Goal: Task Accomplishment & Management: Manage account settings

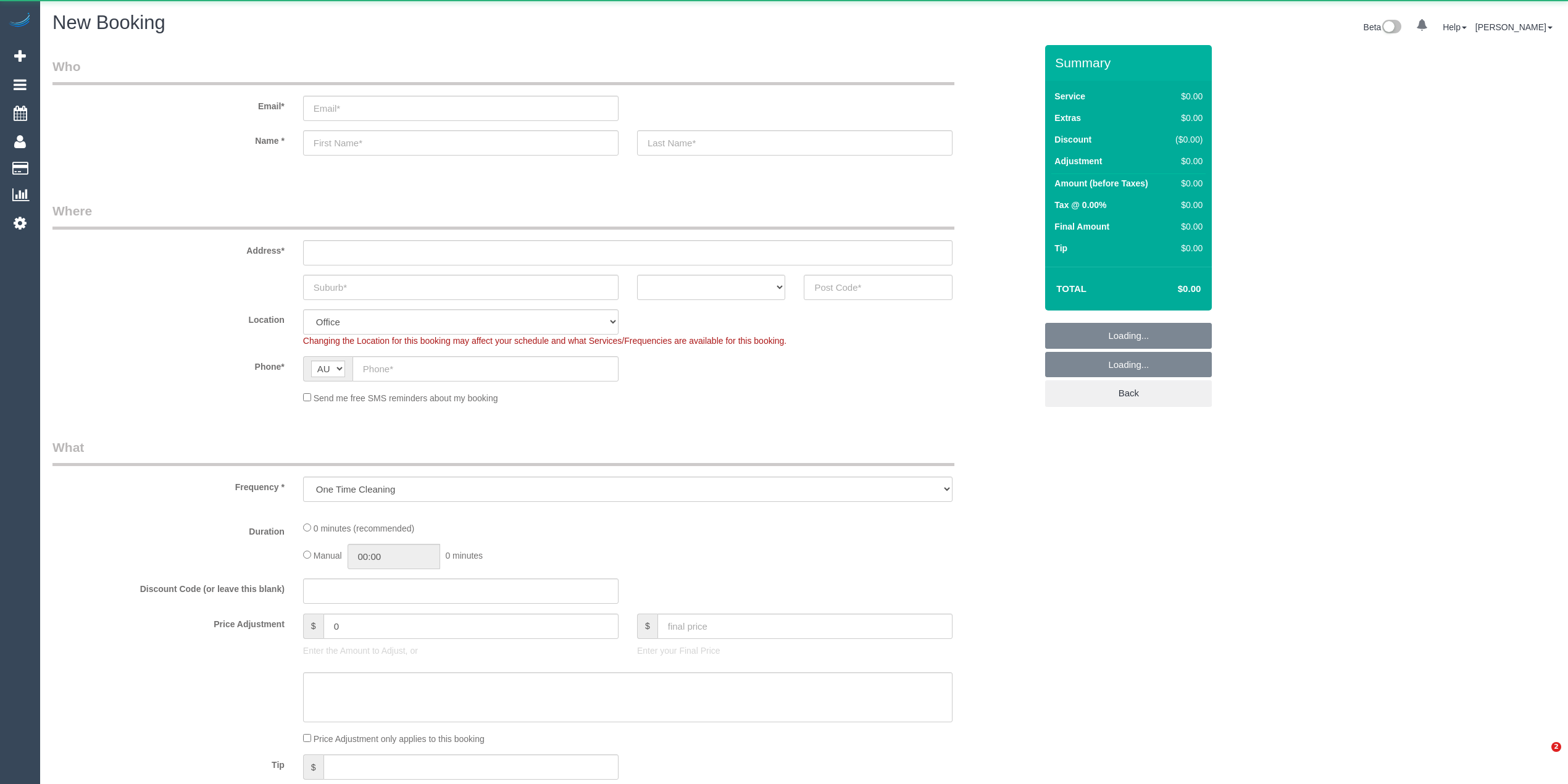
select select "object:658"
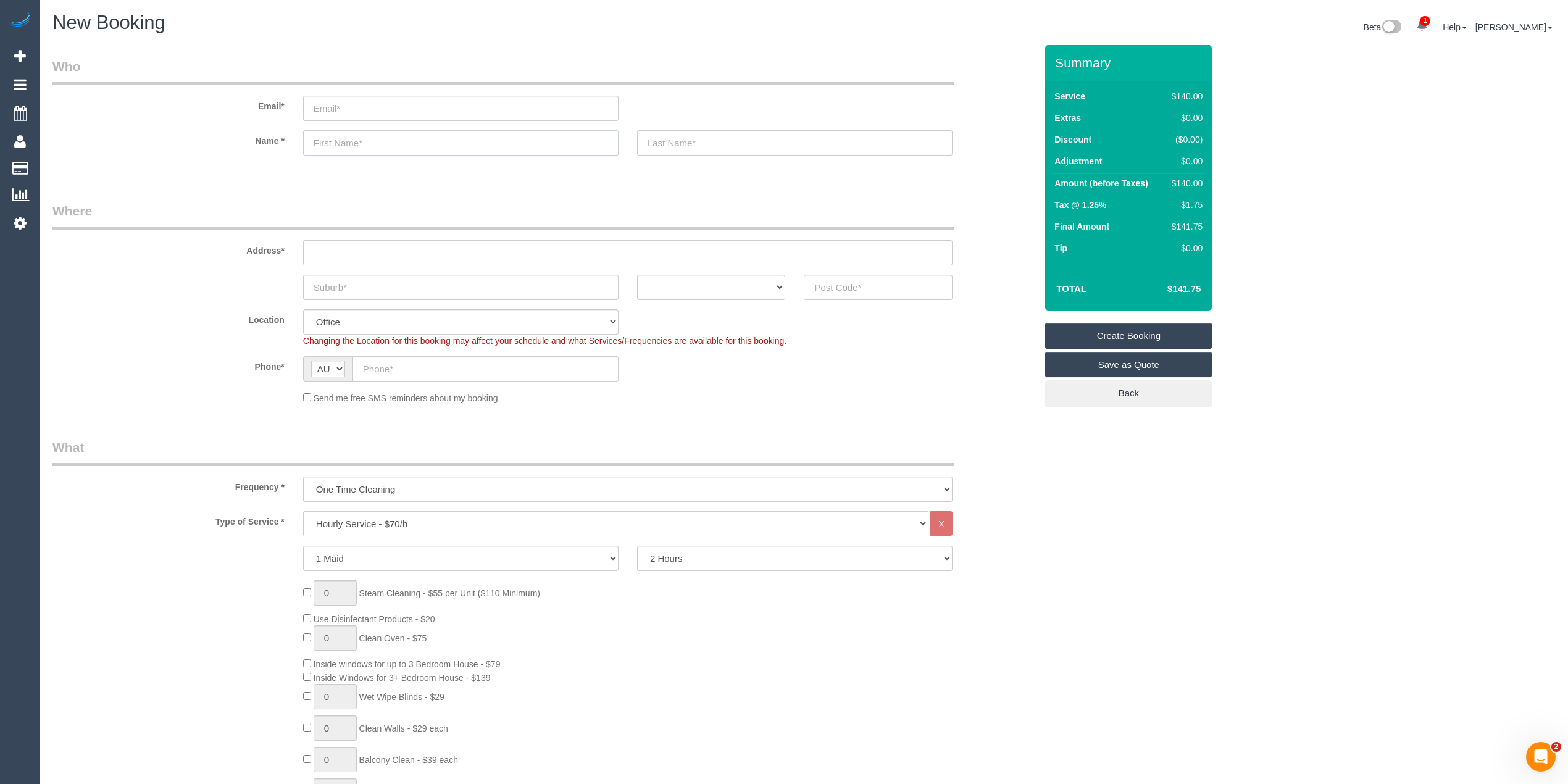
click at [338, 141] on input "text" at bounding box center [461, 143] width 315 height 25
paste input "Fiona Doyle"
click at [346, 143] on input "Fiona Doyle" at bounding box center [461, 143] width 315 height 25
type input "Fiona"
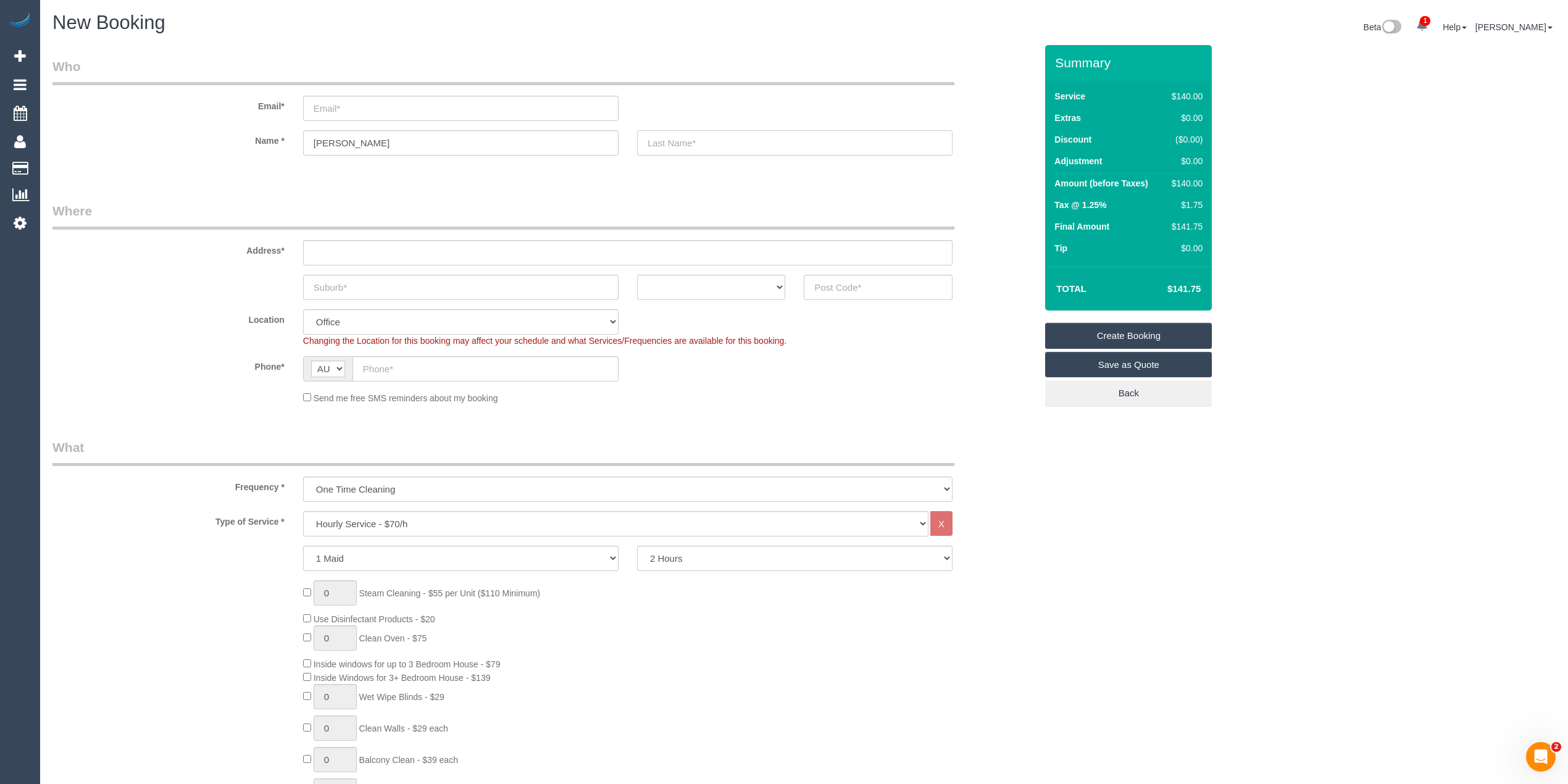
click at [717, 144] on input "text" at bounding box center [795, 143] width 315 height 25
paste input "Doyle"
type input "Doyle"
click at [344, 109] on input "email" at bounding box center [461, 108] width 315 height 25
paste input "fiona.doyle@live.com.au"
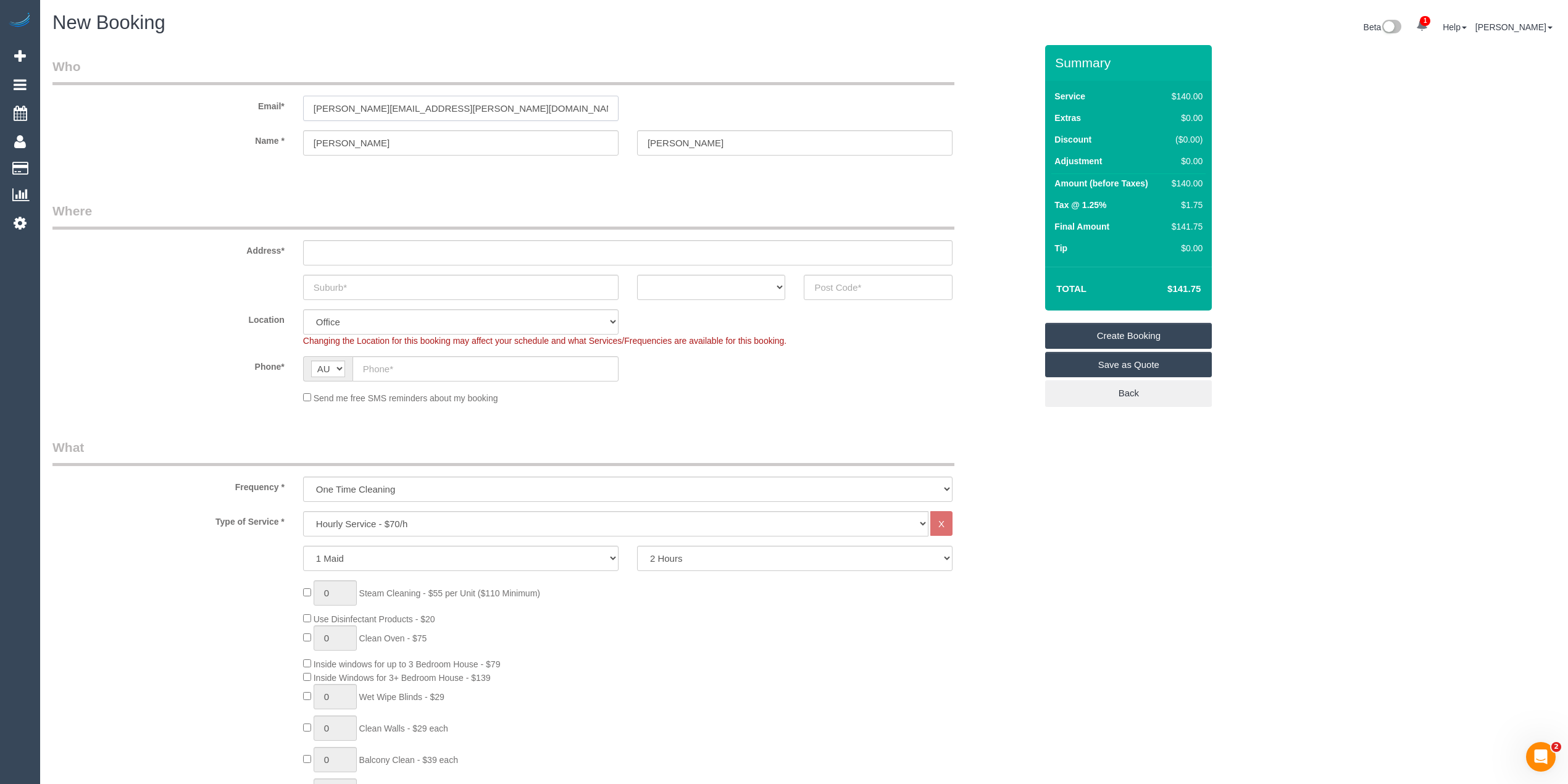
type input "fiona.doyle@live.com.au"
click at [333, 248] on input "text" at bounding box center [628, 253] width 649 height 25
paste input "7 MURRAY CL"
type input "7 MURRAY CL"
click at [364, 290] on input "text" at bounding box center [461, 287] width 315 height 25
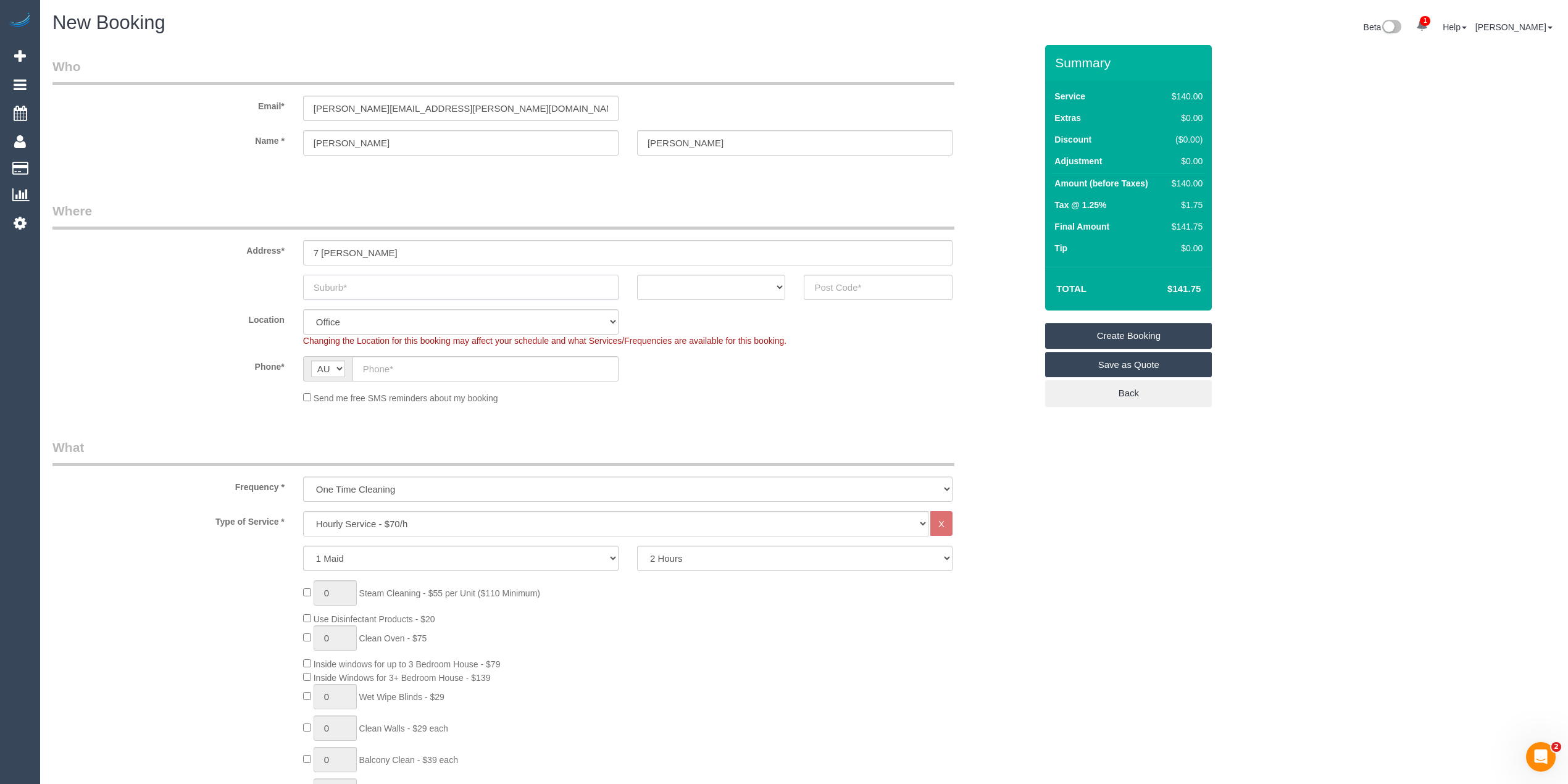
paste input "FRANKSTON"
type input "FRANKSTON"
click at [675, 284] on select "ACT NSW NT QLD SA TAS VIC WA" at bounding box center [711, 287] width 149 height 25
select select "VIC"
click at [637, 275] on select "ACT NSW NT QLD SA TAS VIC WA" at bounding box center [711, 287] width 149 height 25
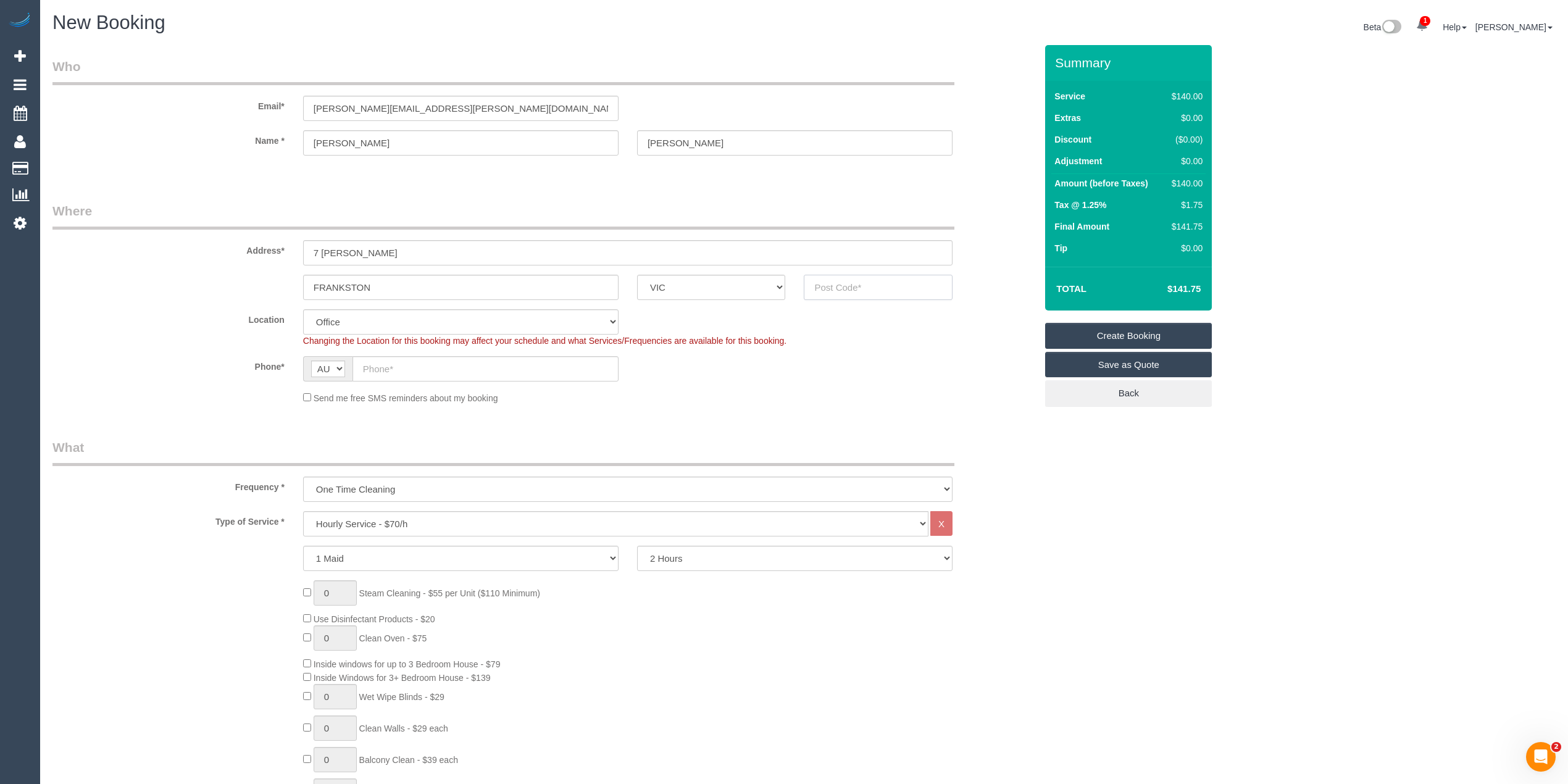
click at [839, 285] on input "text" at bounding box center [878, 287] width 149 height 25
type input "3199"
click at [408, 366] on input "text" at bounding box center [486, 369] width 266 height 25
click at [388, 363] on input "text" at bounding box center [486, 369] width 266 height 25
paste input "0407 338 435"
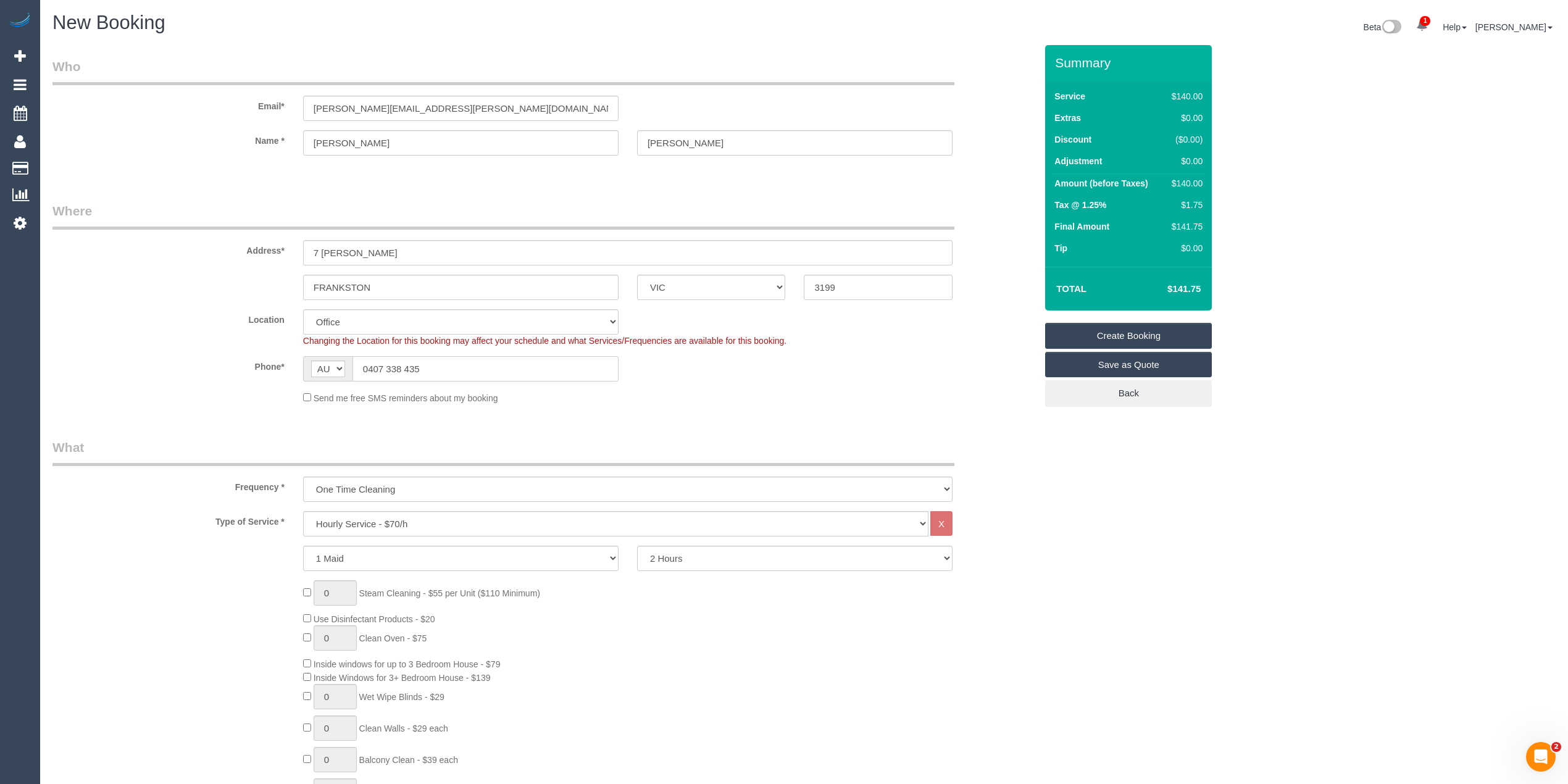
type input "0407 338 435"
drag, startPoint x: 374, startPoint y: 525, endPoint x: 375, endPoint y: 513, distance: 12.0
click at [374, 525] on select "Hourly Service - $70/h Hourly Service - $65/h Hourly Service - $60/h Hourly Ser…" at bounding box center [616, 523] width 626 height 25
select select "213"
click at [303, 511] on select "Hourly Service - $70/h Hourly Service - $65/h Hourly Service - $60/h Hourly Ser…" at bounding box center [616, 523] width 626 height 25
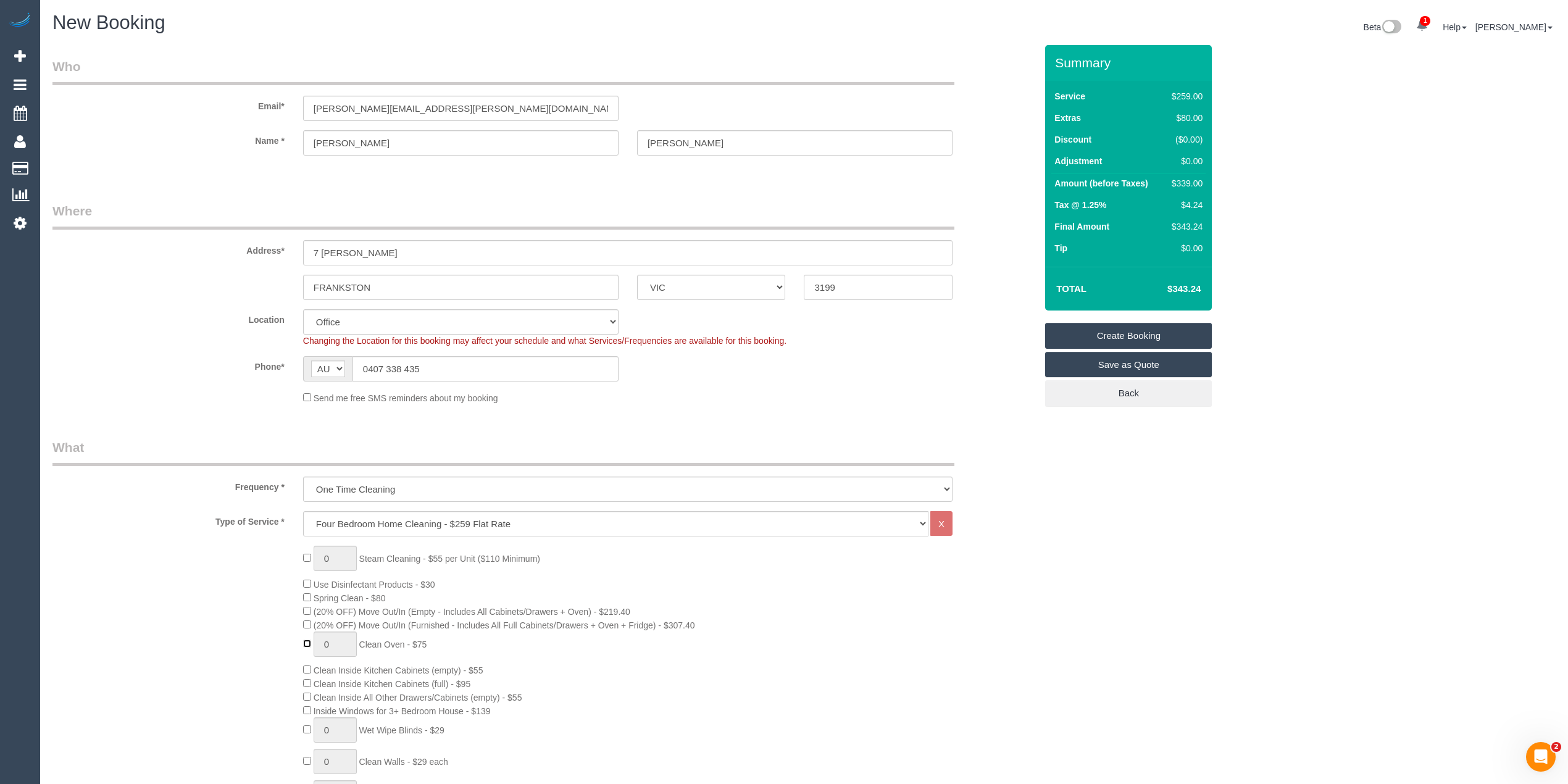
type input "1"
drag, startPoint x: 347, startPoint y: 556, endPoint x: 297, endPoint y: 551, distance: 50.2
click at [297, 551] on div "1 Steam Cleaning - $55 per Unit ($110 Minimum) Use Disinfectant Products - $30 …" at bounding box center [669, 762] width 751 height 433
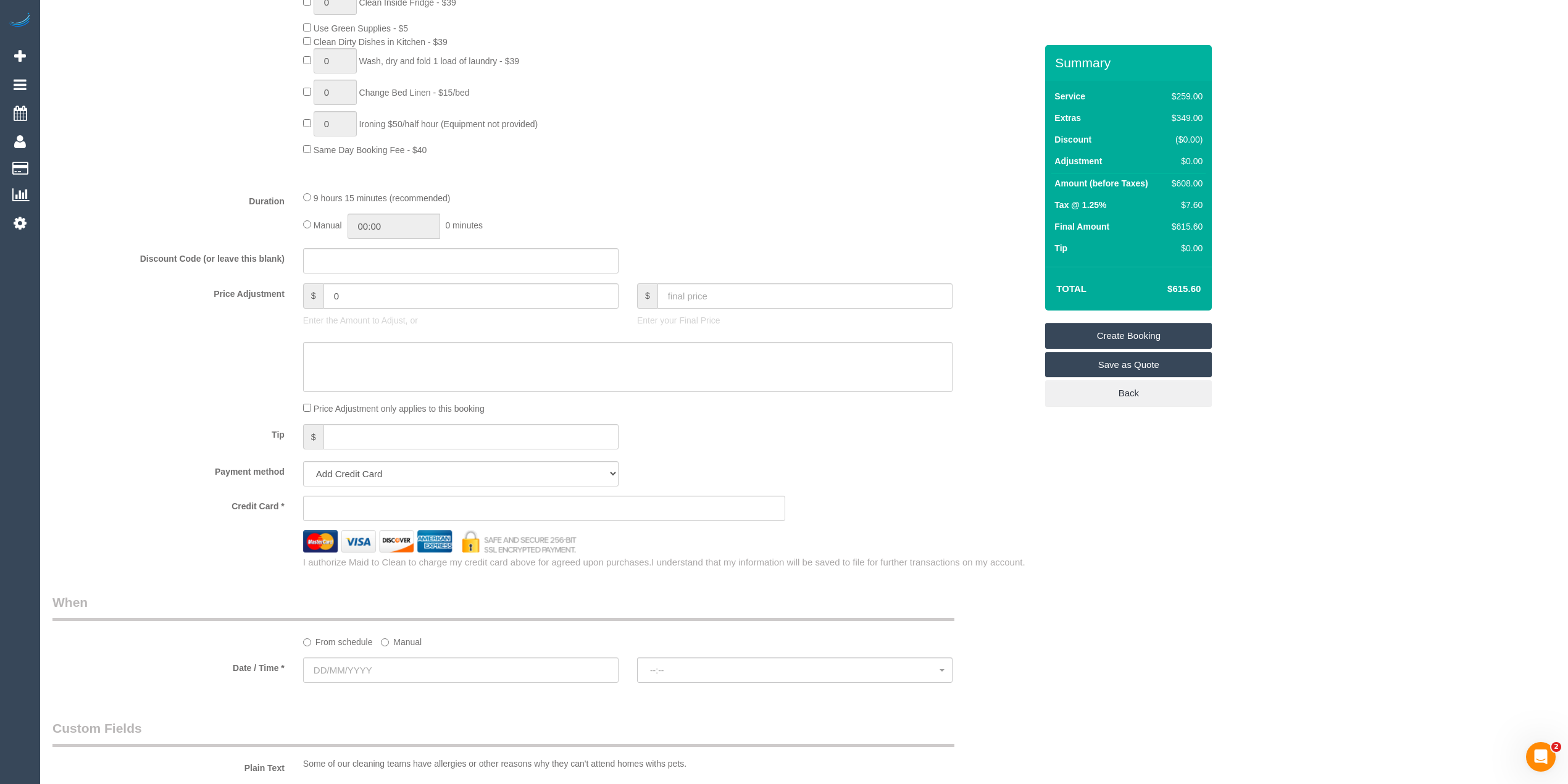
scroll to position [823, 0]
type input "4"
click at [338, 470] on select "Add Credit Card Cash Check Paypal" at bounding box center [461, 473] width 315 height 25
select select "string:check"
click at [303, 462] on select "Add Credit Card Cash Check Paypal" at bounding box center [461, 473] width 315 height 25
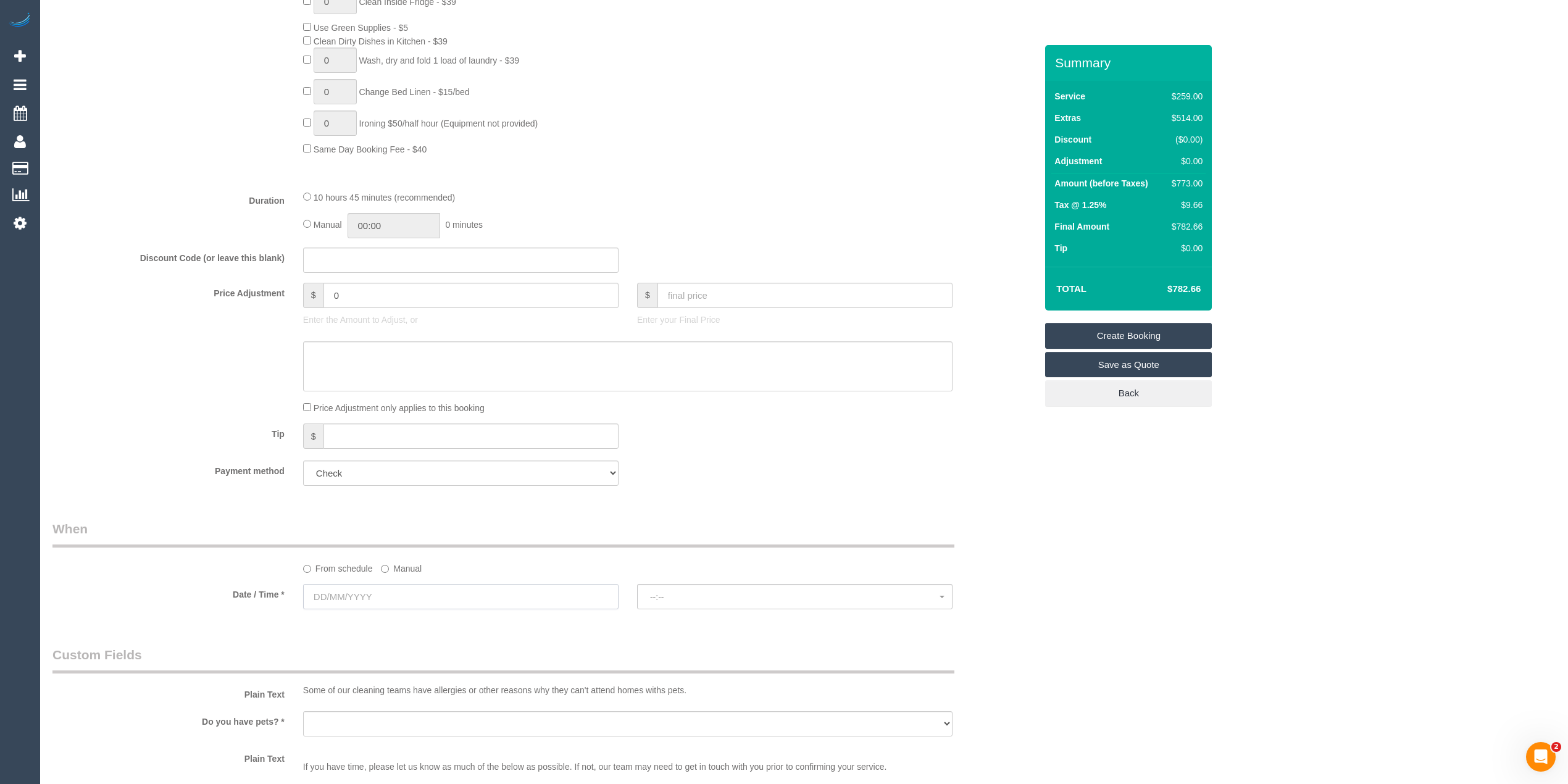
click at [369, 596] on input "text" at bounding box center [461, 596] width 315 height 25
click at [396, 569] on label "Manual" at bounding box center [401, 566] width 41 height 17
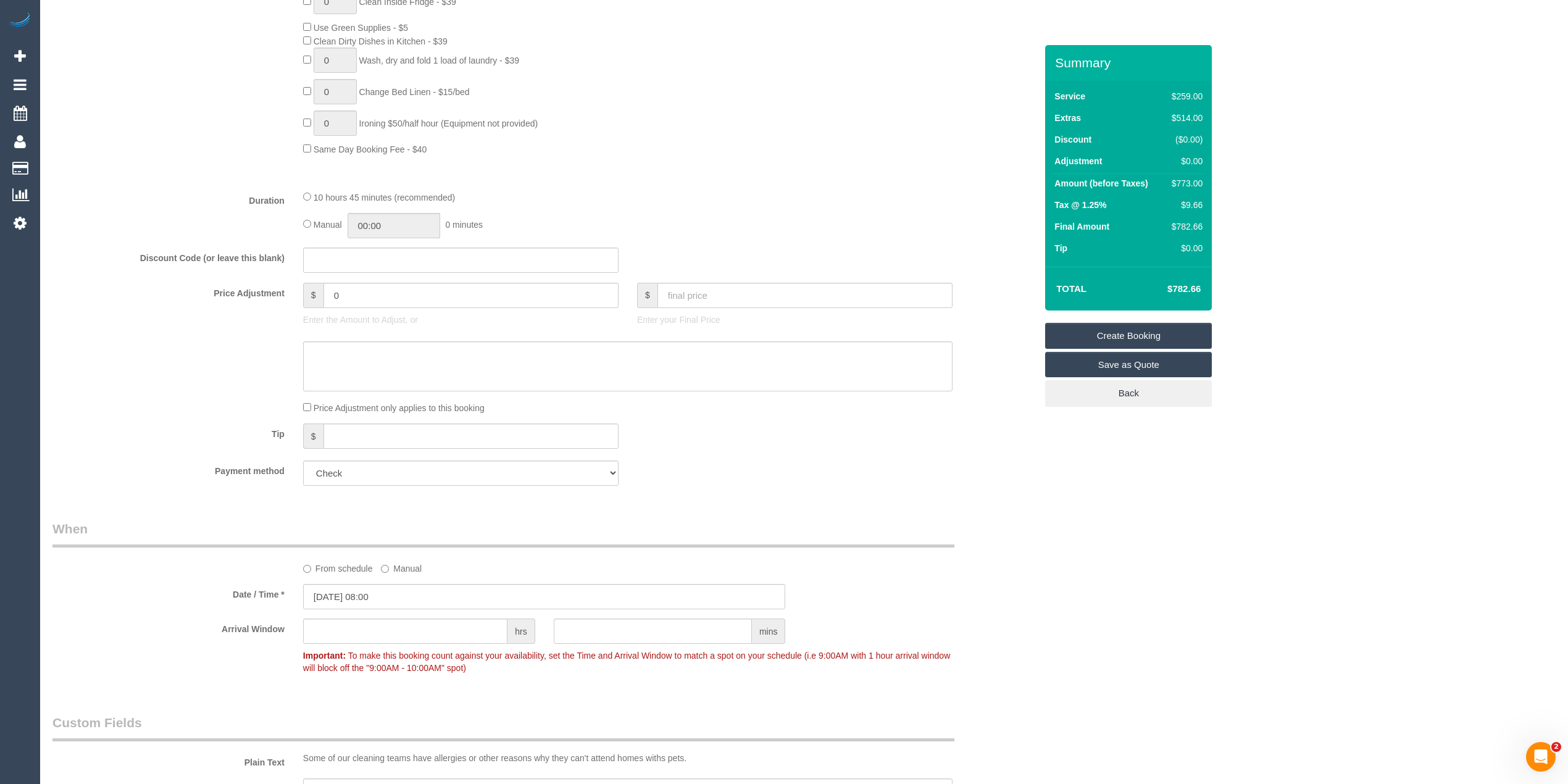
click at [396, 569] on label "Manual" at bounding box center [401, 566] width 41 height 17
click at [366, 595] on input "12/08/2025 08:00" at bounding box center [544, 596] width 482 height 25
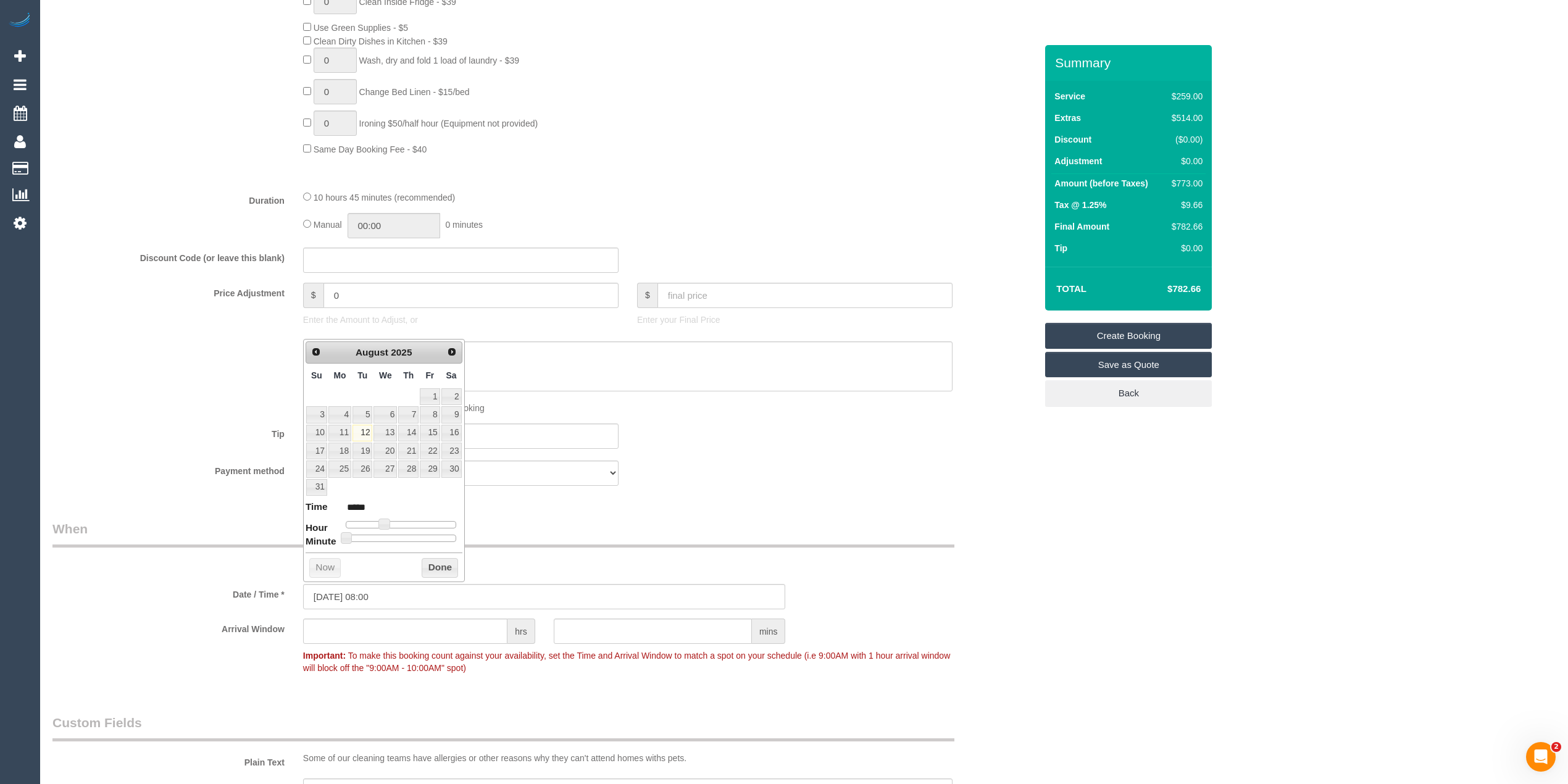
click at [410, 472] on link "28" at bounding box center [408, 469] width 20 height 17
type input "28/08/2025 08:00"
click at [672, 513] on div "Who Email* fiona.doyle@live.com.au Name * Fiona Doyle Where Address* 7 MURRAY C…" at bounding box center [544, 326] width 1001 height 2207
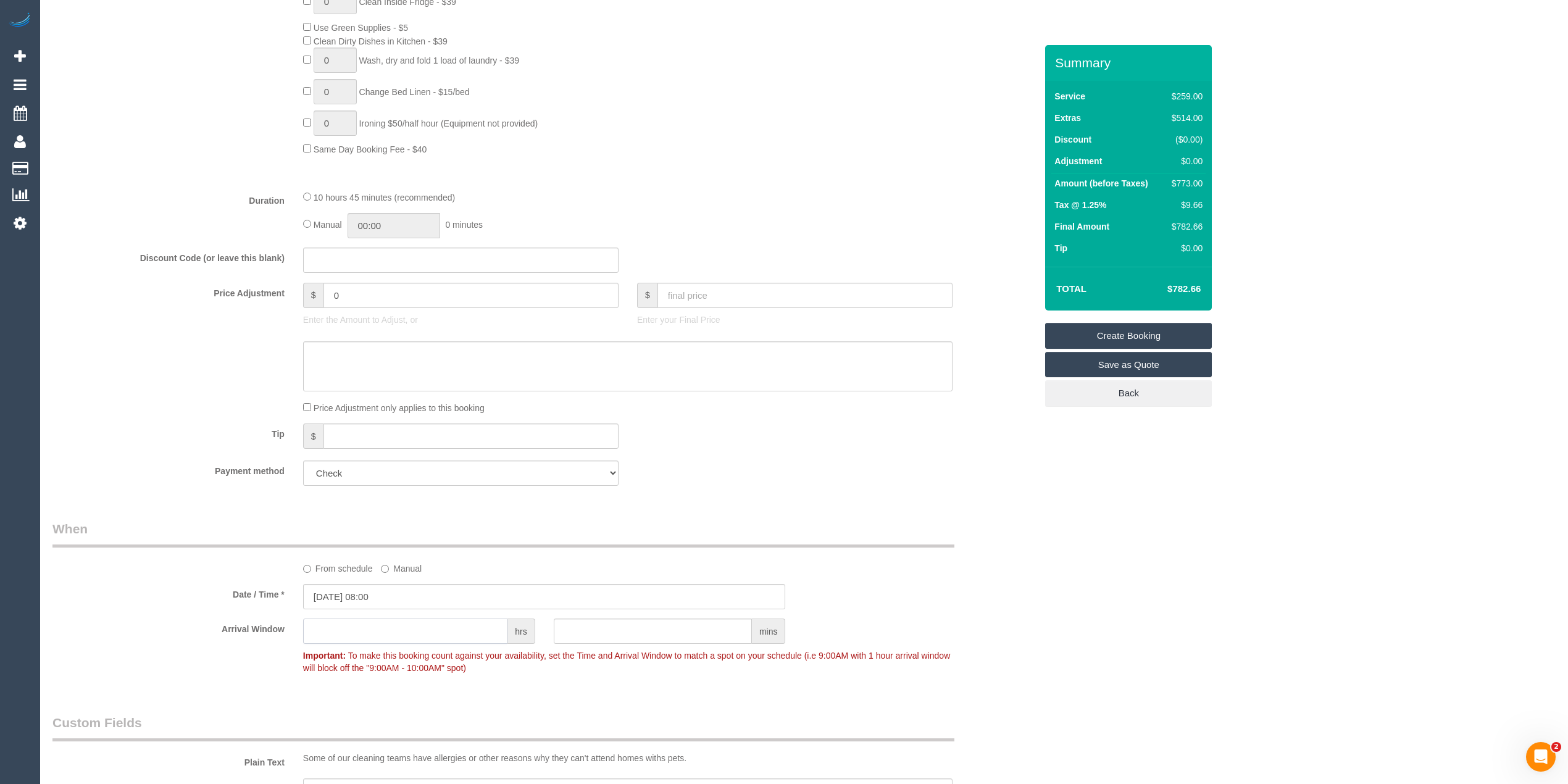
click at [374, 633] on input "text" at bounding box center [405, 631] width 204 height 25
type input "2"
click at [647, 503] on div "Who Email* fiona.doyle@live.com.au Name * Fiona Doyle Where Address* 7 MURRAY C…" at bounding box center [544, 326] width 1001 height 2207
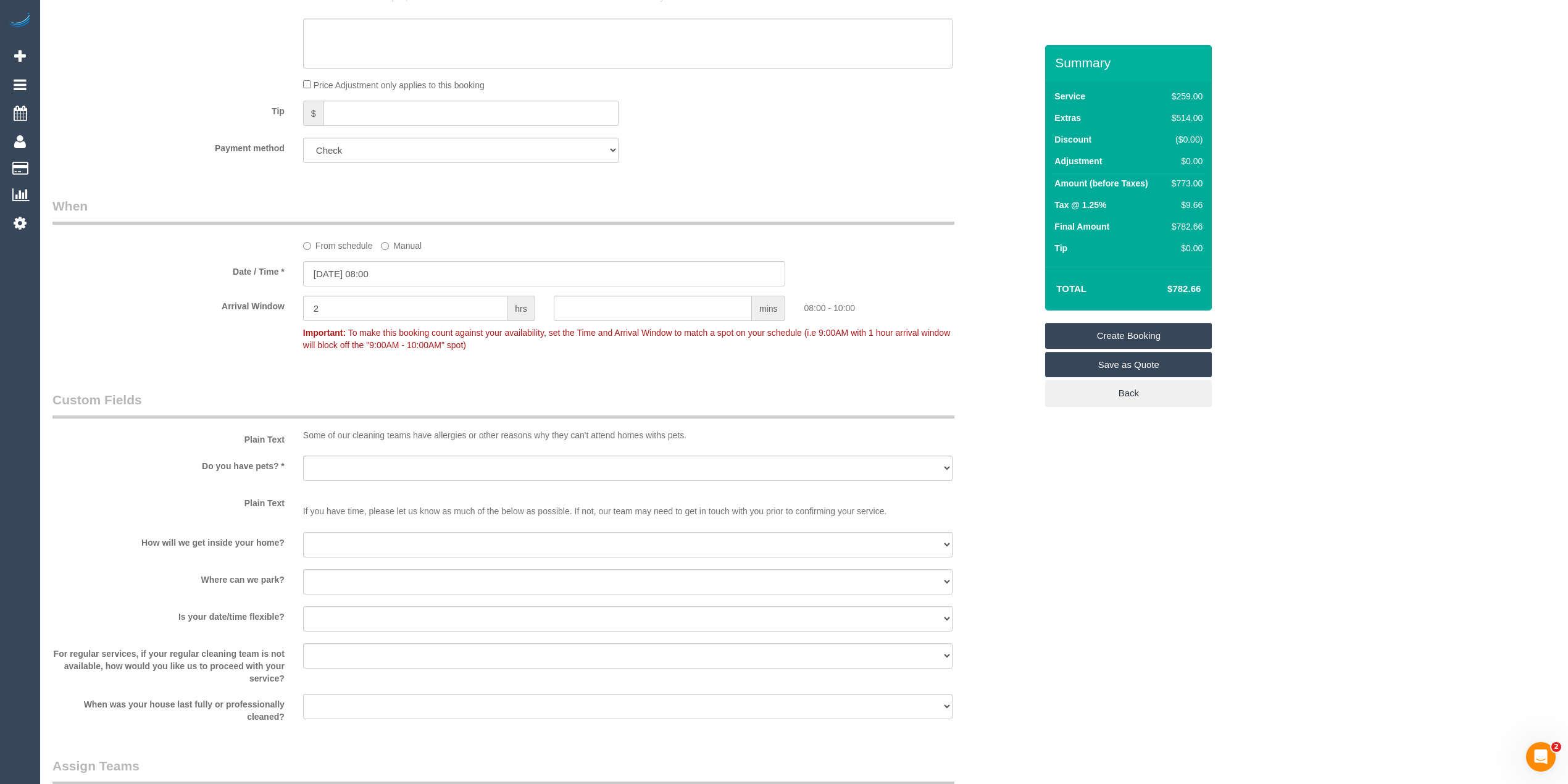
scroll to position [1235, 0]
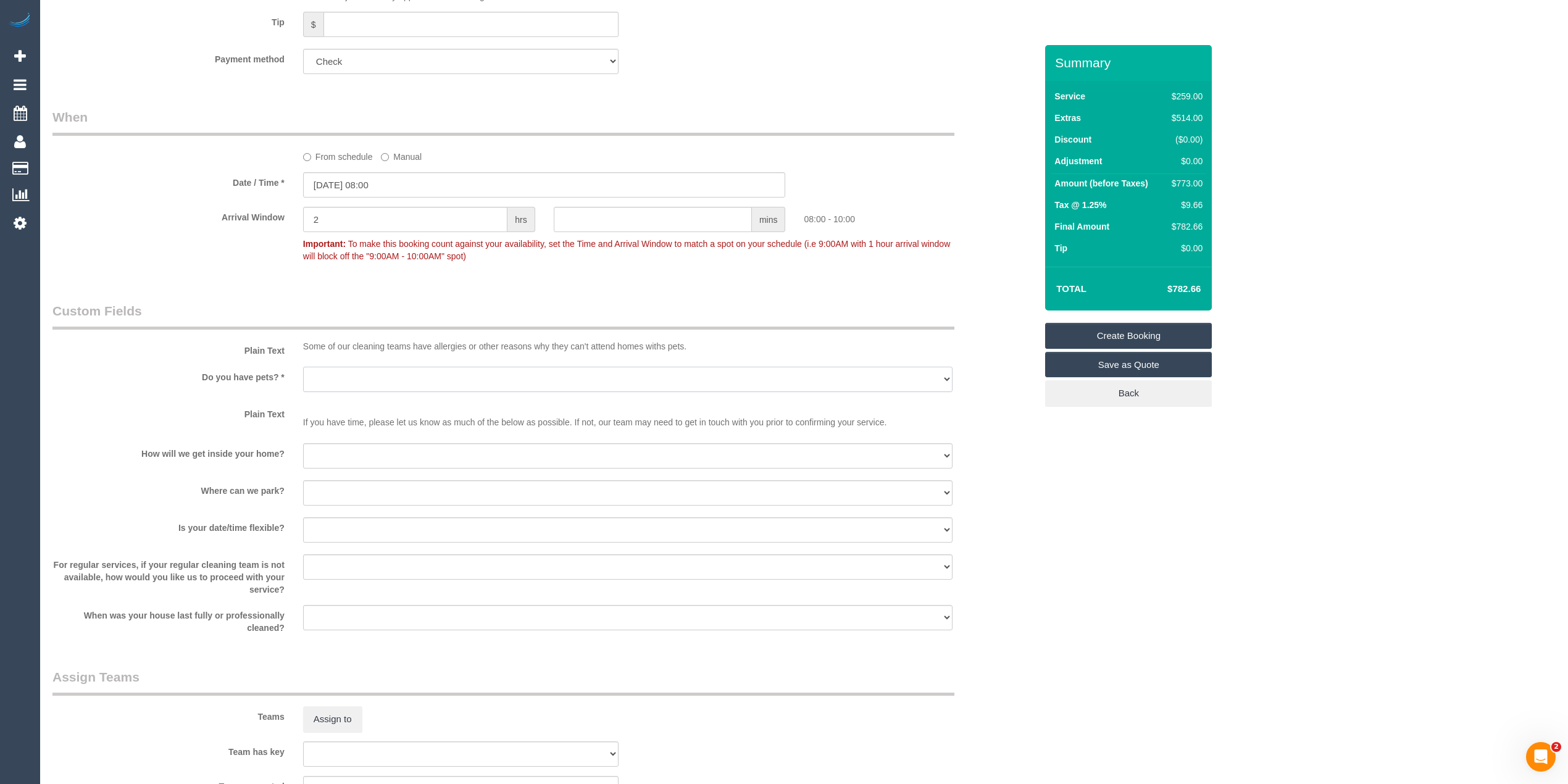
click at [333, 385] on select "Yes - Cats Yes - Dogs No pets Yes - Dogs and Cats Yes - Other" at bounding box center [628, 379] width 649 height 25
select select "number:27"
click at [303, 367] on select "Yes - Cats Yes - Dogs No pets Yes - Dogs and Cats Yes - Other" at bounding box center [628, 379] width 649 height 25
click at [331, 447] on select "I will be home Key will be left (please provide details below) Lock box/Access …" at bounding box center [628, 456] width 649 height 25
select select "number:14"
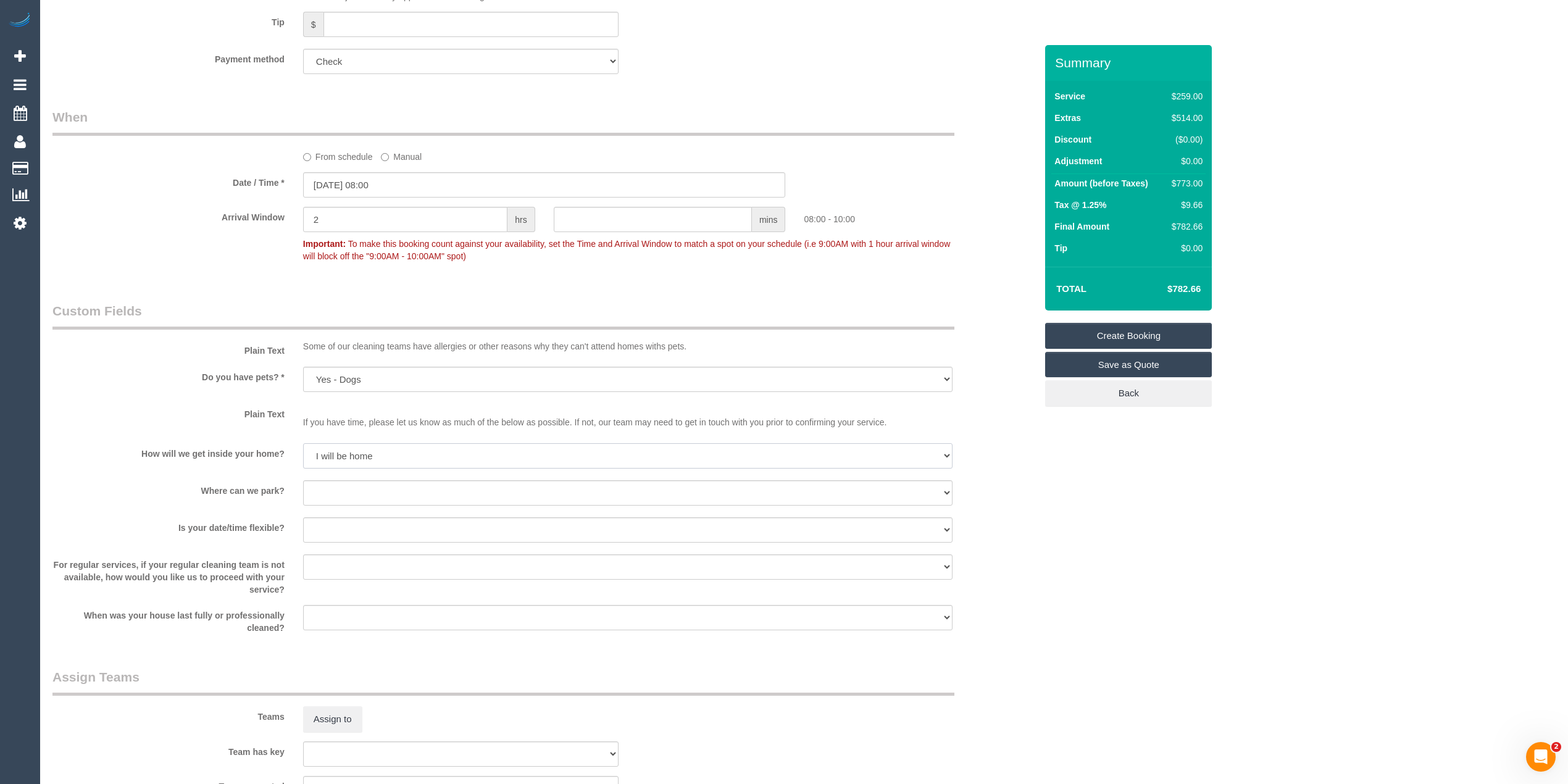
click at [303, 443] on select "I will be home Key will be left (please provide details below) Lock box/Access …" at bounding box center [628, 456] width 649 height 25
click at [327, 490] on select "I will provide parking on-site Free street parking Paid street parking (cost wi…" at bounding box center [628, 492] width 649 height 25
select select "number:19"
click at [303, 481] on select "I will provide parking on-site Free street parking Paid street parking (cost wi…" at bounding box center [628, 492] width 649 height 25
click at [316, 527] on select "Yes - date and time Yes - date but not time Yes - time but not date No - No fle…" at bounding box center [628, 529] width 649 height 25
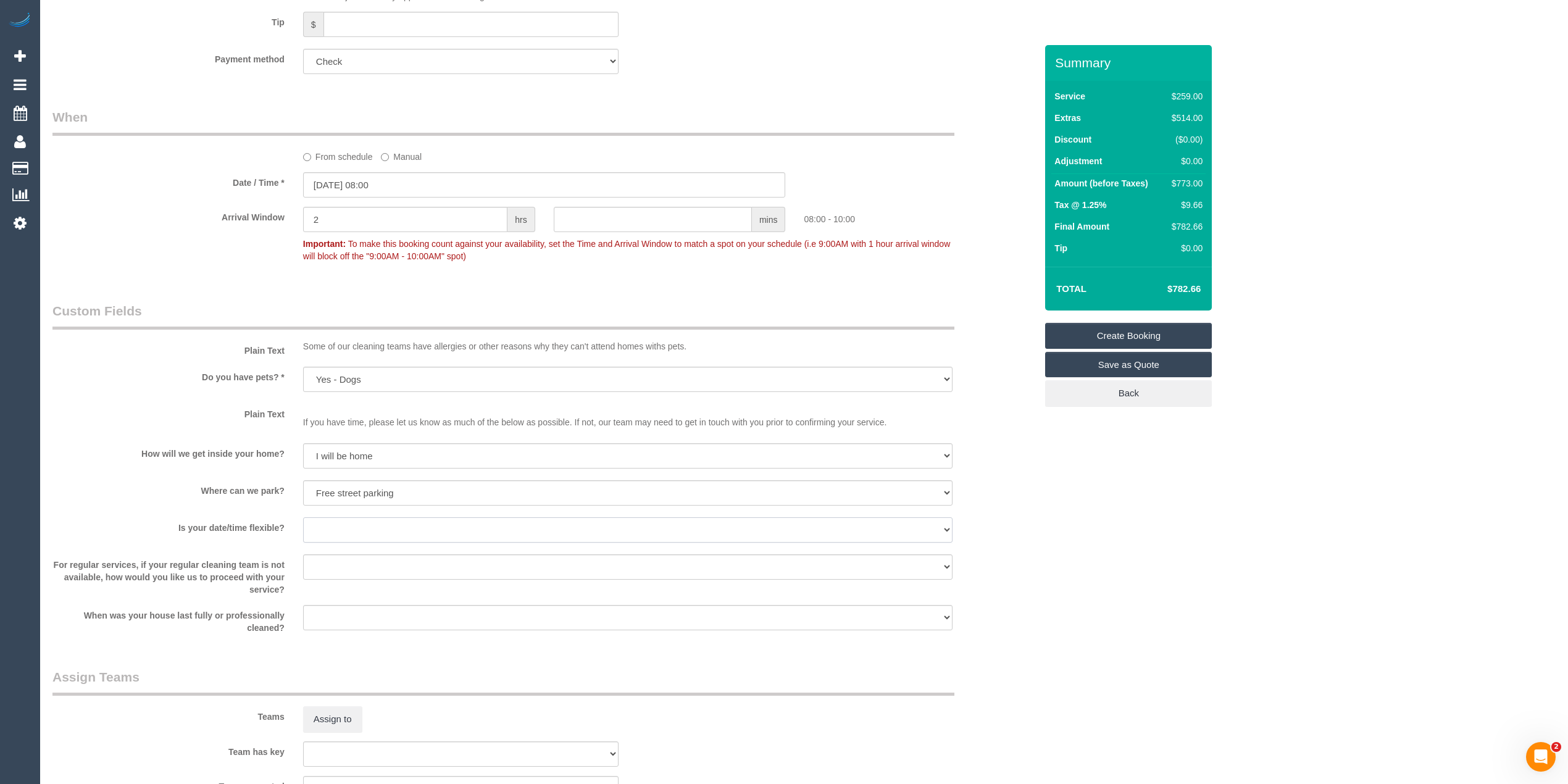
select select "number:24"
click at [303, 518] on select "Yes - date and time Yes - date but not time Yes - time but not date No - No fle…" at bounding box center [628, 529] width 649 height 25
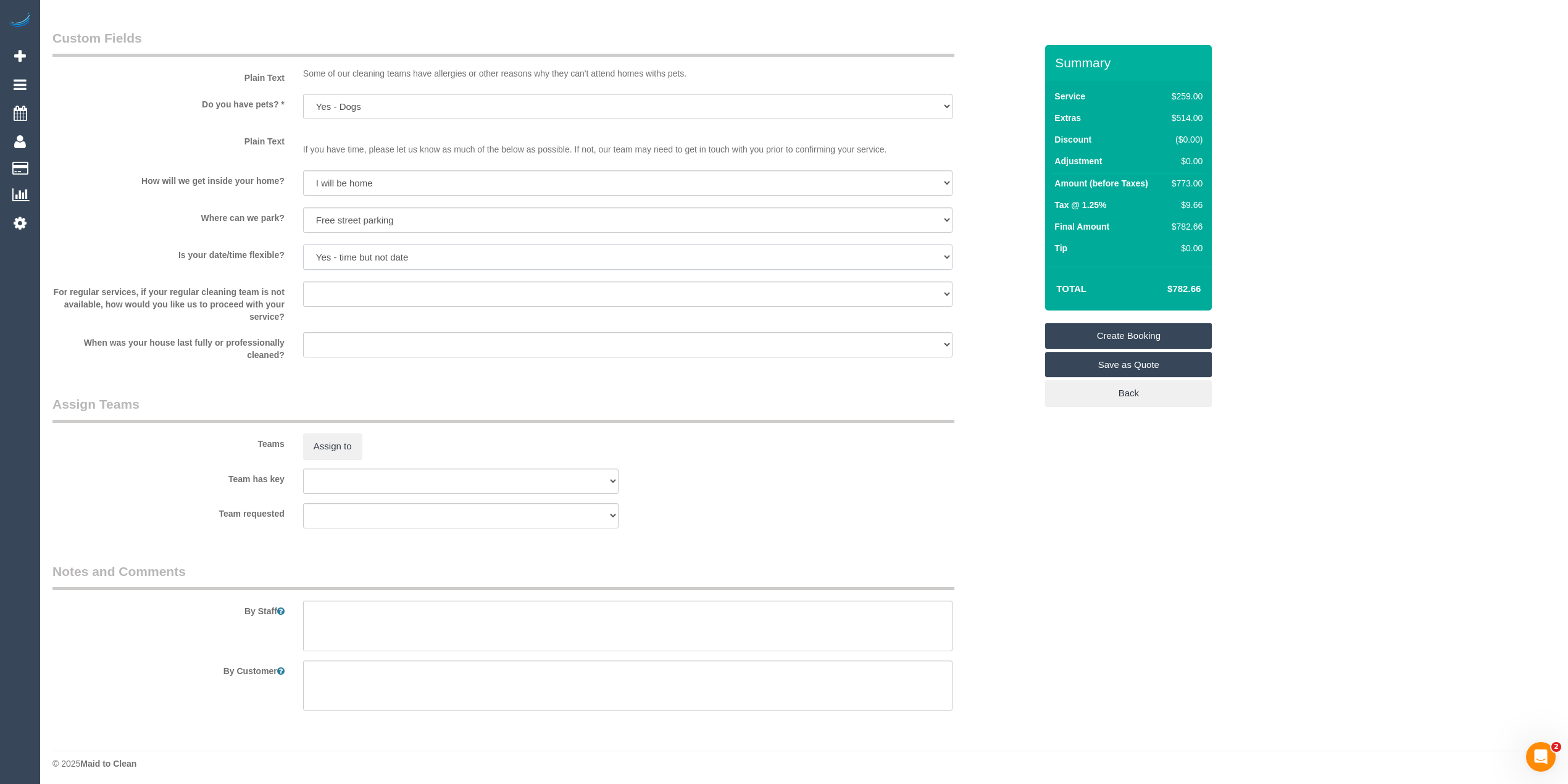
scroll to position [1508, 0]
click at [358, 606] on textarea at bounding box center [628, 624] width 649 height 50
click at [405, 610] on textarea at bounding box center [628, 624] width 649 height 50
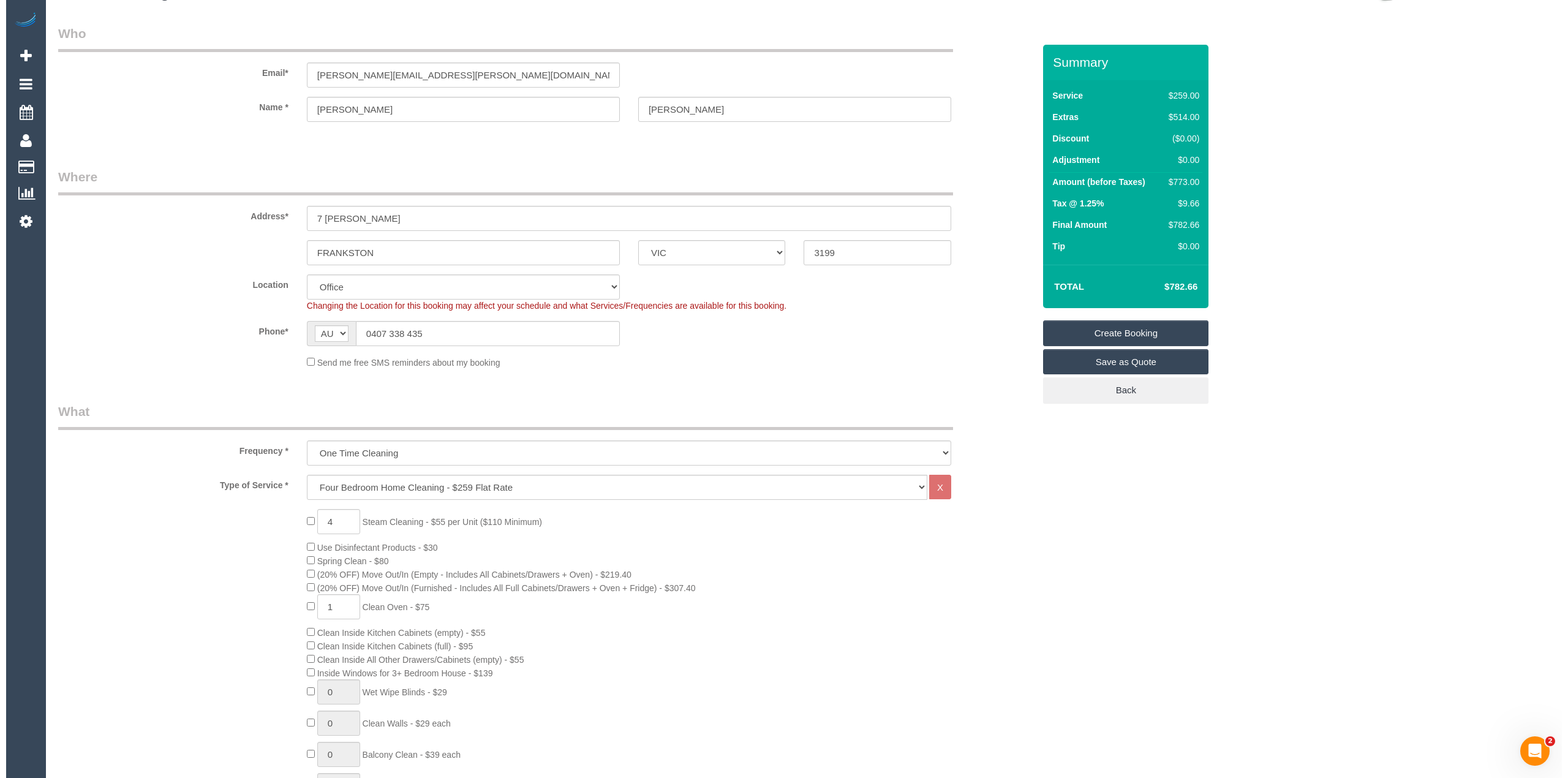
scroll to position [0, 0]
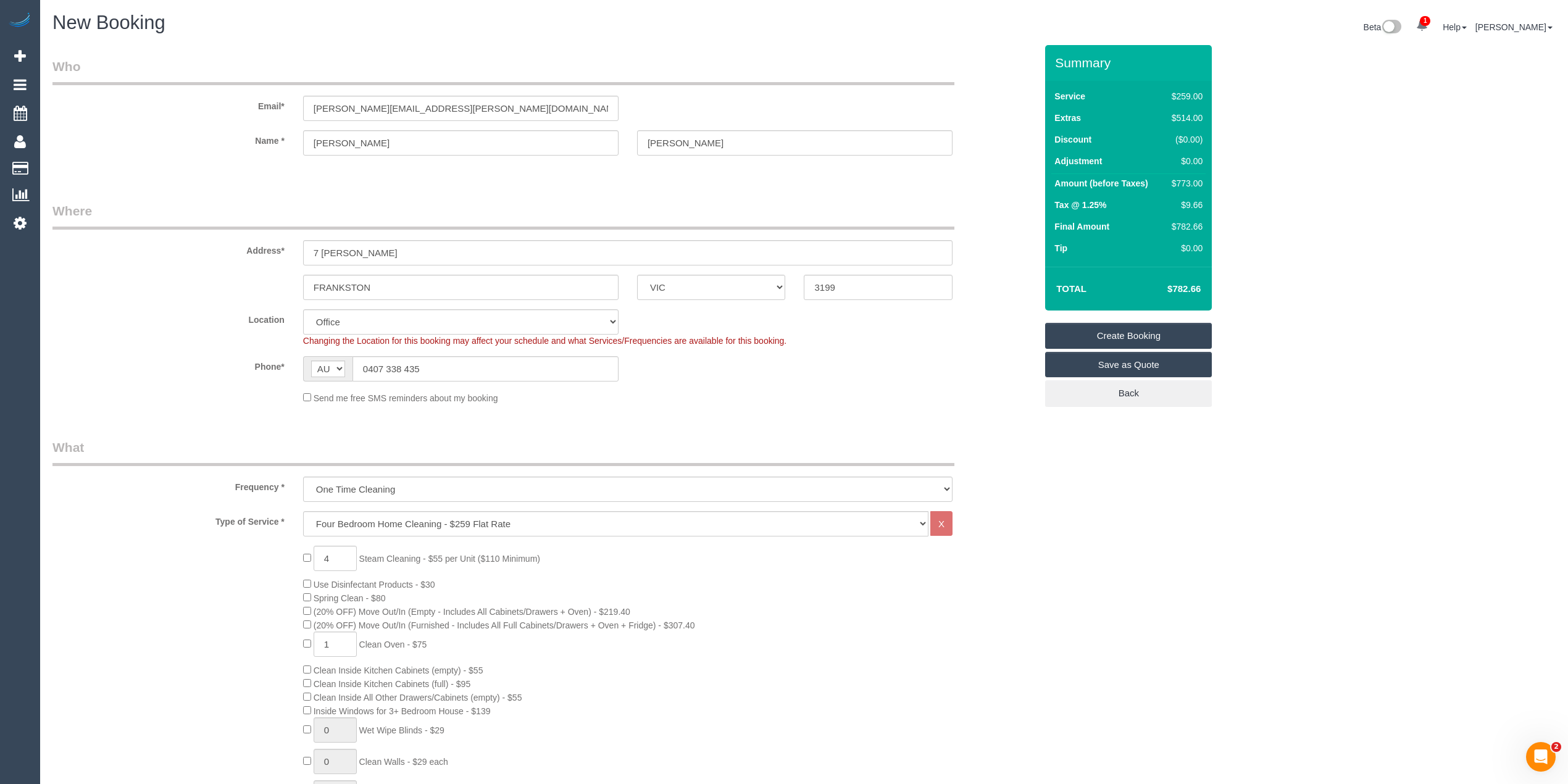
type textarea "Steam cleaning of 4 bedrooms"
click at [1157, 358] on link "Save as Quote" at bounding box center [1128, 365] width 166 height 26
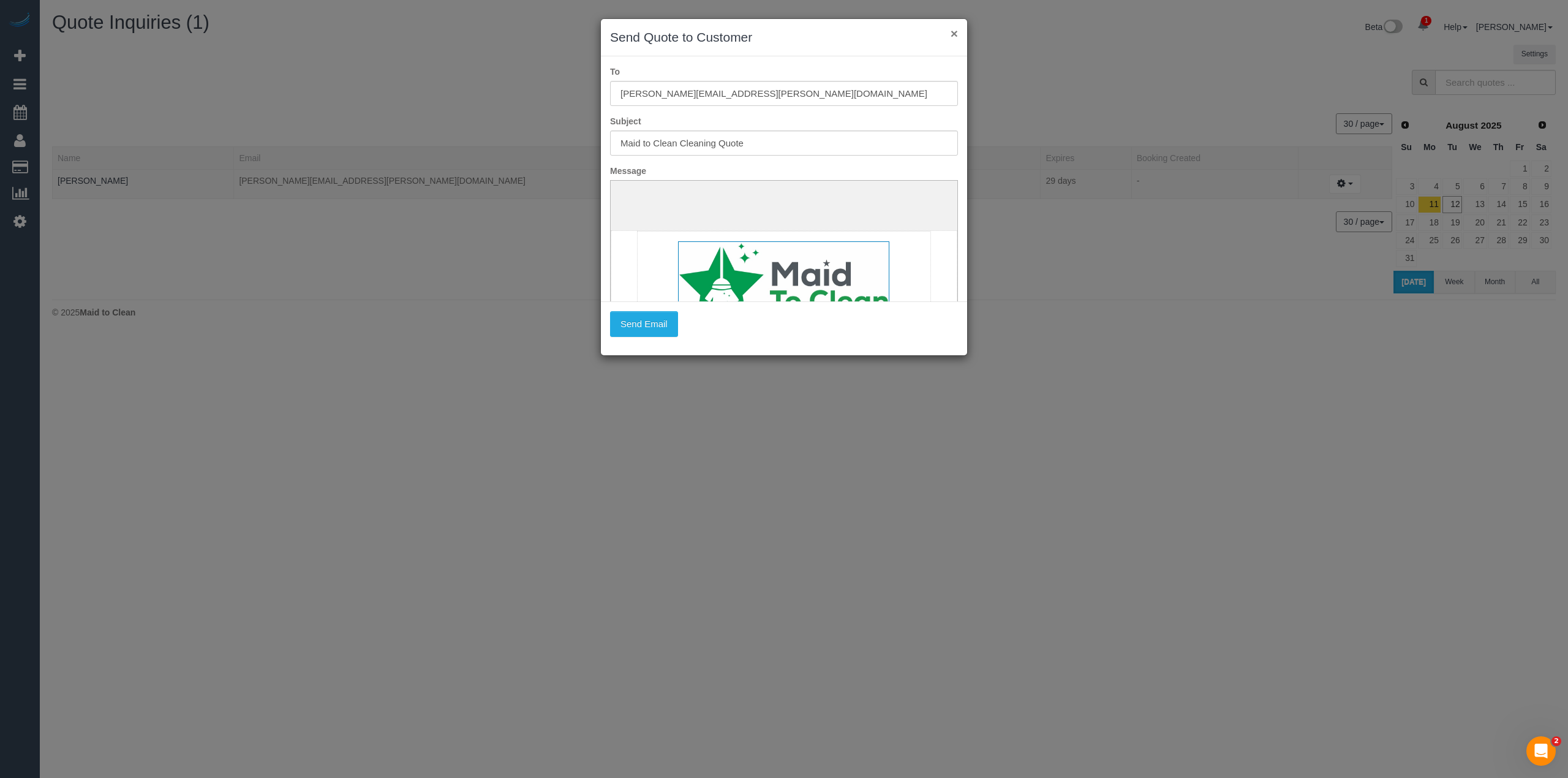
click at [951, 33] on button "×" at bounding box center [954, 34] width 7 height 13
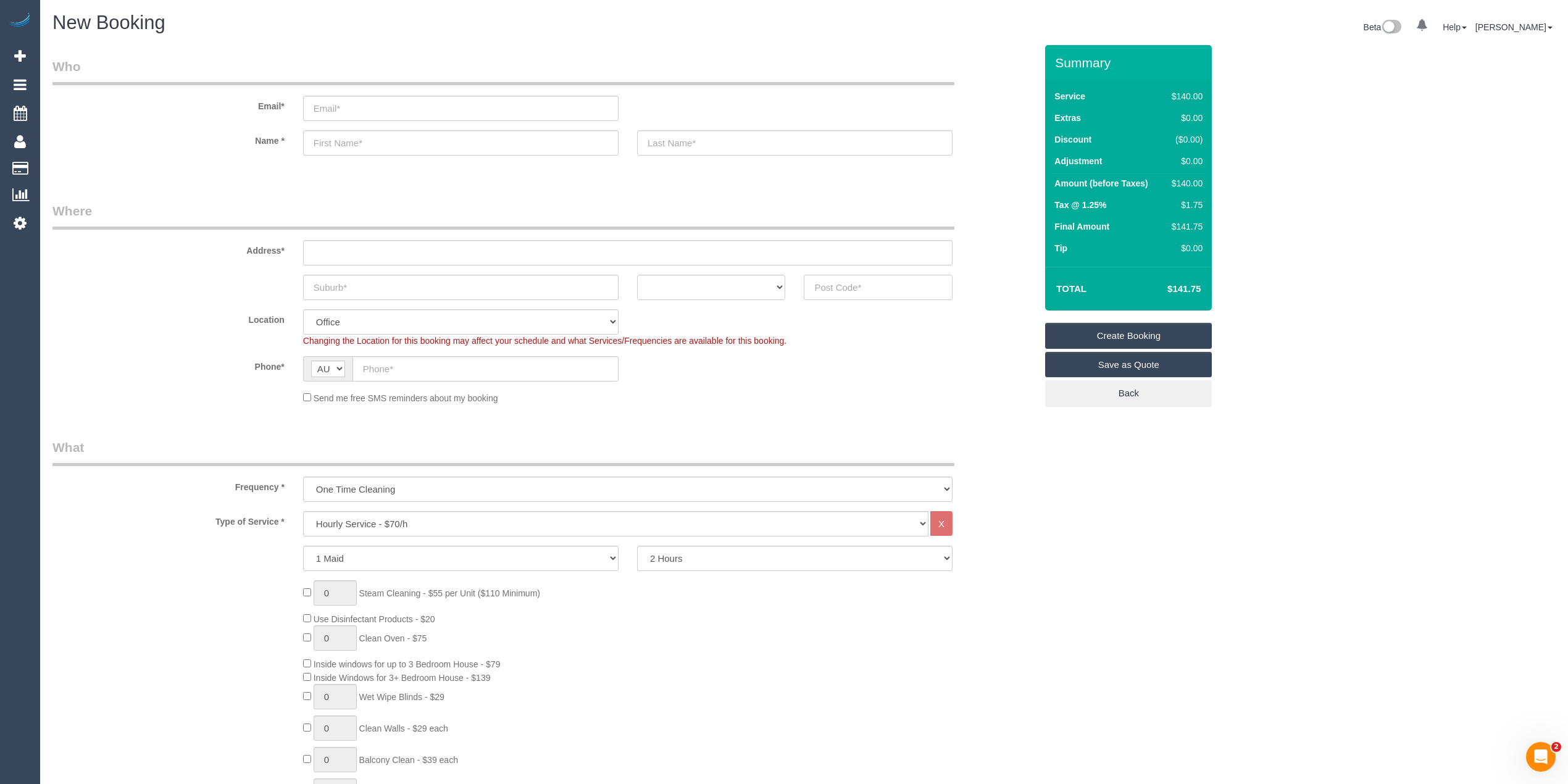
click at [835, 292] on input "text" at bounding box center [878, 287] width 149 height 25
type input "3148"
click at [396, 518] on select "Hourly Service - $70/h Hourly Service - $65/h Hourly Service - $60/h Hourly Ser…" at bounding box center [616, 523] width 626 height 25
select select "212"
click at [303, 511] on select "Hourly Service - $70/h Hourly Service - $65/h Hourly Service - $60/h Hourly Ser…" at bounding box center [616, 523] width 626 height 25
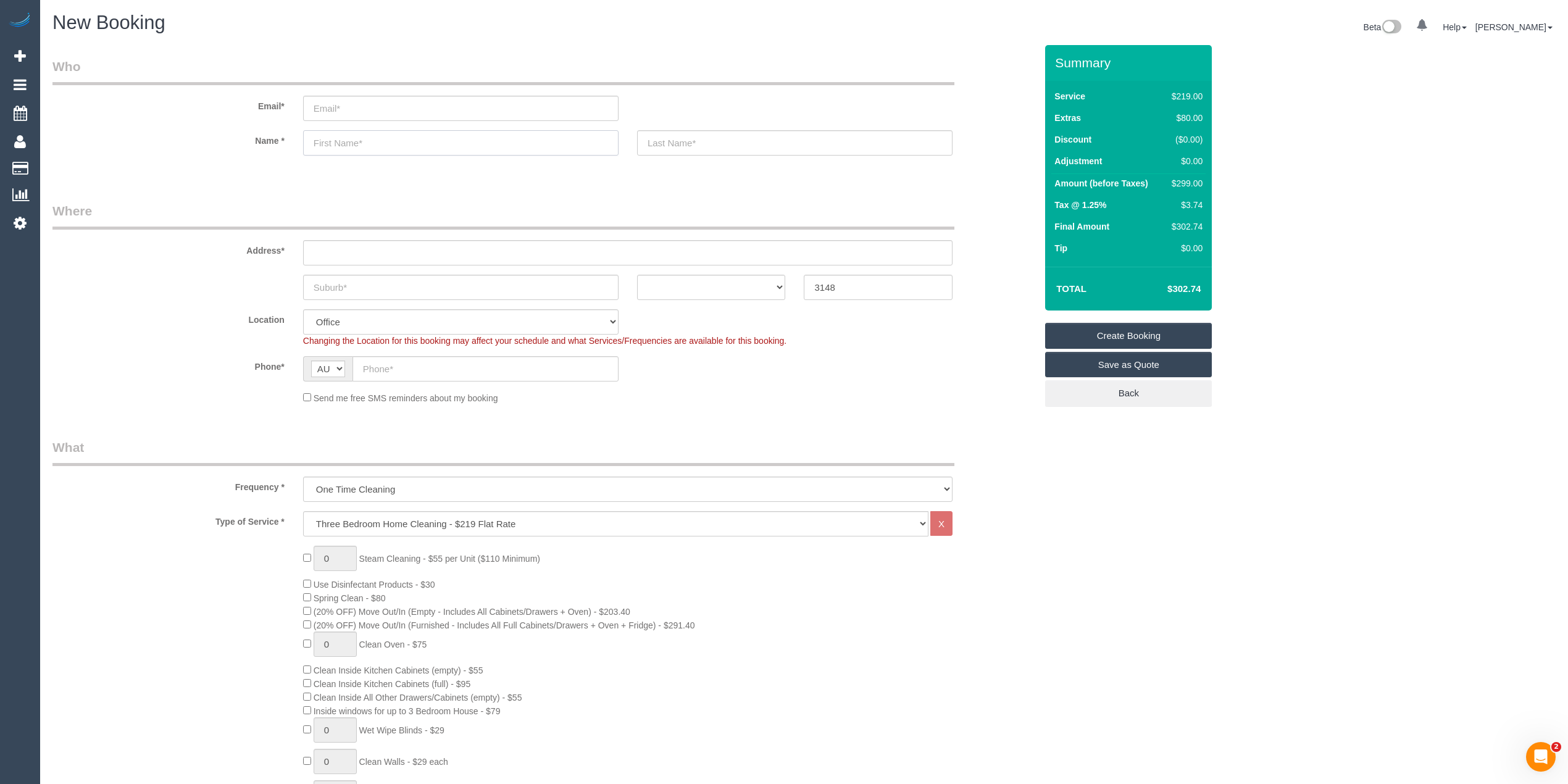
click at [369, 135] on input "text" at bounding box center [461, 143] width 315 height 25
type input "Mai"
click at [392, 371] on input "text" at bounding box center [486, 369] width 266 height 25
click at [387, 368] on input "text" at bounding box center [486, 369] width 266 height 25
click at [366, 514] on select "Hourly Service - $70/h Hourly Service - $65/h Hourly Service - $60/h Hourly Ser…" at bounding box center [616, 523] width 626 height 25
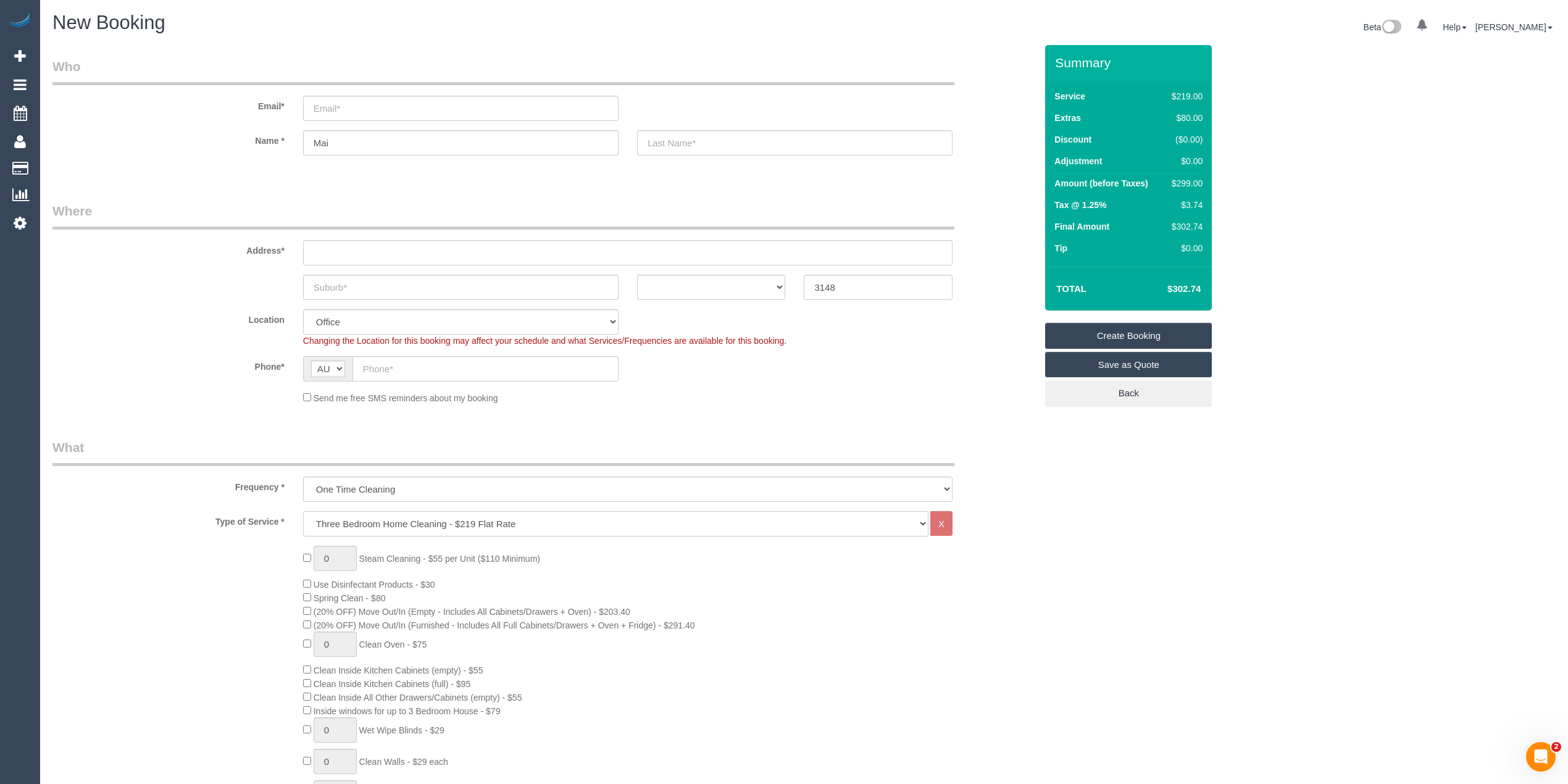
select select "211"
click at [303, 511] on select "Hourly Service - $70/h Hourly Service - $65/h Hourly Service - $60/h Hourly Ser…" at bounding box center [616, 523] width 626 height 25
drag, startPoint x: 320, startPoint y: 625, endPoint x: 347, endPoint y: 626, distance: 27.0
click at [347, 626] on span "(20% OFF) Move Out/In (Furnished - Includes All Full Cabinets/Drawers + Oven + …" at bounding box center [505, 626] width 382 height 10
click at [336, 626] on span "(20% OFF) Move Out/In (Furnished - Includes All Full Cabinets/Drawers + Oven + …" at bounding box center [505, 626] width 382 height 10
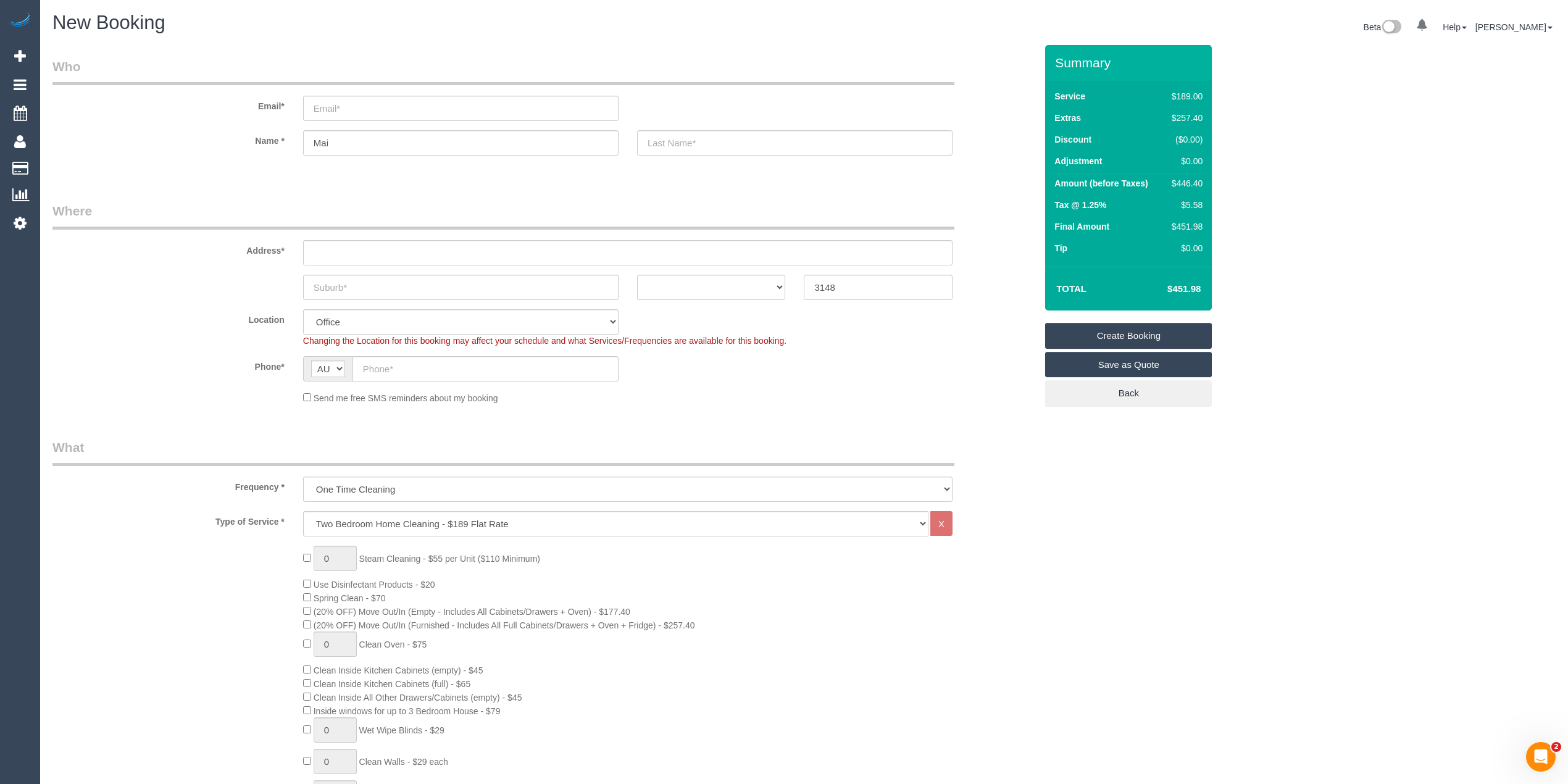
drag, startPoint x: 318, startPoint y: 623, endPoint x: 708, endPoint y: 618, distance: 390.0
click at [708, 618] on div "0 Steam Cleaning - $55 per Unit ($110 Minimum) Use Disinfectant Products - $20 …" at bounding box center [669, 762] width 751 height 433
copy span "(20% OFF) Move Out/In (Furnished - Includes All Full Cabinets/Drawers + Oven + …"
click at [998, 665] on div "0 Steam Cleaning - $55 per Unit ($110 Minimum) Use Disinfectant Products - $20 …" at bounding box center [669, 762] width 751 height 433
click at [1197, 289] on h4 "$451.98" at bounding box center [1166, 289] width 71 height 11
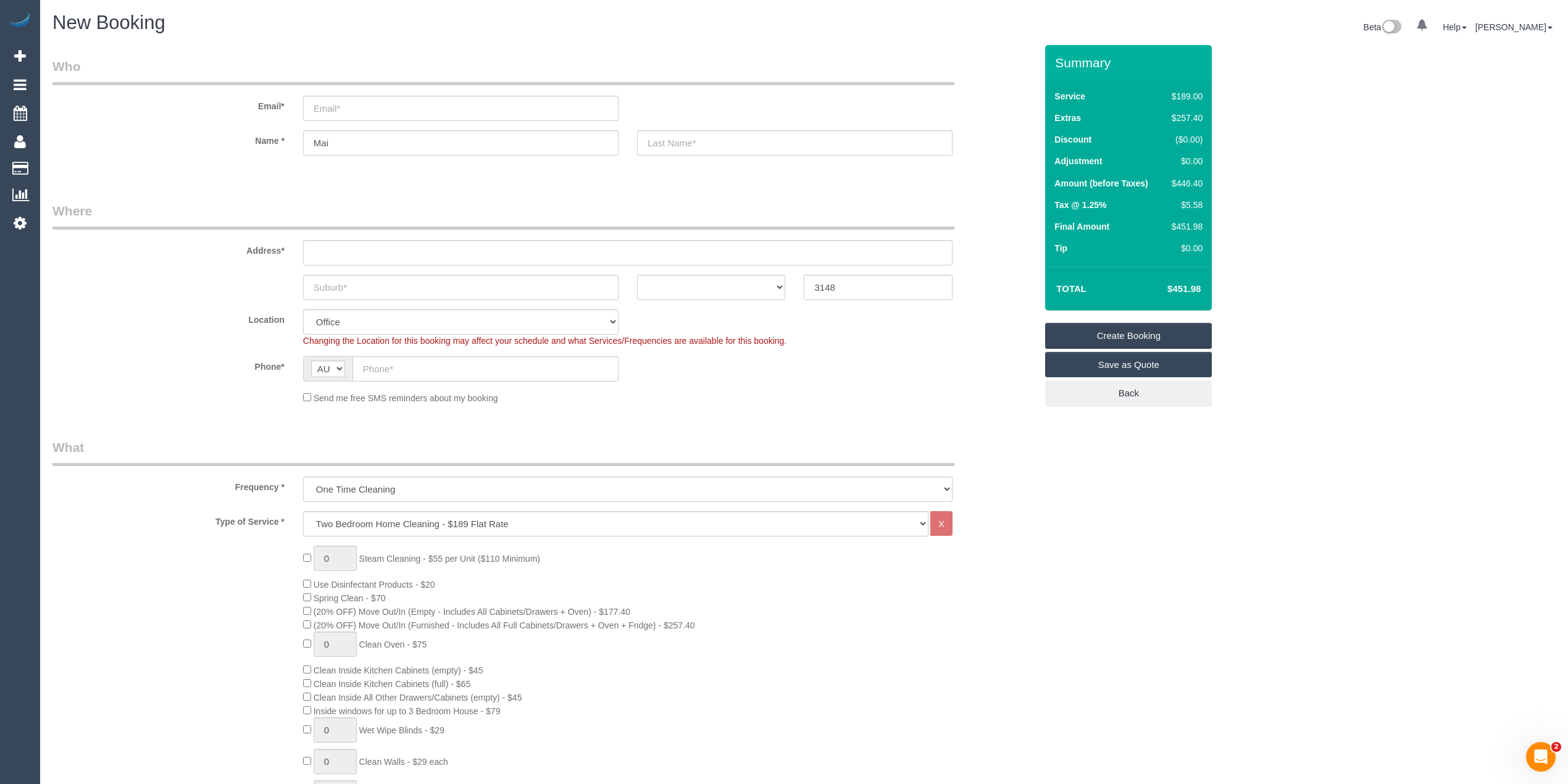
click at [1197, 289] on h4 "$451.98" at bounding box center [1166, 289] width 71 height 11
copy h4 "451.98"
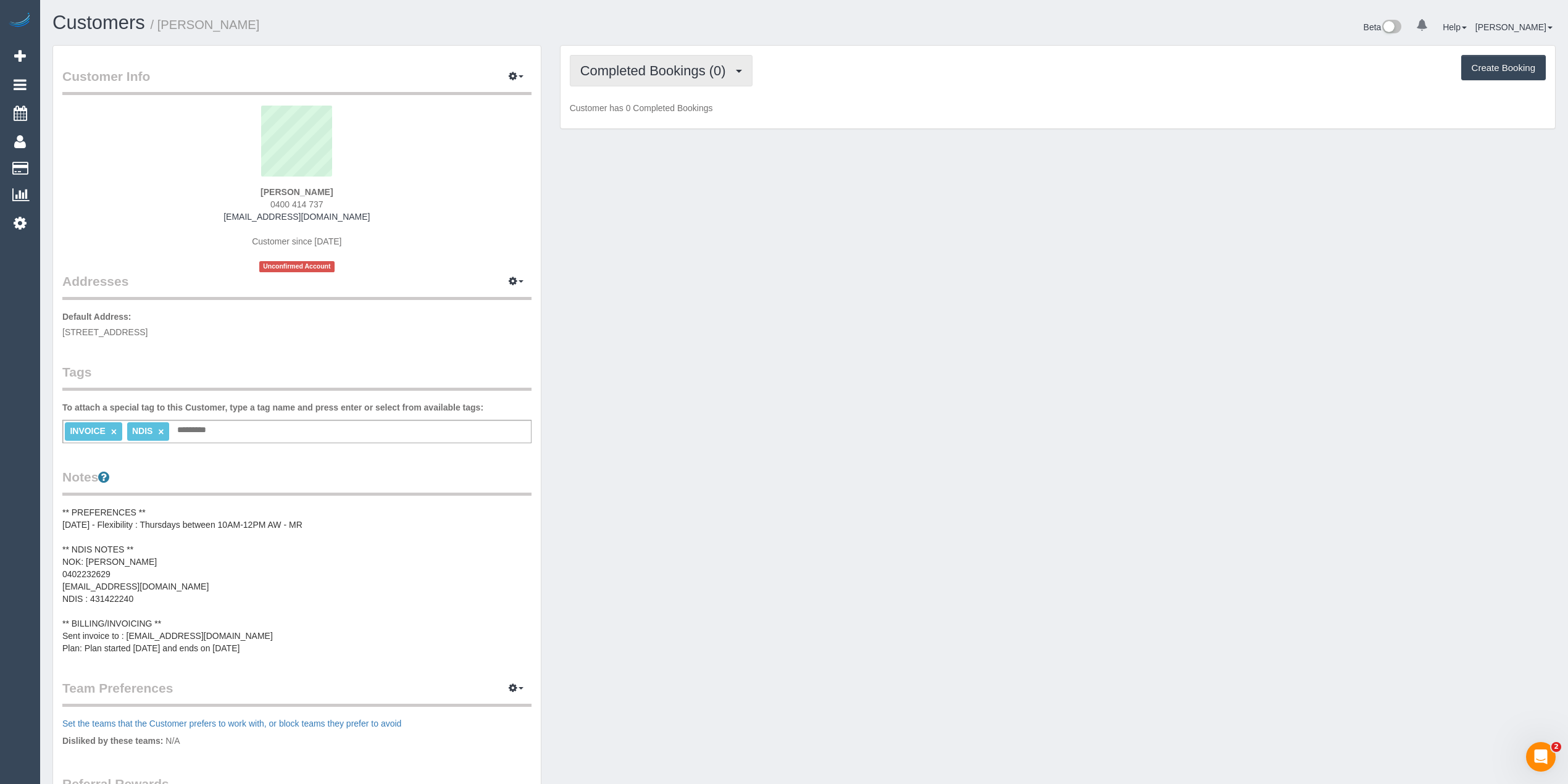
click at [659, 79] on button "Completed Bookings (0)" at bounding box center [661, 71] width 183 height 32
click at [672, 116] on link "Upcoming Bookings (1)" at bounding box center [634, 115] width 128 height 16
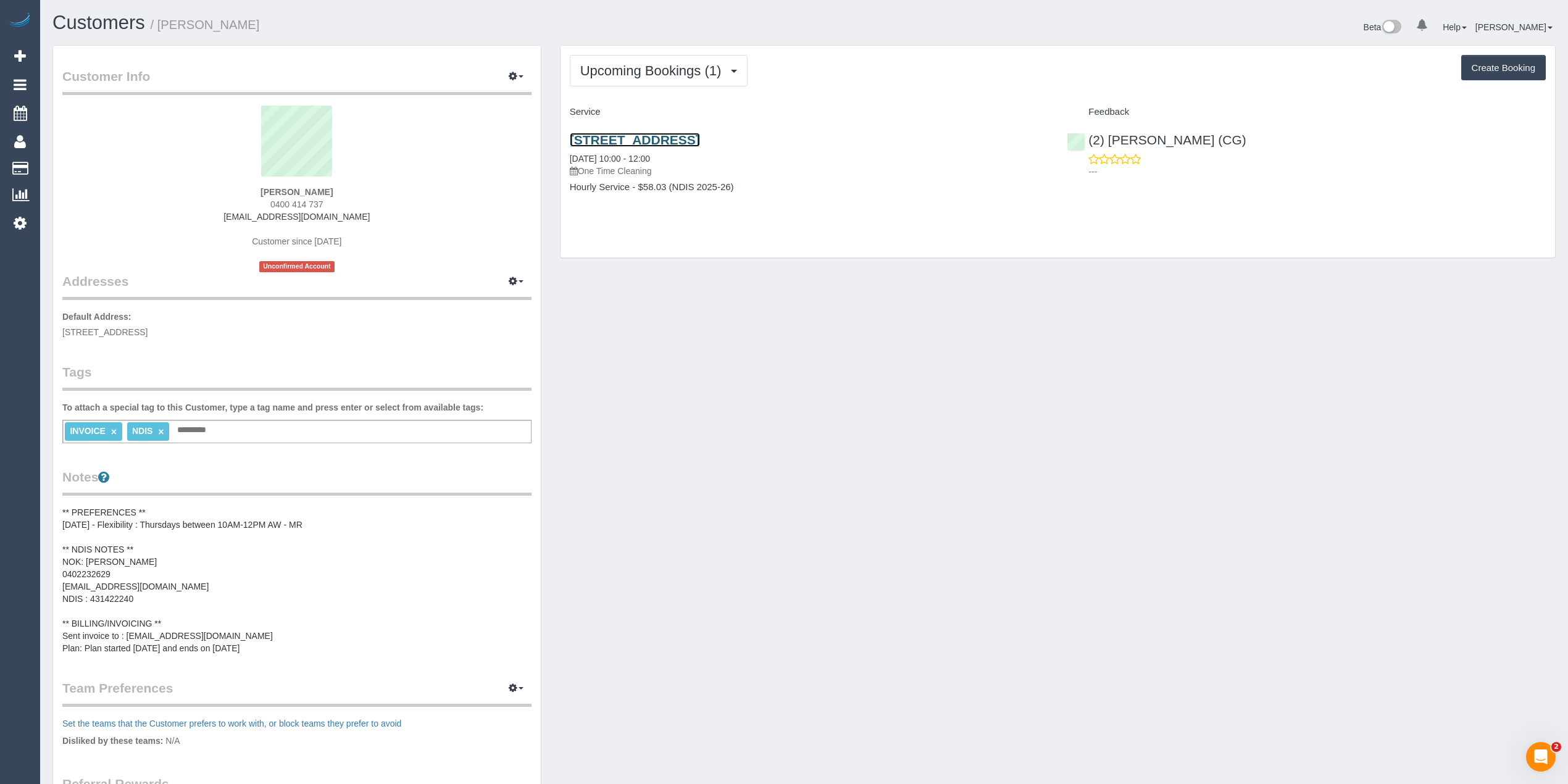
click at [700, 138] on link "[STREET_ADDRESS]" at bounding box center [634, 140] width 130 height 14
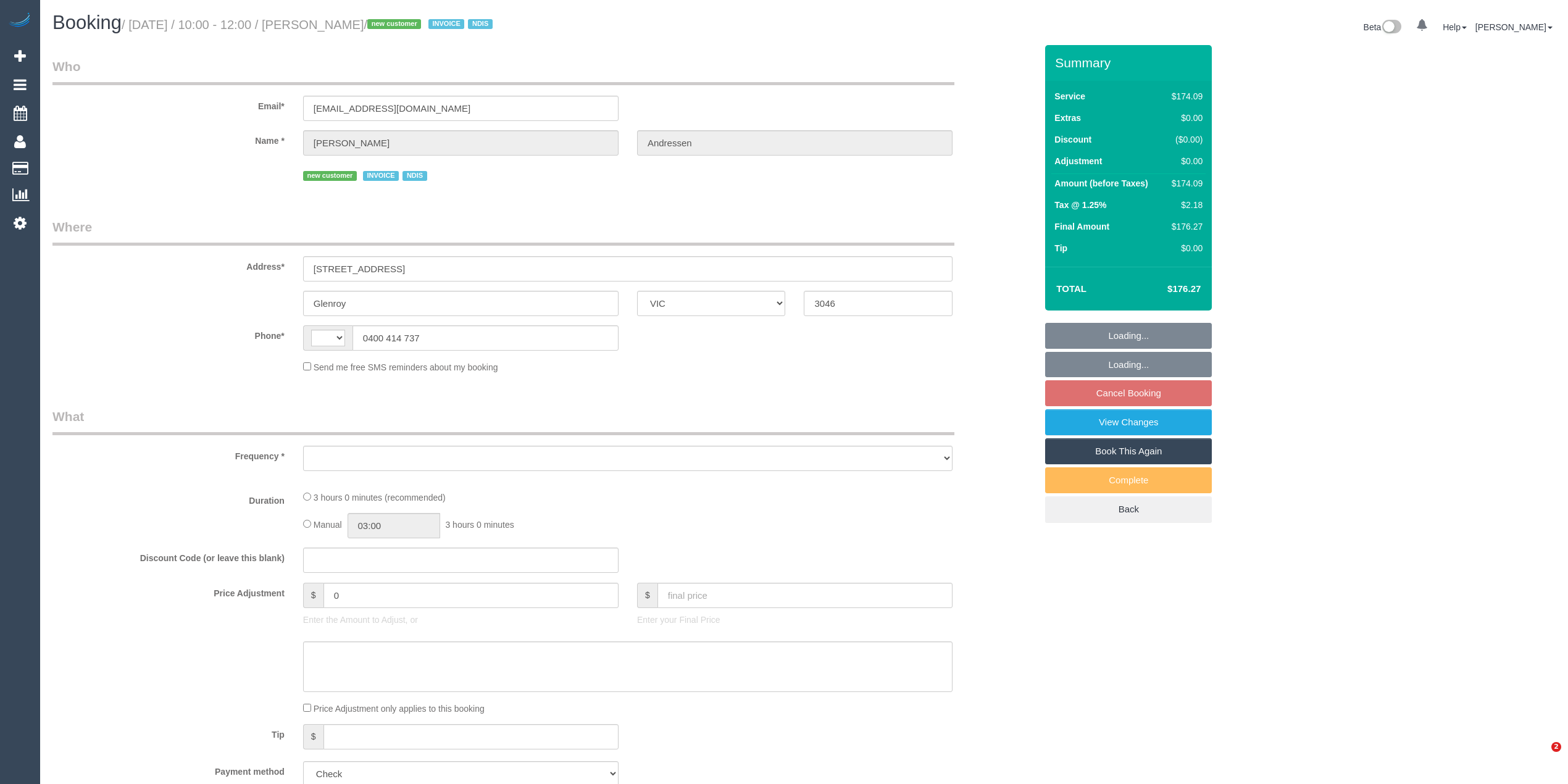
select select "VIC"
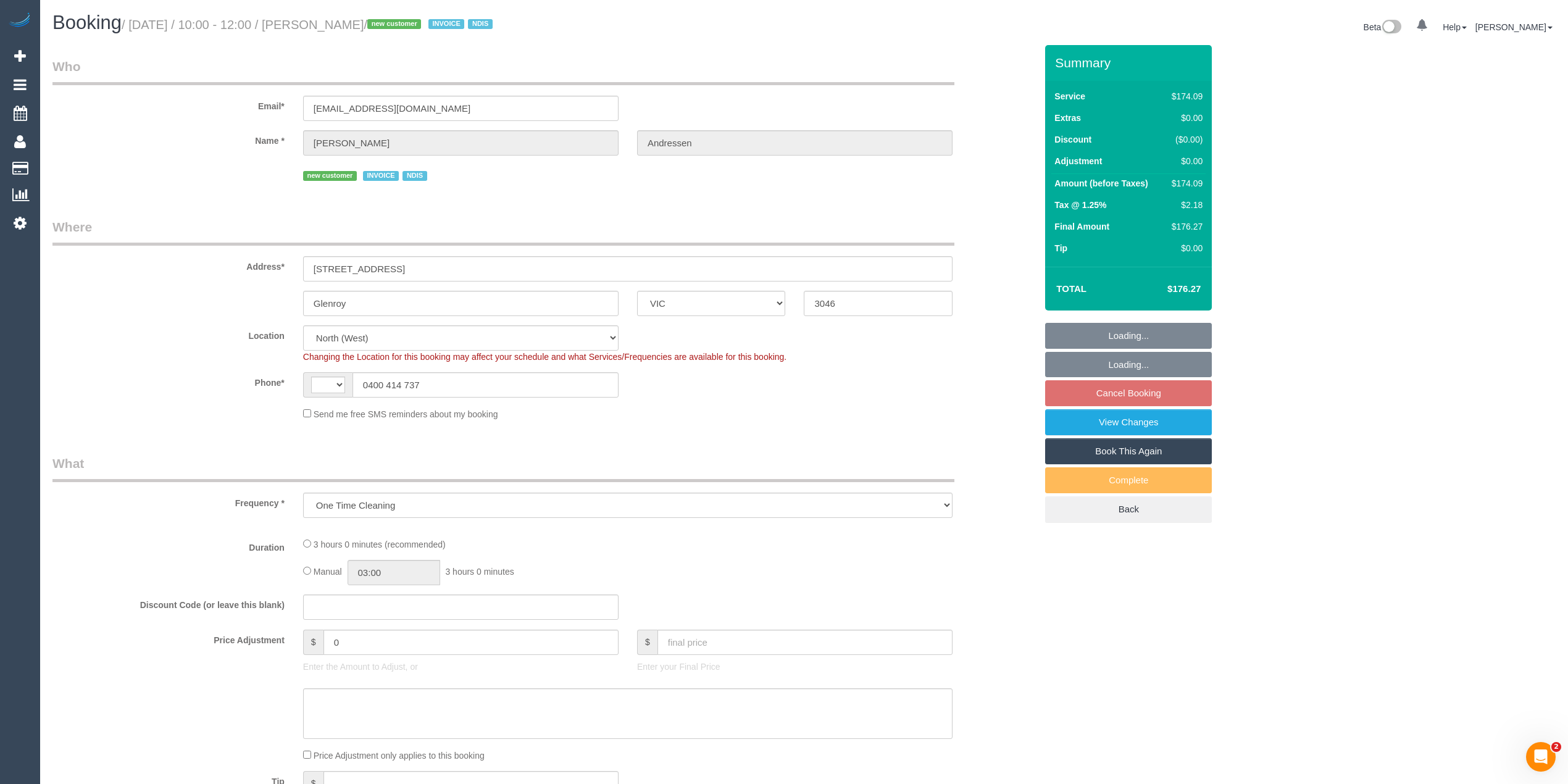
select select "object:682"
select select "string:AU"
select select "number:29"
select select "number:14"
select select "number:18"
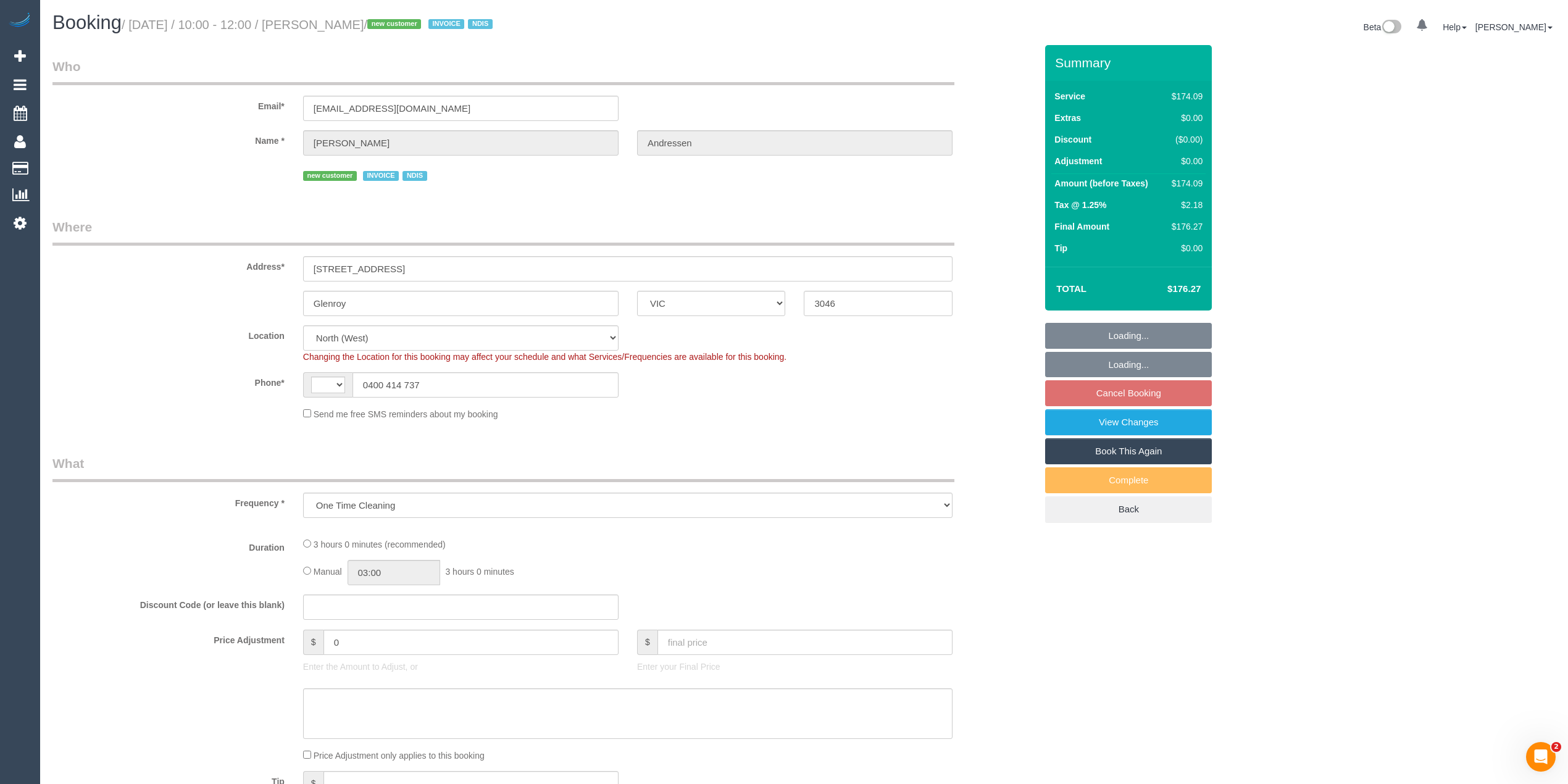
select select "number:25"
select select "180"
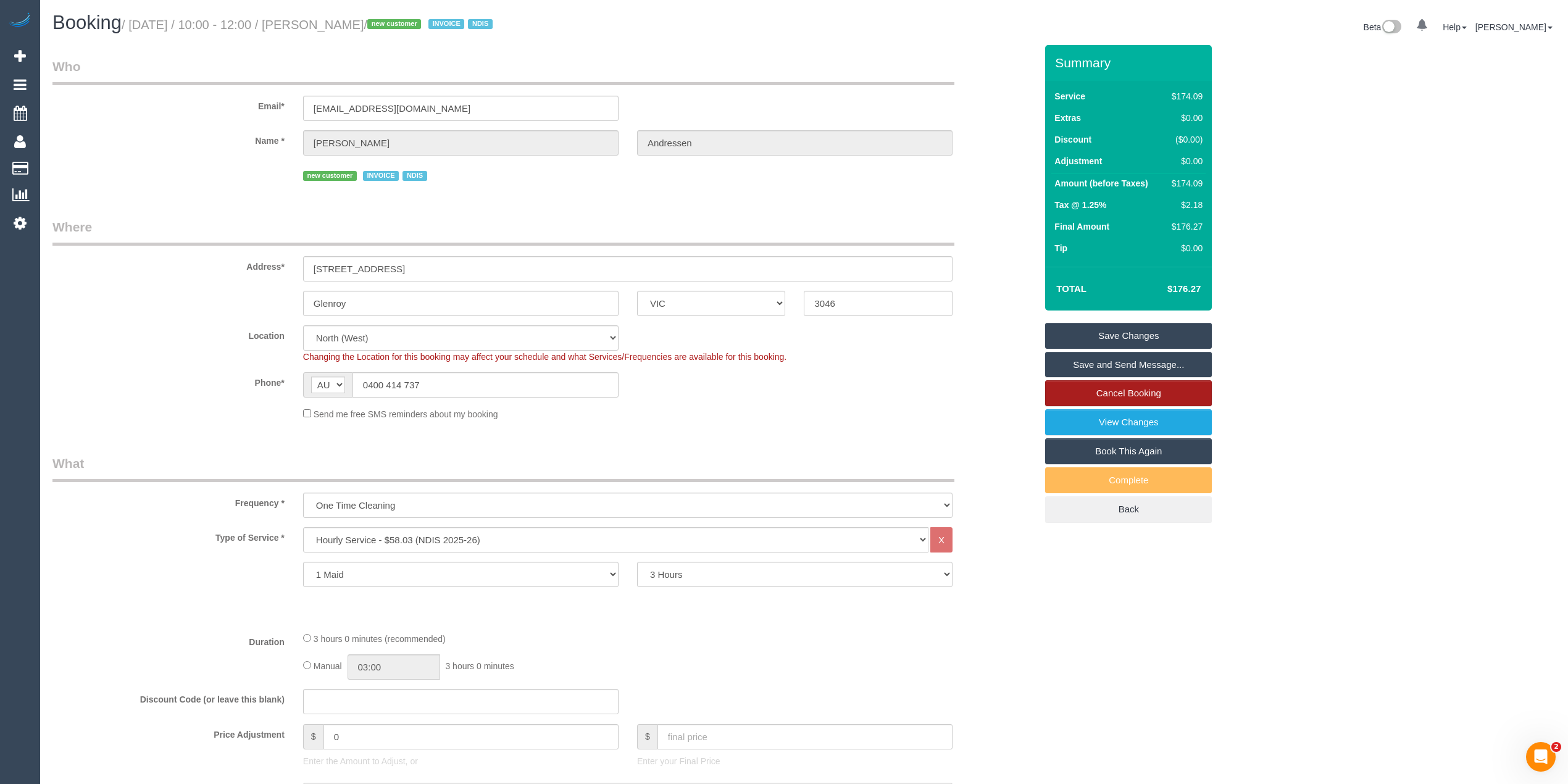
click at [1136, 392] on link "Cancel Booking" at bounding box center [1128, 393] width 166 height 26
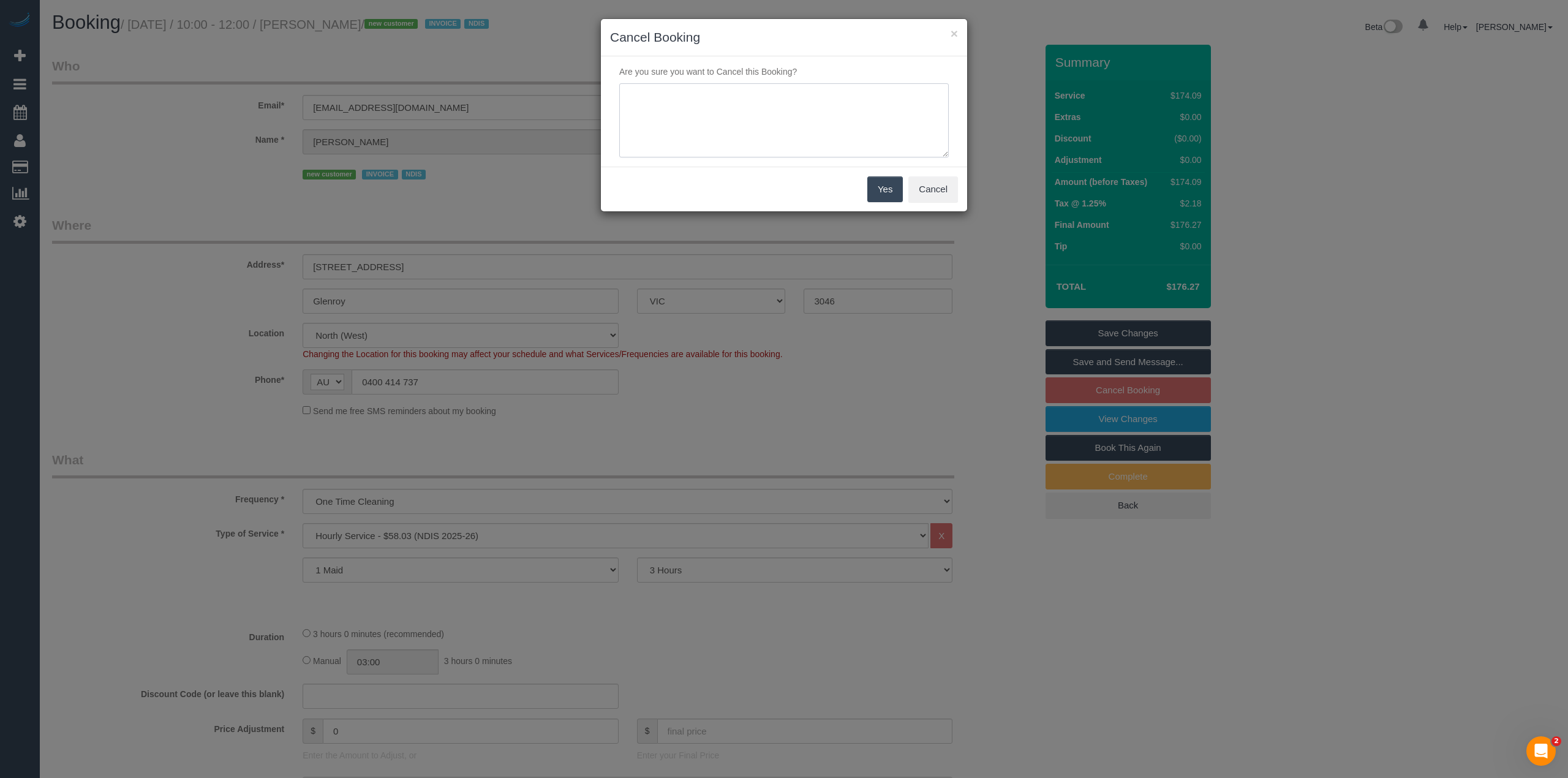
click at [691, 96] on textarea at bounding box center [784, 121] width 329 height 75
click at [715, 111] on textarea at bounding box center [784, 121] width 329 height 75
type textarea "Customer had to cancel due to a family emergency. Will re book when ready. Via …"
click at [890, 185] on button "Yes" at bounding box center [885, 189] width 36 height 26
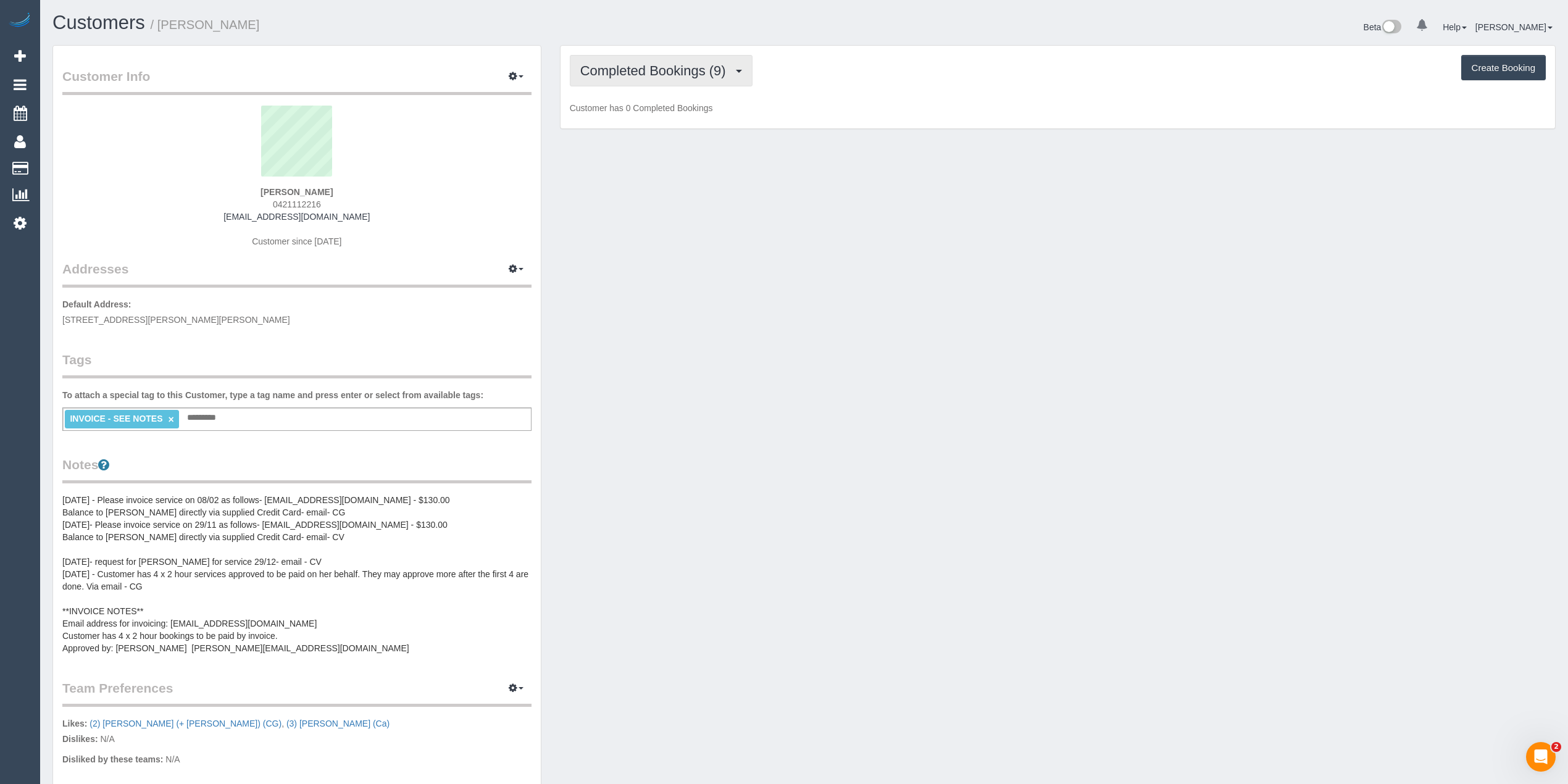
click at [627, 68] on span "Completed Bookings (9)" at bounding box center [656, 70] width 152 height 15
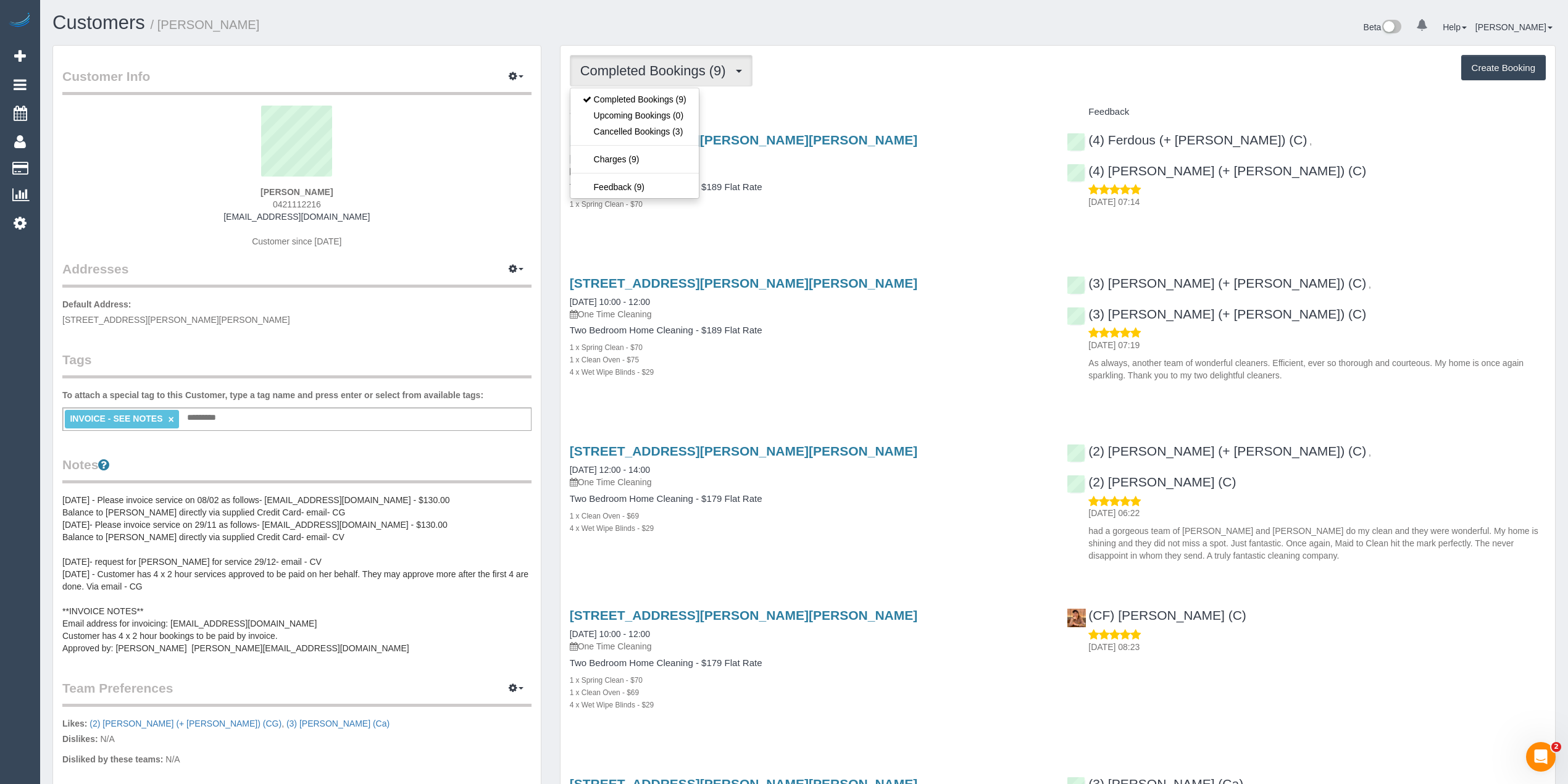
click at [627, 68] on span "Completed Bookings (9)" at bounding box center [656, 70] width 152 height 15
drag, startPoint x: 825, startPoint y: 139, endPoint x: 568, endPoint y: 122, distance: 257.6
click at [568, 122] on div "[STREET_ADDRESS][PERSON_NAME][PERSON_NAME] [DATE] 08:00 - 10:00 One Time Cleani…" at bounding box center [808, 179] width 497 height 112
copy link "[STREET_ADDRESS][PERSON_NAME][PERSON_NAME]"
click at [284, 206] on span "0421112216" at bounding box center [297, 204] width 48 height 10
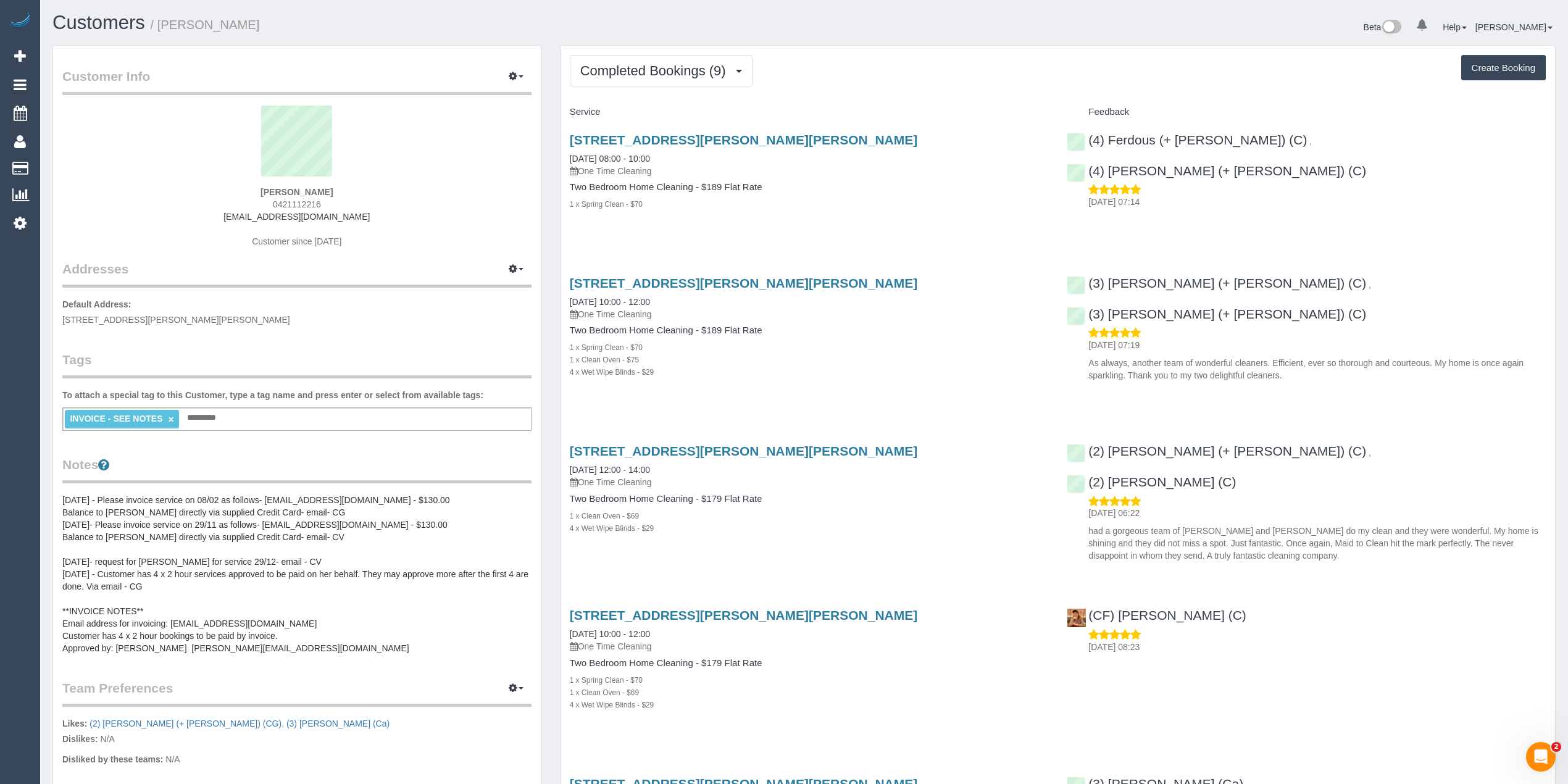
click at [284, 206] on span "0421112216" at bounding box center [297, 204] width 48 height 10
copy span "0421112216"
drag, startPoint x: 352, startPoint y: 219, endPoint x: 227, endPoint y: 214, distance: 125.1
click at [227, 214] on div "[PERSON_NAME] 0421112216 [EMAIL_ADDRESS][DOMAIN_NAME] Customer since [DATE]" at bounding box center [297, 183] width 469 height 154
copy link "[EMAIL_ADDRESS][DOMAIN_NAME]"
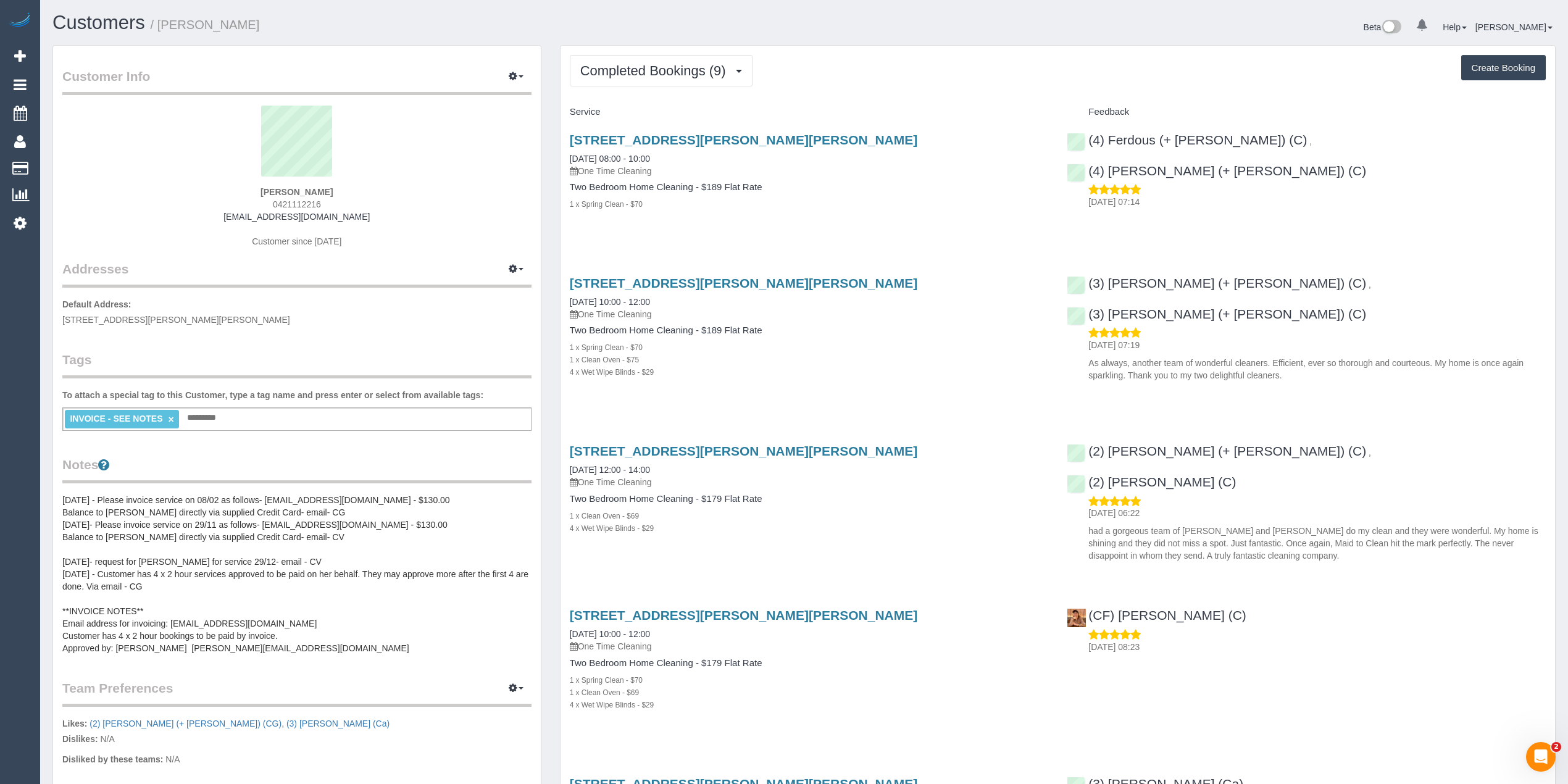
click at [945, 75] on div "Completed Bookings (9) Completed Bookings (9) Upcoming Bookings (0) Cancelled B…" at bounding box center [1057, 71] width 976 height 32
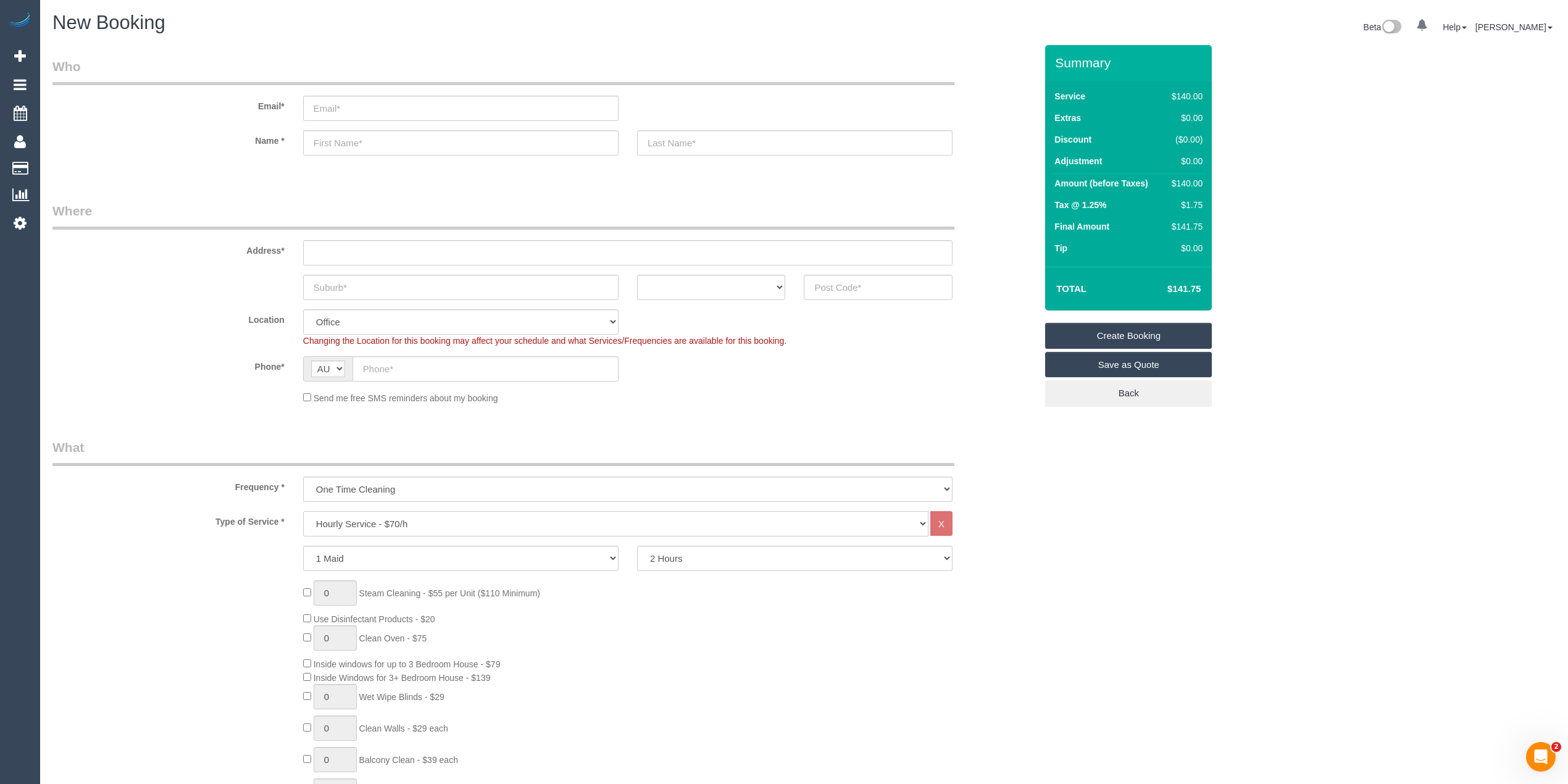
click at [337, 526] on select "Hourly Service - $70/h Hourly Service - $65/h Hourly Service - $60/h Hourly Ser…" at bounding box center [616, 523] width 626 height 25
select select "213"
click at [303, 511] on select "Hourly Service - $70/h Hourly Service - $65/h Hourly Service - $60/h Hourly Ser…" at bounding box center [616, 523] width 626 height 25
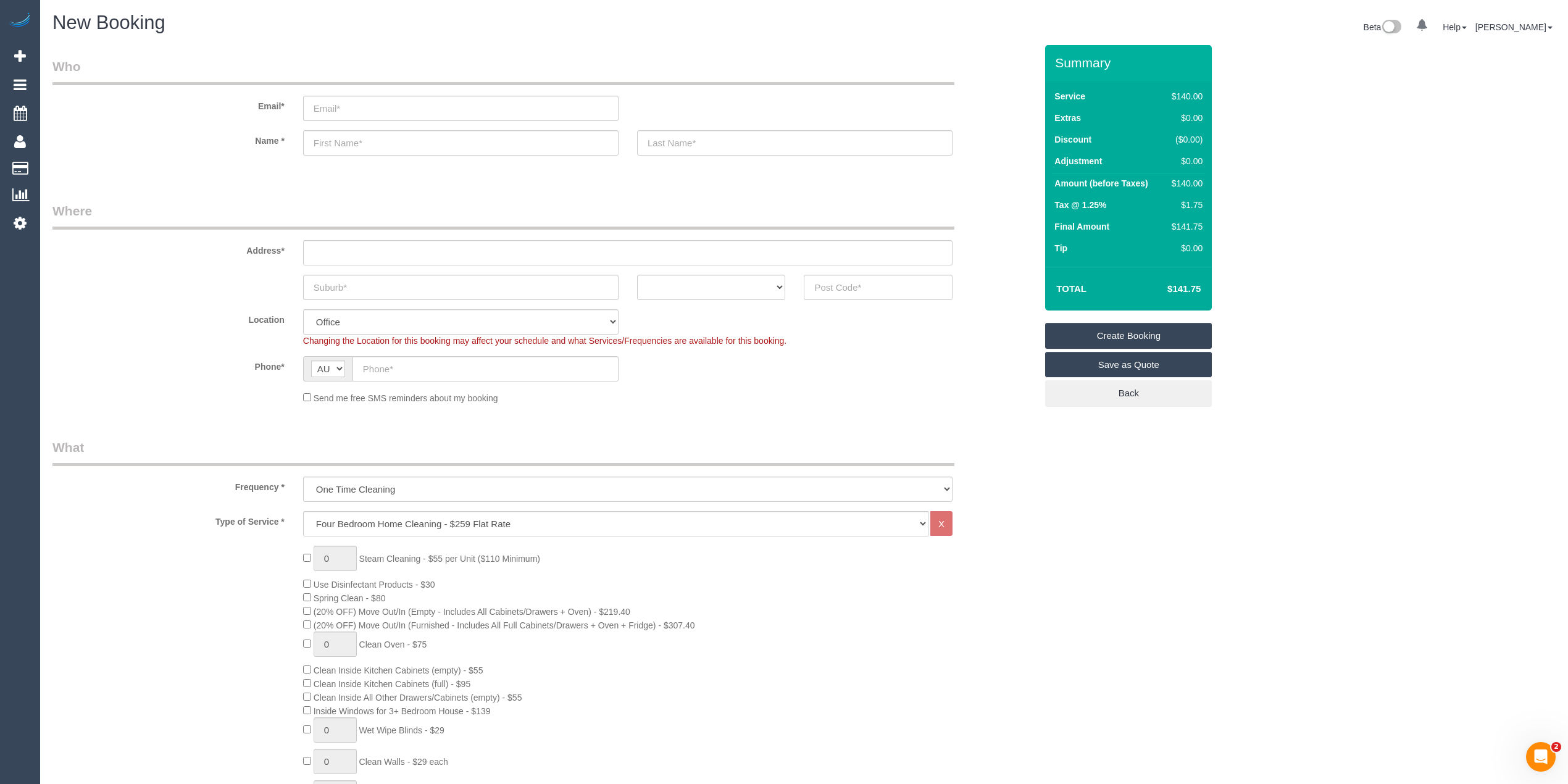
click at [255, 603] on div "0 Steam Cleaning - $55 per Unit ($110 Minimum) Use Disinfectant Products - $30 …" at bounding box center [544, 762] width 1001 height 433
click at [252, 578] on div "0 Steam Cleaning - $55 per Unit ($110 Minimum) Use Disinfectant Products - $30 …" at bounding box center [544, 762] width 1001 height 433
click at [249, 574] on div "0 Steam Cleaning - $55 per Unit ($110 Minimum) Use Disinfectant Products - $30 …" at bounding box center [544, 762] width 1001 height 433
click at [178, 551] on div "0 Steam Cleaning - $55 per Unit ($110 Minimum) Use Disinfectant Products - $30 …" at bounding box center [544, 762] width 1001 height 433
drag, startPoint x: 178, startPoint y: 551, endPoint x: 175, endPoint y: 559, distance: 8.5
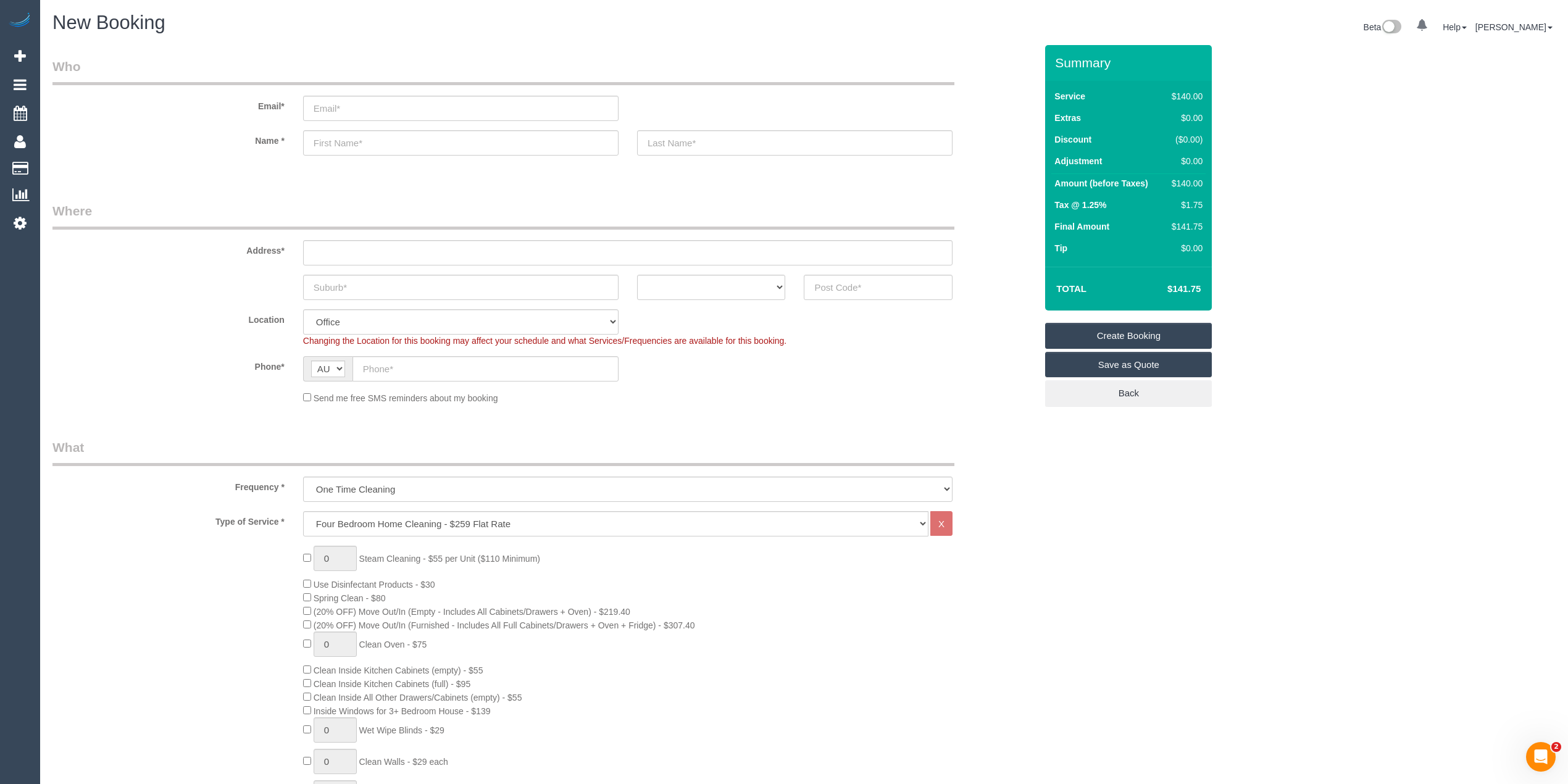
click at [175, 559] on div "0 Steam Cleaning - $55 per Unit ($110 Minimum) Use Disinfectant Products - $30 …" at bounding box center [544, 762] width 1001 height 433
drag, startPoint x: 175, startPoint y: 559, endPoint x: 174, endPoint y: 571, distance: 12.0
click at [174, 571] on div "0 Steam Cleaning - $55 per Unit ($110 Minimum) Use Disinfectant Products - $30 …" at bounding box center [544, 762] width 1001 height 433
click at [158, 400] on div "Send me free SMS reminders about my booking" at bounding box center [544, 397] width 1001 height 14
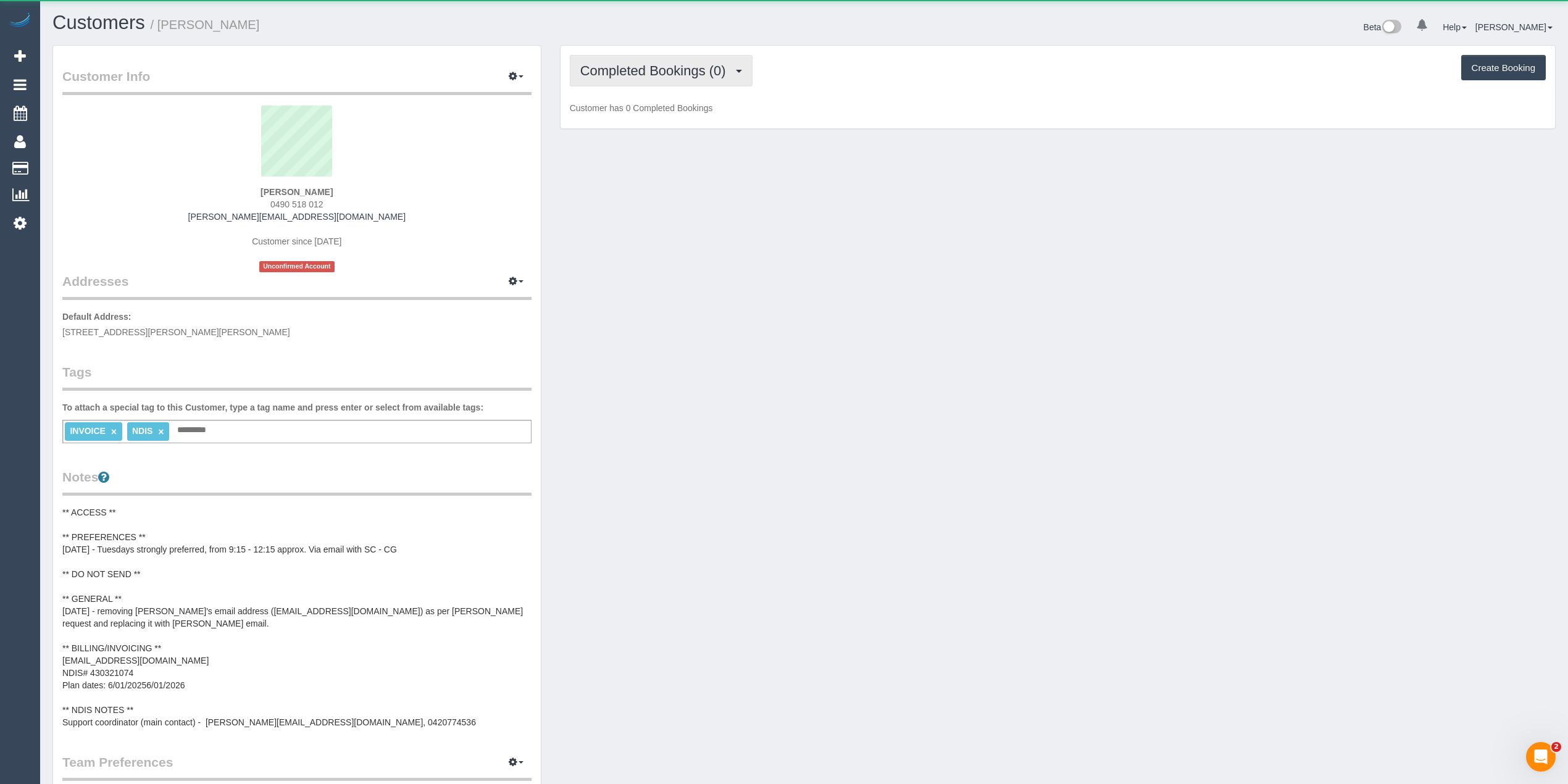
click at [639, 67] on span "Completed Bookings (0)" at bounding box center [656, 70] width 152 height 15
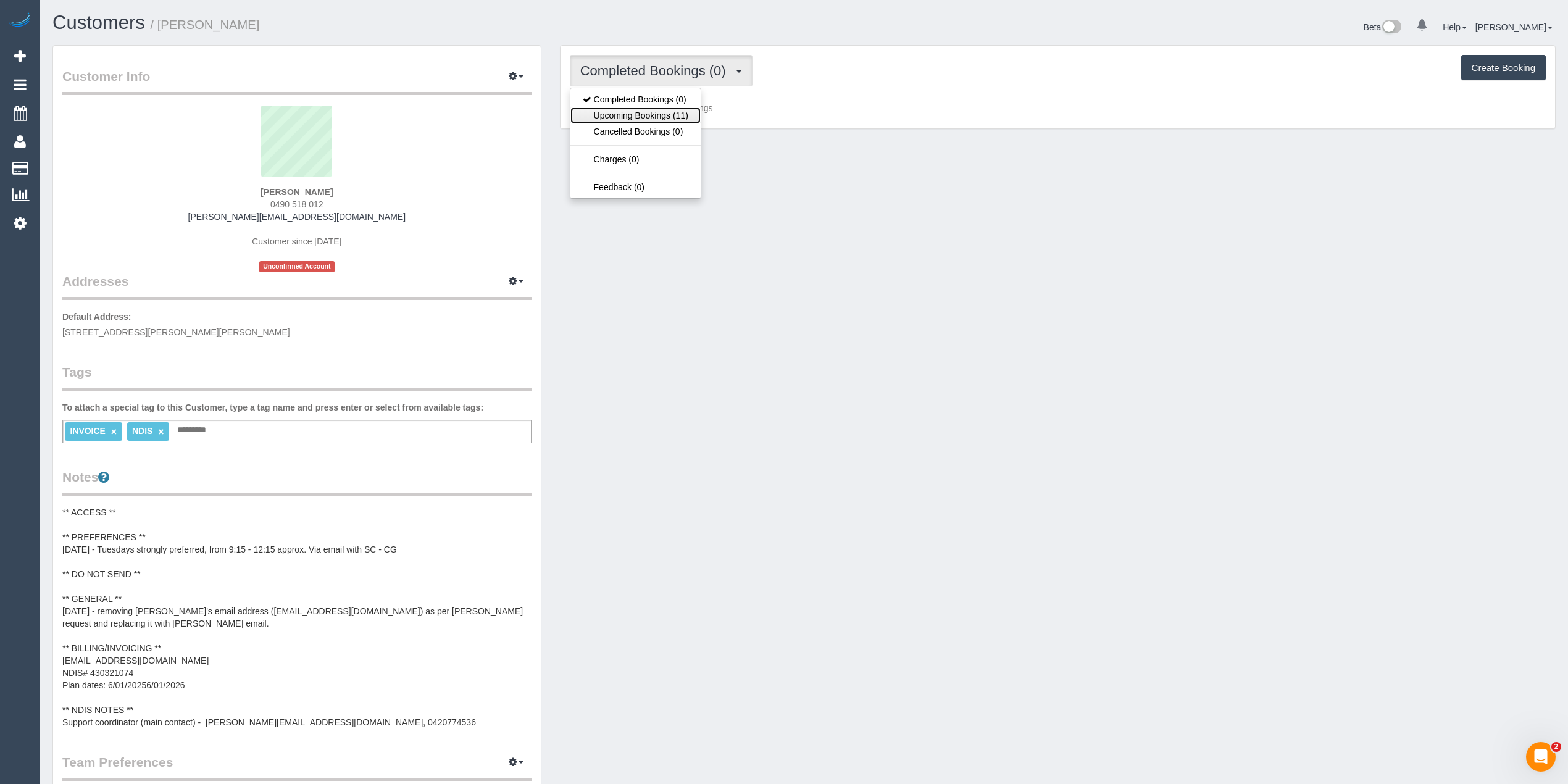
click at [646, 114] on link "Upcoming Bookings (11)" at bounding box center [635, 115] width 130 height 16
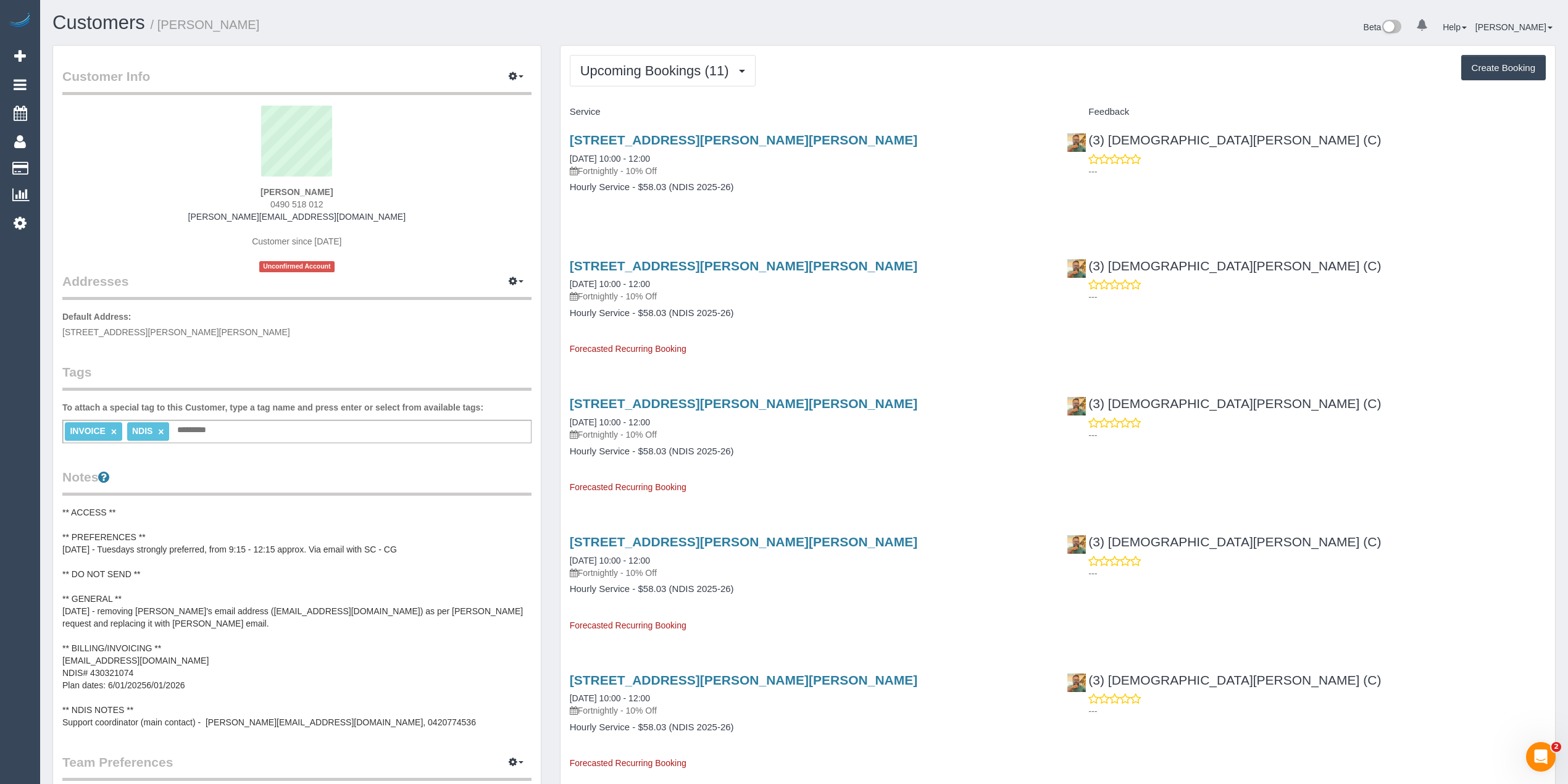
click at [894, 134] on h3 "[STREET_ADDRESS][PERSON_NAME][PERSON_NAME]" at bounding box center [808, 140] width 479 height 14
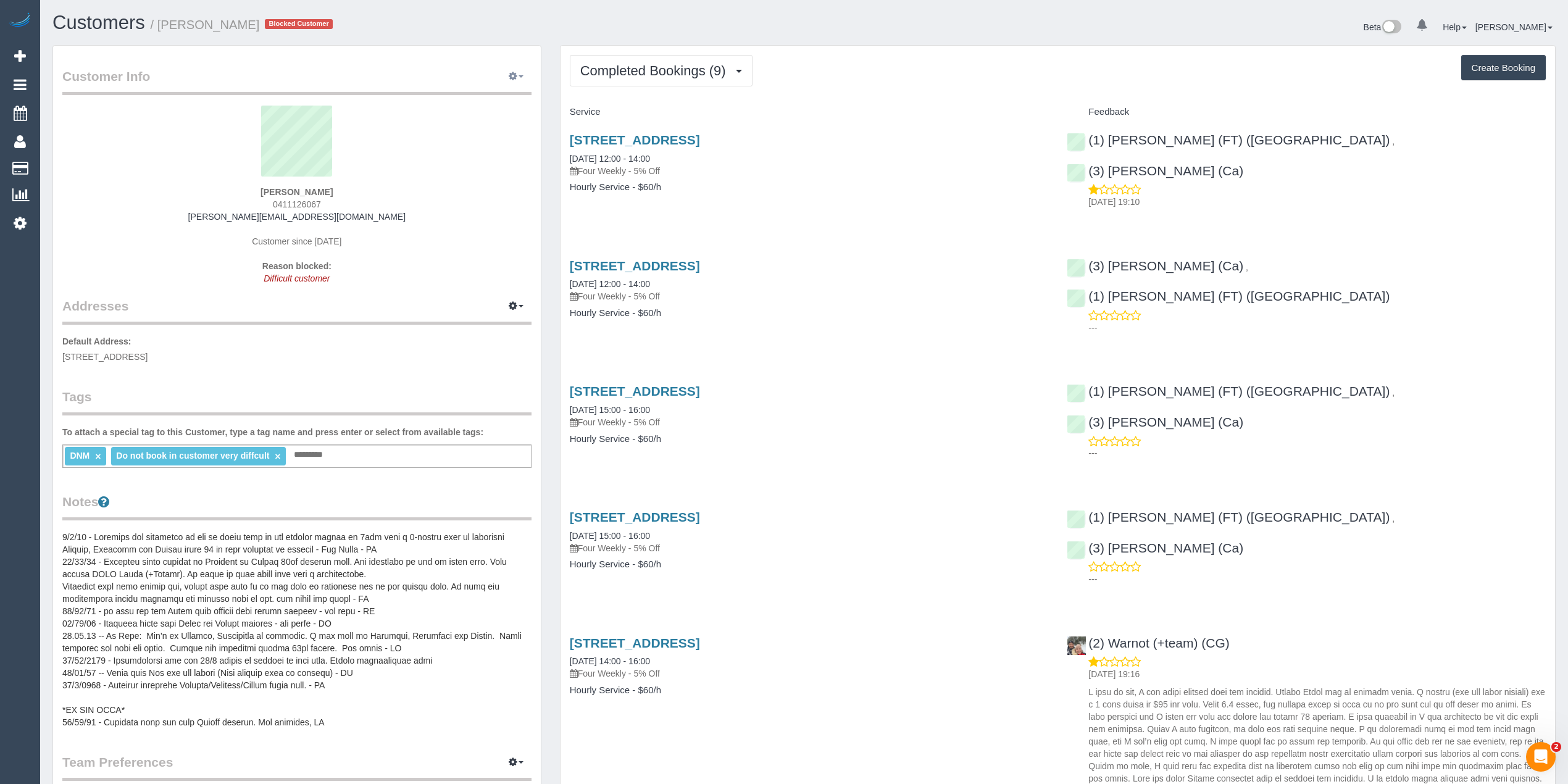
click at [524, 73] on button "button" at bounding box center [515, 76] width 31 height 19
click at [478, 163] on link "View Changes" at bounding box center [474, 163] width 112 height 16
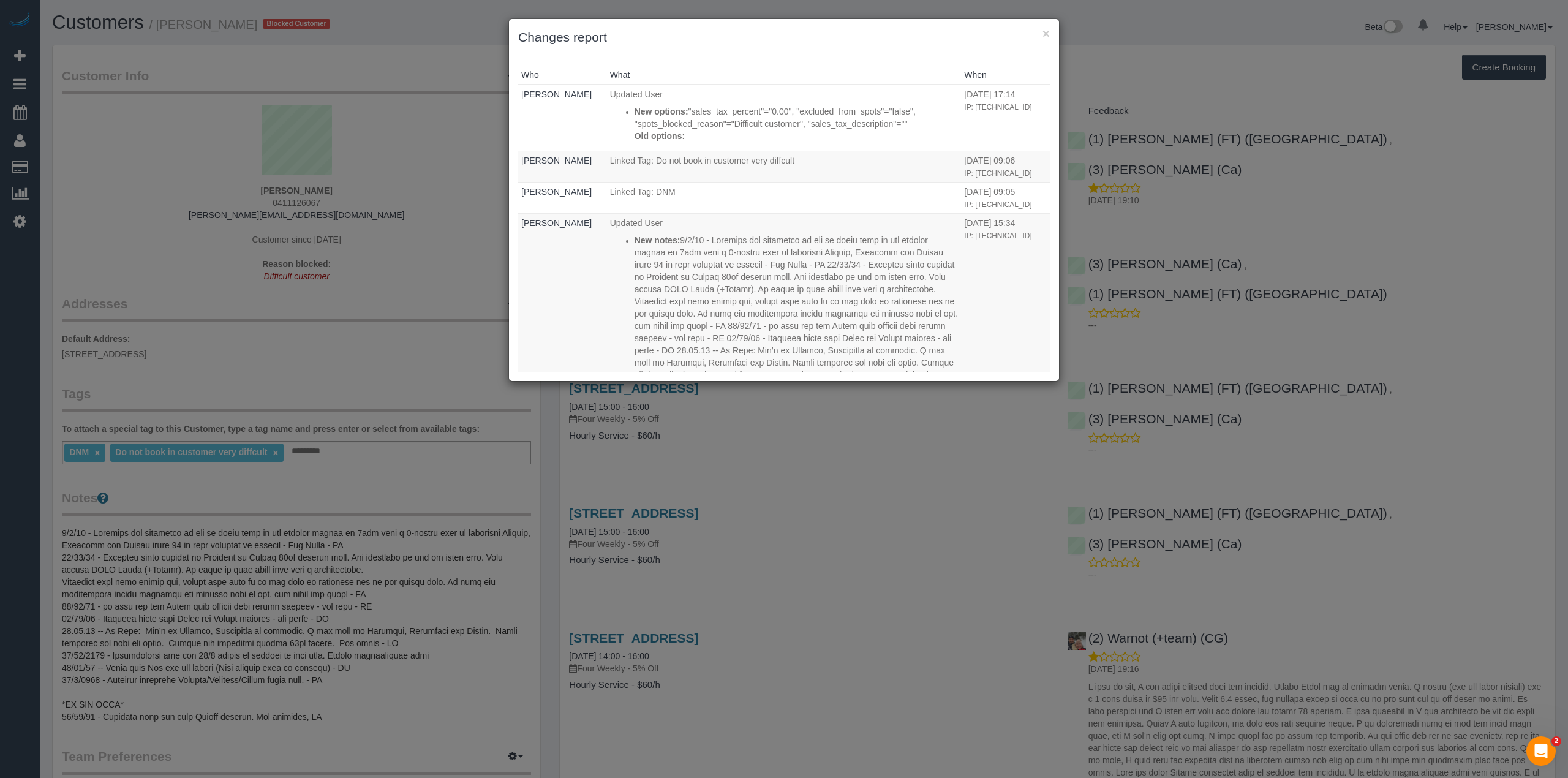
click at [1037, 32] on h3 "Changes report" at bounding box center [784, 37] width 531 height 19
click at [1044, 30] on button "×" at bounding box center [1046, 34] width 7 height 13
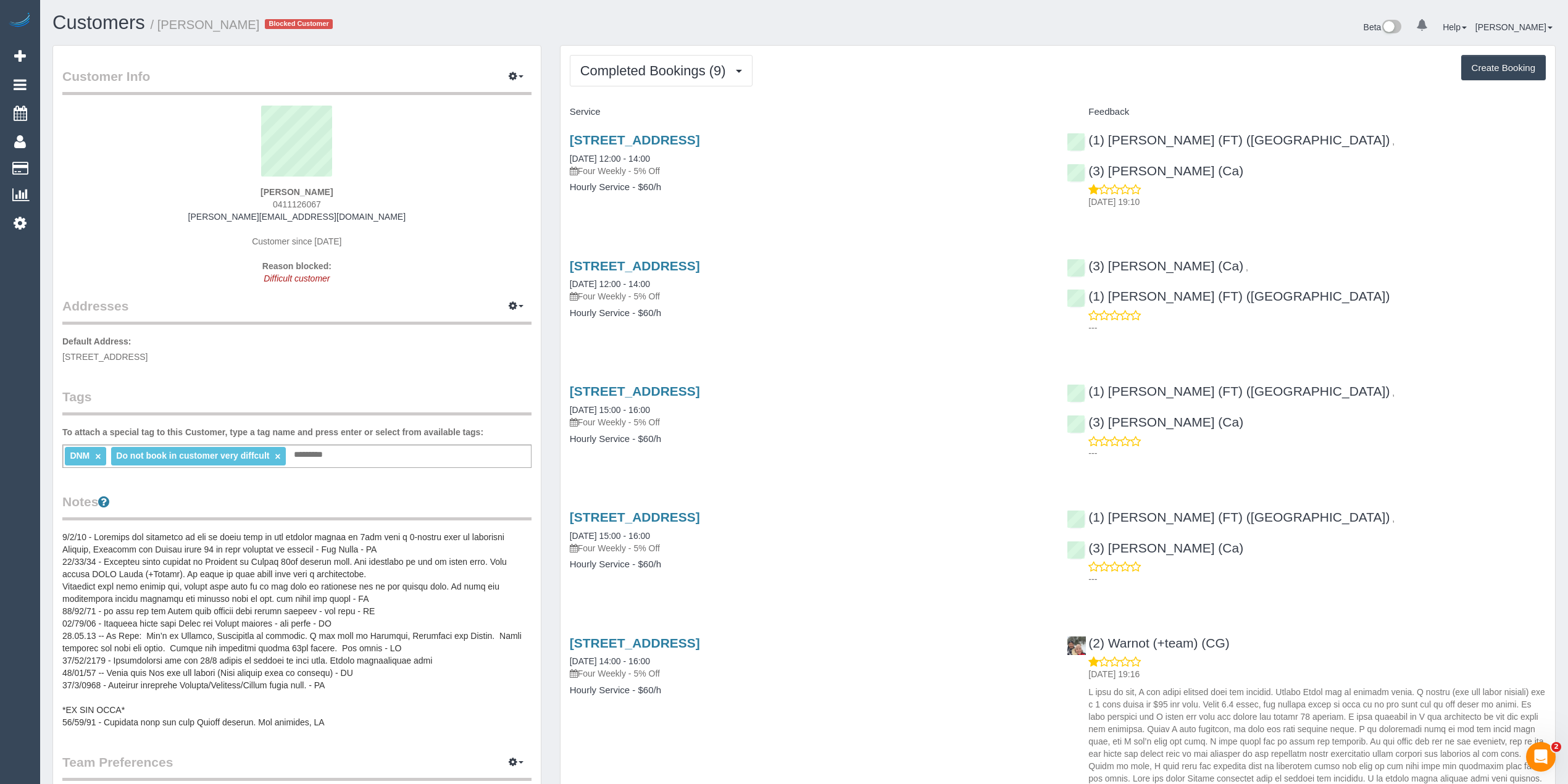
click at [1213, 43] on div "Customers / Stefan Orfanos Blocked Customer Beta 0 Your Notifications You have …" at bounding box center [804, 713] width 1528 height 1426
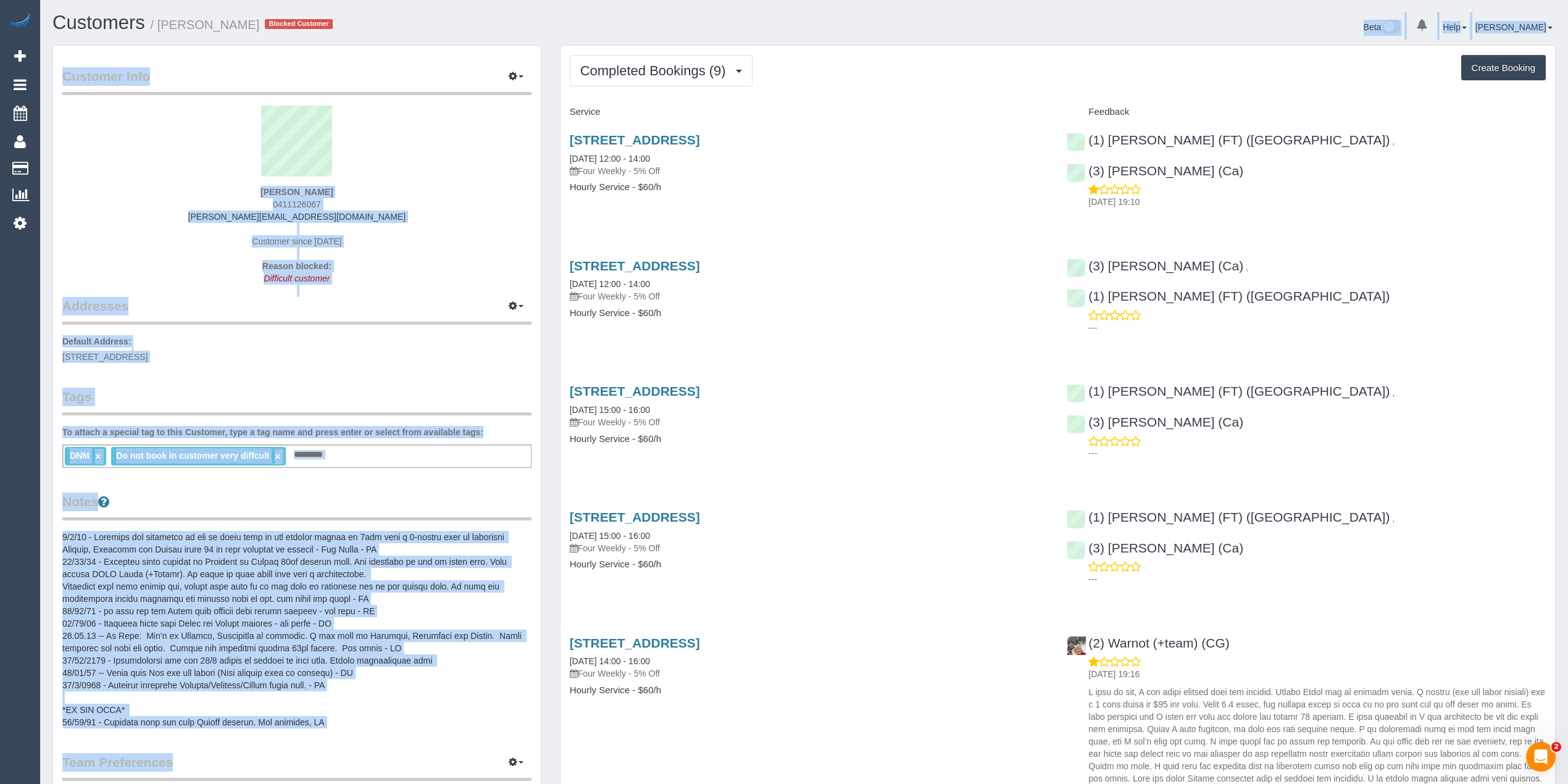
click at [430, 176] on sui-profile-pic at bounding box center [297, 145] width 451 height 80
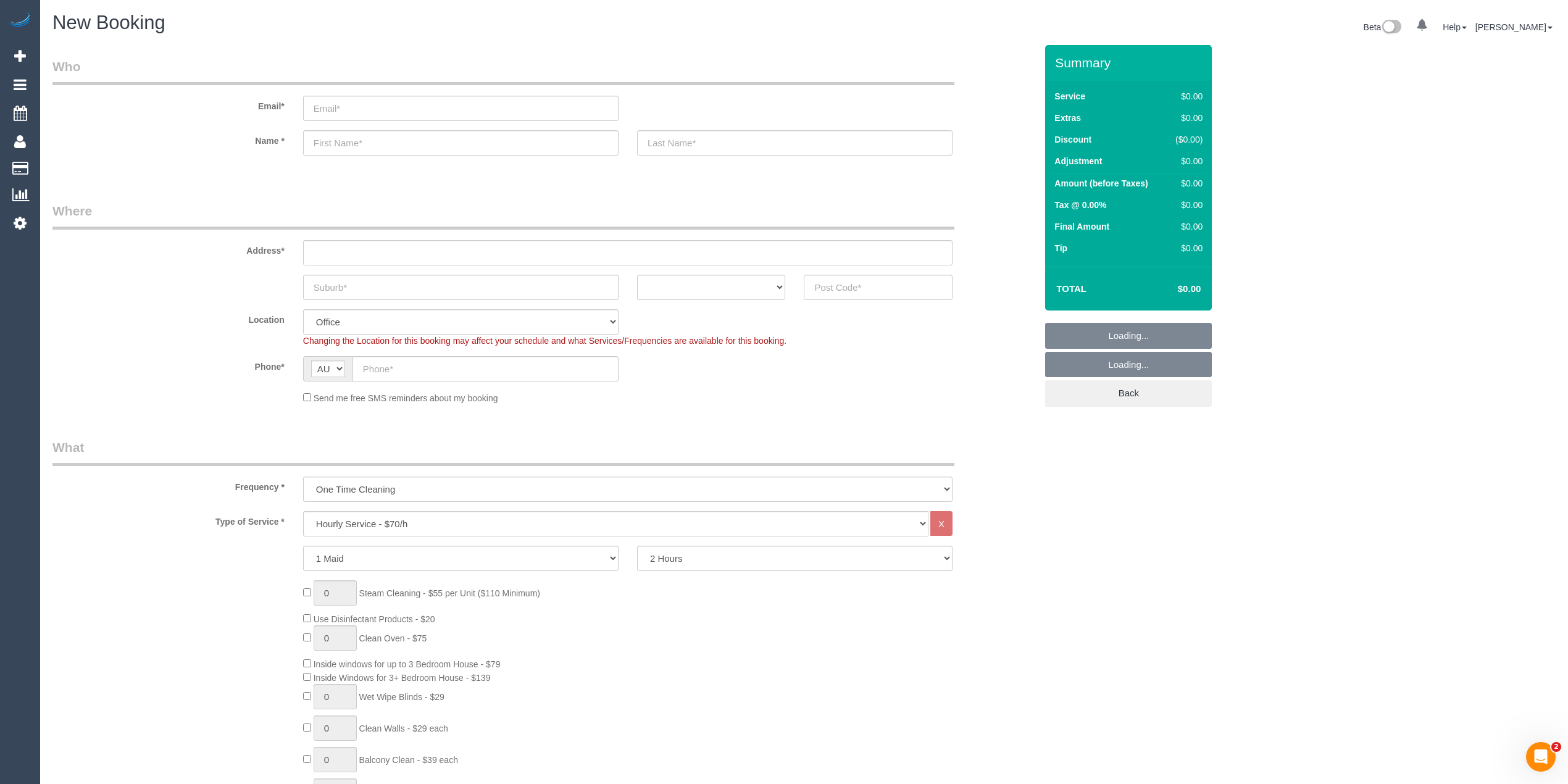
select select "object:2069"
click at [369, 527] on select "Hourly Service - $70/h Hourly Service - $65/h Hourly Service - $60/h Hourly Ser…" at bounding box center [616, 523] width 626 height 25
select select "213"
click at [303, 511] on select "Hourly Service - $70/h Hourly Service - $65/h Hourly Service - $60/h Hourly Ser…" at bounding box center [616, 523] width 626 height 25
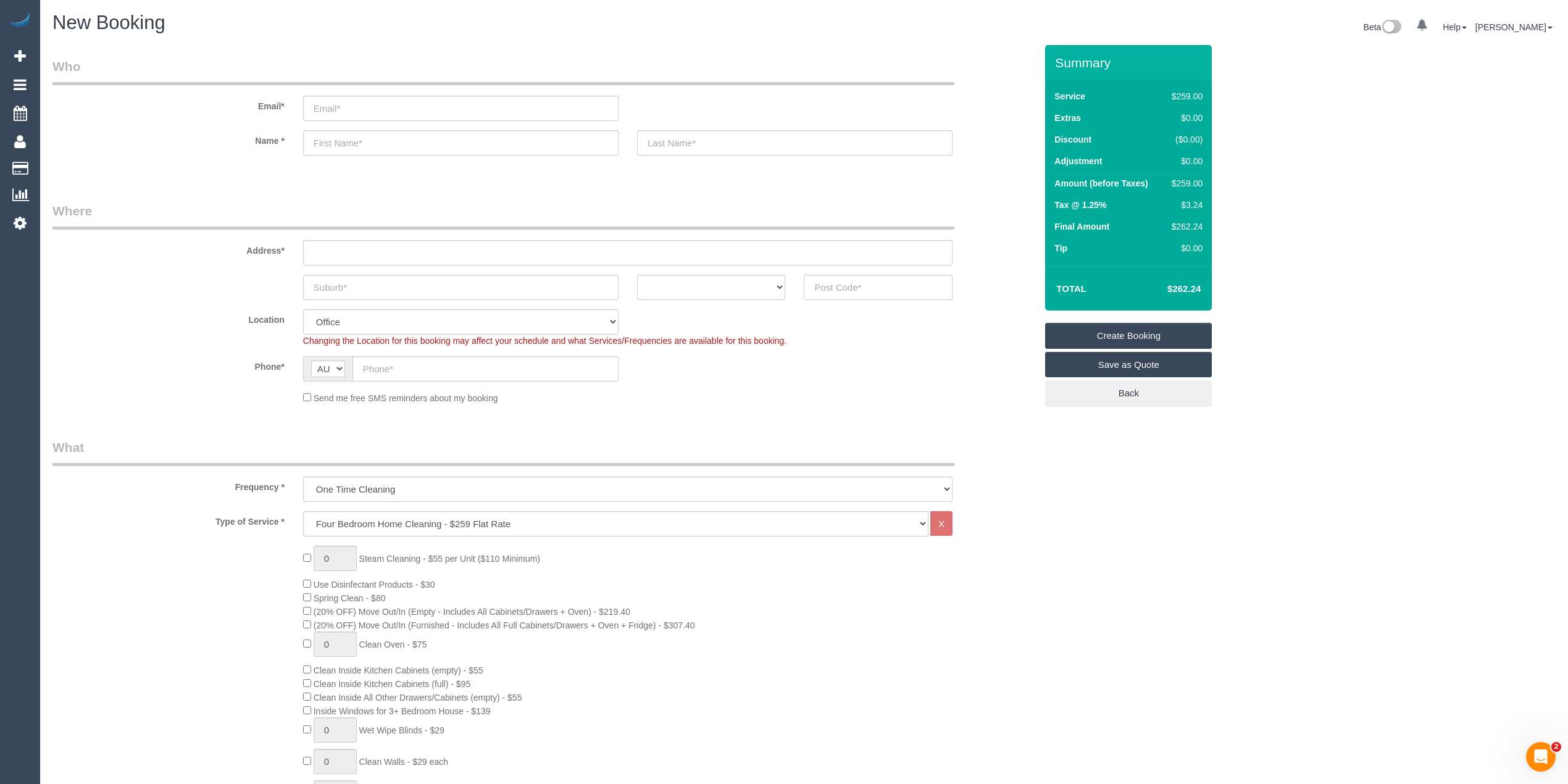
click at [262, 593] on div "0 Steam Cleaning - $55 per Unit ($110 Minimum) Use Disinfectant Products - $30 …" at bounding box center [544, 762] width 1001 height 433
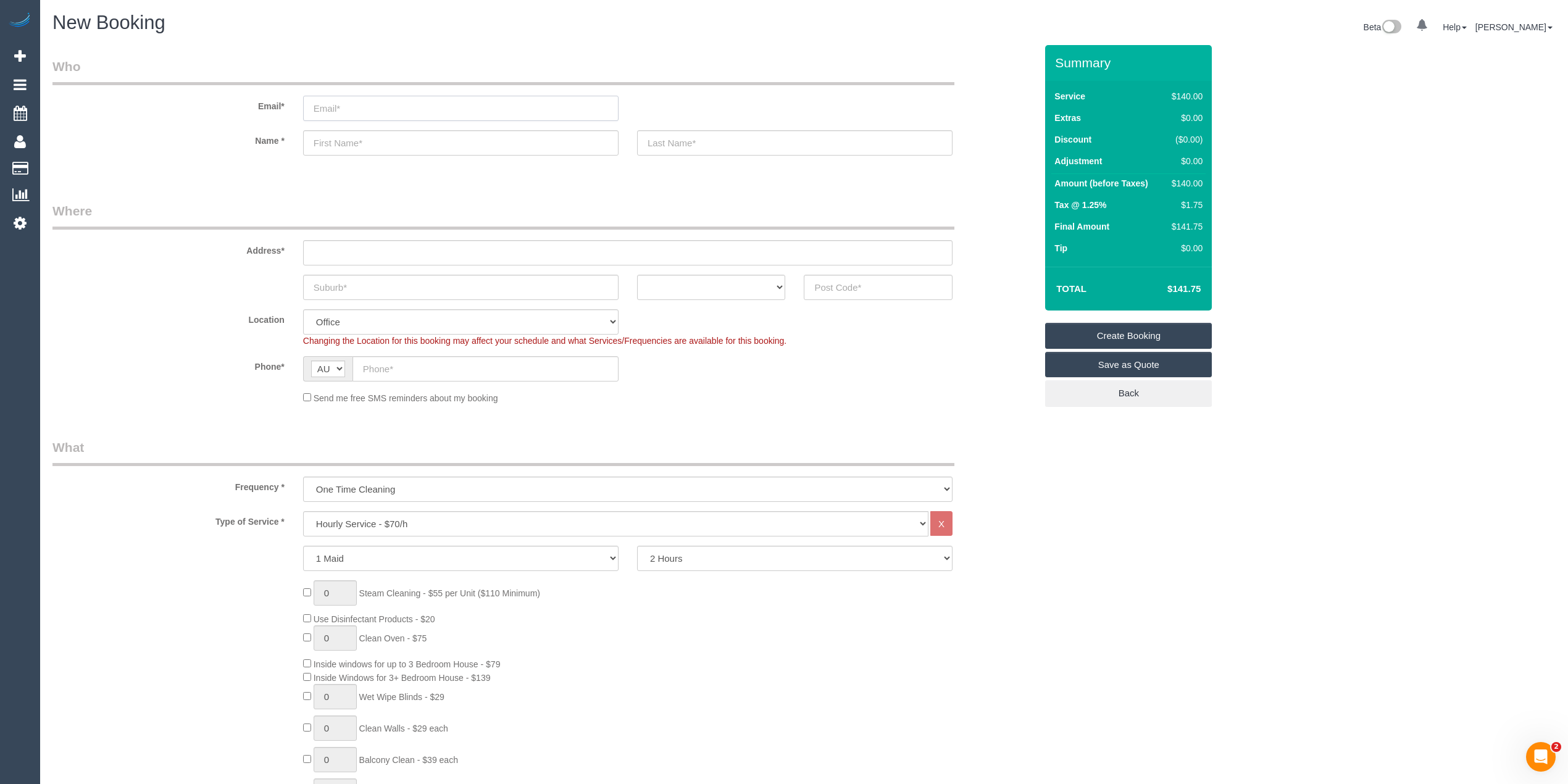
click at [335, 100] on input "email" at bounding box center [461, 108] width 315 height 25
click at [346, 92] on div "Email*" at bounding box center [544, 89] width 1001 height 63
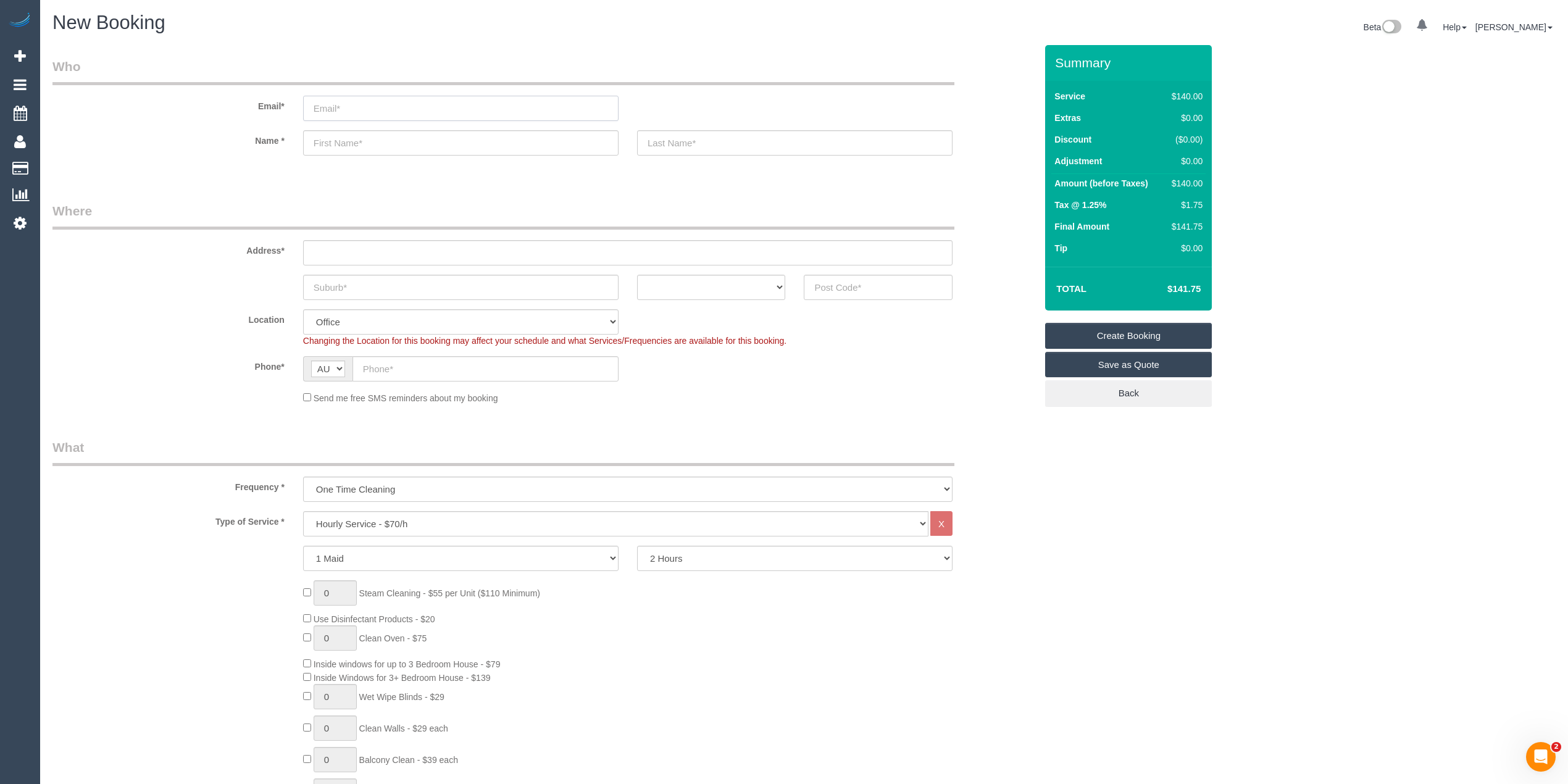
click at [348, 102] on input "email" at bounding box center [461, 108] width 315 height 25
click at [462, 132] on strong "limendra.fernando" at bounding box center [448, 134] width 111 height 10
type input "limendra.fernando@gmail.com"
type input "Limendra"
type input "Fernando"
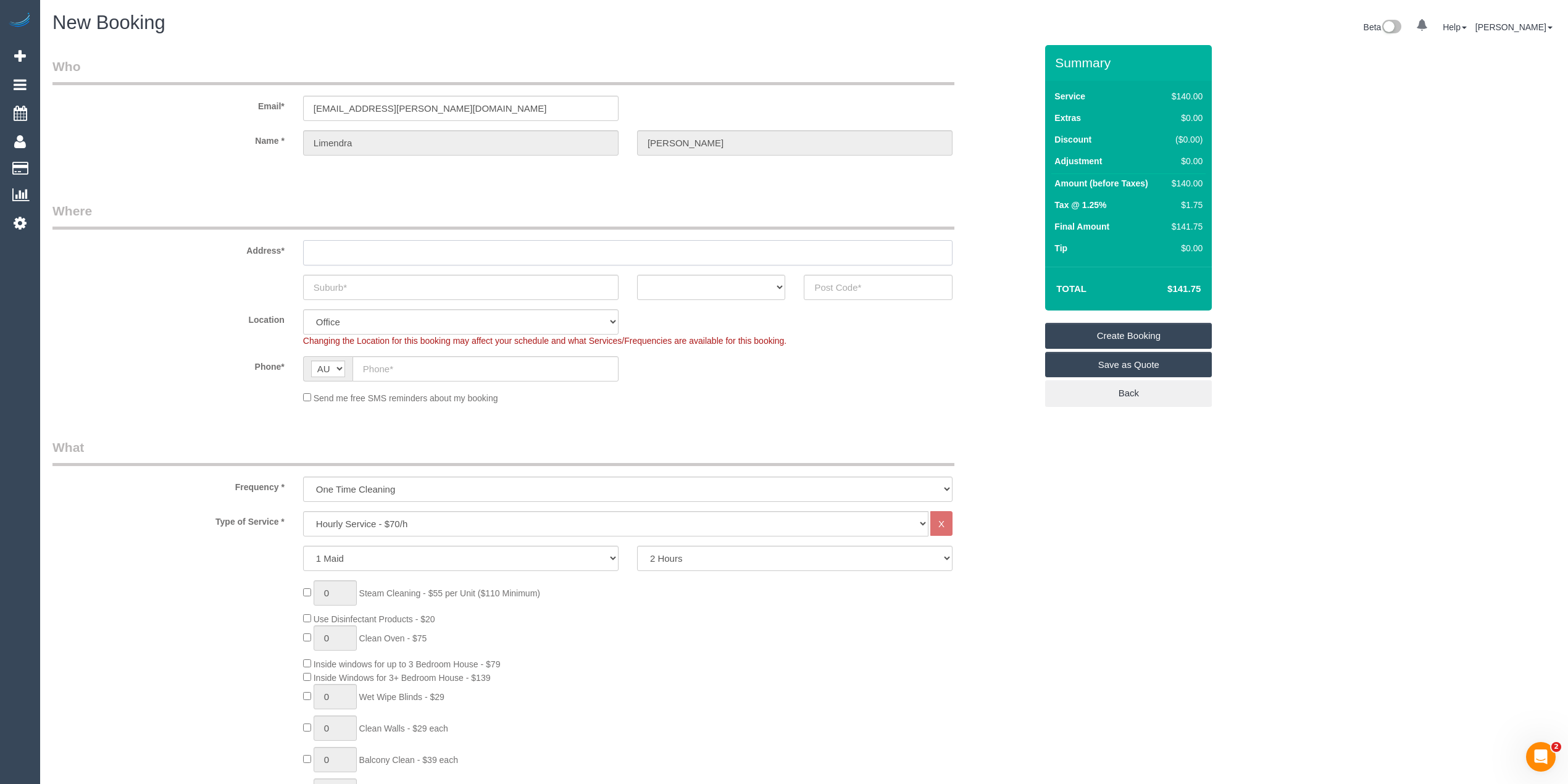
click at [351, 243] on input "text" at bounding box center [628, 253] width 649 height 25
type input "807/300 Plumber Street"
type input "Port Melbourne"
drag, startPoint x: 478, startPoint y: 96, endPoint x: 161, endPoint y: 88, distance: 317.1
click at [161, 88] on div "Email* limendra.fernando@gmail.com" at bounding box center [544, 89] width 1001 height 63
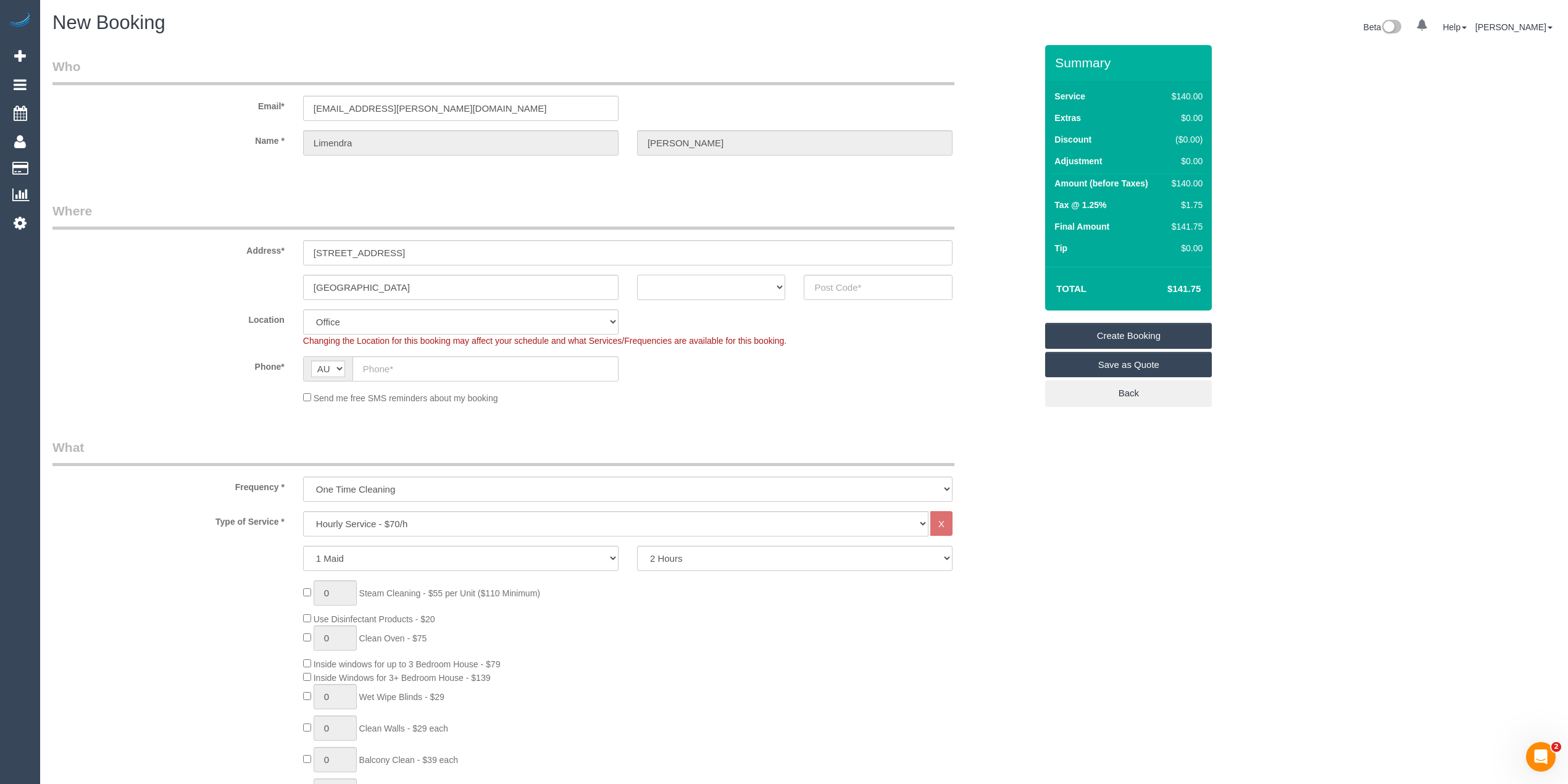
click at [664, 287] on select "ACT NSW NT QLD SA TAS VIC WA" at bounding box center [711, 287] width 149 height 25
select select "VIC"
click at [637, 275] on select "ACT NSW NT QLD SA TAS VIC WA" at bounding box center [711, 287] width 149 height 25
click at [855, 285] on input "text" at bounding box center [878, 287] width 149 height 25
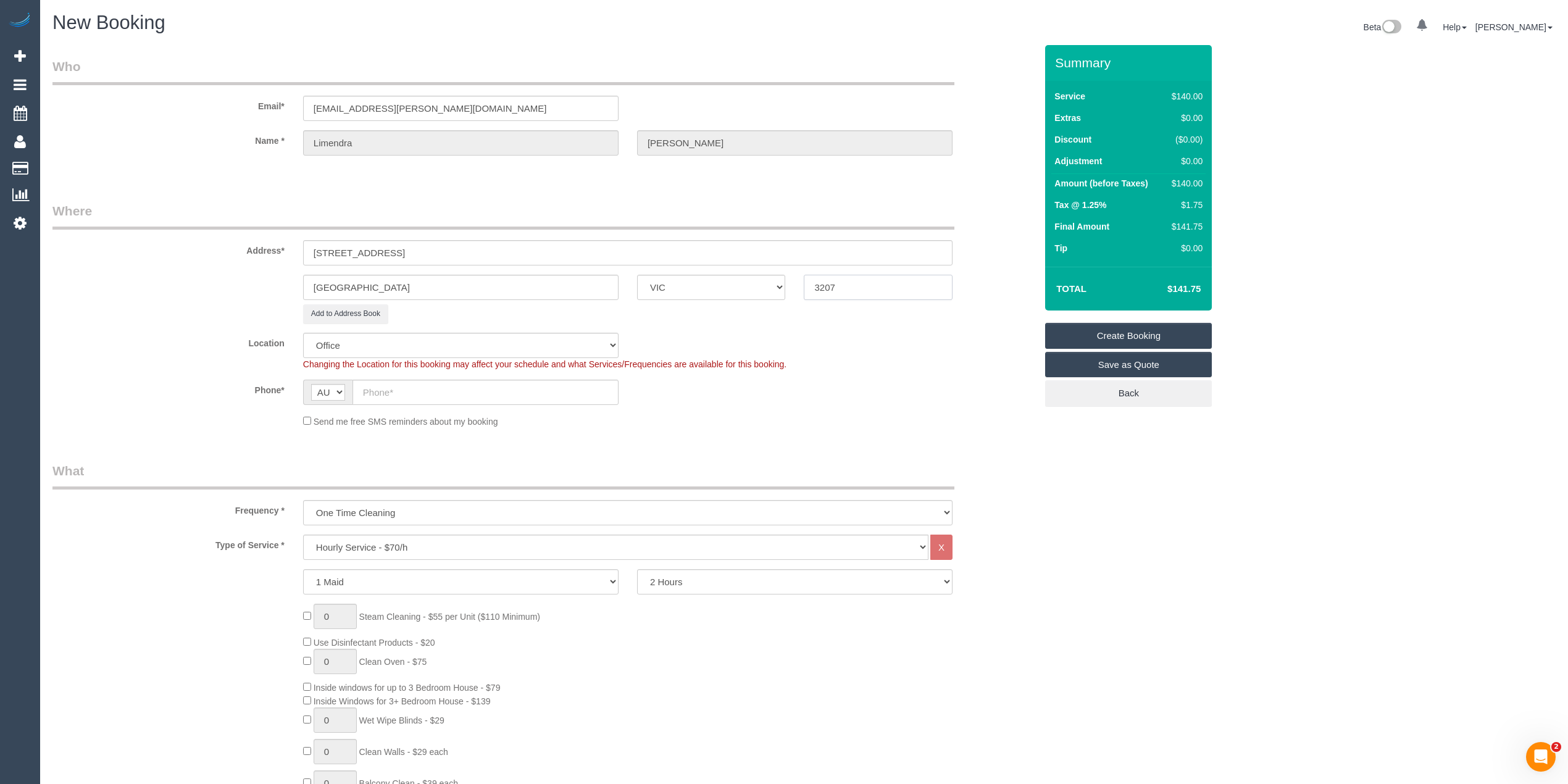
type input "3207"
click at [435, 385] on input "text" at bounding box center [486, 392] width 266 height 25
select select "54"
select select "object:2096"
click at [391, 394] on input "text" at bounding box center [486, 392] width 266 height 25
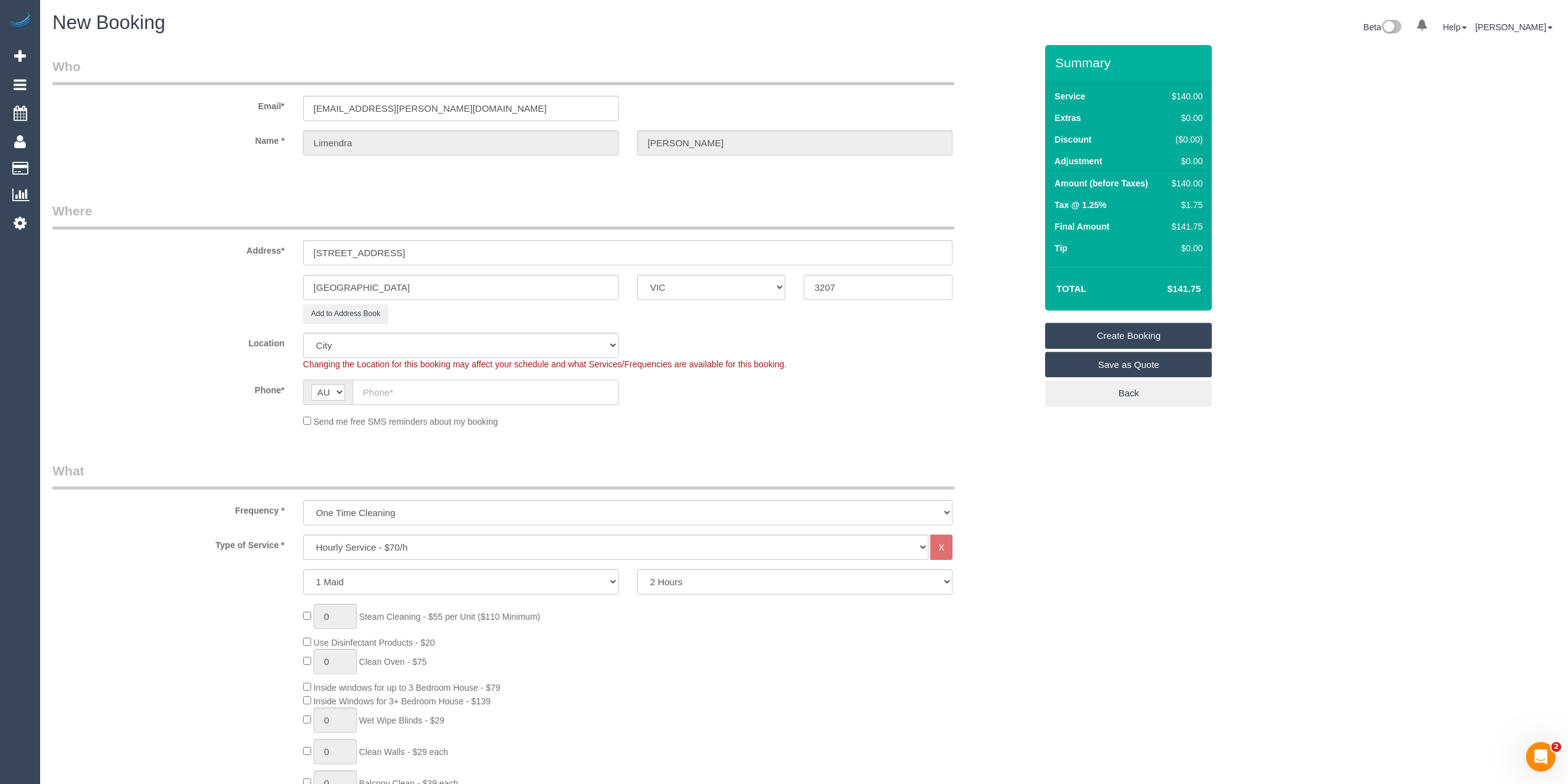
paste input "61 447 276 556"
drag, startPoint x: 379, startPoint y: 392, endPoint x: 352, endPoint y: 392, distance: 27.0
click at [353, 392] on input "61 447 276 556" at bounding box center [486, 392] width 266 height 25
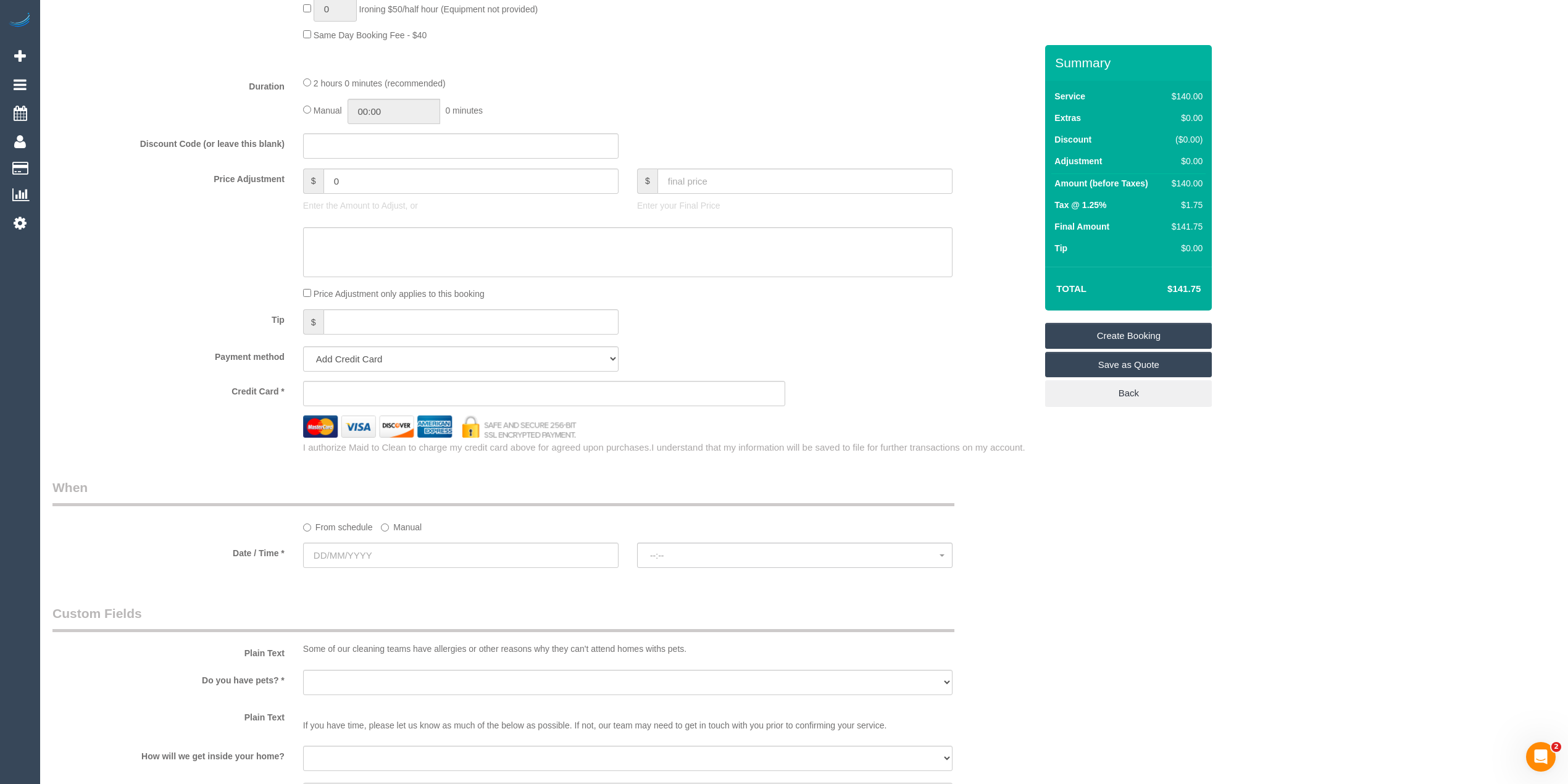
scroll to position [960, 0]
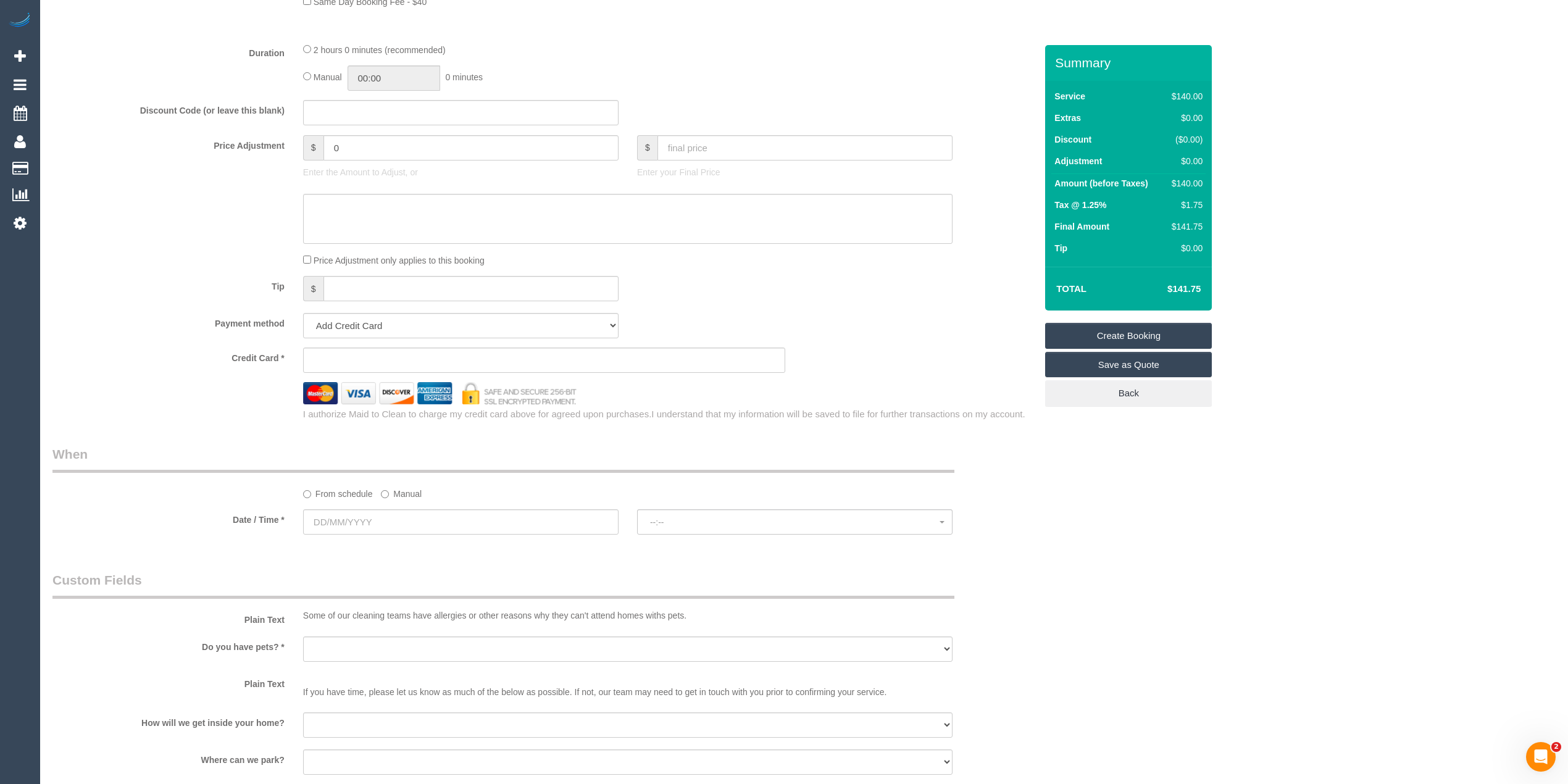
type input "0447 276 556"
click at [332, 522] on input "text" at bounding box center [461, 521] width 315 height 25
click at [153, 527] on div "Date / Time * --:-- --:--" at bounding box center [544, 523] width 1001 height 28
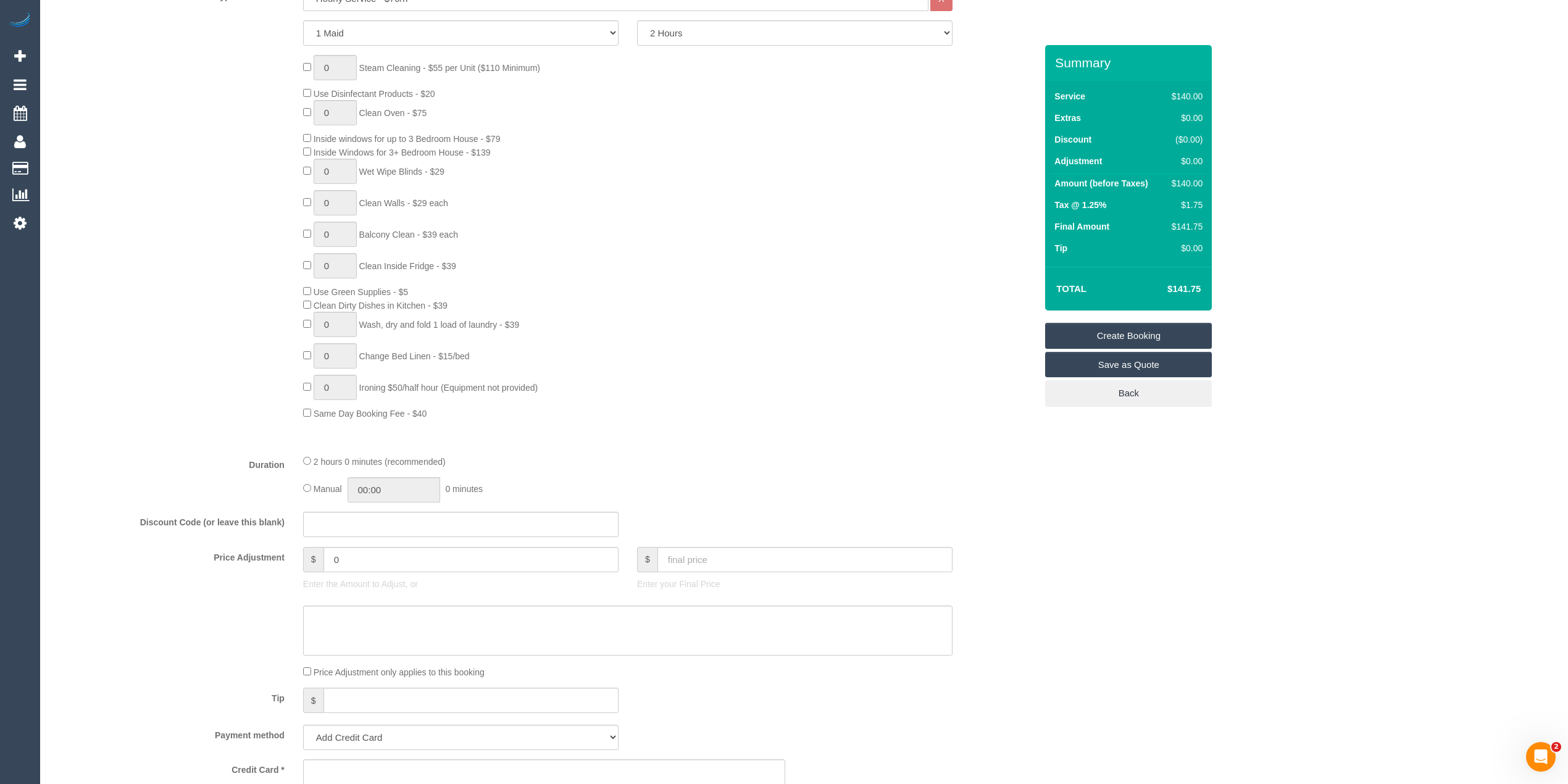
scroll to position [411, 0]
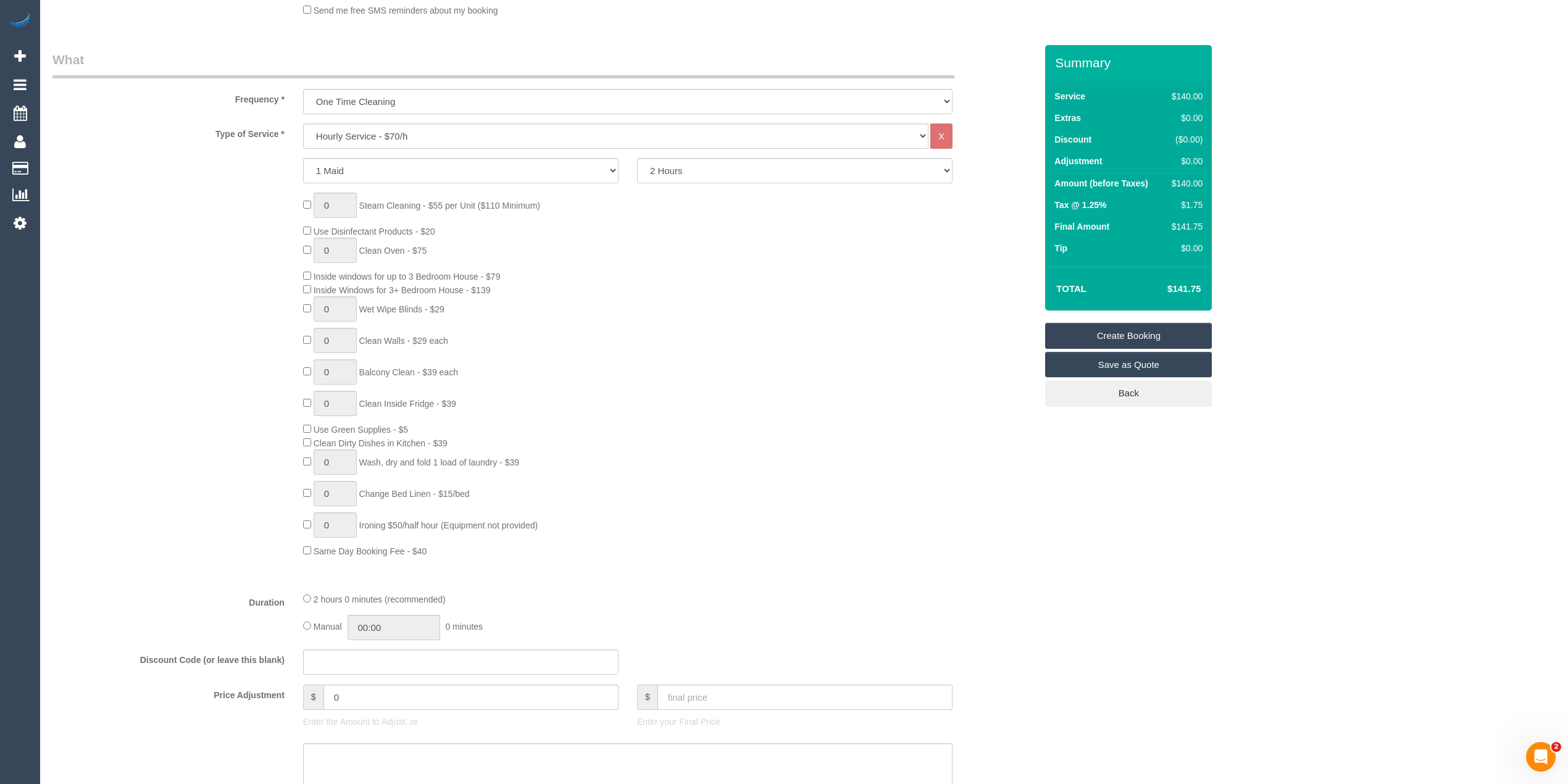
drag, startPoint x: 302, startPoint y: 205, endPoint x: 325, endPoint y: 201, distance: 23.3
click at [302, 205] on div "0 Steam Cleaning - $55 per Unit ($110 Minimum) Use Disinfectant Products - $20 …" at bounding box center [669, 374] width 751 height 365
click at [303, 205] on span "1 Steam Cleaning - $55 per Unit ($110 Minimum)" at bounding box center [421, 206] width 237 height 10
click at [225, 251] on div "3 Steam Cleaning - $55 per Unit ($110 Minimum) Use Disinfectant Products - $20 …" at bounding box center [544, 374] width 1001 height 365
click at [169, 220] on div "3 Steam Cleaning - $55 per Unit ($110 Minimum) Use Disinfectant Products - $20 …" at bounding box center [544, 374] width 1001 height 365
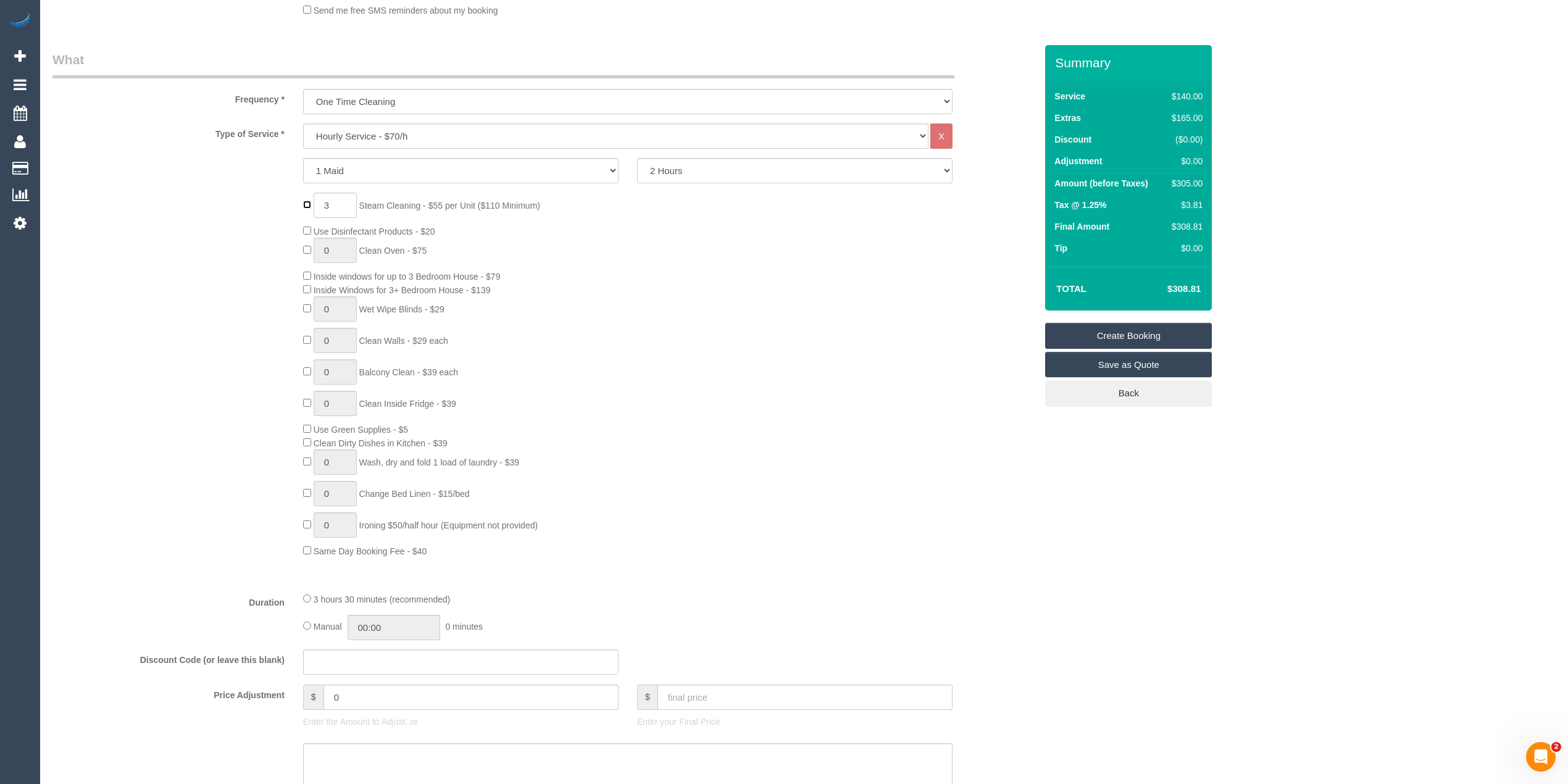
type input "0"
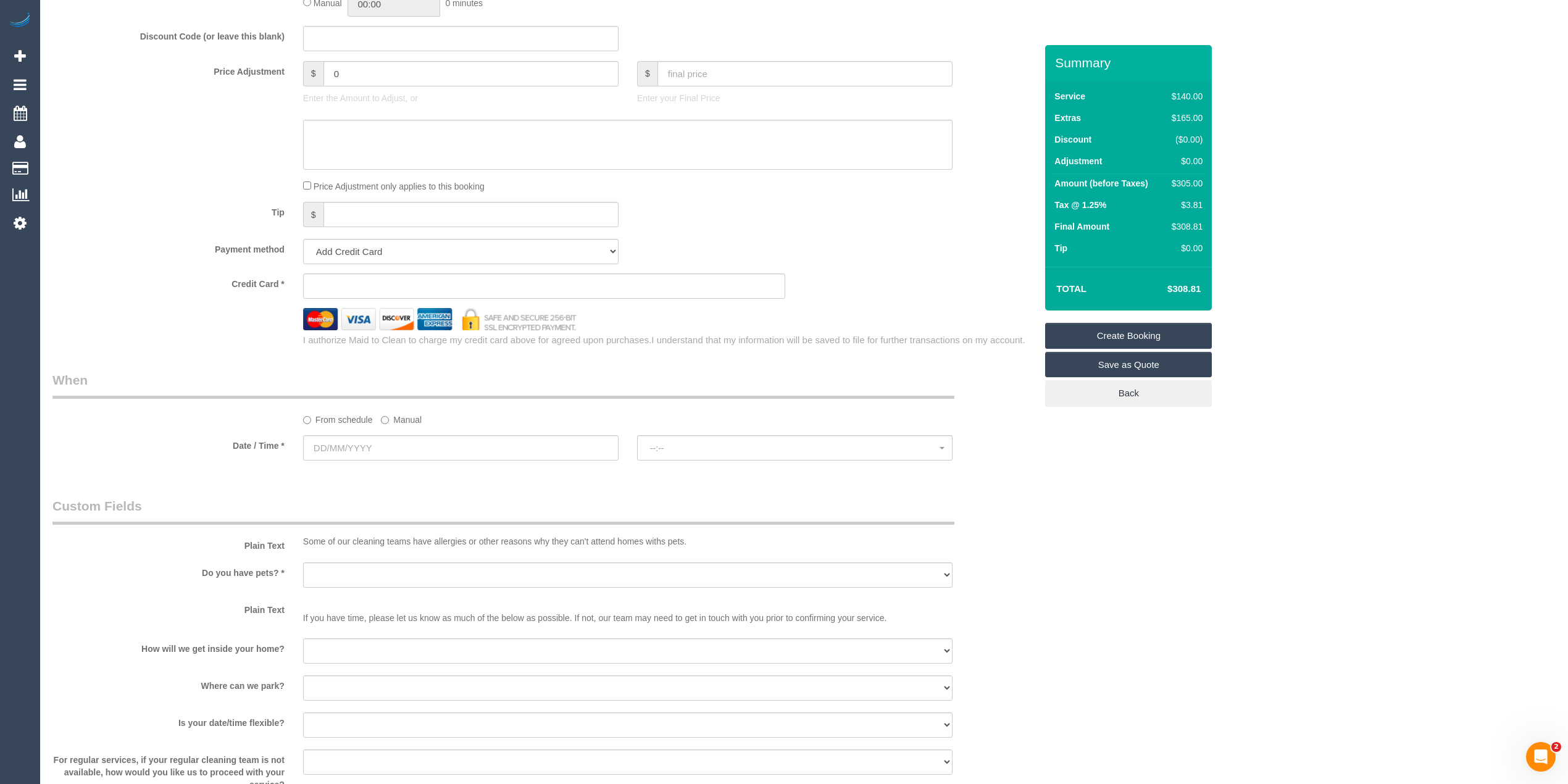
scroll to position [1097, 0]
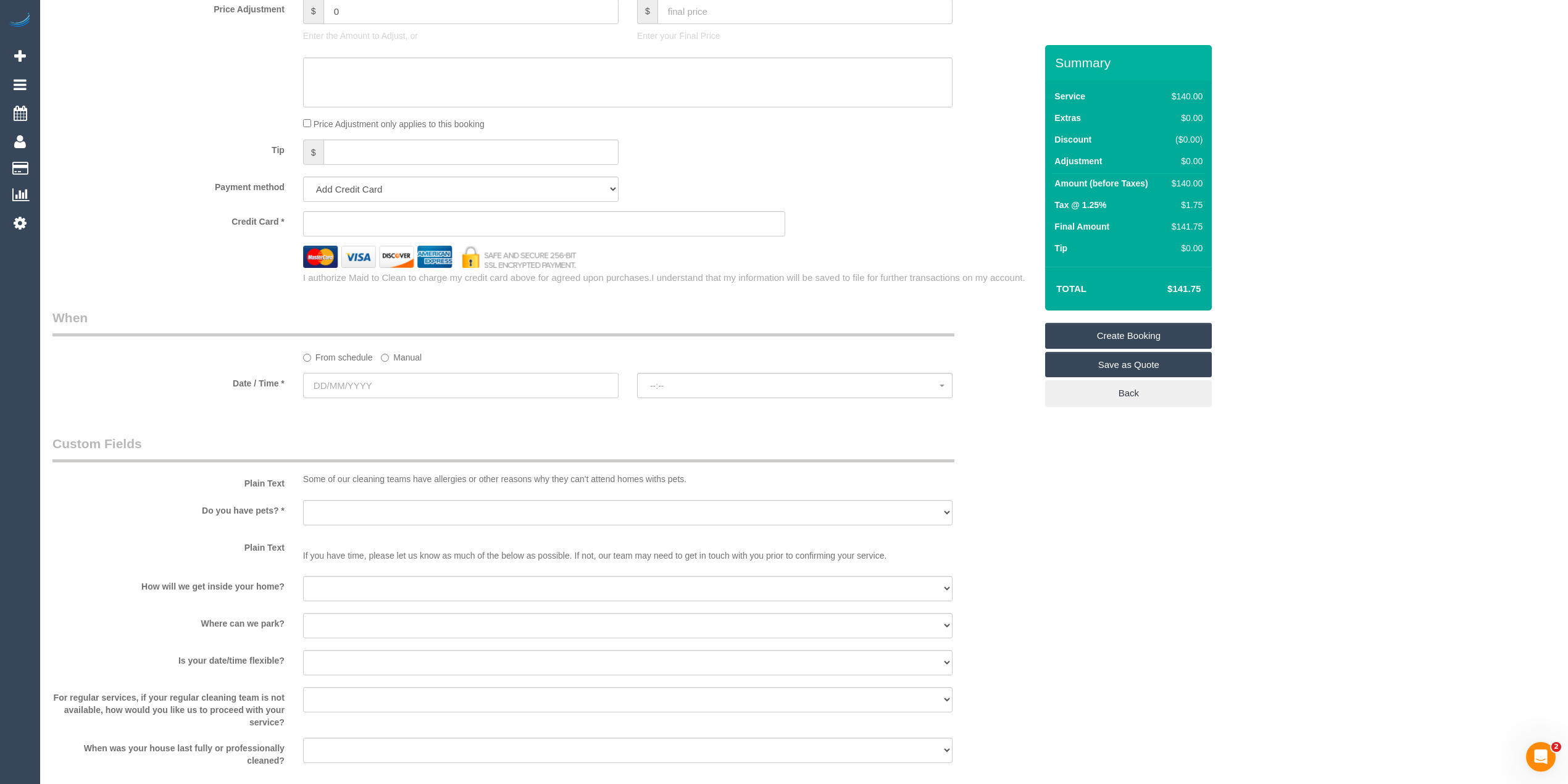
click at [334, 379] on input "text" at bounding box center [461, 385] width 315 height 25
click at [389, 495] on link "13" at bounding box center [385, 493] width 24 height 17
type input "13/08/2025"
click at [675, 377] on button "--:--" at bounding box center [795, 385] width 315 height 25
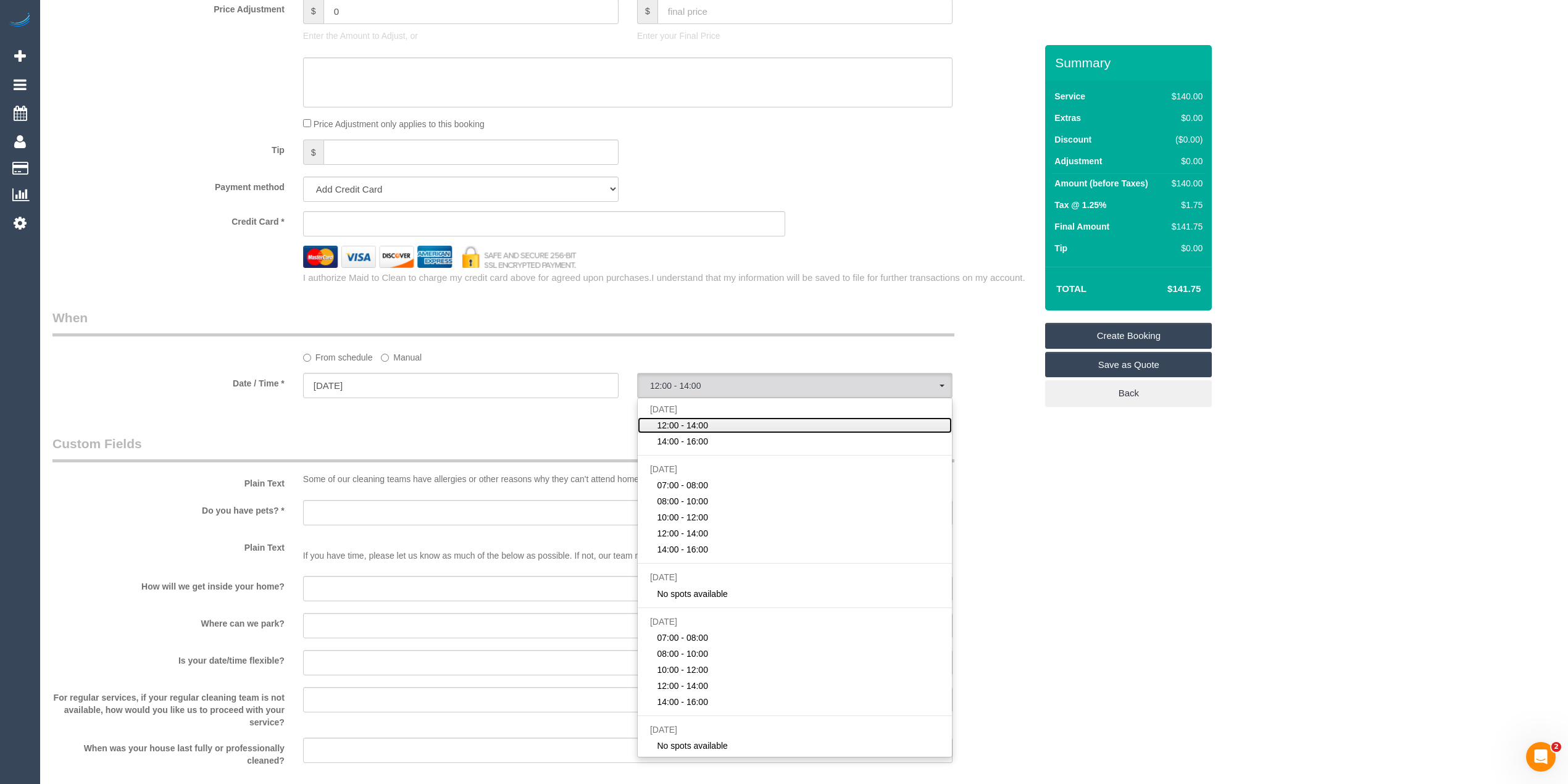
click at [689, 428] on span "12:00 - 14:00" at bounding box center [682, 425] width 51 height 12
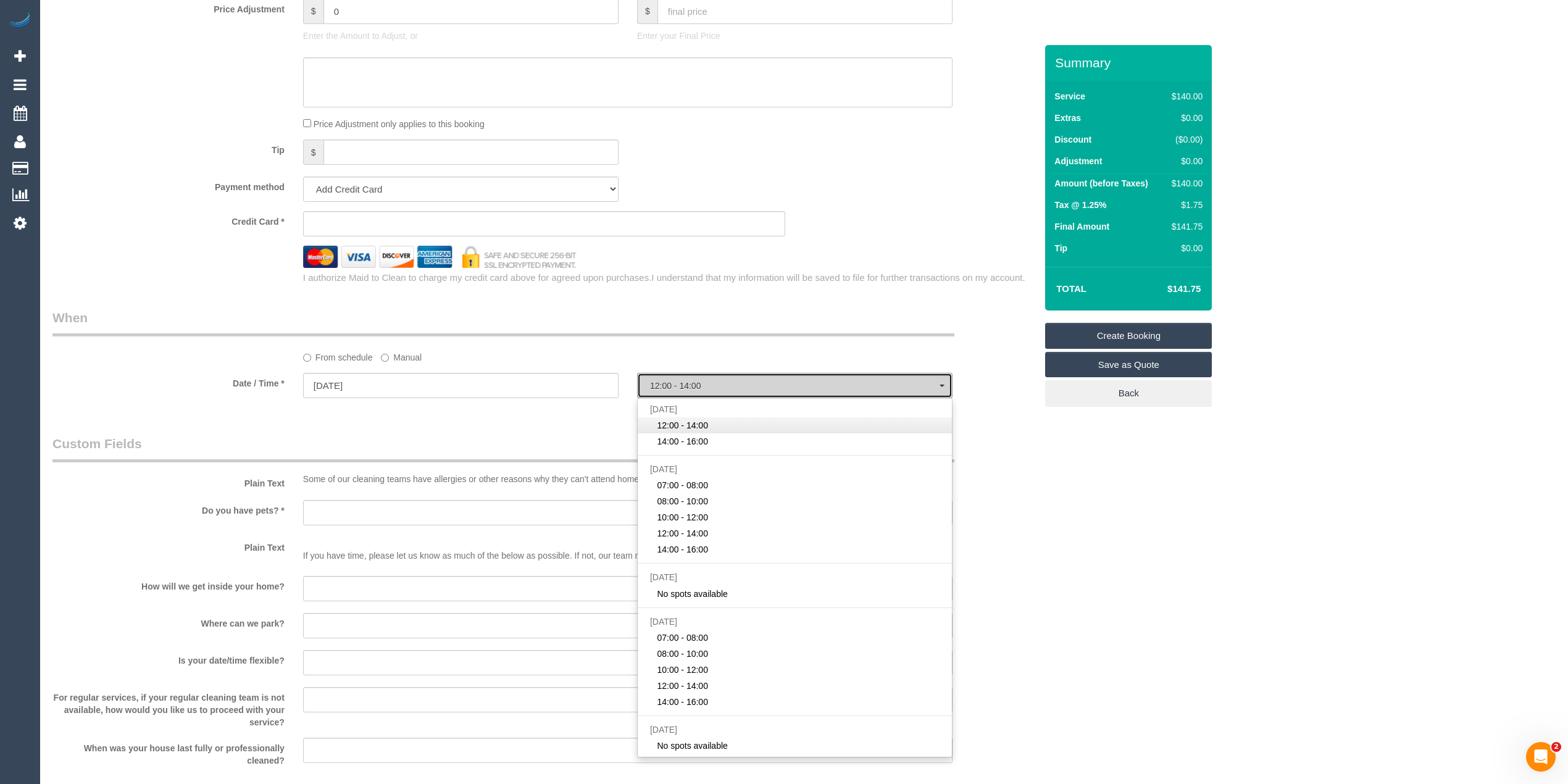
select select "spot1"
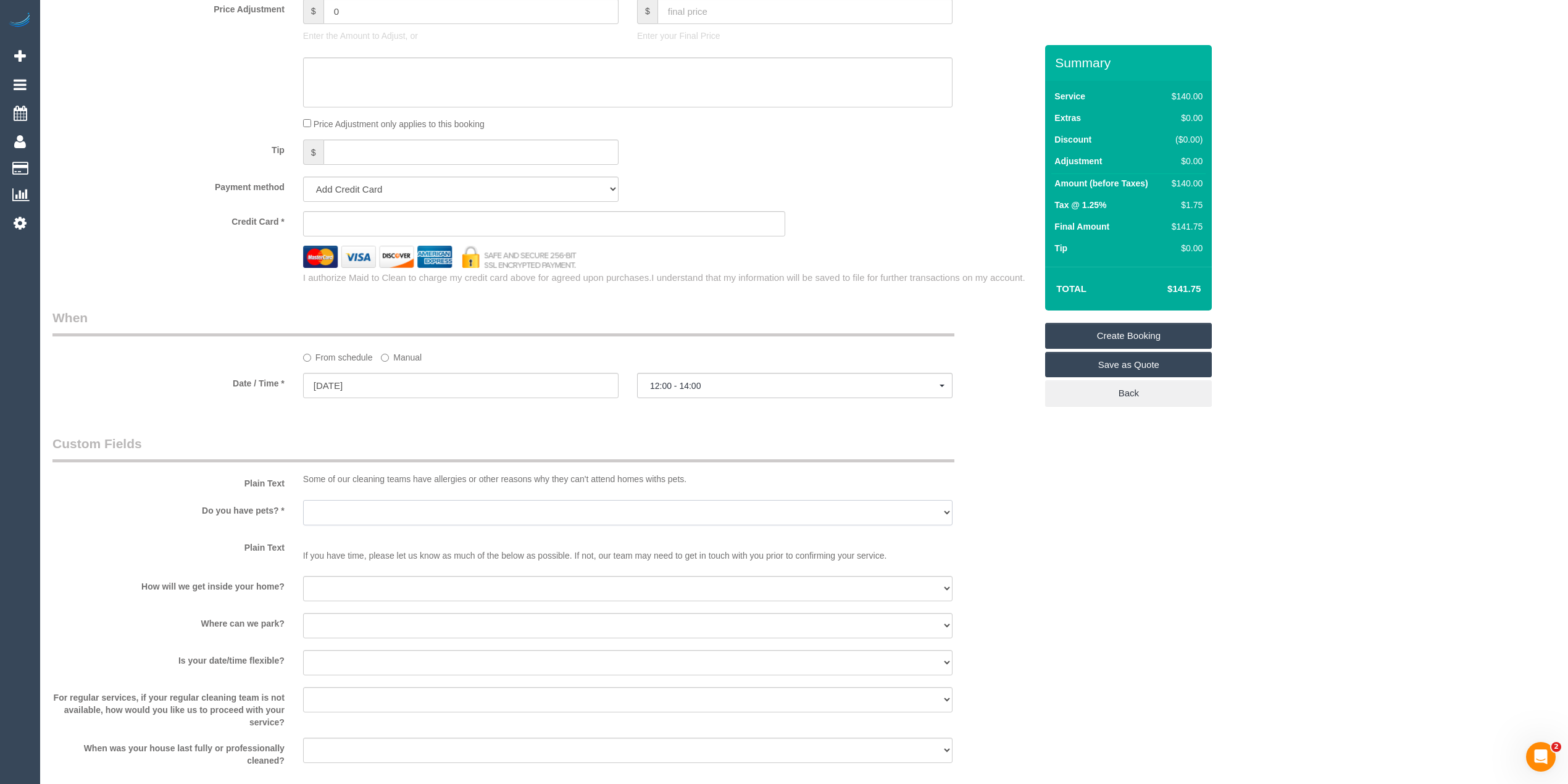
click at [324, 500] on select "Yes - Cats Yes - Dogs No pets Yes - Dogs and Cats Yes - Other" at bounding box center [628, 512] width 649 height 25
select select "number:28"
click at [303, 500] on select "Yes - Cats Yes - Dogs No pets Yes - Dogs and Cats Yes - Other" at bounding box center [628, 512] width 649 height 25
click at [336, 589] on select "I will be home Key will be left (please provide details below) Lock box/Access …" at bounding box center [628, 588] width 649 height 25
select select "number:14"
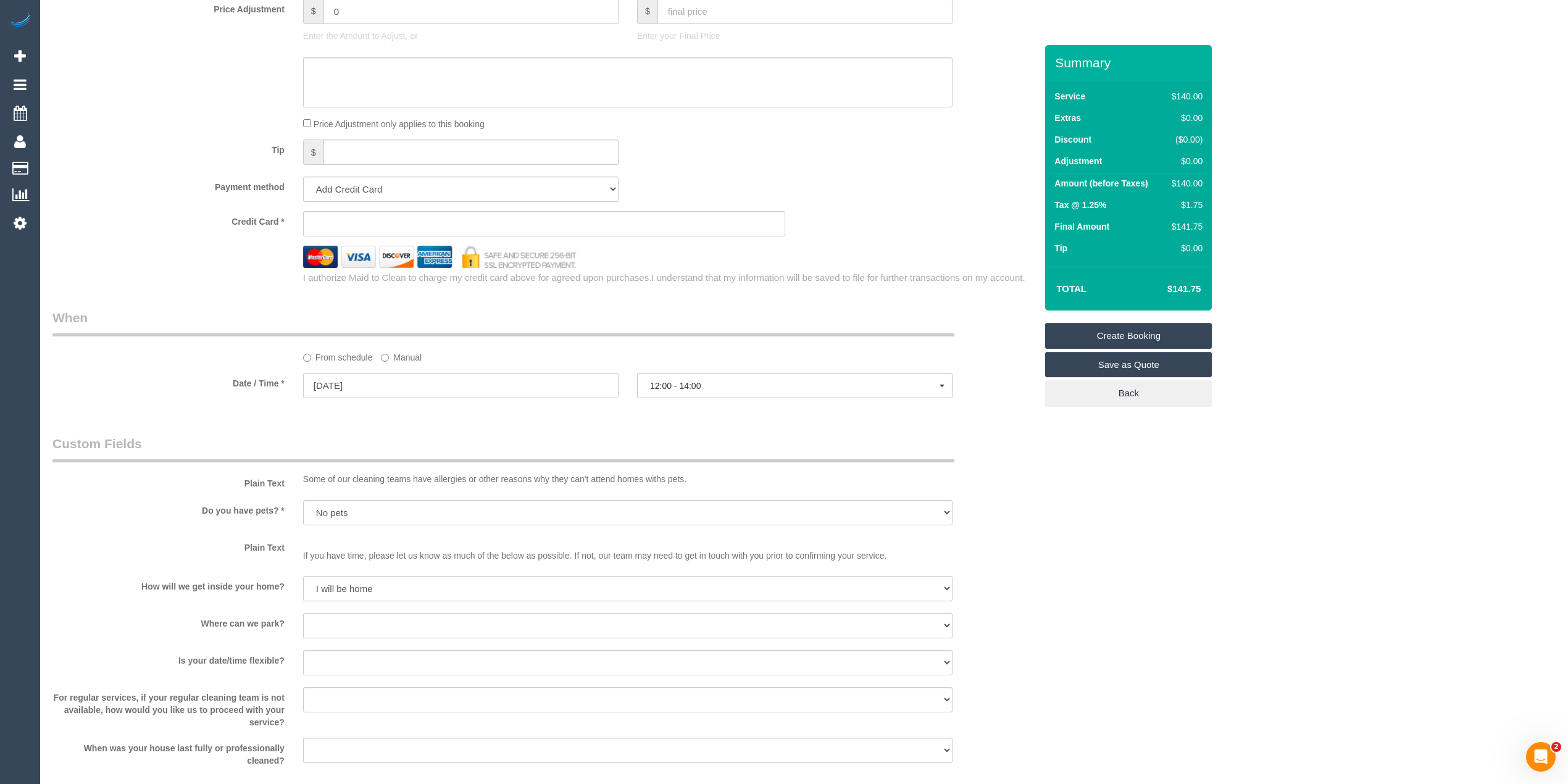
click at [303, 576] on select "I will be home Key will be left (please provide details below) Lock box/Access …" at bounding box center [628, 588] width 649 height 25
click at [294, 626] on div "I will provide parking on-site Free street parking Paid street parking (cost wi…" at bounding box center [628, 626] width 668 height 28
click at [336, 626] on select "I will provide parking on-site Free street parking Paid street parking (cost wi…" at bounding box center [628, 625] width 649 height 25
select select "number:19"
click at [303, 613] on select "I will provide parking on-site Free street parking Paid street parking (cost wi…" at bounding box center [628, 625] width 649 height 25
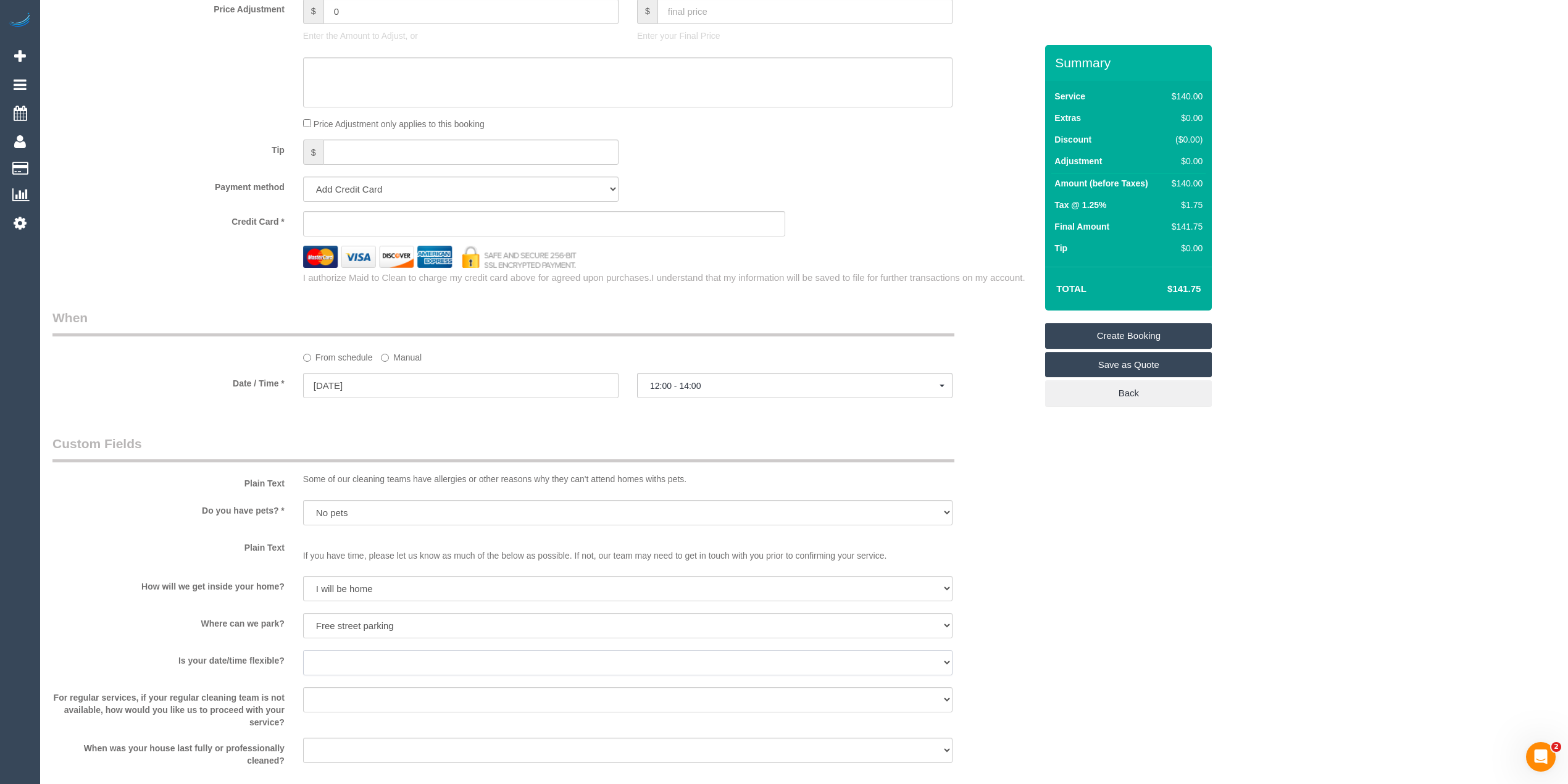
click at [325, 658] on select "Yes - date and time Yes - date but not time Yes - time but not date No - No fle…" at bounding box center [628, 662] width 649 height 25
select select "number:22"
click at [303, 650] on select "Yes - date and time Yes - date but not time Yes - time but not date No - No fle…" at bounding box center [628, 662] width 649 height 25
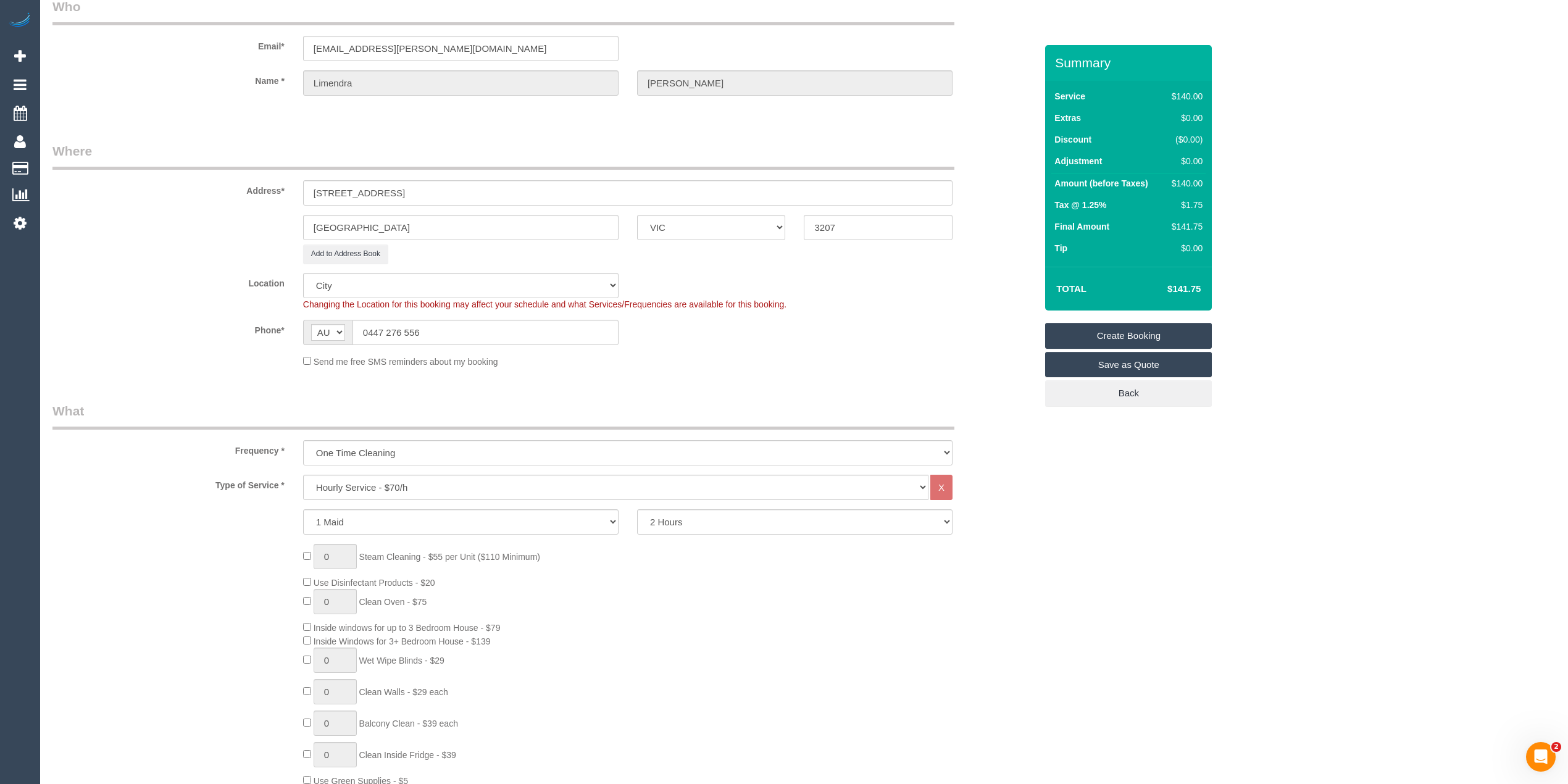
scroll to position [0, 0]
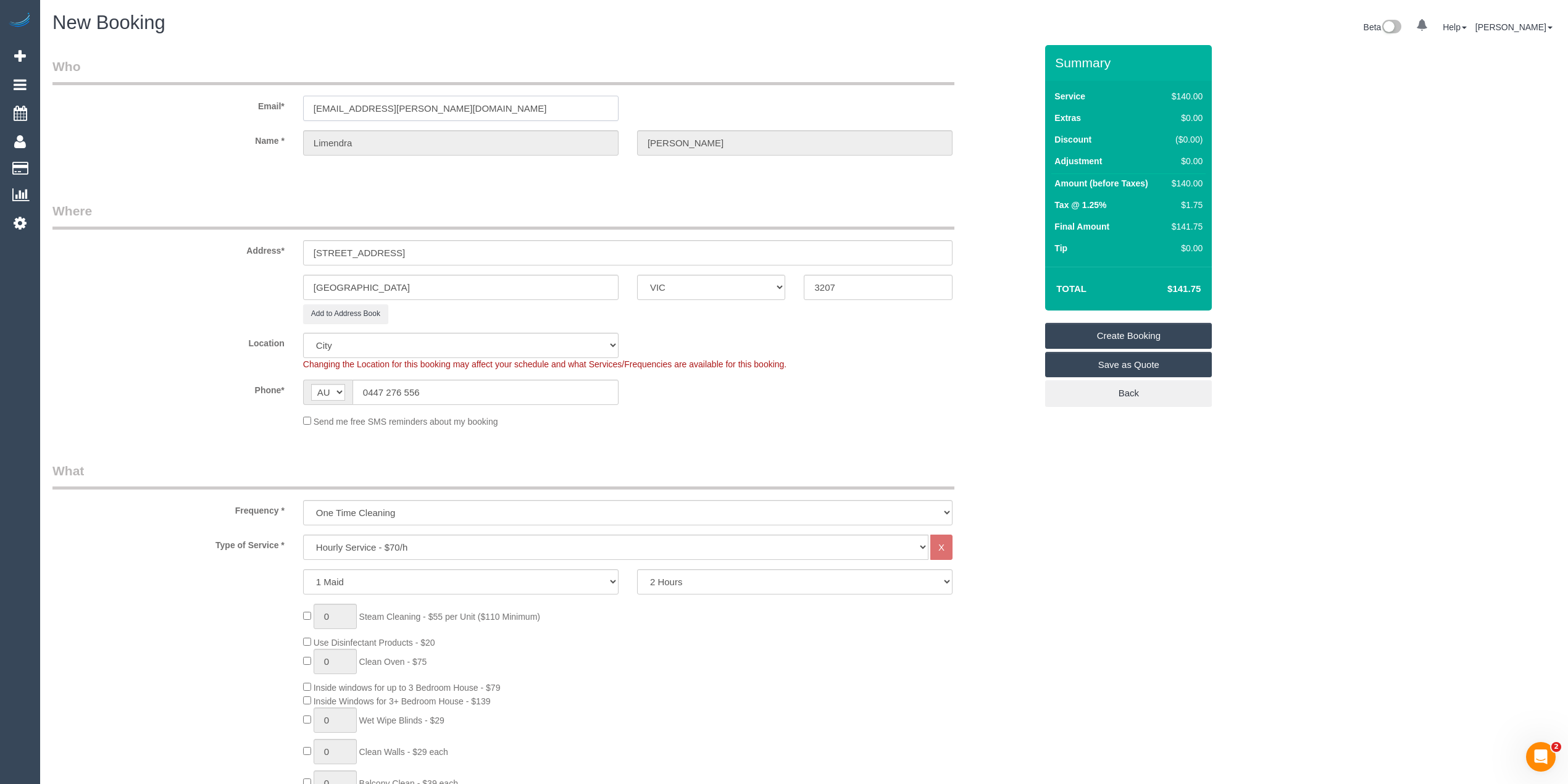
drag, startPoint x: 425, startPoint y: 117, endPoint x: 174, endPoint y: 105, distance: 251.3
click at [174, 105] on div "Email* limendra.fernando@gmail.com" at bounding box center [544, 89] width 1001 height 63
click at [1134, 333] on link "Create Booking" at bounding box center [1128, 335] width 166 height 26
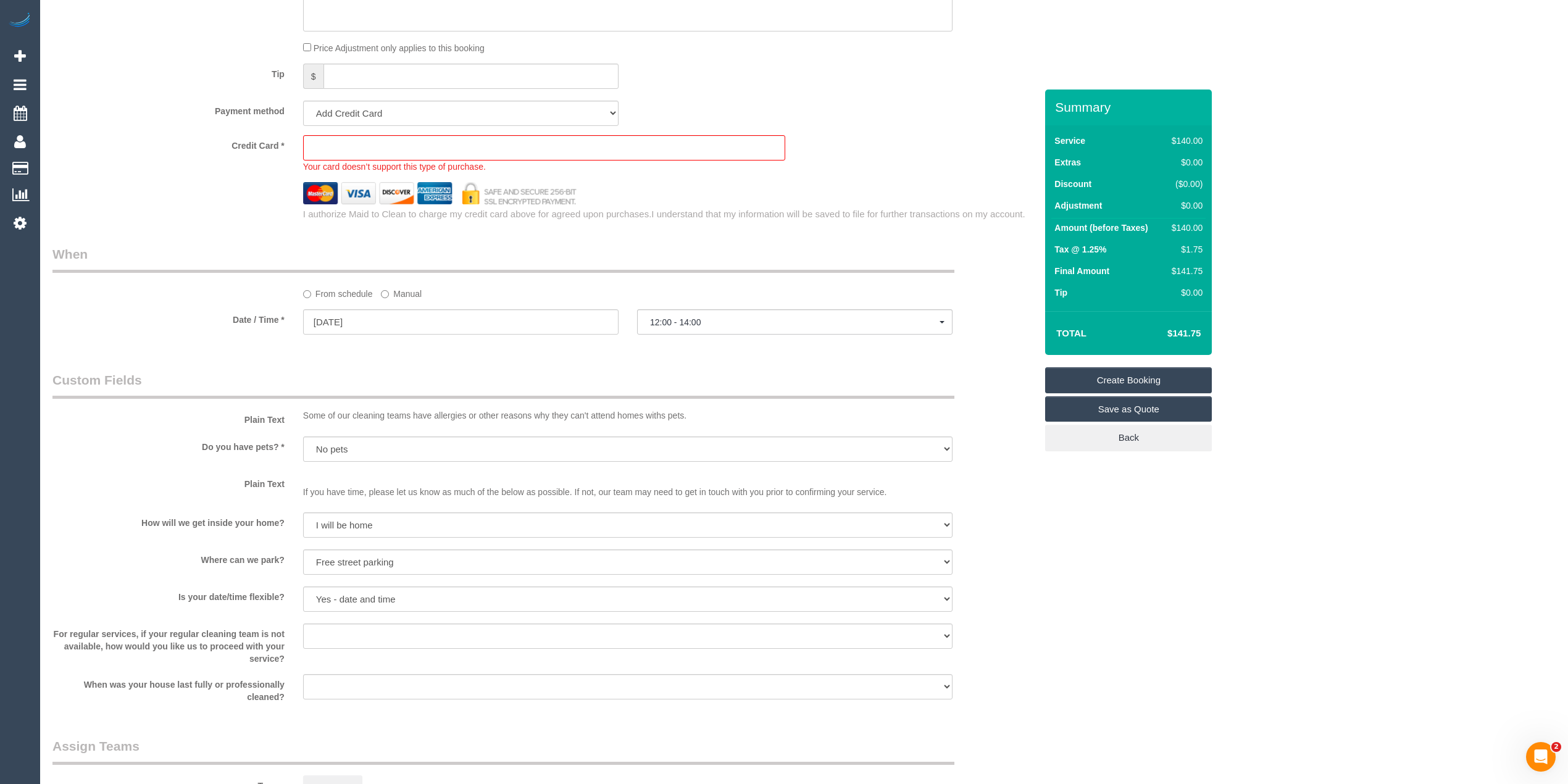
scroll to position [943, 0]
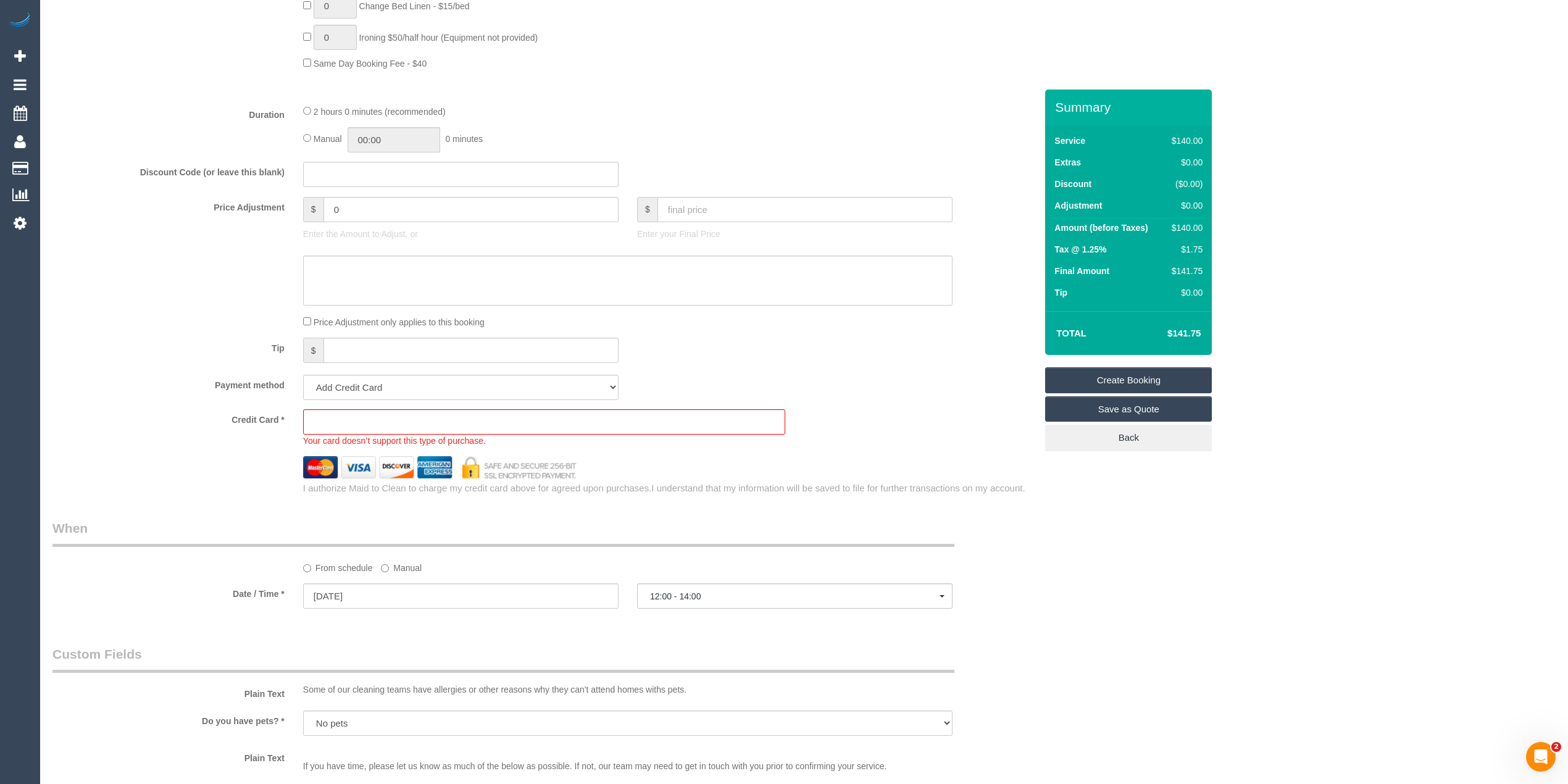
click at [84, 311] on sui-booking-price-adjustment "Price Adjustment $ 0 Enter the Amount to Adjust, or $ Enter your Final Price Pr…" at bounding box center [544, 262] width 983 height 132
click at [384, 385] on select "Add Credit Card Cash Check Paypal" at bounding box center [461, 387] width 315 height 25
click at [161, 366] on div "Tip $" at bounding box center [544, 351] width 1001 height 28
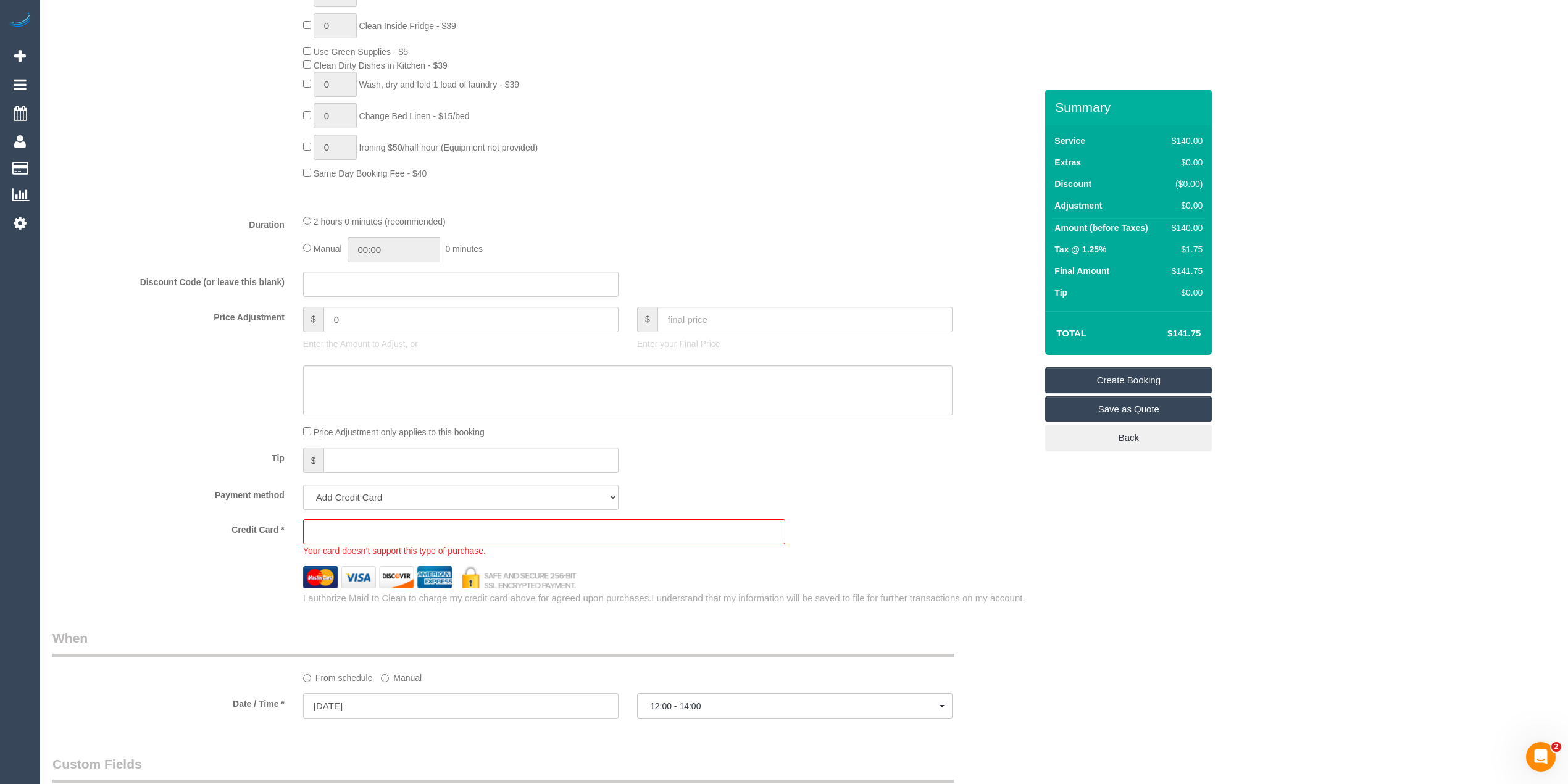
scroll to position [960, 0]
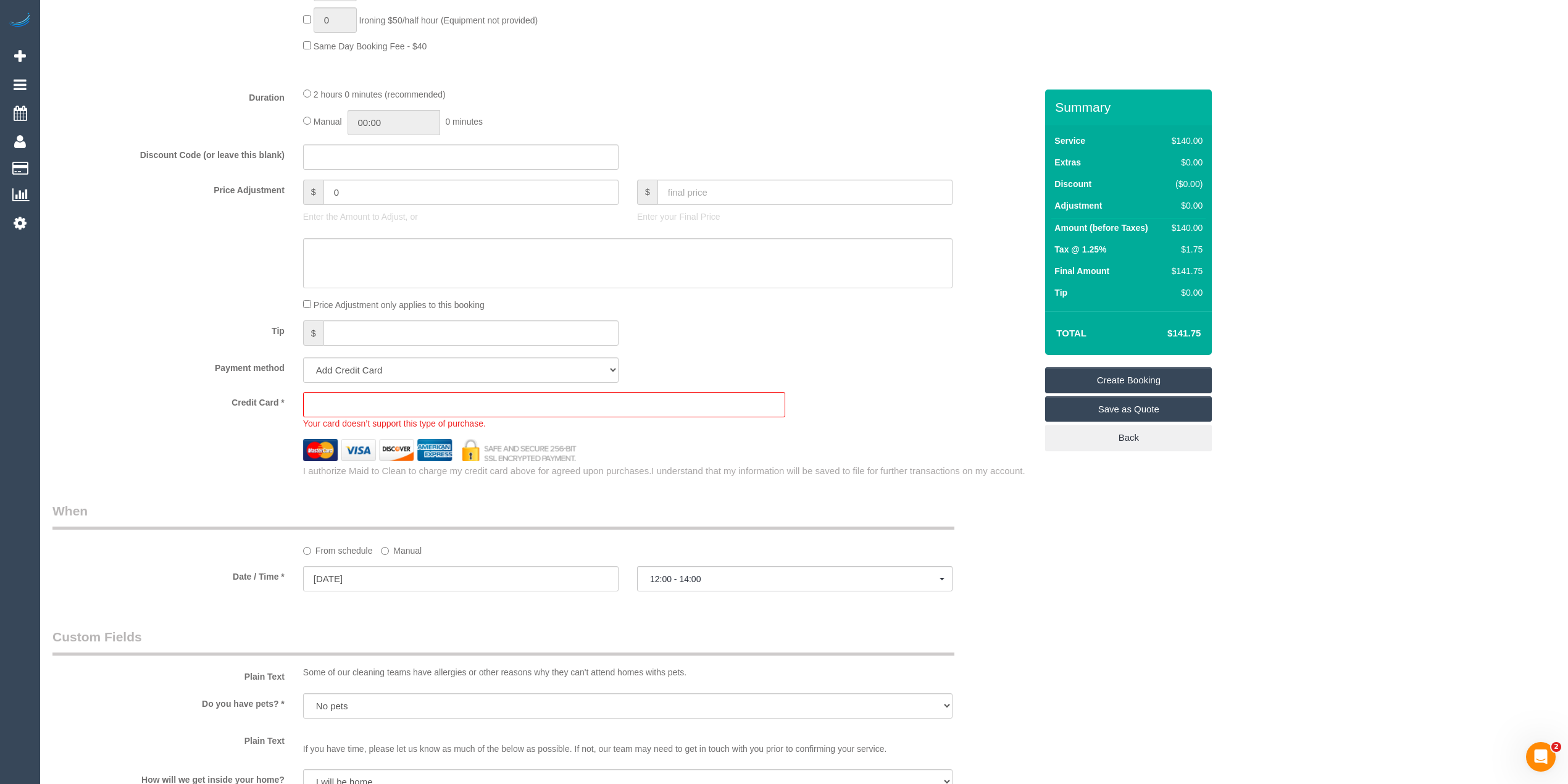
click at [886, 400] on div "Credit Card * Your card doesn’t support this type of purchase." at bounding box center [544, 410] width 1001 height 37
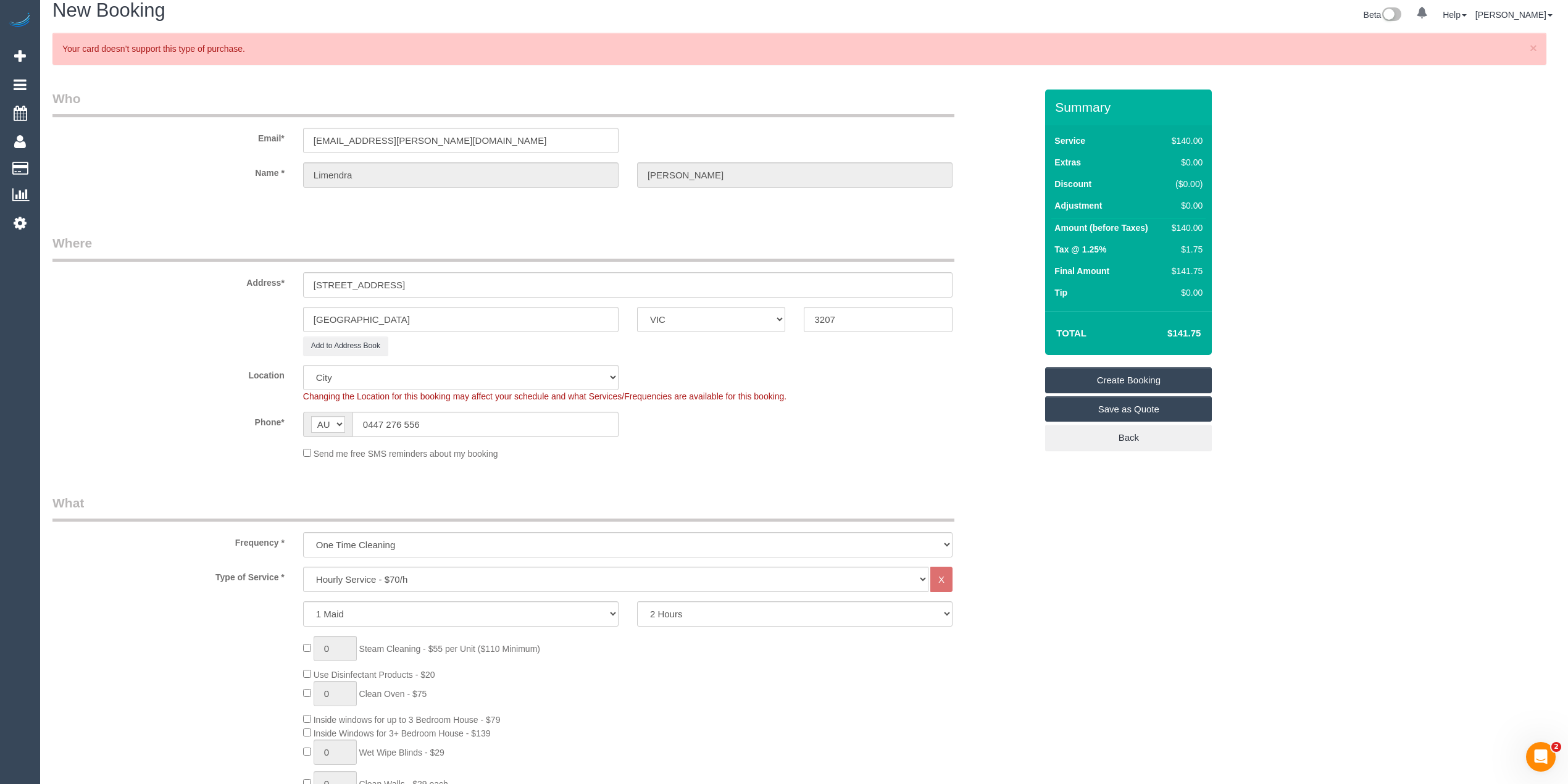
scroll to position [0, 0]
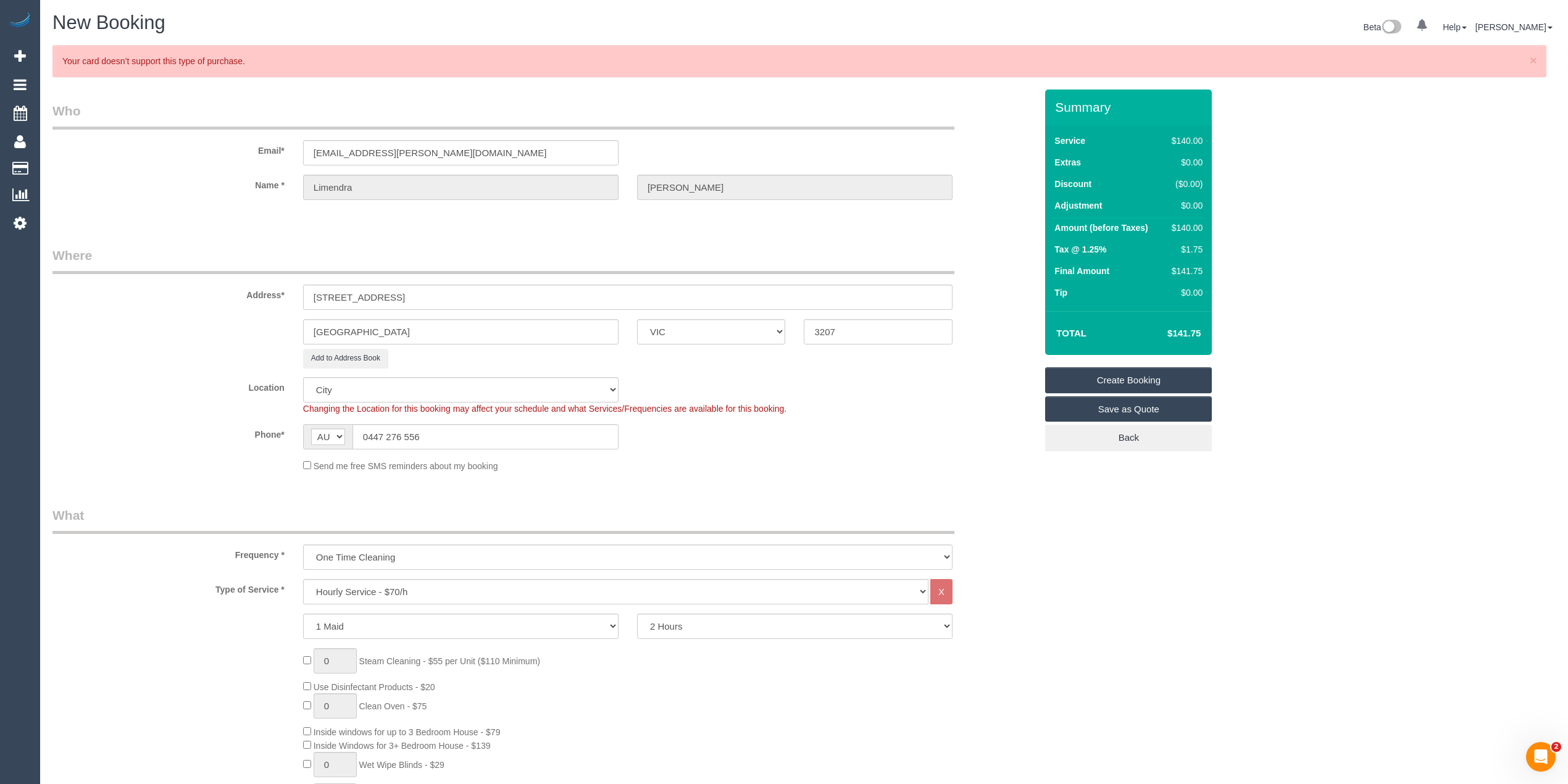
click at [148, 186] on label "Name *" at bounding box center [168, 183] width 251 height 17
drag, startPoint x: 443, startPoint y: 430, endPoint x: 285, endPoint y: 427, distance: 158.0
click at [285, 427] on div "Phone* AF AL DZ AD AO AI AQ AG AR AM AW AU AT AZ BS BH BD BB BY BE BZ BJ BM BT …" at bounding box center [544, 436] width 1001 height 25
click at [437, 437] on input "0447 276 556" at bounding box center [486, 436] width 266 height 25
drag, startPoint x: 383, startPoint y: 427, endPoint x: 300, endPoint y: 413, distance: 84.2
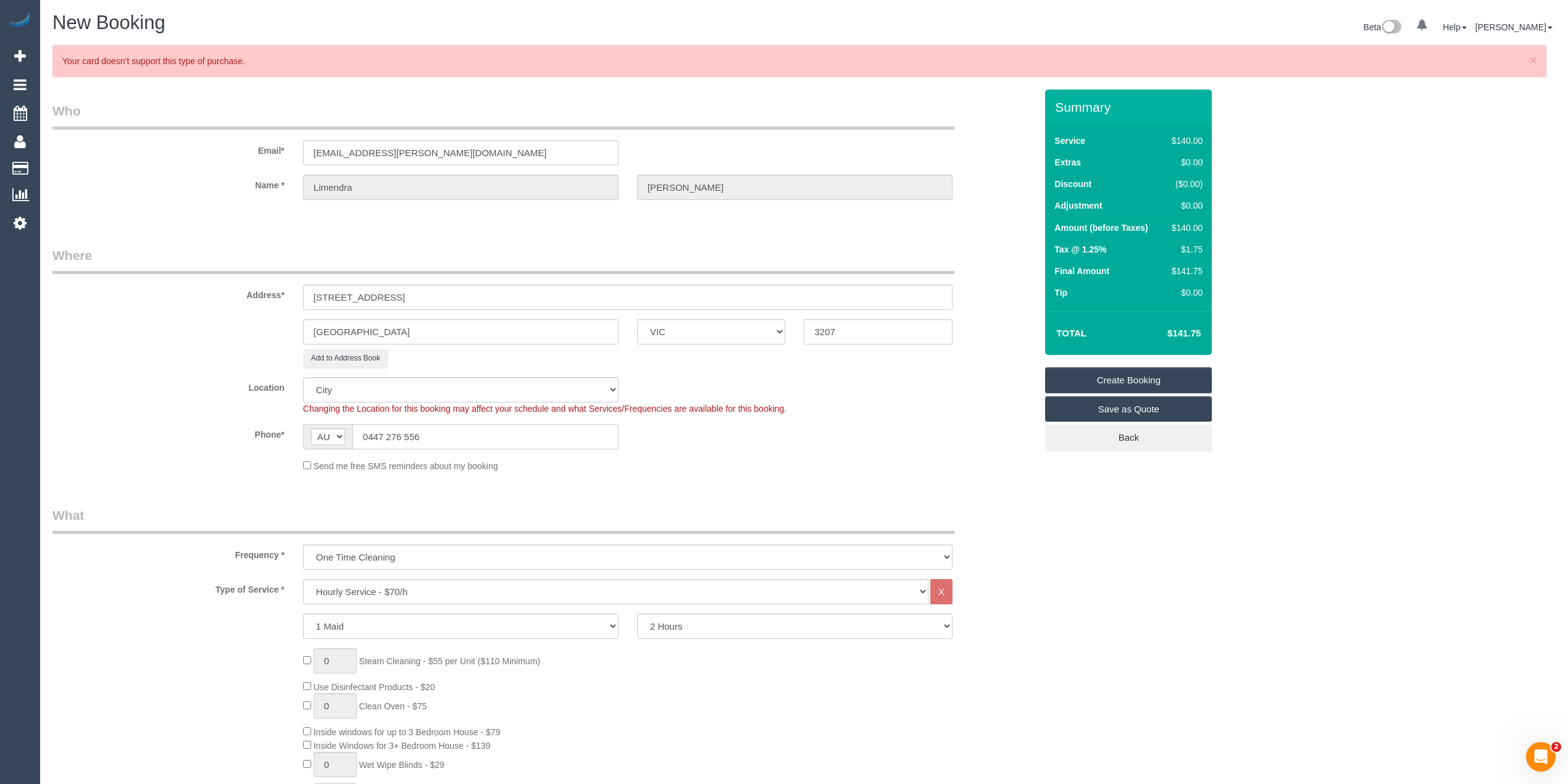
click at [300, 413] on sui-booking-location "Location Office City East (North) East (South) Inner East Inner North (East) In…" at bounding box center [544, 425] width 983 height 95
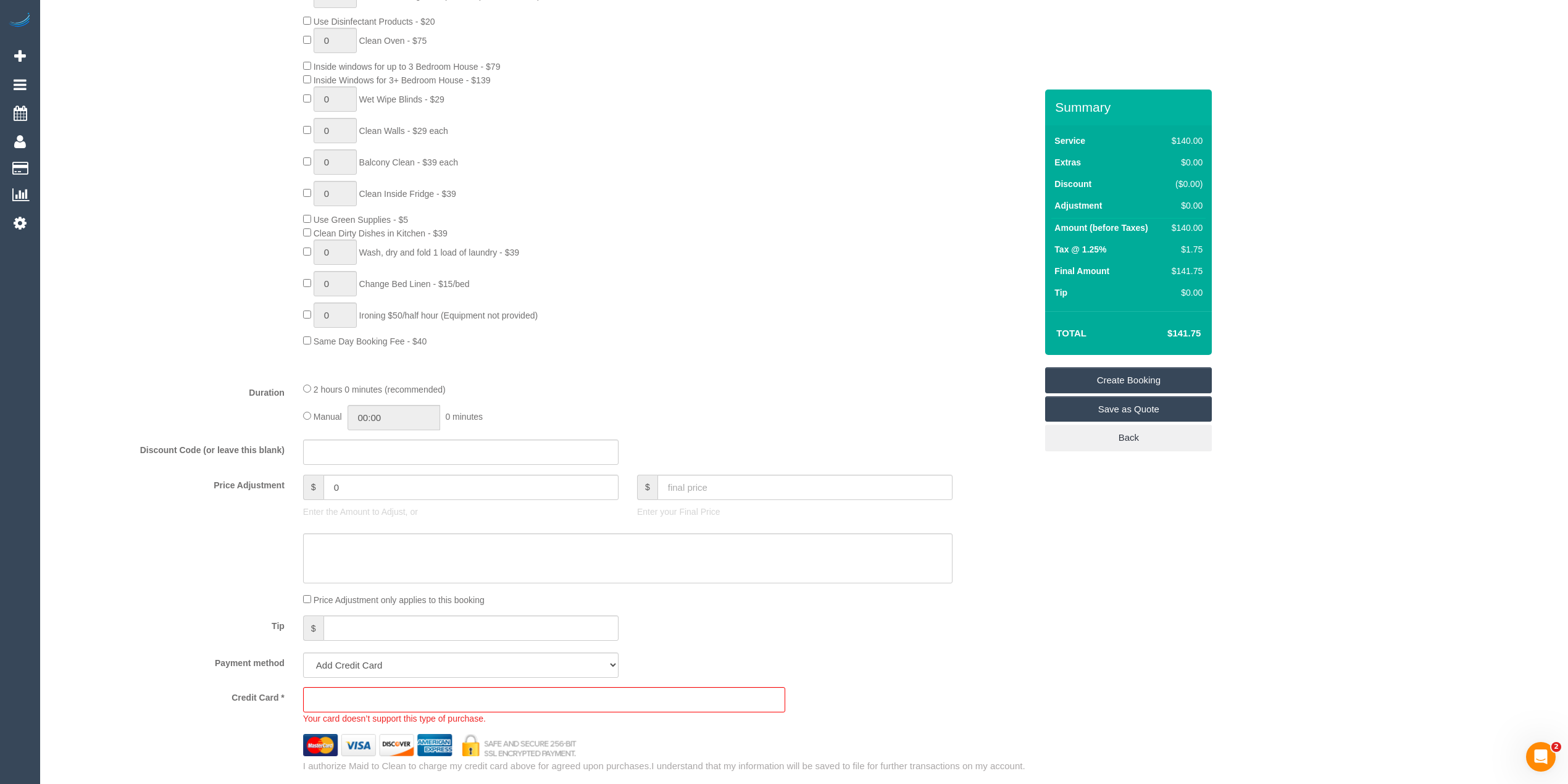
scroll to position [823, 0]
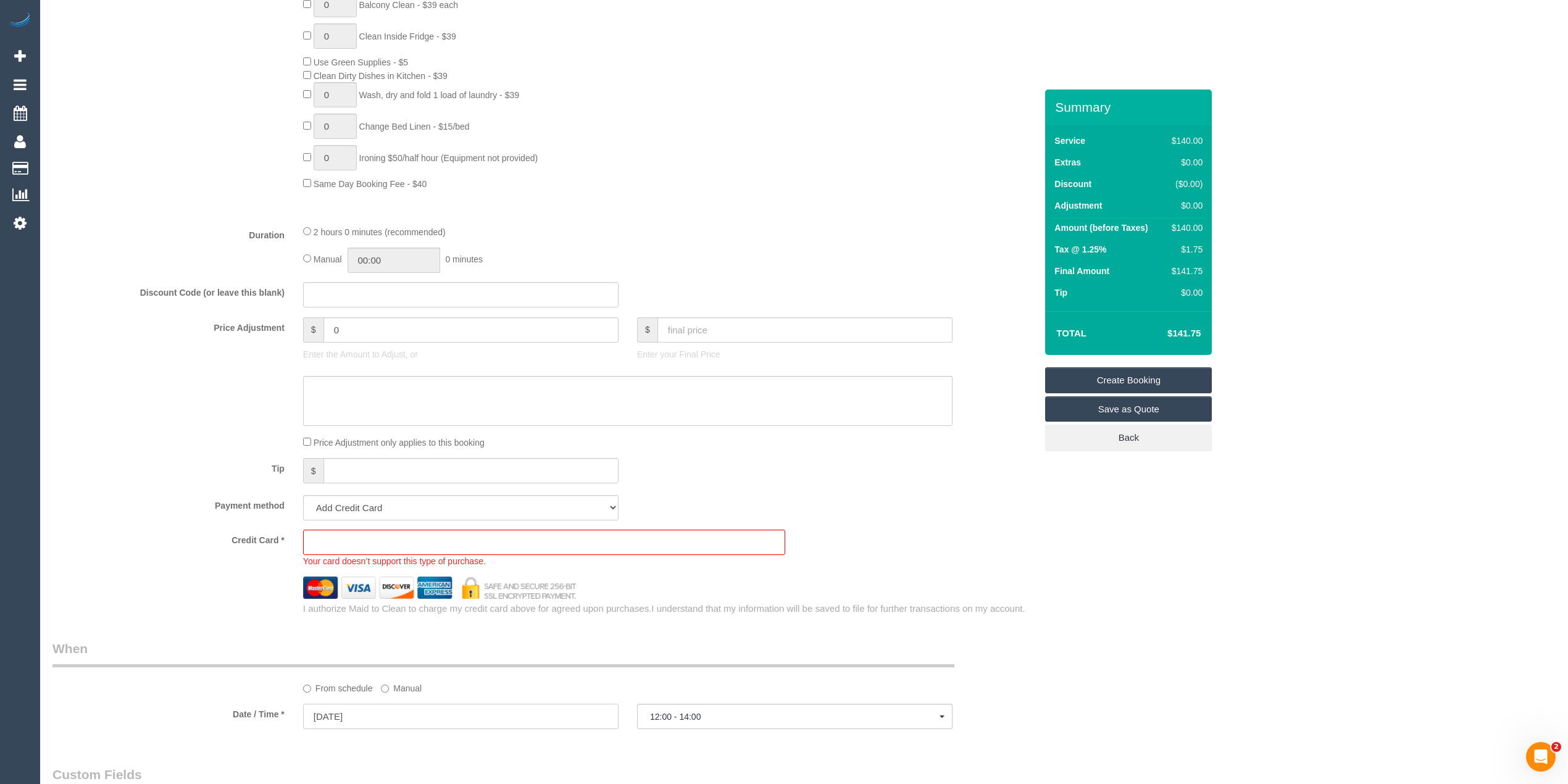
click at [331, 720] on input "13/08/2025" at bounding box center [461, 716] width 315 height 25
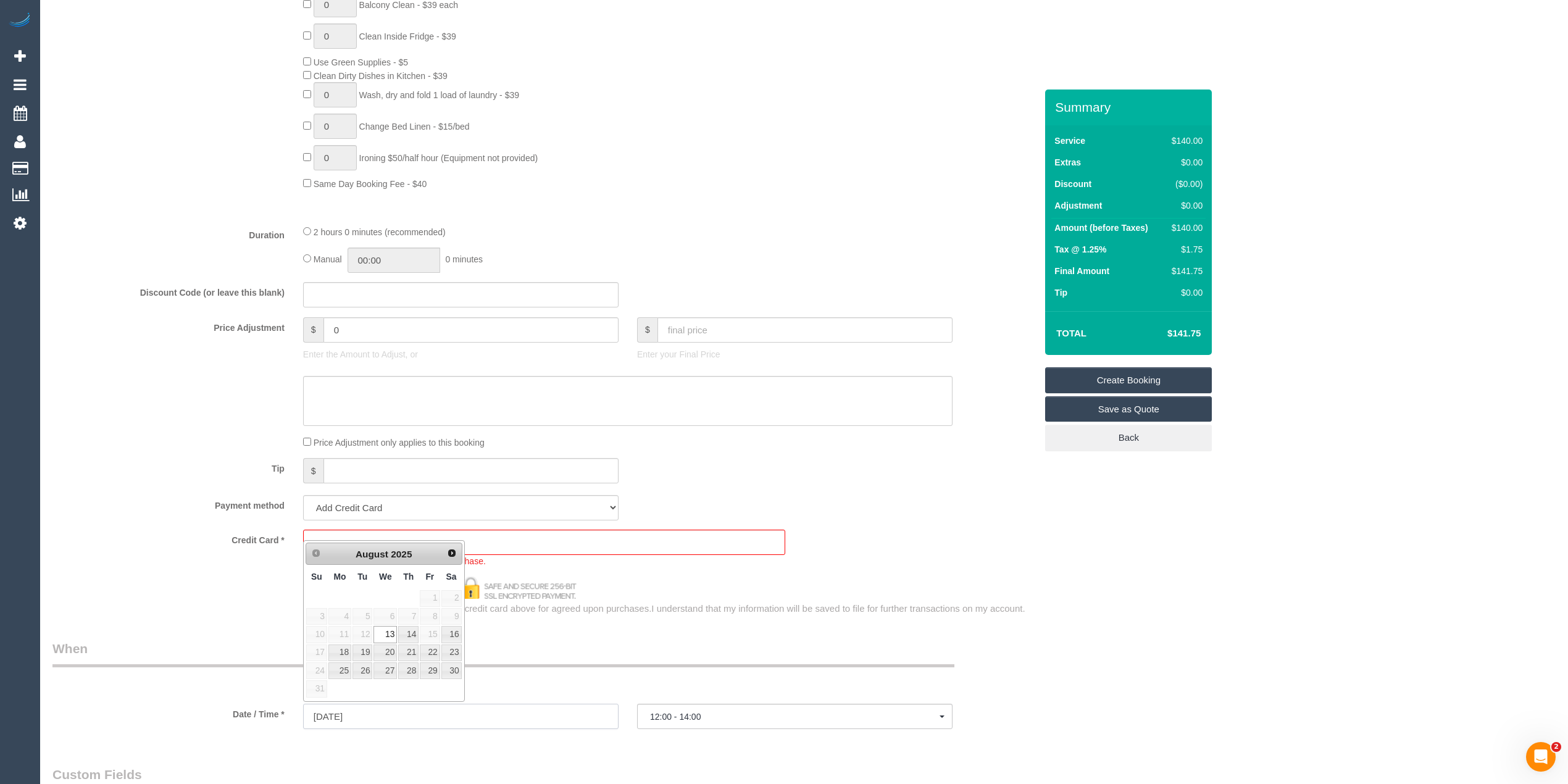
click at [331, 720] on input "13/08/2025" at bounding box center [461, 716] width 315 height 25
click at [327, 714] on input "13/08/2025" at bounding box center [461, 716] width 315 height 25
click at [321, 712] on input "13/08/2025" at bounding box center [461, 716] width 315 height 25
click at [197, 685] on div "From schedule Manual" at bounding box center [544, 667] width 1001 height 55
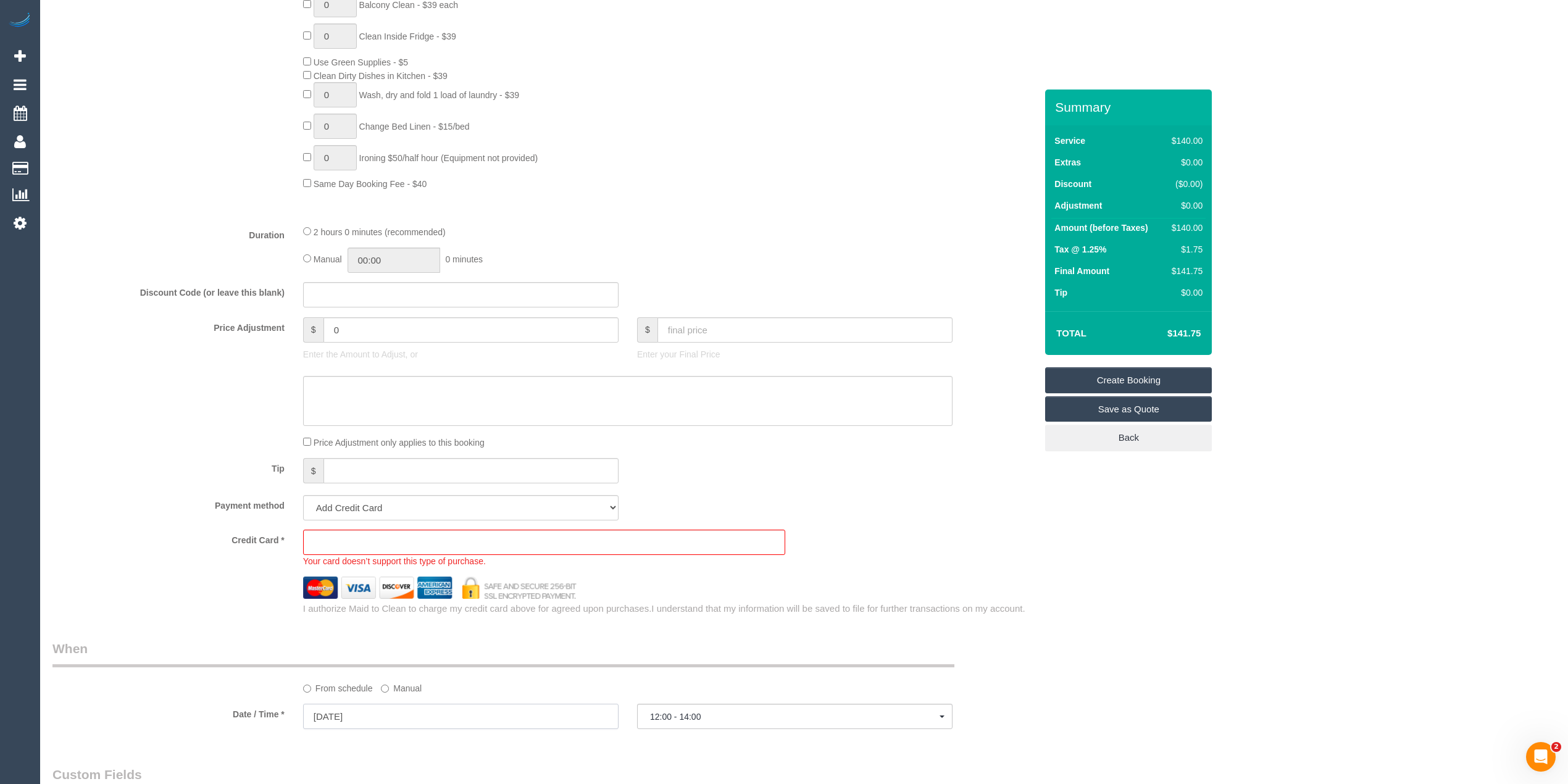
click at [343, 714] on input "13/08/2025" at bounding box center [461, 716] width 315 height 25
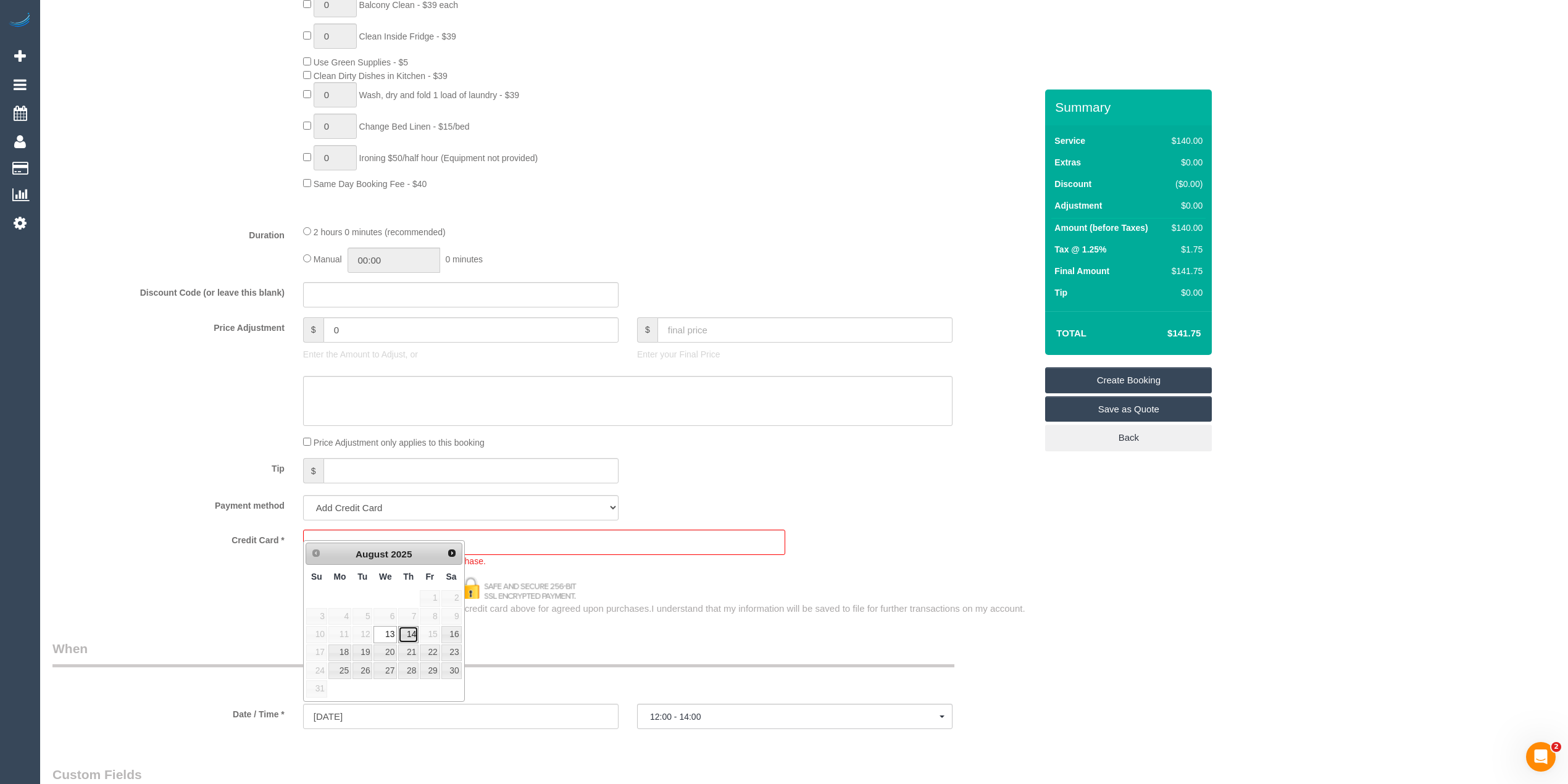
click at [411, 630] on link "14" at bounding box center [408, 634] width 20 height 17
type input "14/08/2025"
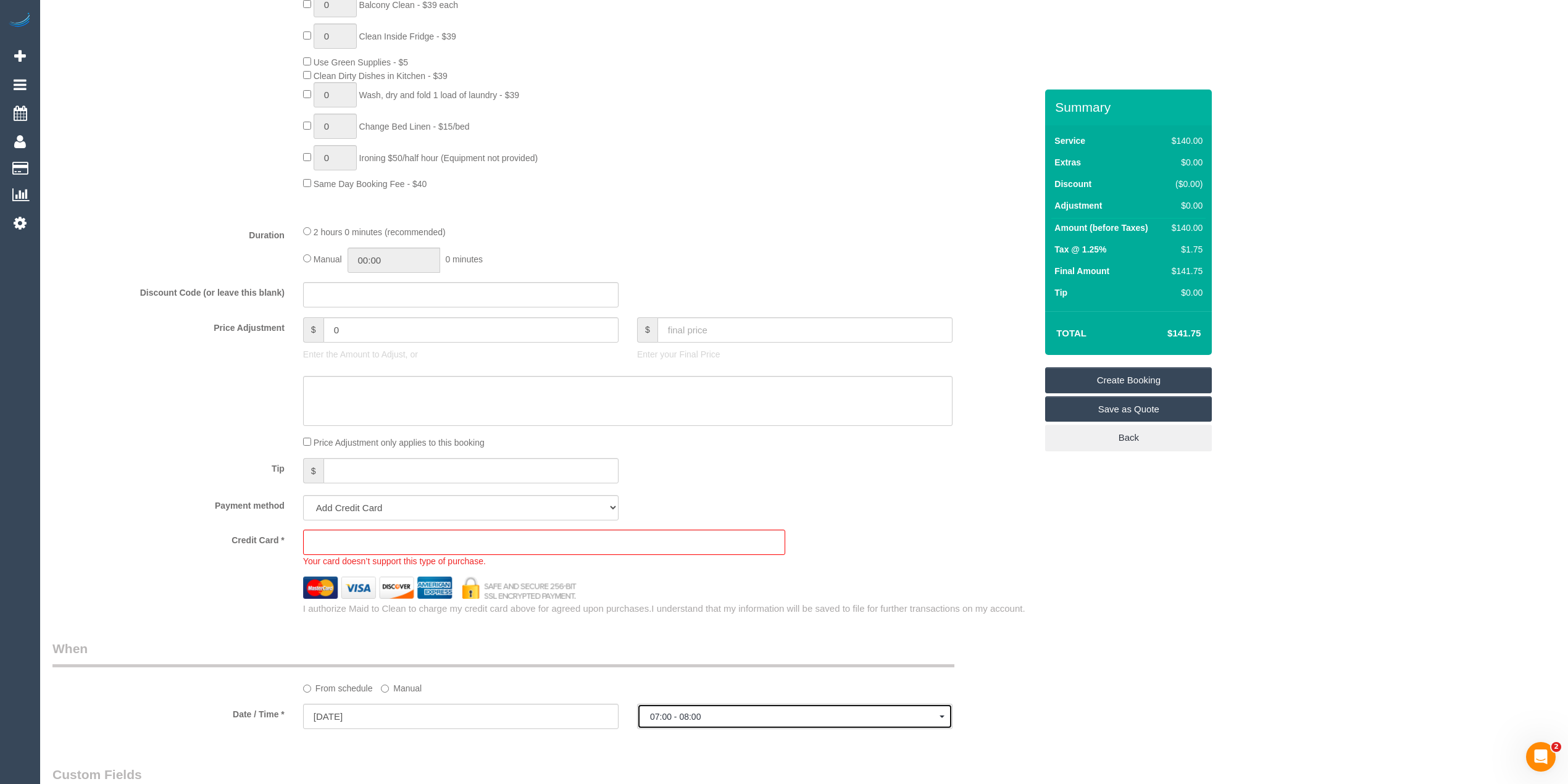
click at [664, 714] on span "07:00 - 08:00" at bounding box center [795, 717] width 289 height 10
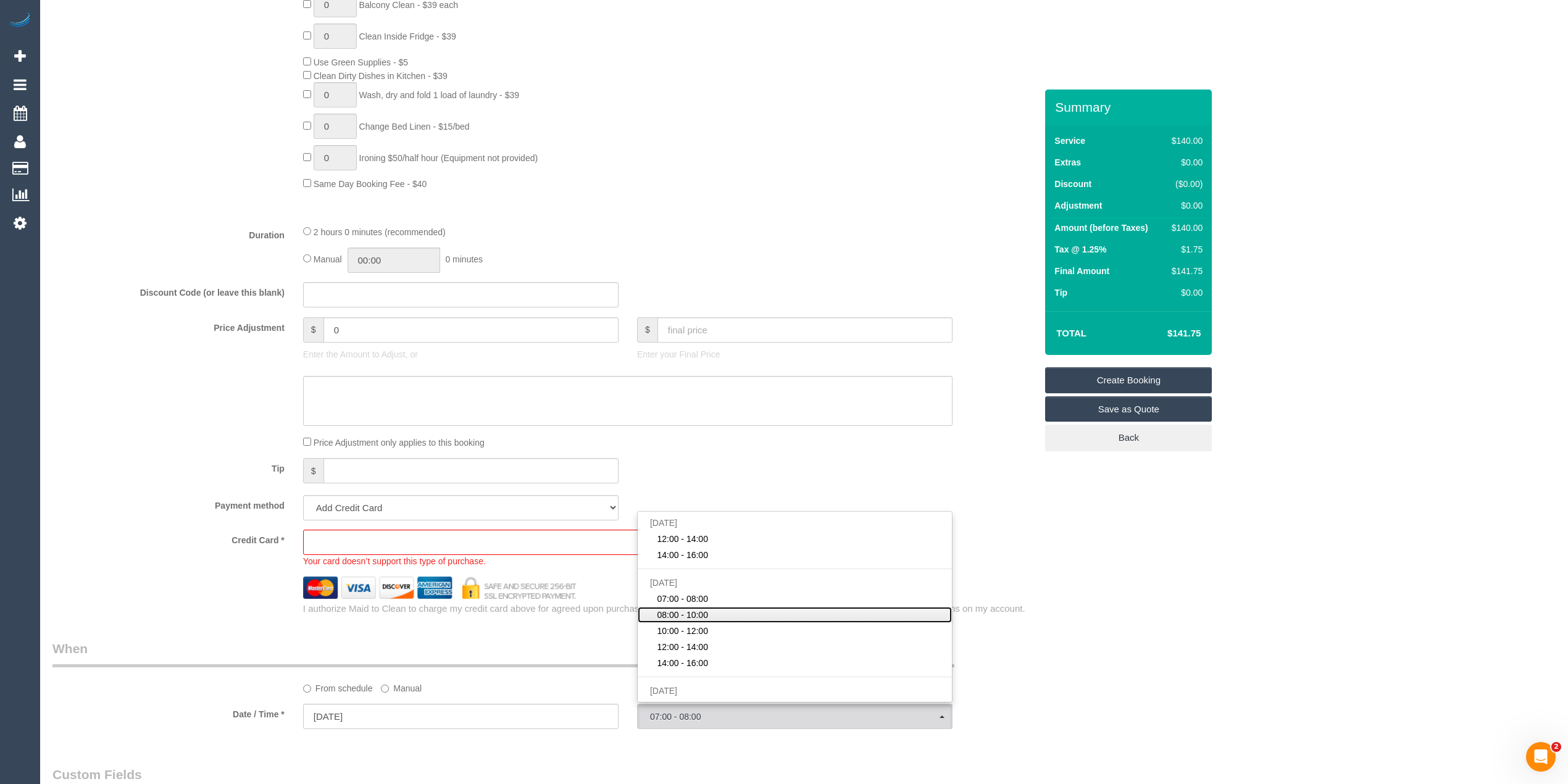
click at [695, 611] on span "08:00 - 10:00" at bounding box center [682, 614] width 51 height 12
select select "spot4"
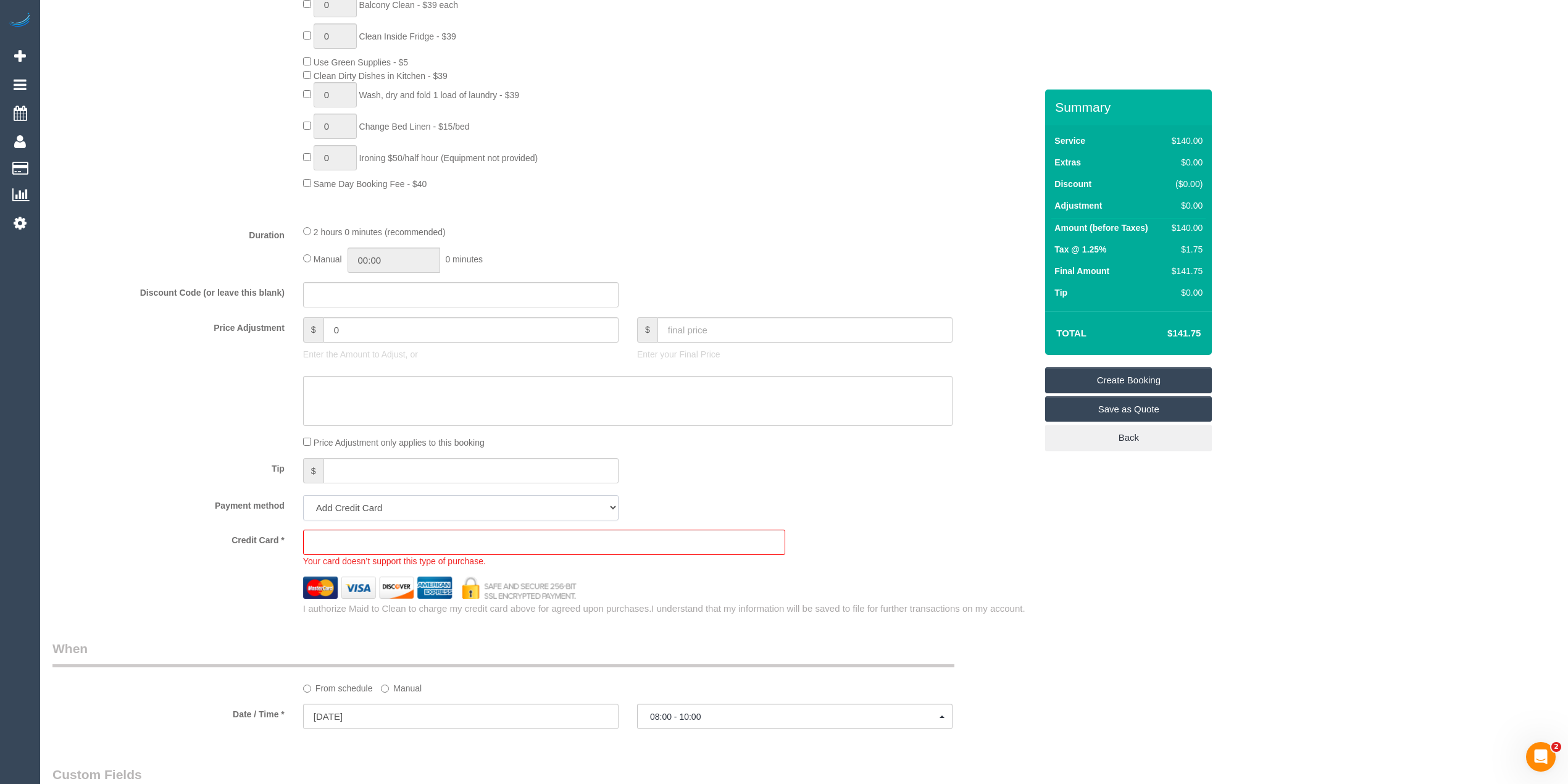
click at [339, 505] on select "Add Credit Card Cash Check Paypal" at bounding box center [461, 508] width 315 height 25
select select "string:check"
click at [303, 497] on select "Add Credit Card Cash Check Paypal" at bounding box center [461, 508] width 315 height 25
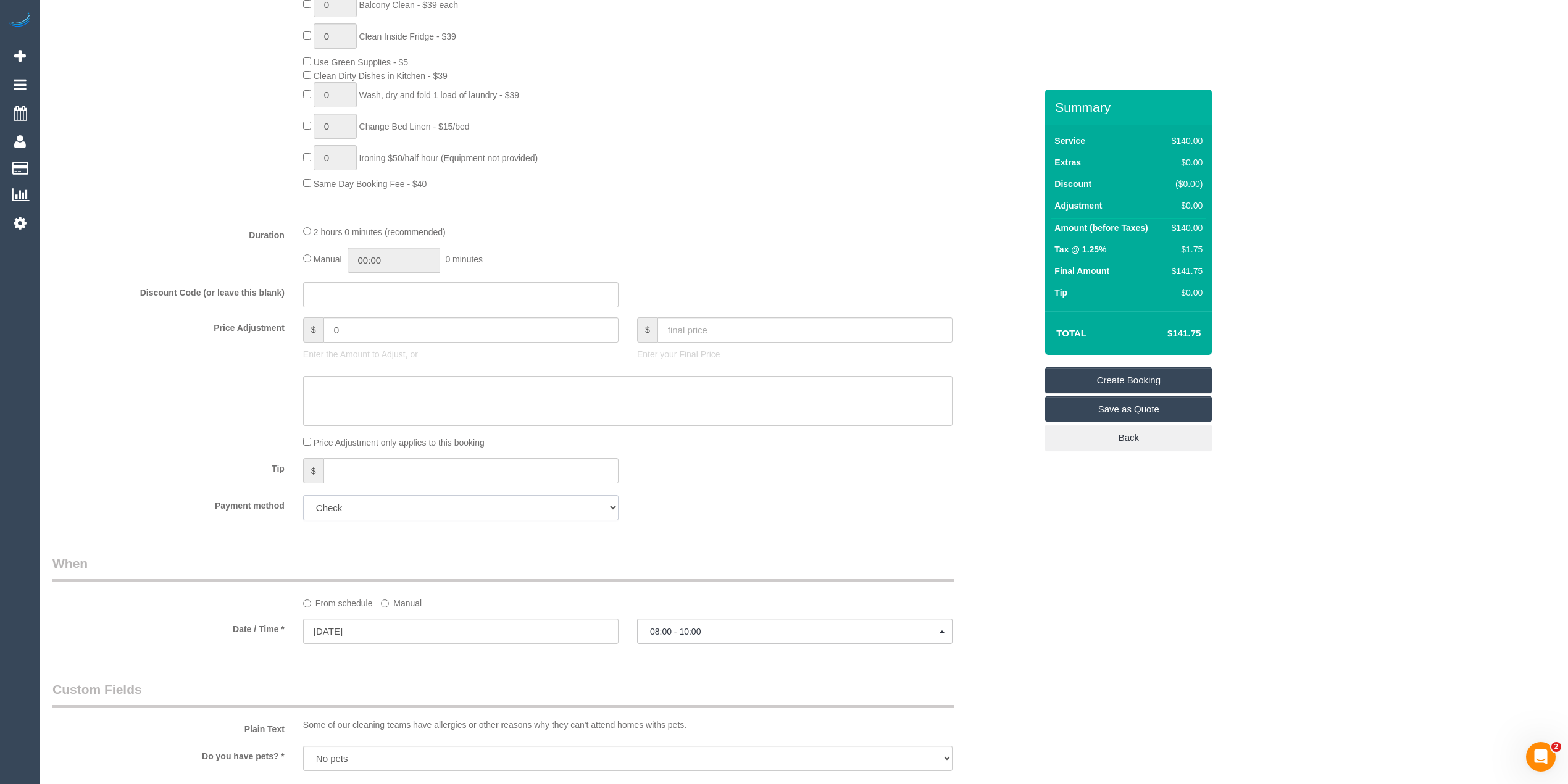
scroll to position [274, 0]
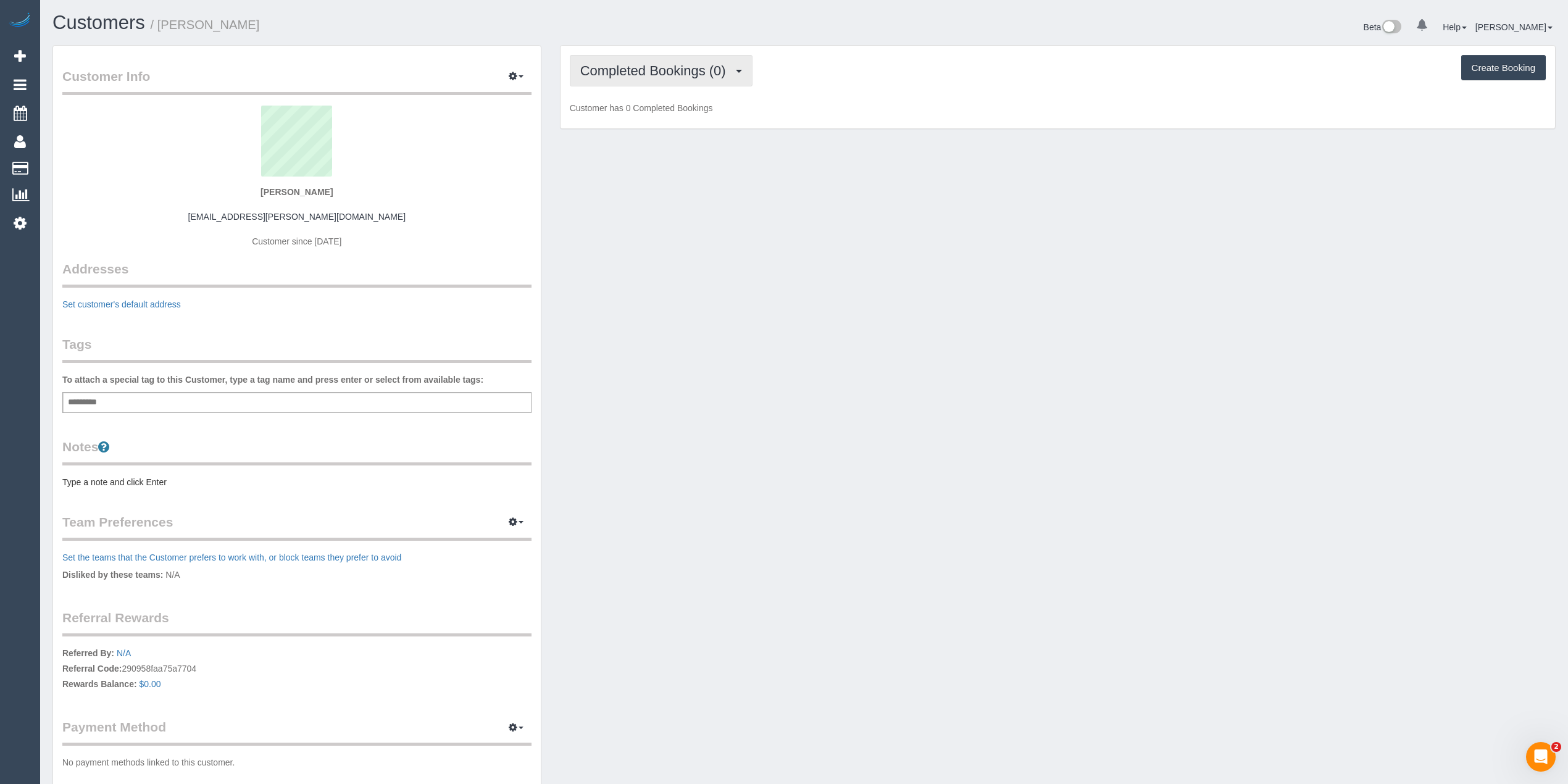
click at [626, 76] on span "Completed Bookings (0)" at bounding box center [656, 70] width 152 height 15
click at [644, 112] on link "Upcoming Bookings (0)" at bounding box center [634, 115] width 128 height 16
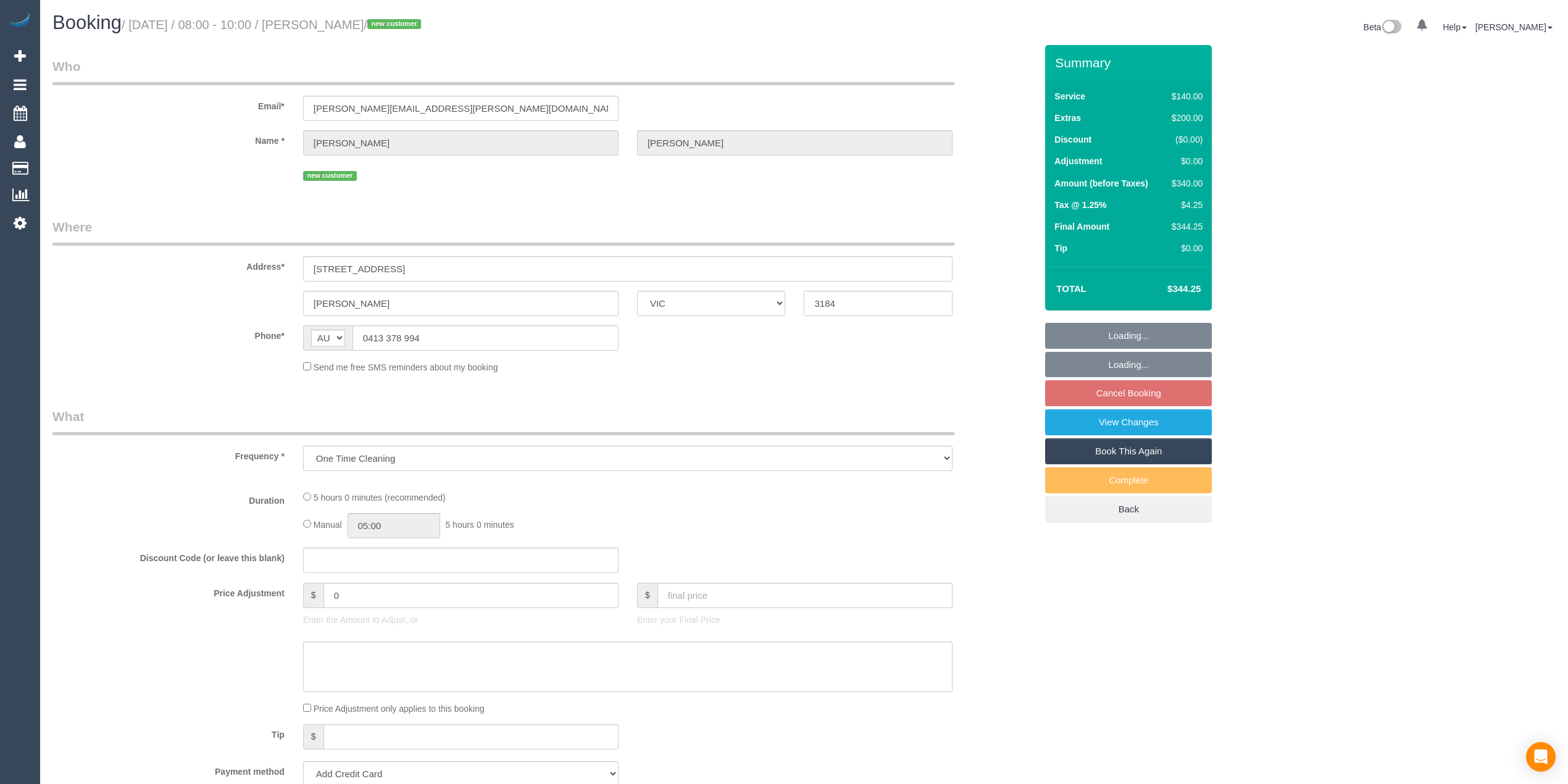
select select "VIC"
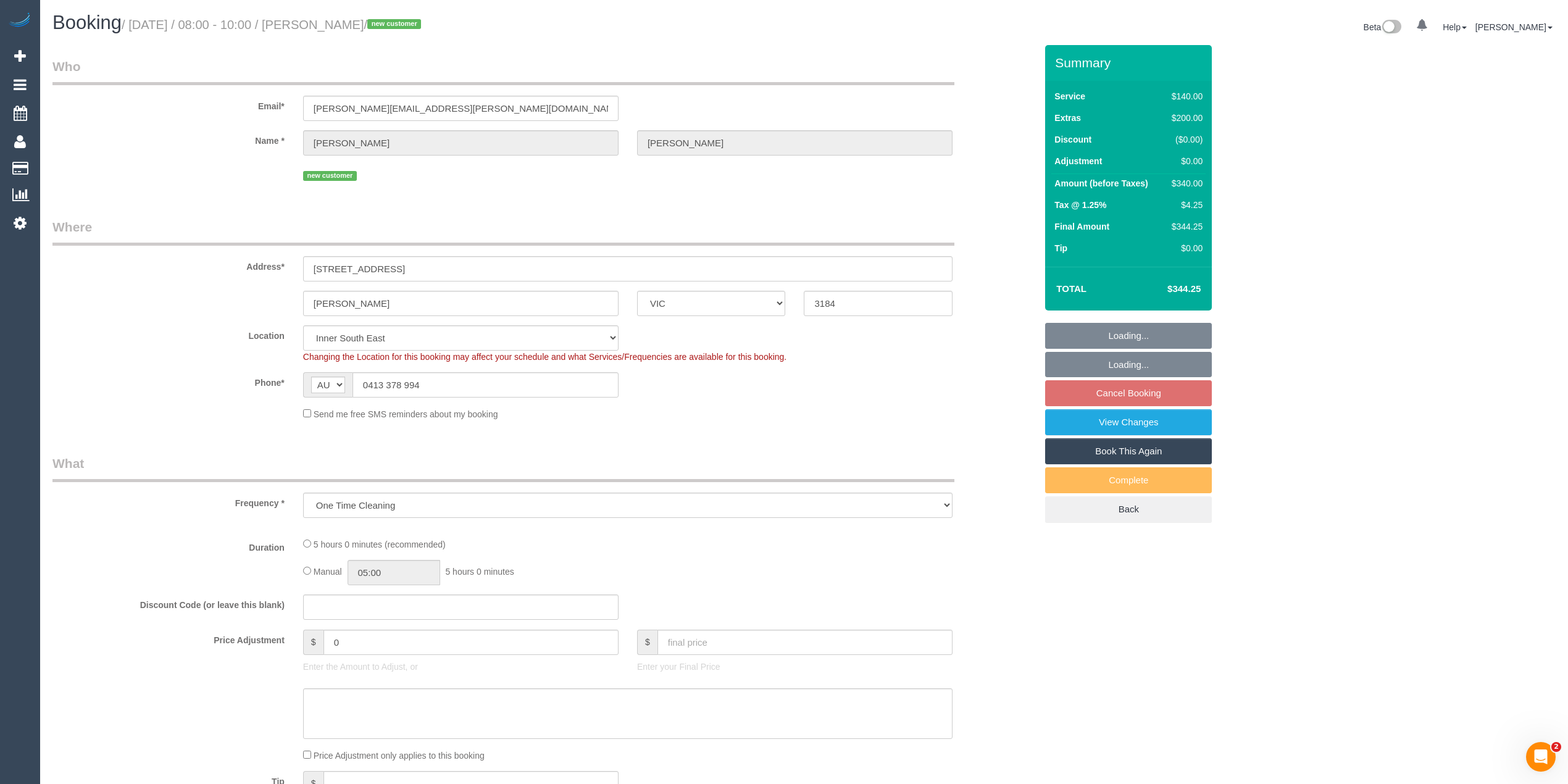
select select "string:stripe-pm_1Rv6de2GScqysDRVqvSisTdP"
select select "number:28"
select select "number:14"
select select "number:19"
select select "number:25"
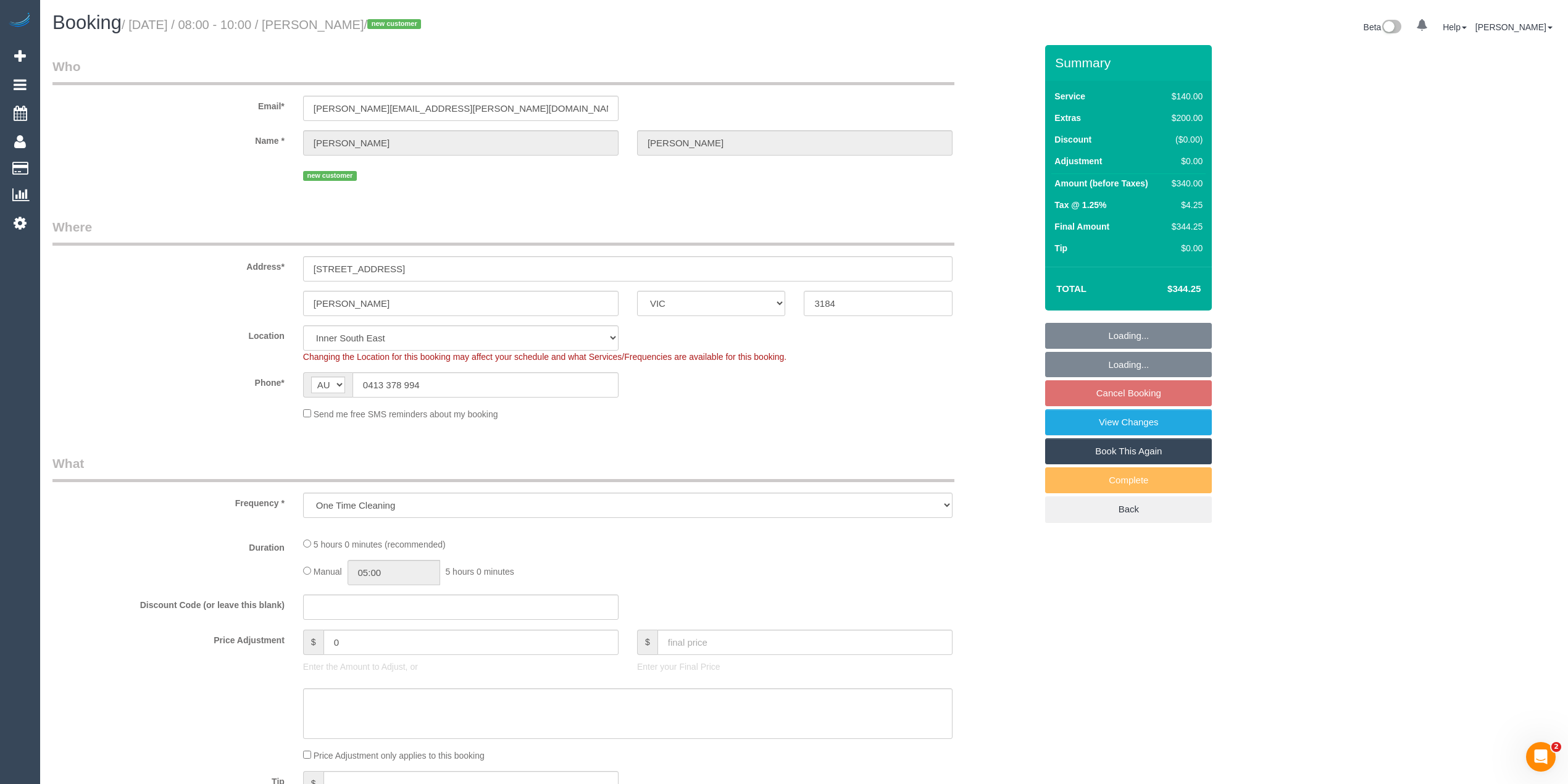
select select "number:34"
select select "number:26"
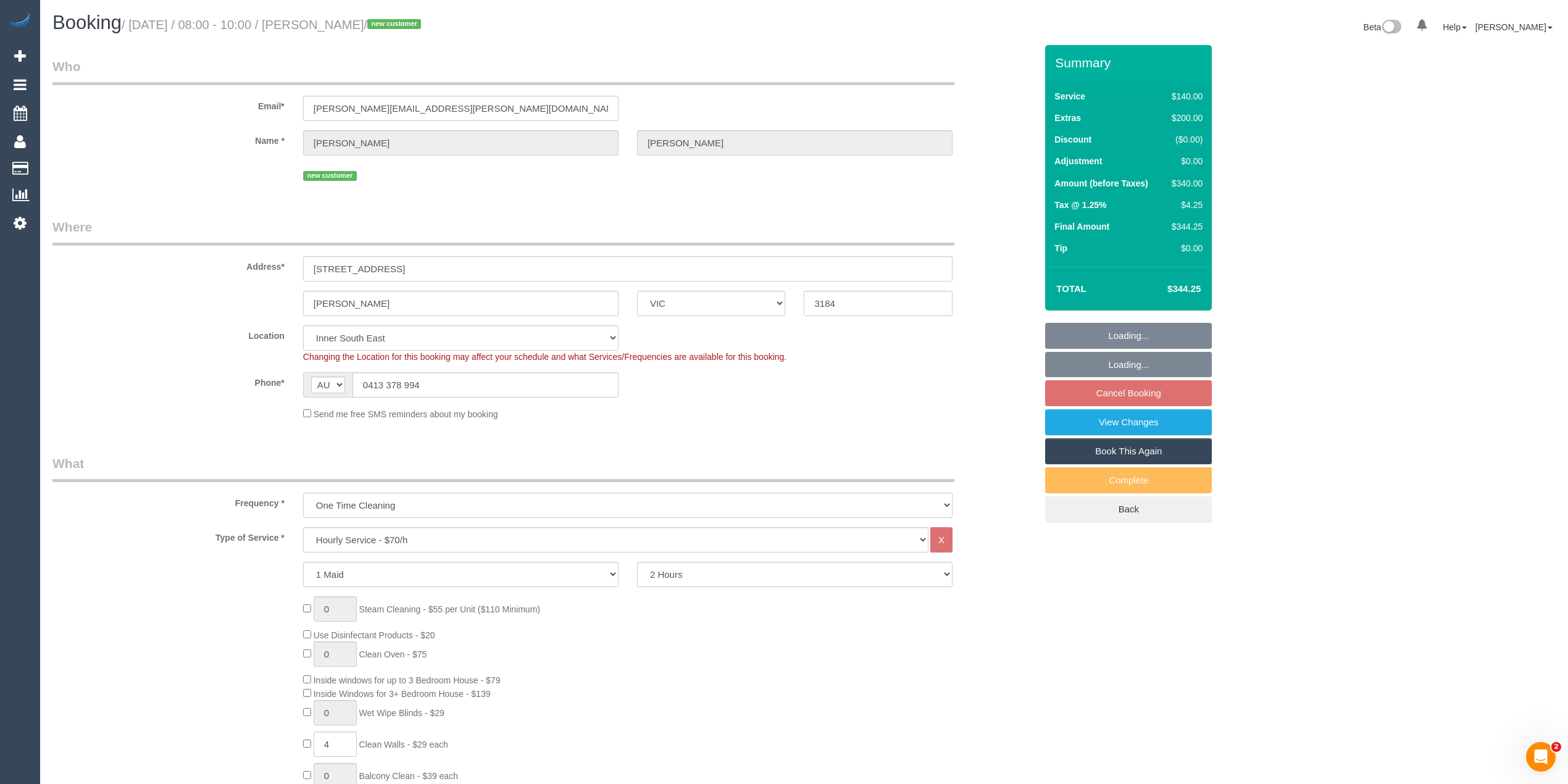
select select "object:1420"
select select "spot2"
drag, startPoint x: 433, startPoint y: 384, endPoint x: 323, endPoint y: 371, distance: 110.8
click at [323, 372] on div "AF AL DZ AD AO AI AQ AG AR AM AW AU AT AZ BS BH BD BB BY BE BZ BJ BM BT BO BA B…" at bounding box center [461, 384] width 315 height 25
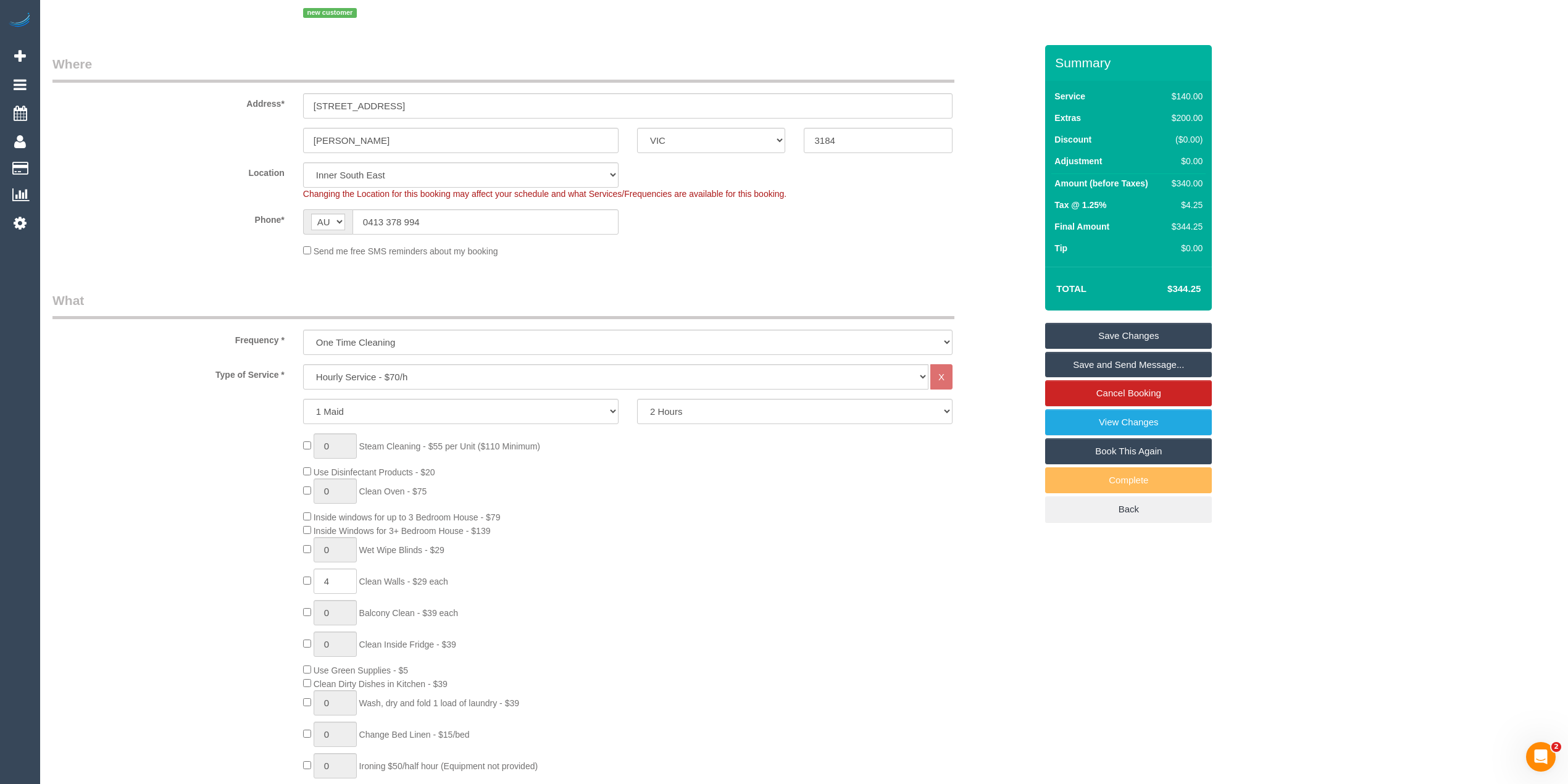
scroll to position [119, 0]
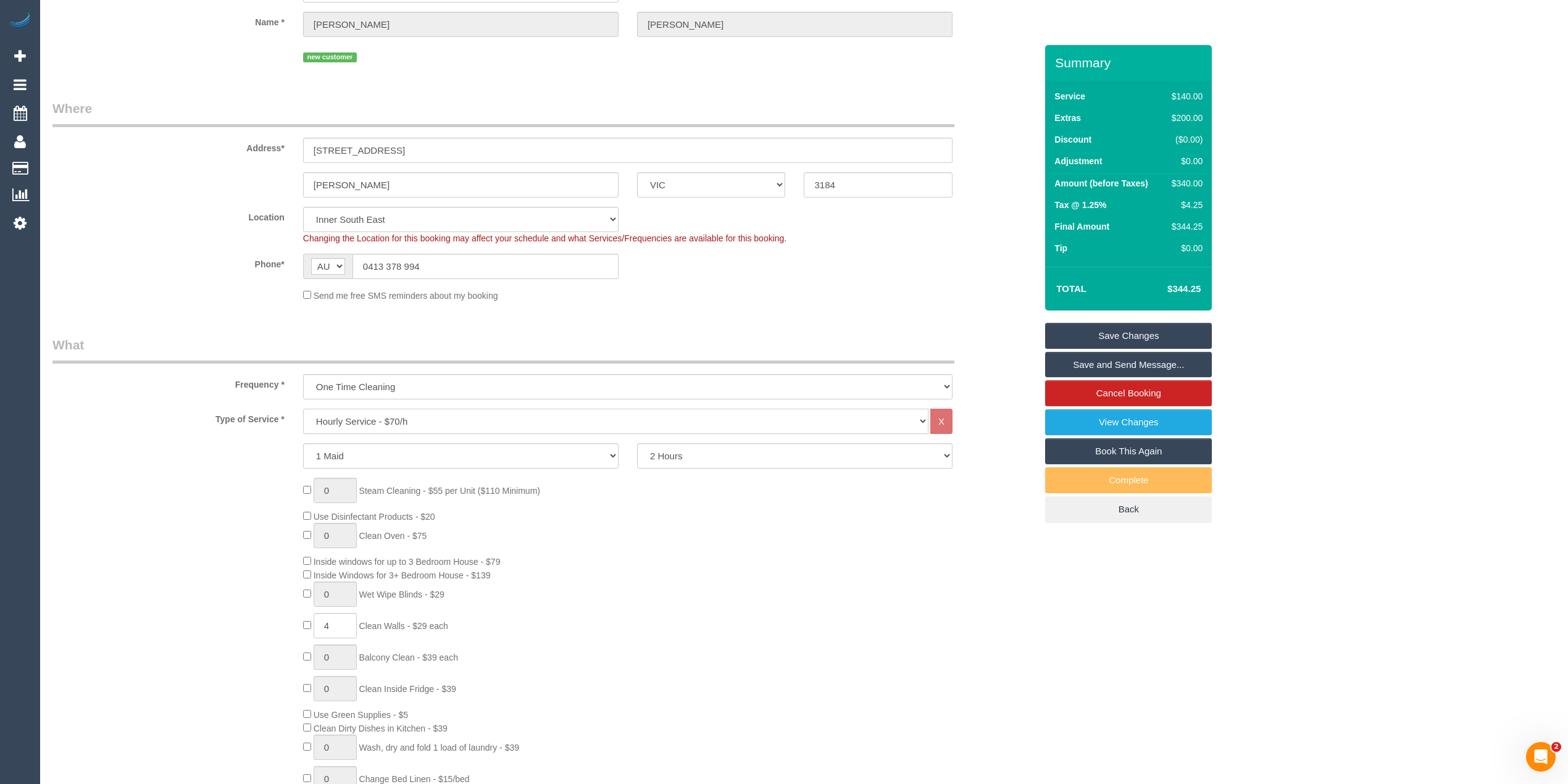
click at [385, 413] on select "Hourly Service - $70/h Hourly Service - $65/h Hourly Service - $60/h Hourly Ser…" at bounding box center [616, 421] width 626 height 25
select select "211"
click at [303, 409] on select "Hourly Service - $70/h Hourly Service - $65/h Hourly Service - $60/h Hourly Ser…" at bounding box center [616, 421] width 626 height 25
select select "spot23"
select select "spot44"
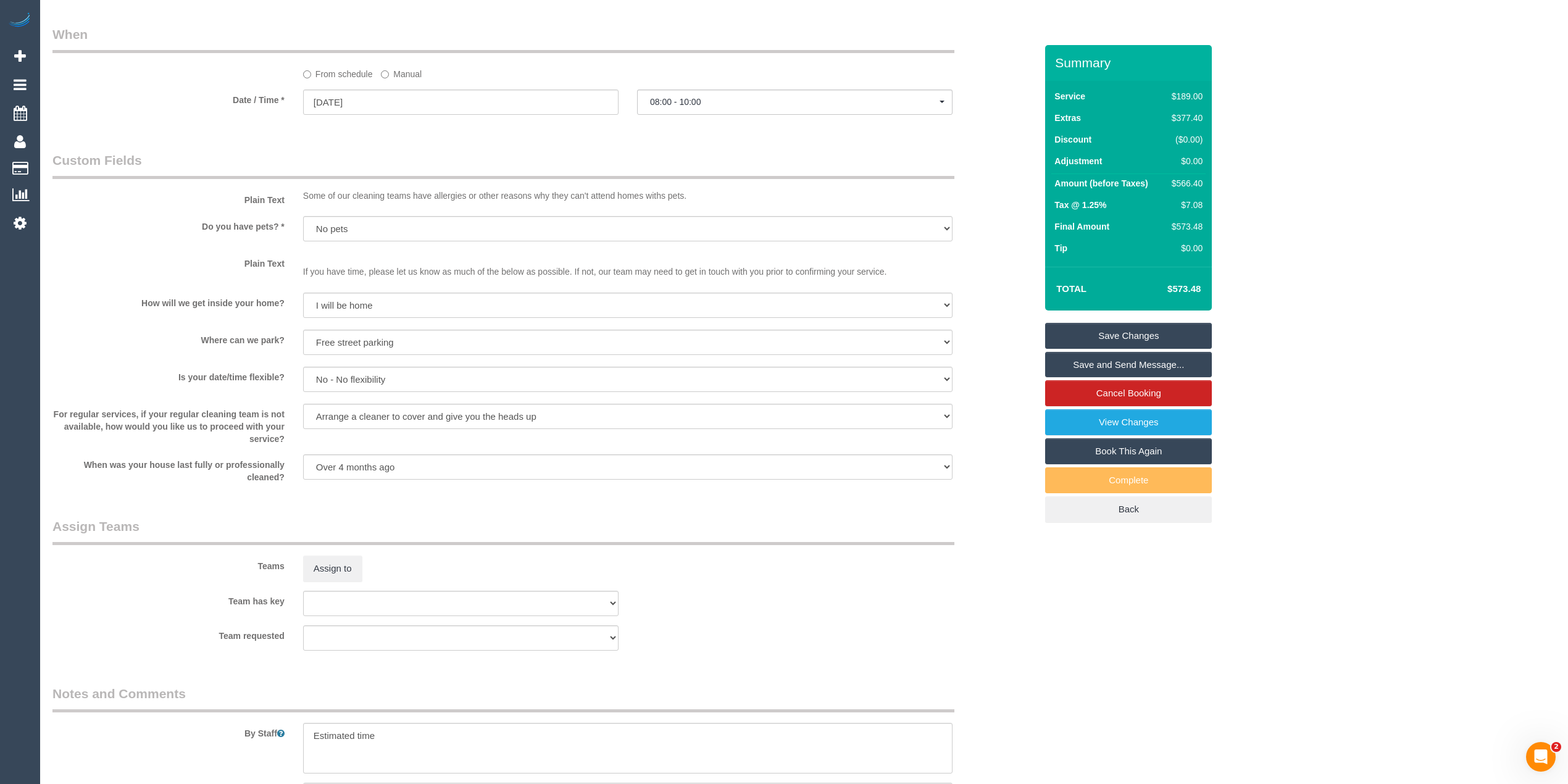
scroll to position [1660, 0]
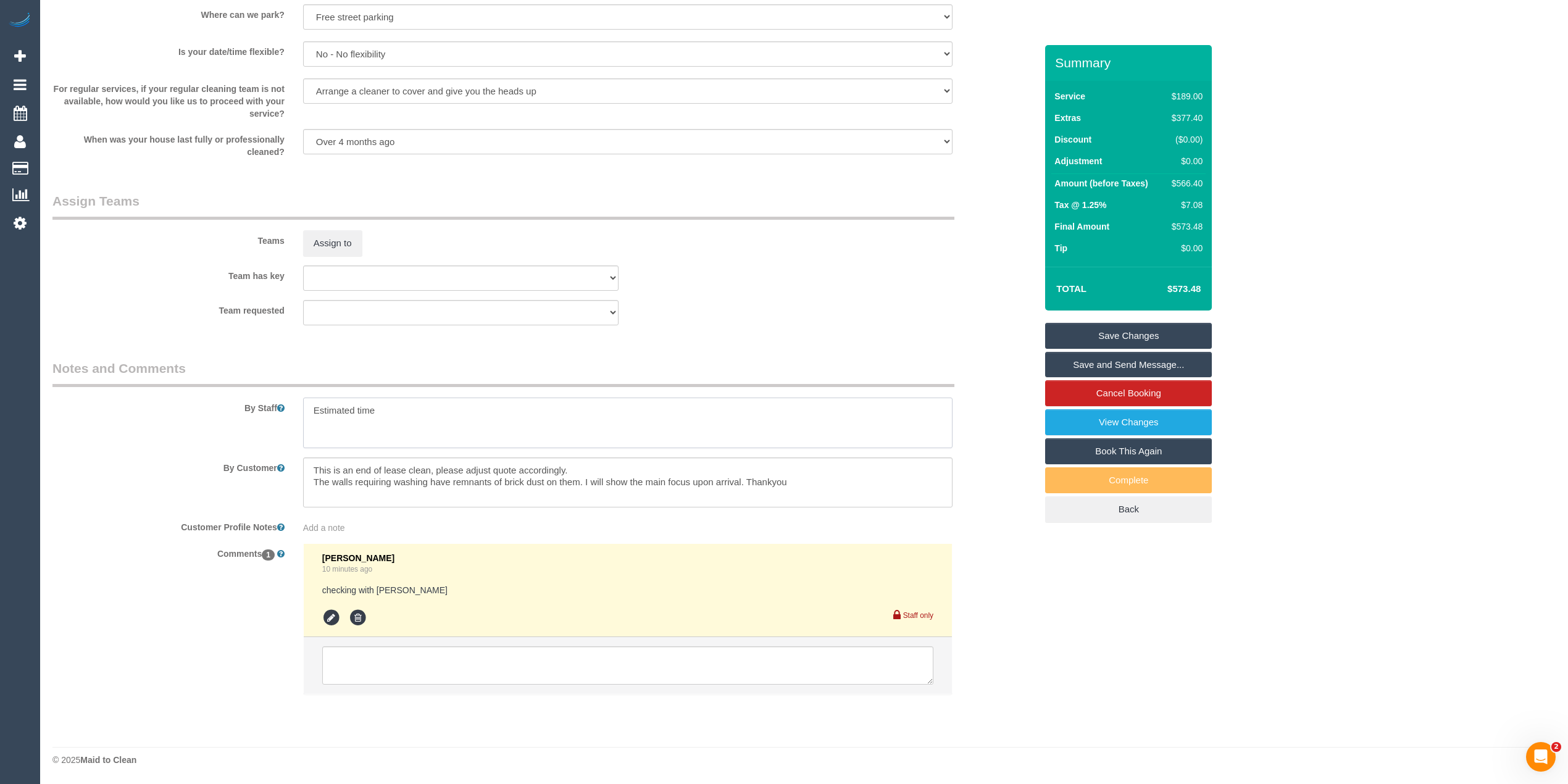
click at [407, 410] on textarea at bounding box center [628, 423] width 649 height 50
paste textarea "0413 378 994"
drag, startPoint x: 317, startPoint y: 420, endPoint x: 340, endPoint y: 393, distance: 35.5
click at [317, 420] on textarea at bounding box center [628, 423] width 649 height 50
type textarea "Estimated time Please text when you're on the way - 0413378994"
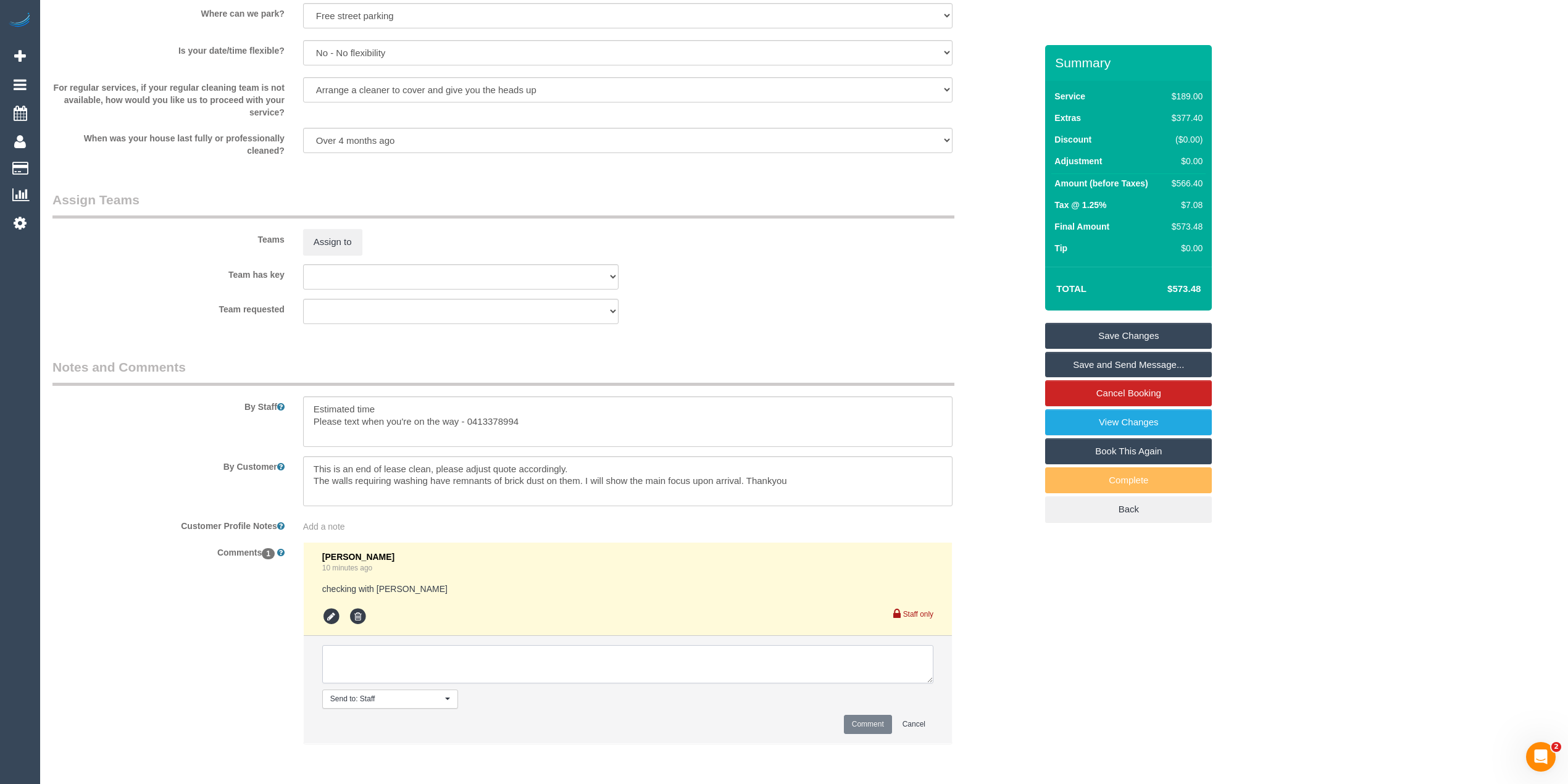
click at [435, 659] on textarea at bounding box center [628, 664] width 611 height 38
click at [611, 657] on textarea at bounding box center [628, 664] width 611 height 38
type textarea "updated to move out service as per discussion with customer via phone"
click at [862, 727] on button "Comment" at bounding box center [868, 724] width 48 height 19
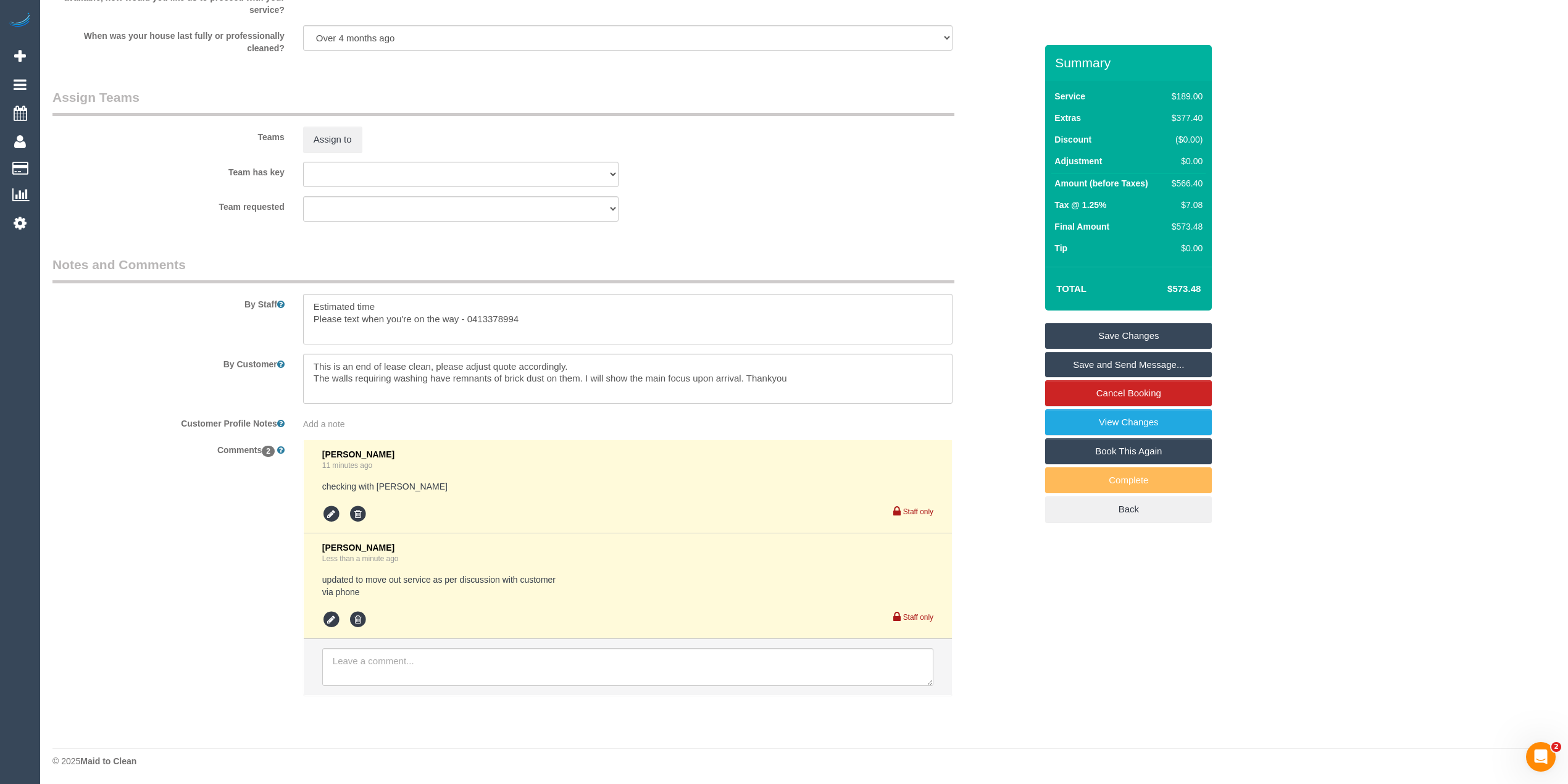
scroll to position [1767, 0]
click at [1132, 331] on link "Save Changes" at bounding box center [1128, 335] width 166 height 26
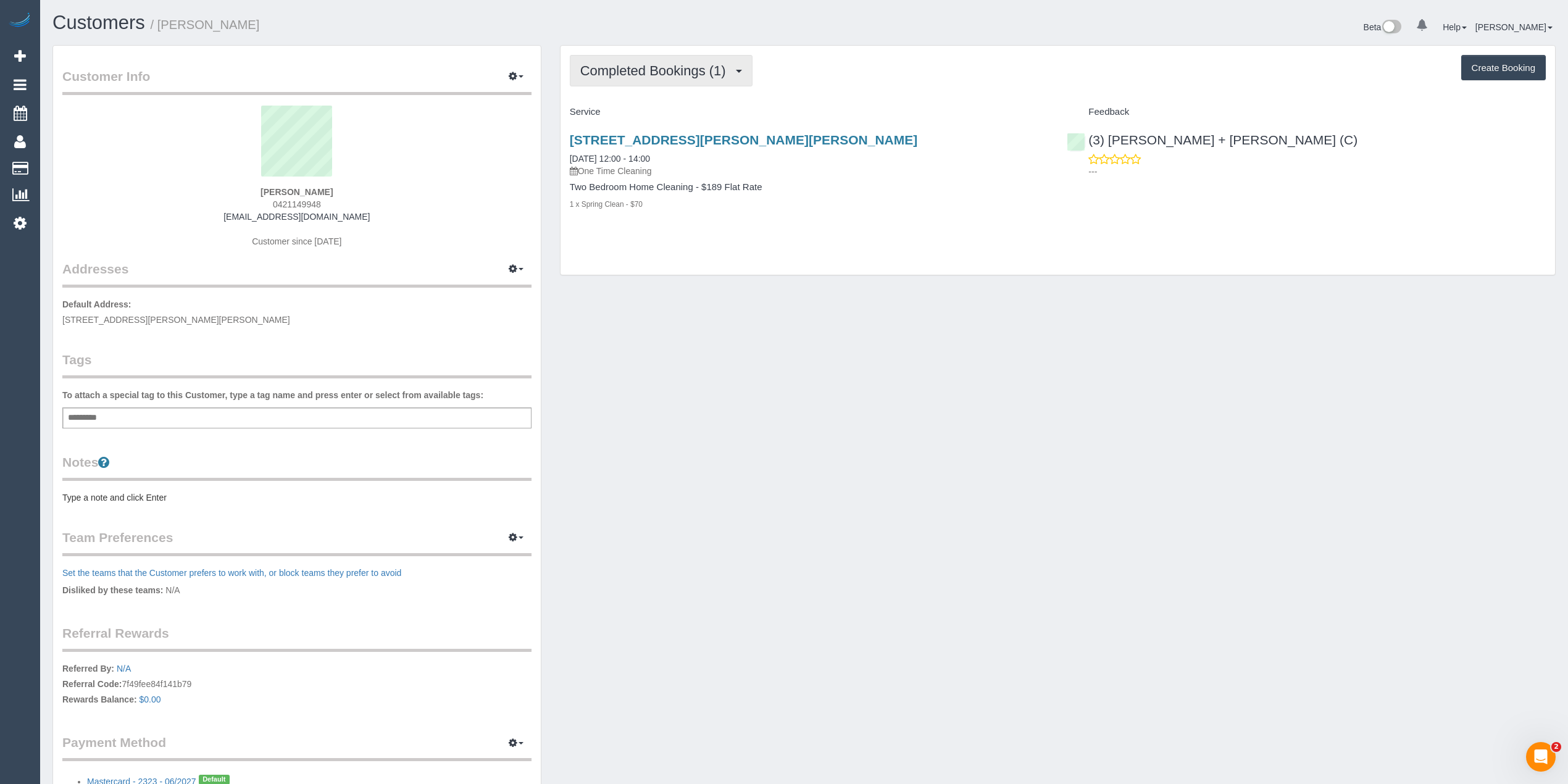
click at [613, 68] on span "Completed Bookings (1)" at bounding box center [656, 70] width 152 height 15
click at [278, 199] on div "[PERSON_NAME] 0421149948 [EMAIL_ADDRESS][DOMAIN_NAME] Customer since [DATE]" at bounding box center [297, 183] width 469 height 154
click at [278, 199] on span "0421149948" at bounding box center [297, 204] width 48 height 10
click at [287, 207] on span "0421149948" at bounding box center [297, 204] width 48 height 10
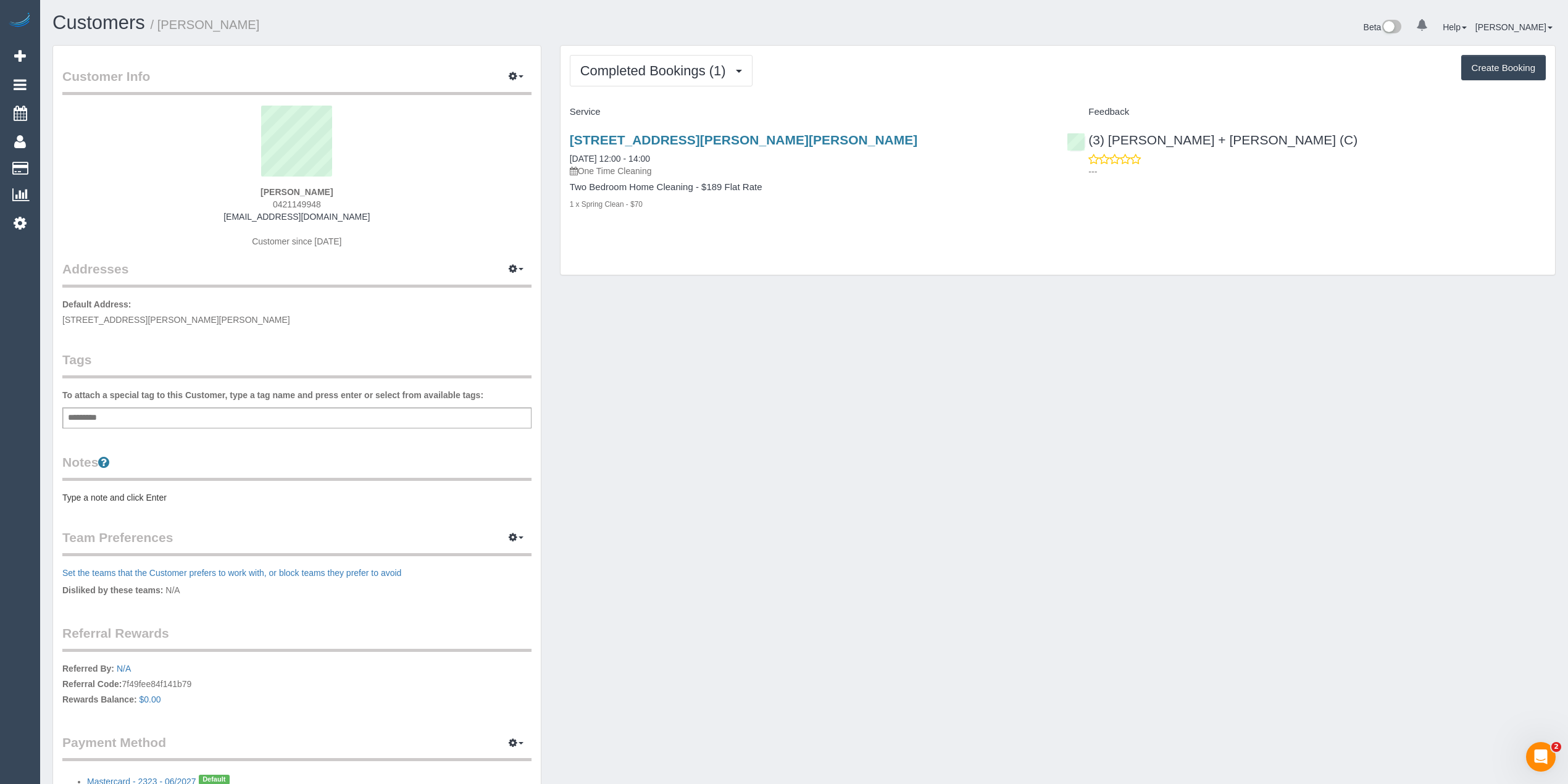
click at [281, 204] on span "0421149948" at bounding box center [297, 204] width 48 height 10
click at [279, 203] on span "0421149948" at bounding box center [297, 204] width 48 height 10
click at [278, 202] on span "0421149948" at bounding box center [297, 204] width 48 height 10
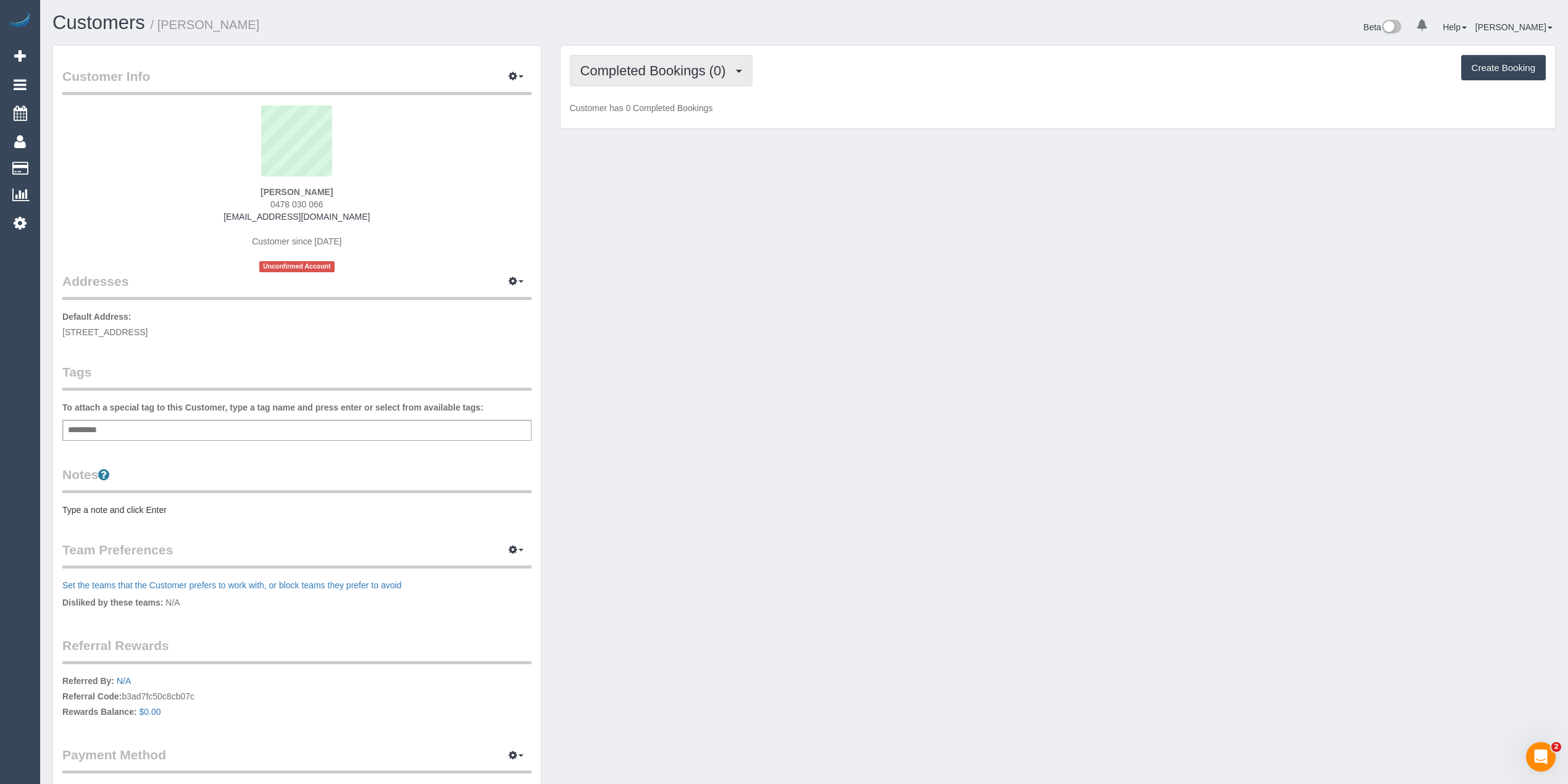
click at [632, 69] on span "Completed Bookings (0)" at bounding box center [656, 70] width 152 height 15
click at [639, 121] on link "Upcoming Bookings (1)" at bounding box center [634, 115] width 128 height 16
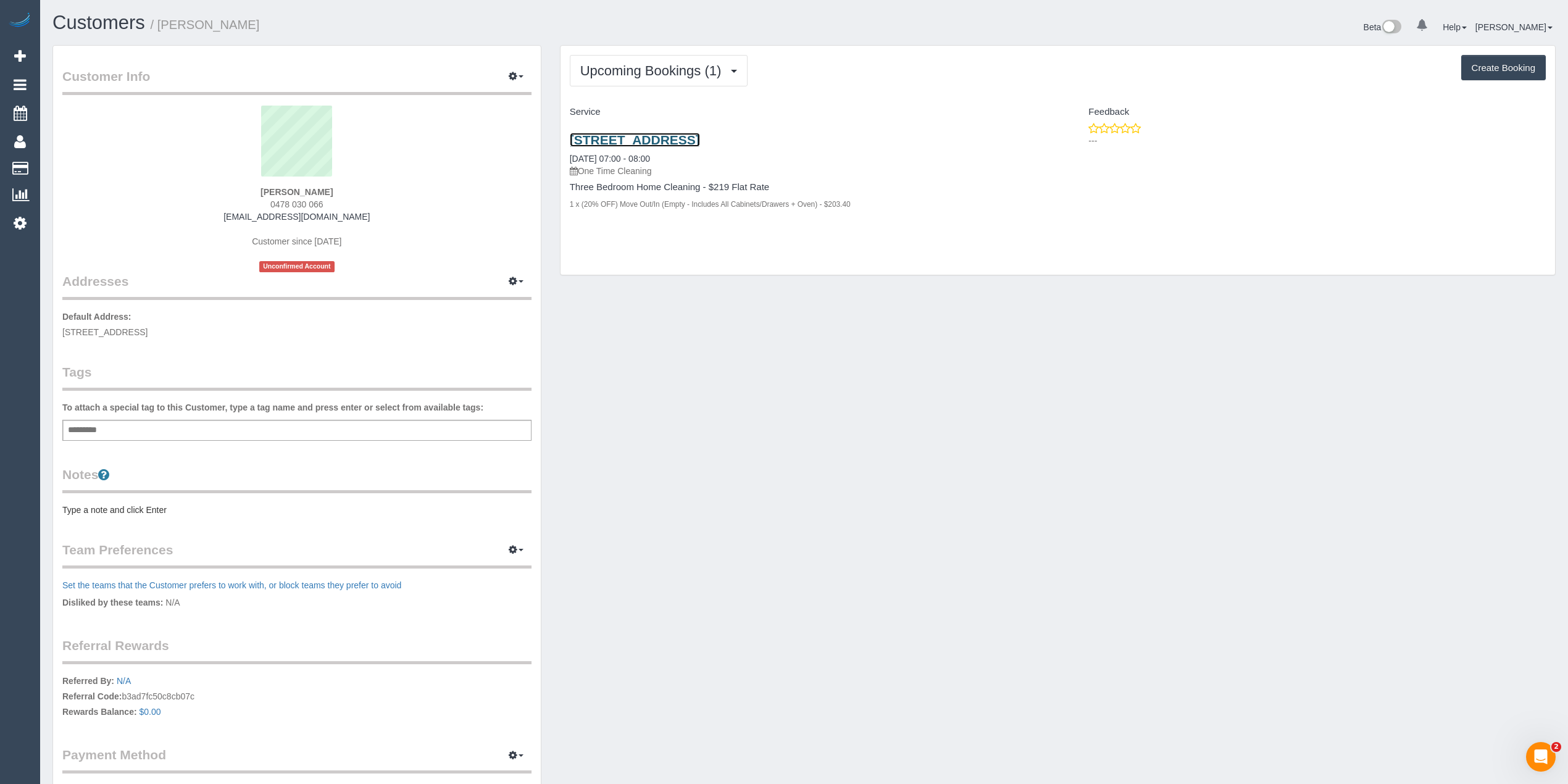
click at [682, 140] on link "1 Sunnyside Grove, Bentleigh, VIC 3204" at bounding box center [634, 140] width 130 height 14
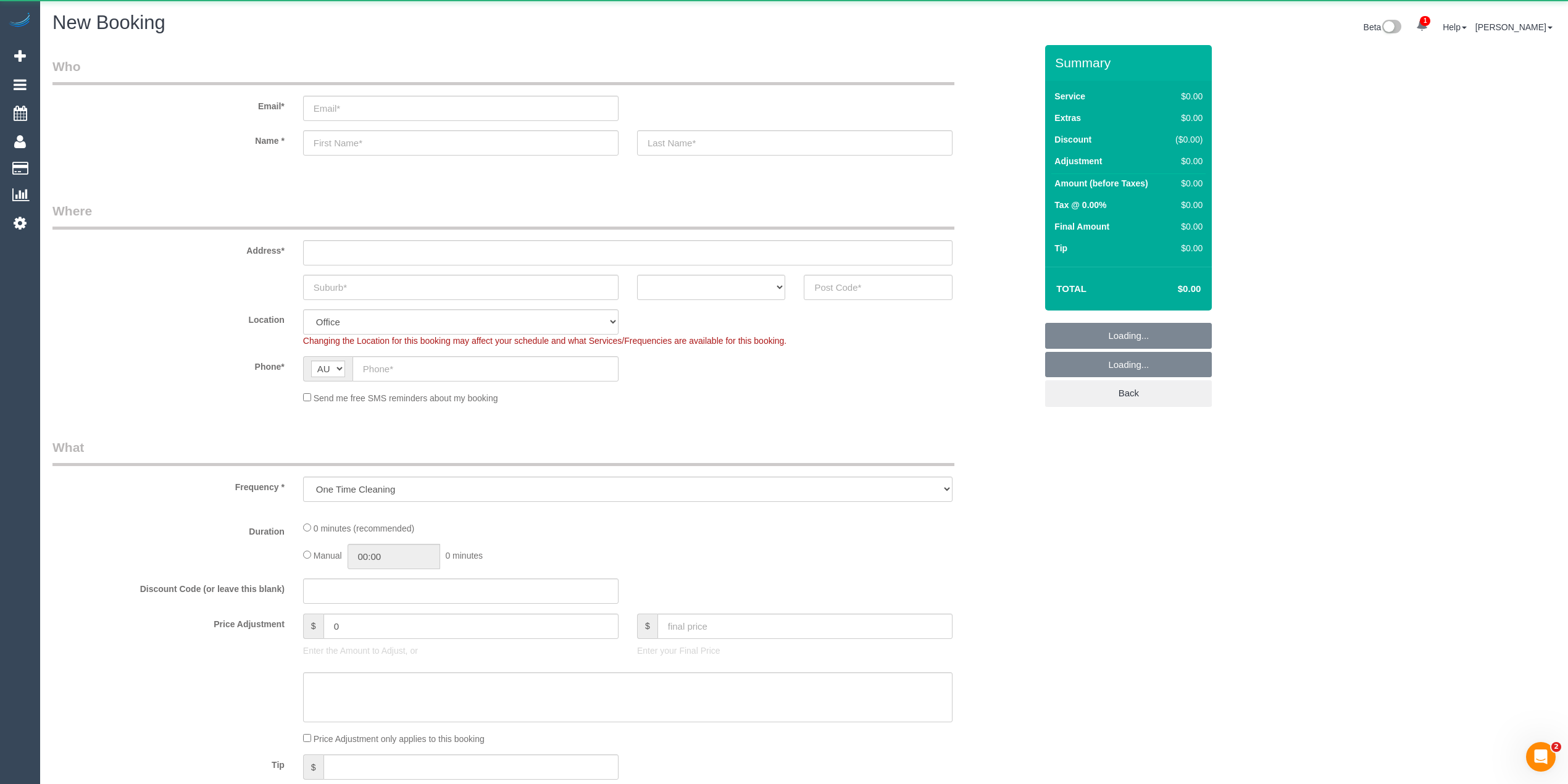
select select "object:4200"
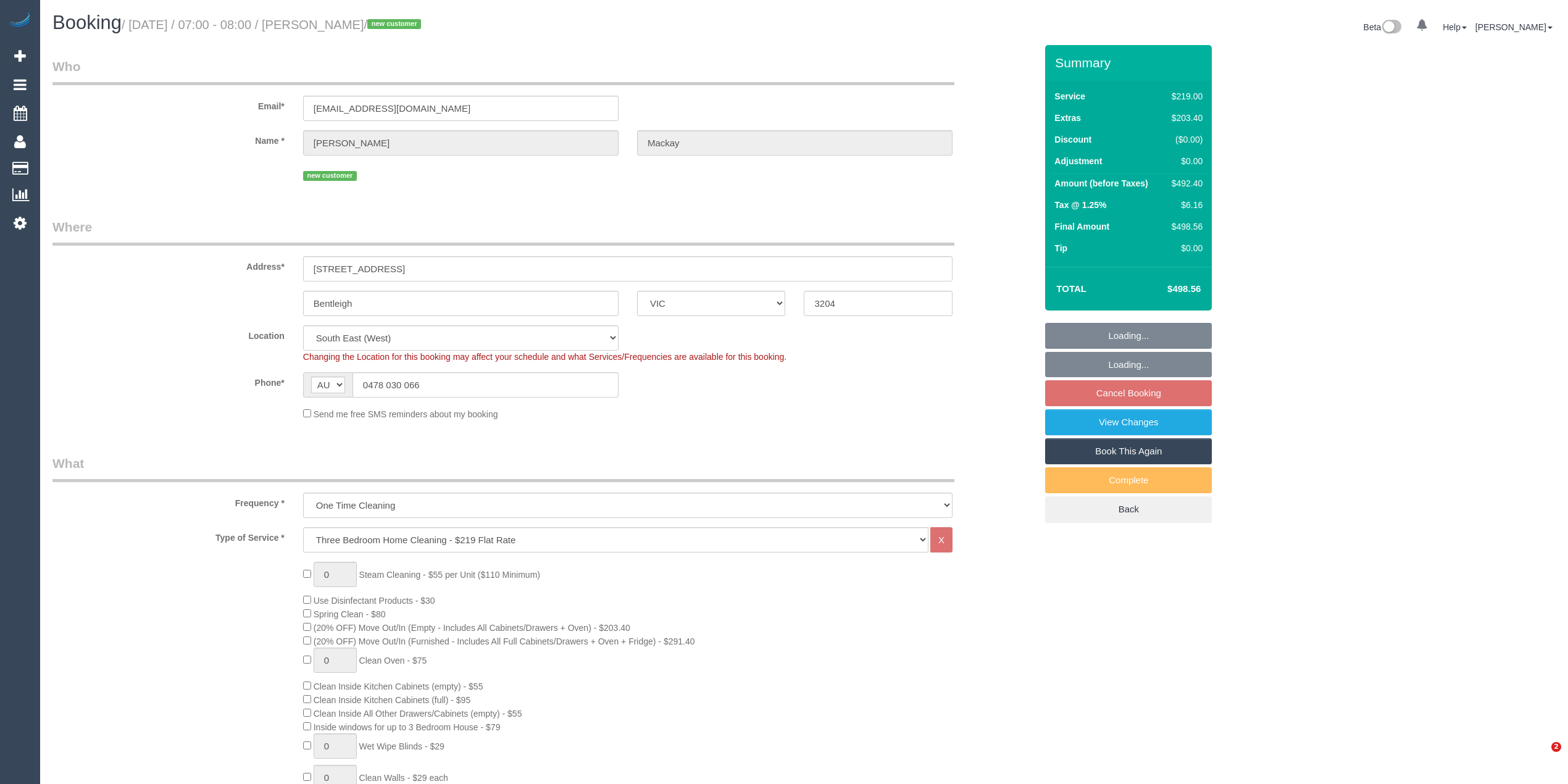
select select "VIC"
select select "number:28"
select select "number:15"
select select "number:19"
select select "number:36"
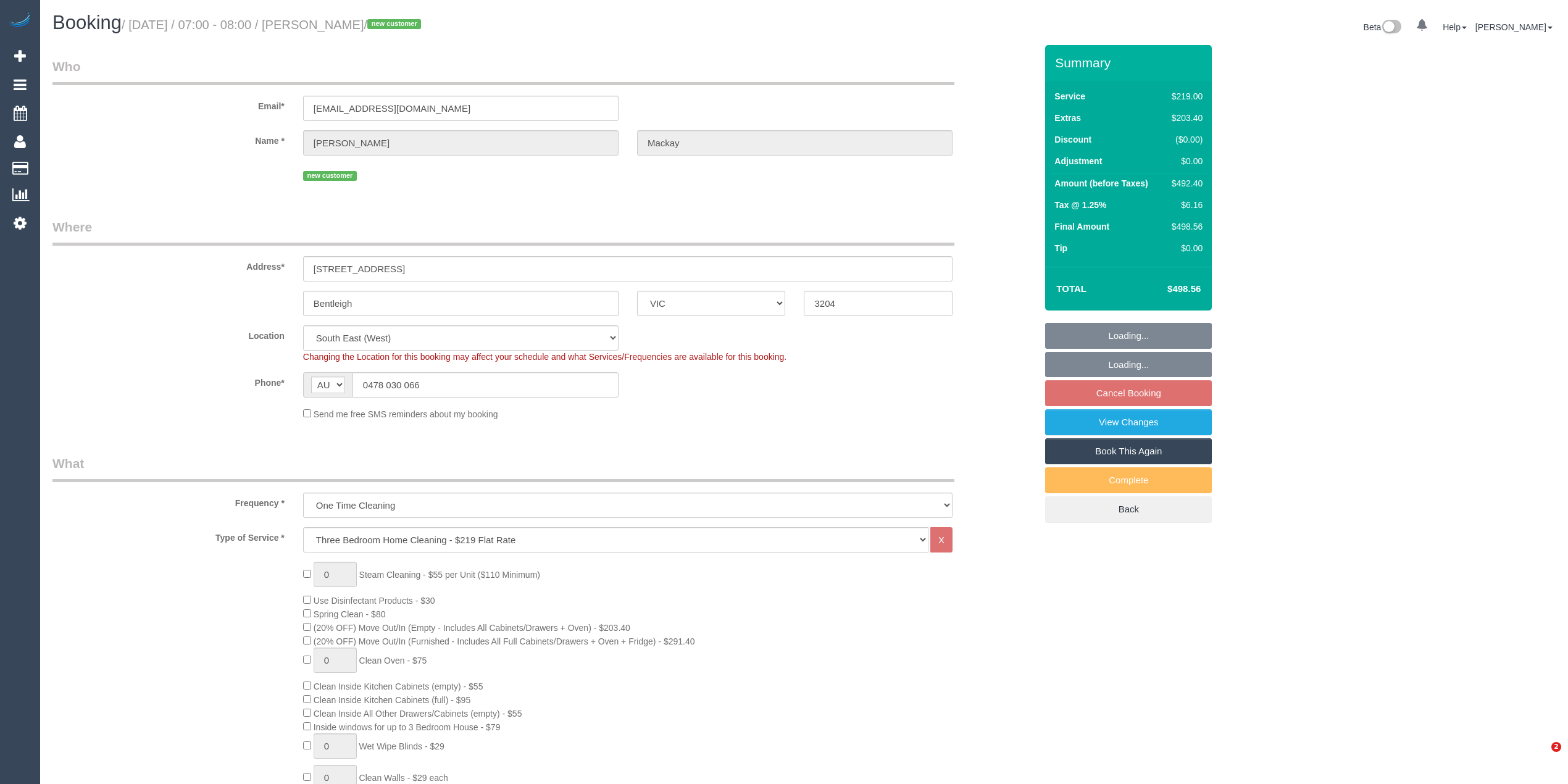
select select "spot1"
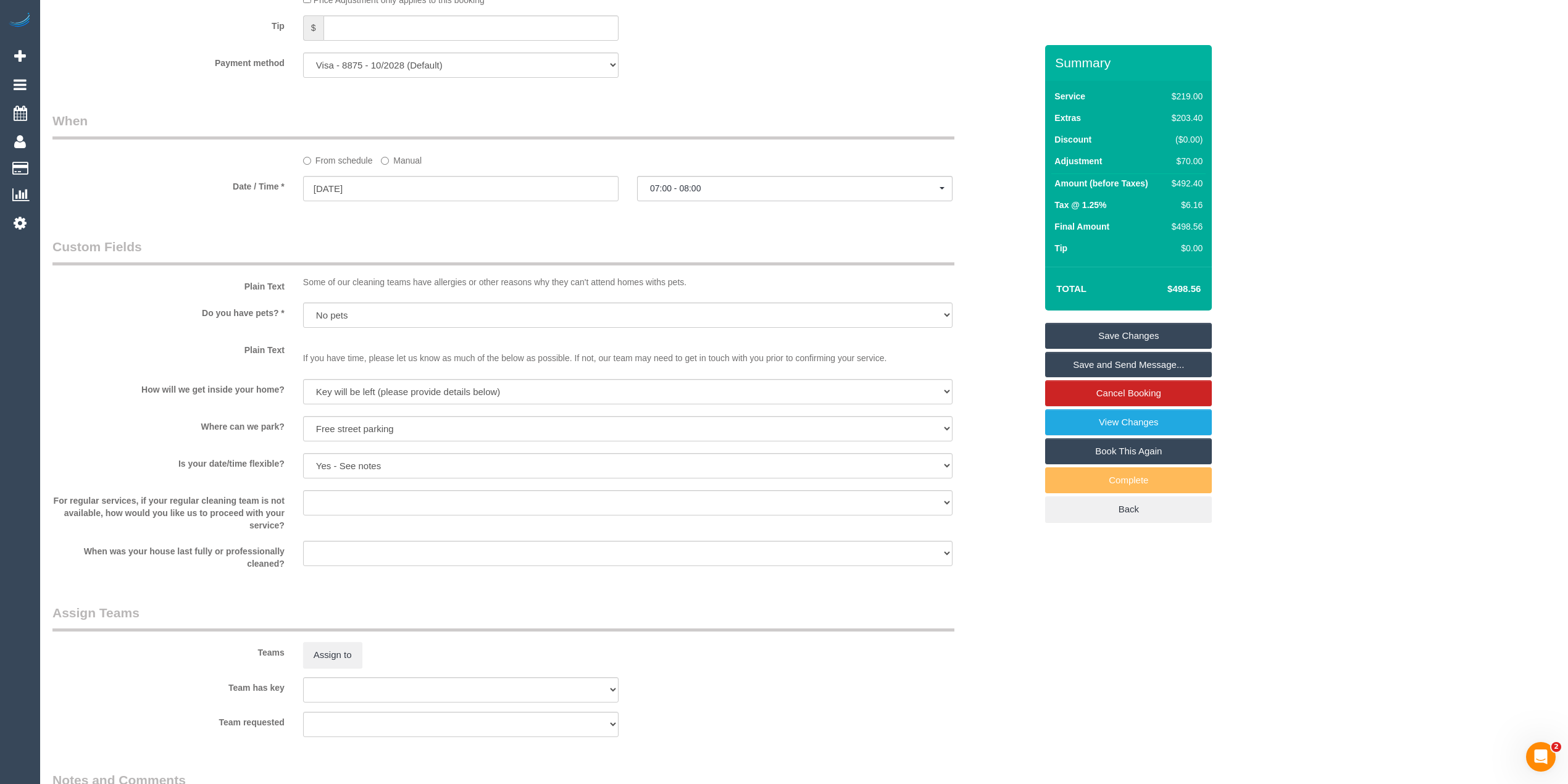
scroll to position [1568, 0]
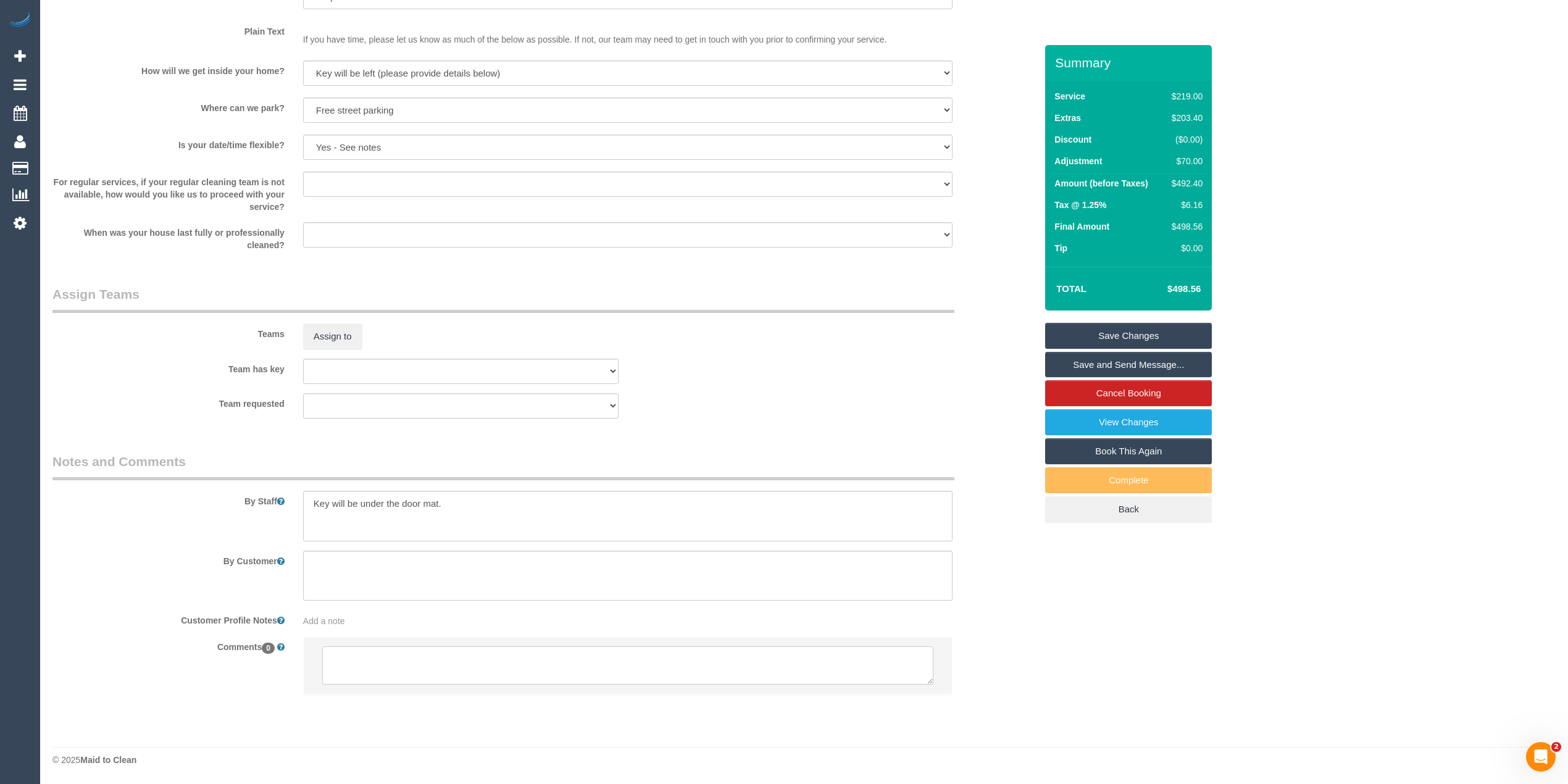
click at [502, 662] on textarea at bounding box center [628, 665] width 611 height 38
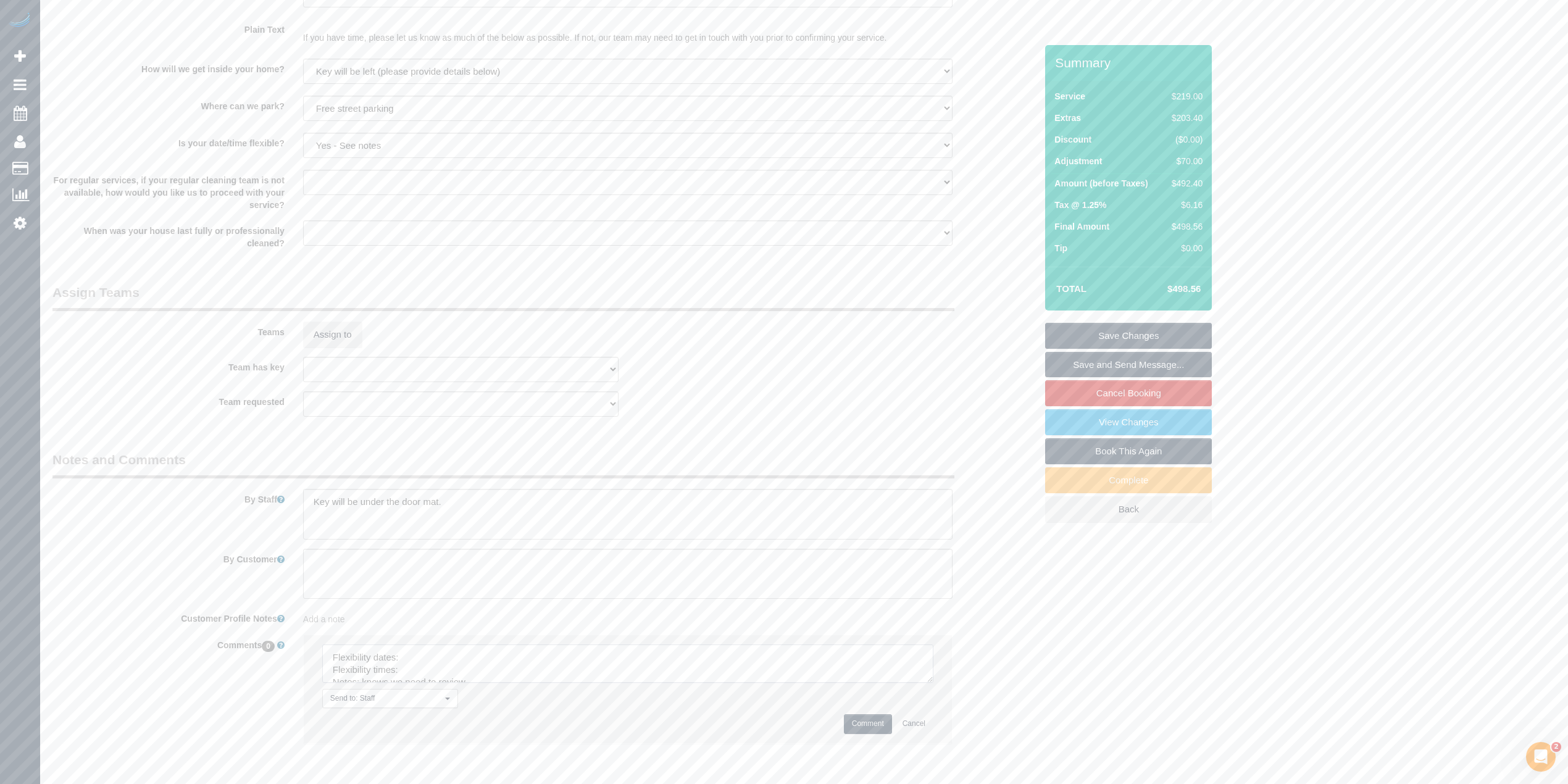
type textarea "Flexibility dates: Flexibility times: Notes: knows we need to review Contact vi…"
click at [492, 501] on textarea at bounding box center [628, 514] width 649 height 50
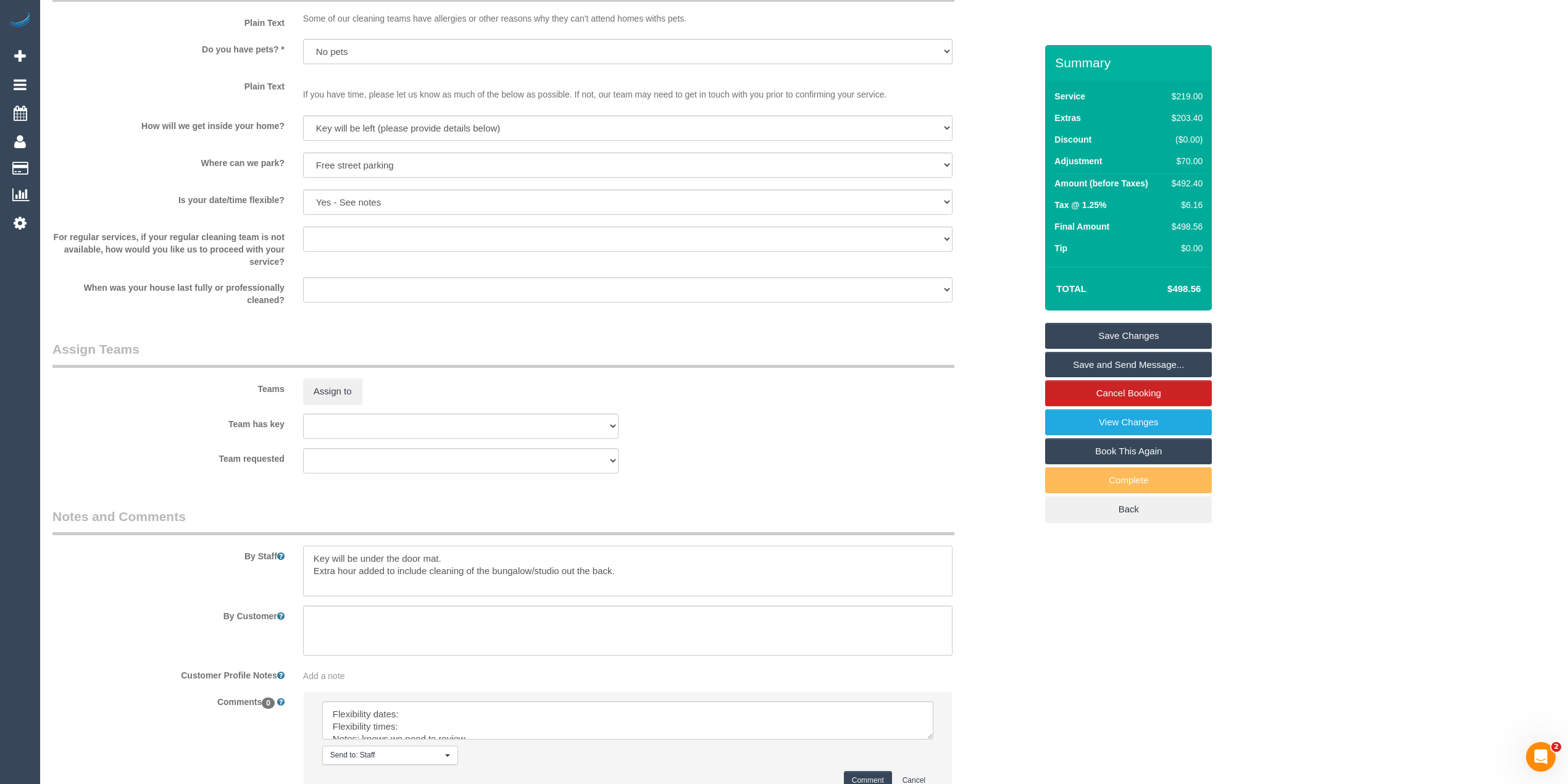
scroll to position [1620, 0]
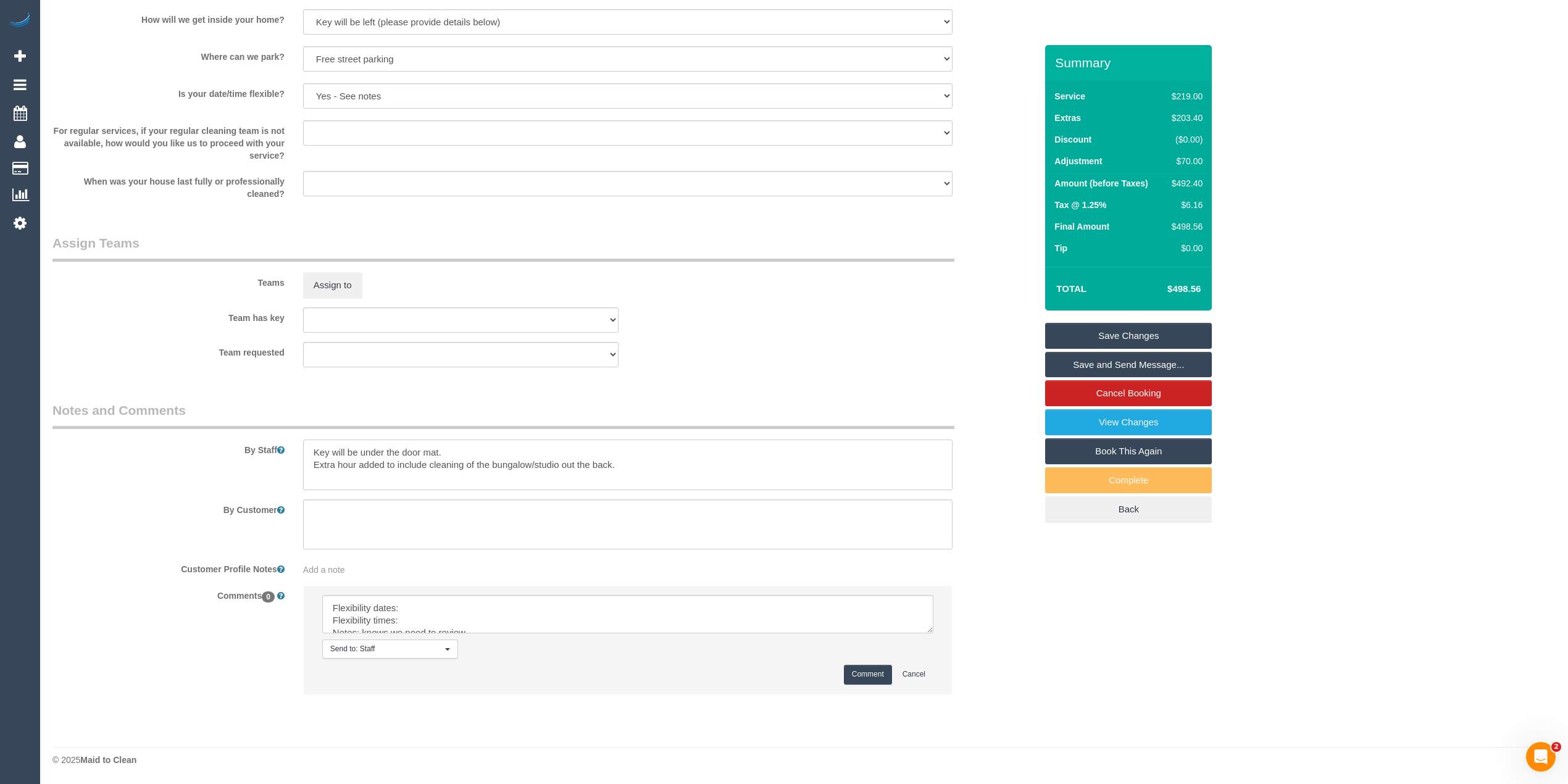
drag, startPoint x: 929, startPoint y: 628, endPoint x: 911, endPoint y: 667, distance: 43.0
click at [924, 634] on textarea at bounding box center [628, 613] width 611 height 38
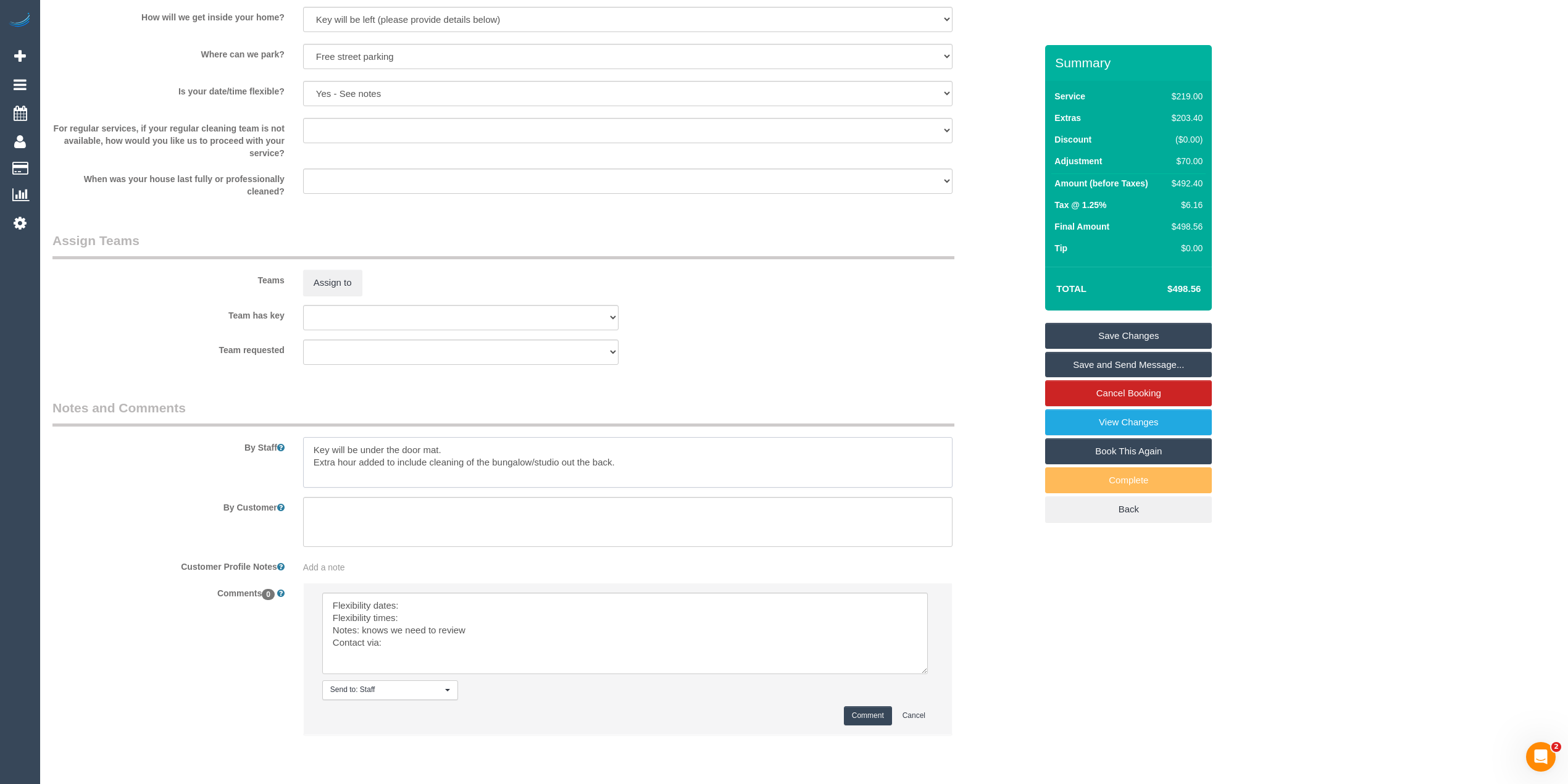
type textarea "Key will be under the door mat. Extra hour added to include cleaning of the bun…"
click at [465, 603] on textarea at bounding box center [625, 633] width 605 height 81
click at [428, 618] on textarea at bounding box center [625, 633] width 605 height 81
click at [415, 650] on textarea at bounding box center [625, 633] width 605 height 81
type textarea "Flexibility dates: Friday/Saturday Flexibility times: flexible Notes: knows we …"
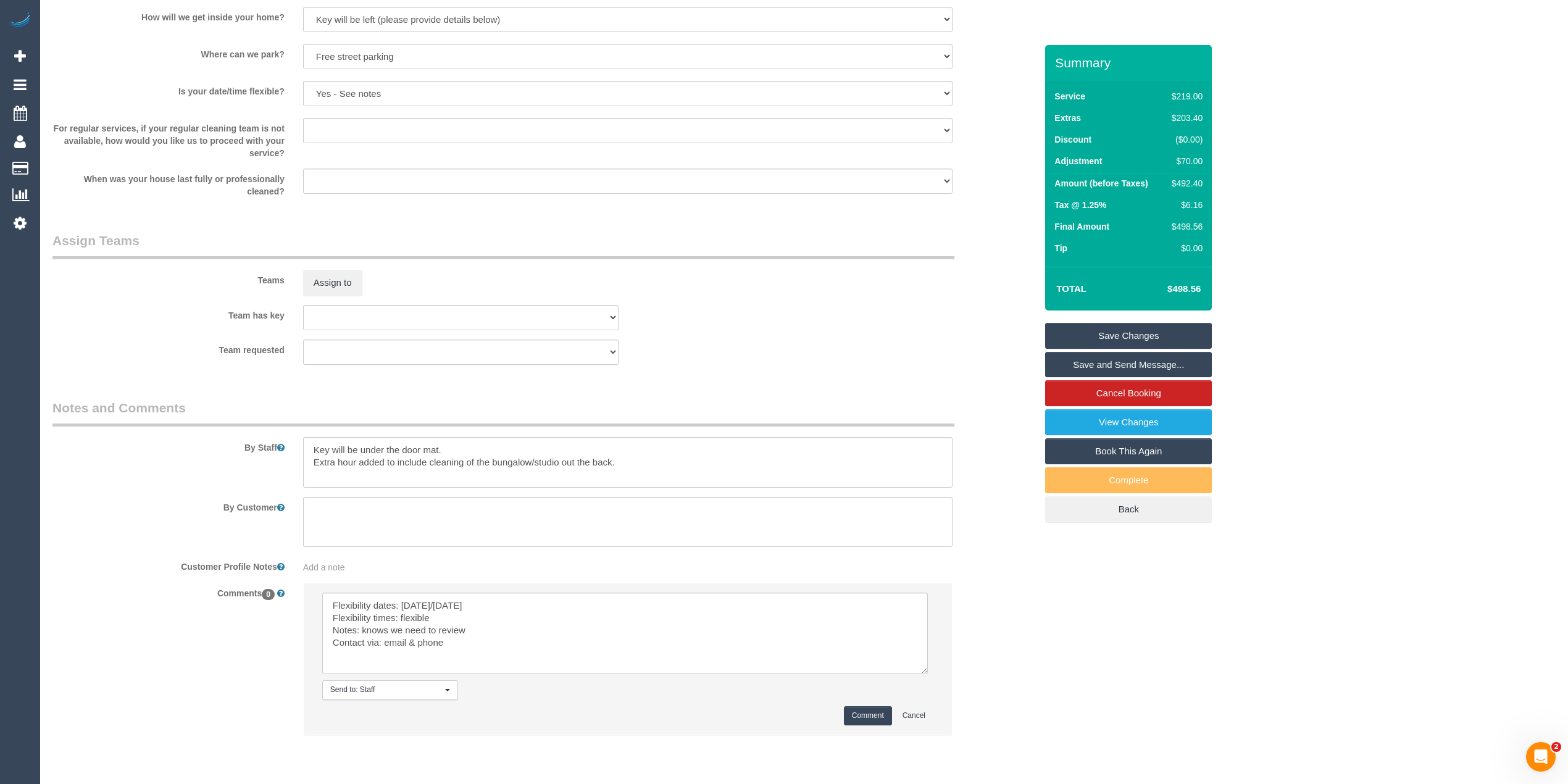
click at [860, 718] on button "Comment" at bounding box center [868, 716] width 48 height 19
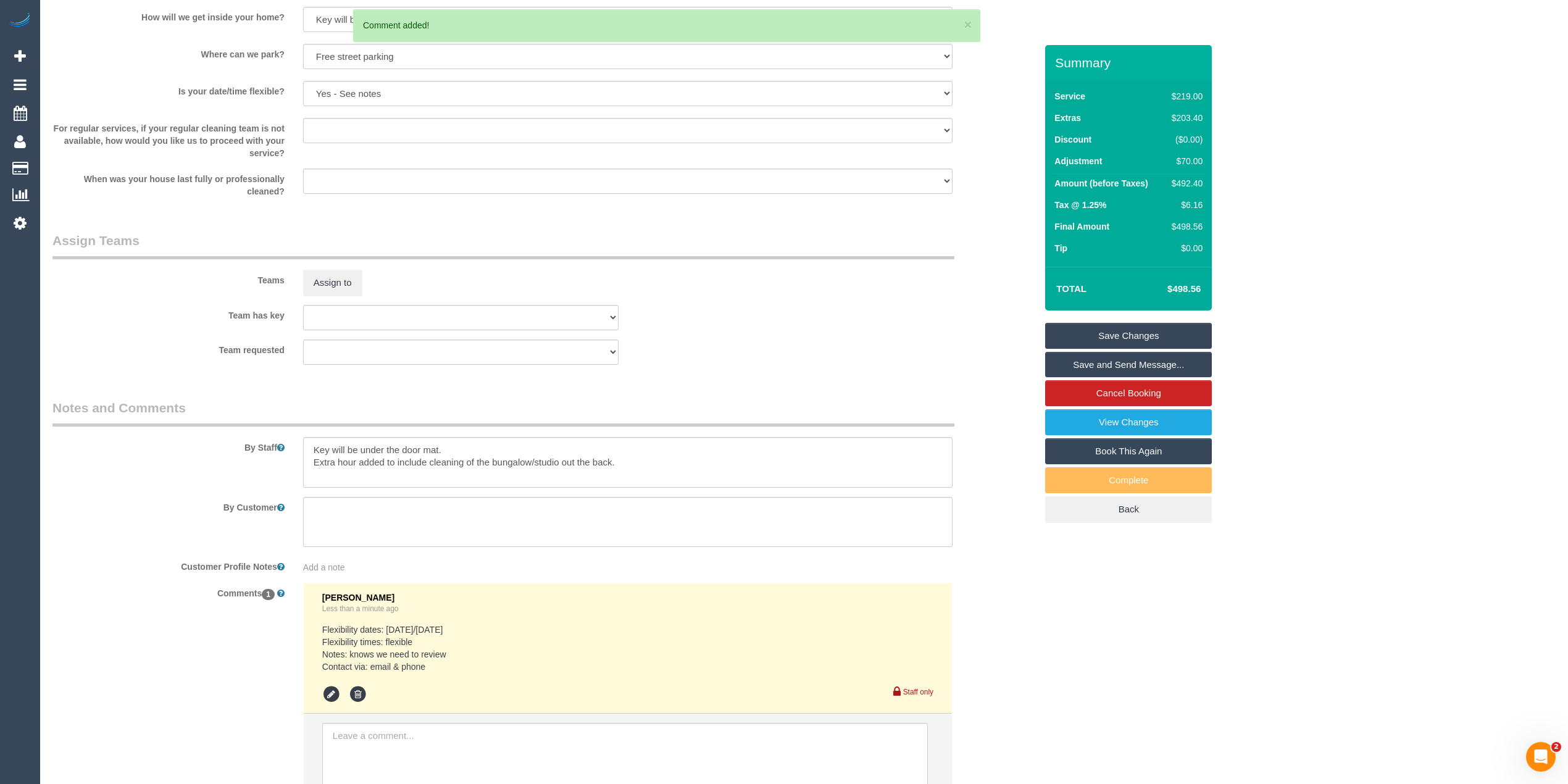
click at [1134, 335] on link "Save Changes" at bounding box center [1128, 335] width 166 height 26
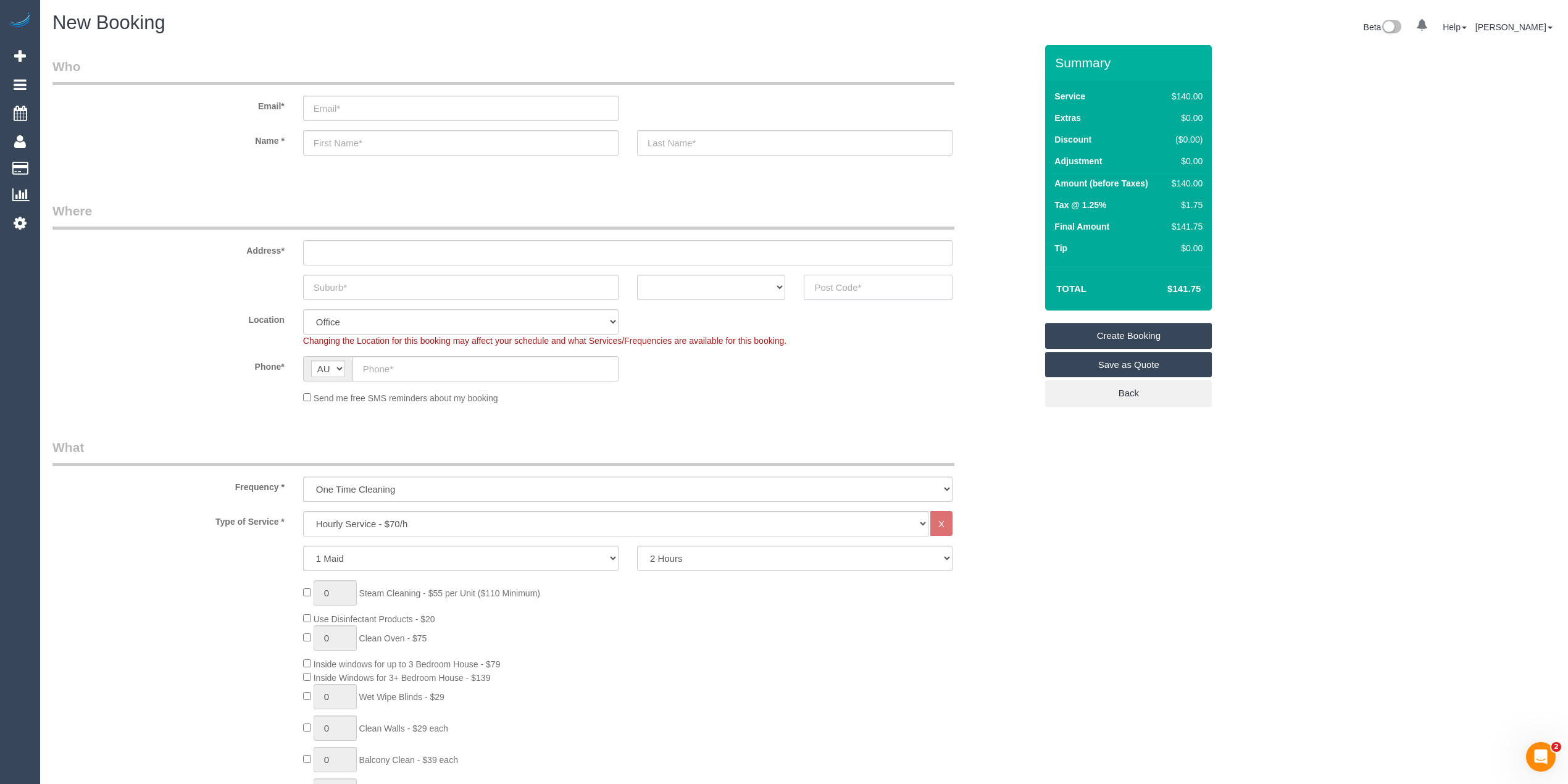
click at [877, 284] on input "text" at bounding box center [878, 287] width 149 height 25
type input "3044"
click at [340, 250] on input "text" at bounding box center [628, 253] width 649 height 25
type input "-"
select select "61"
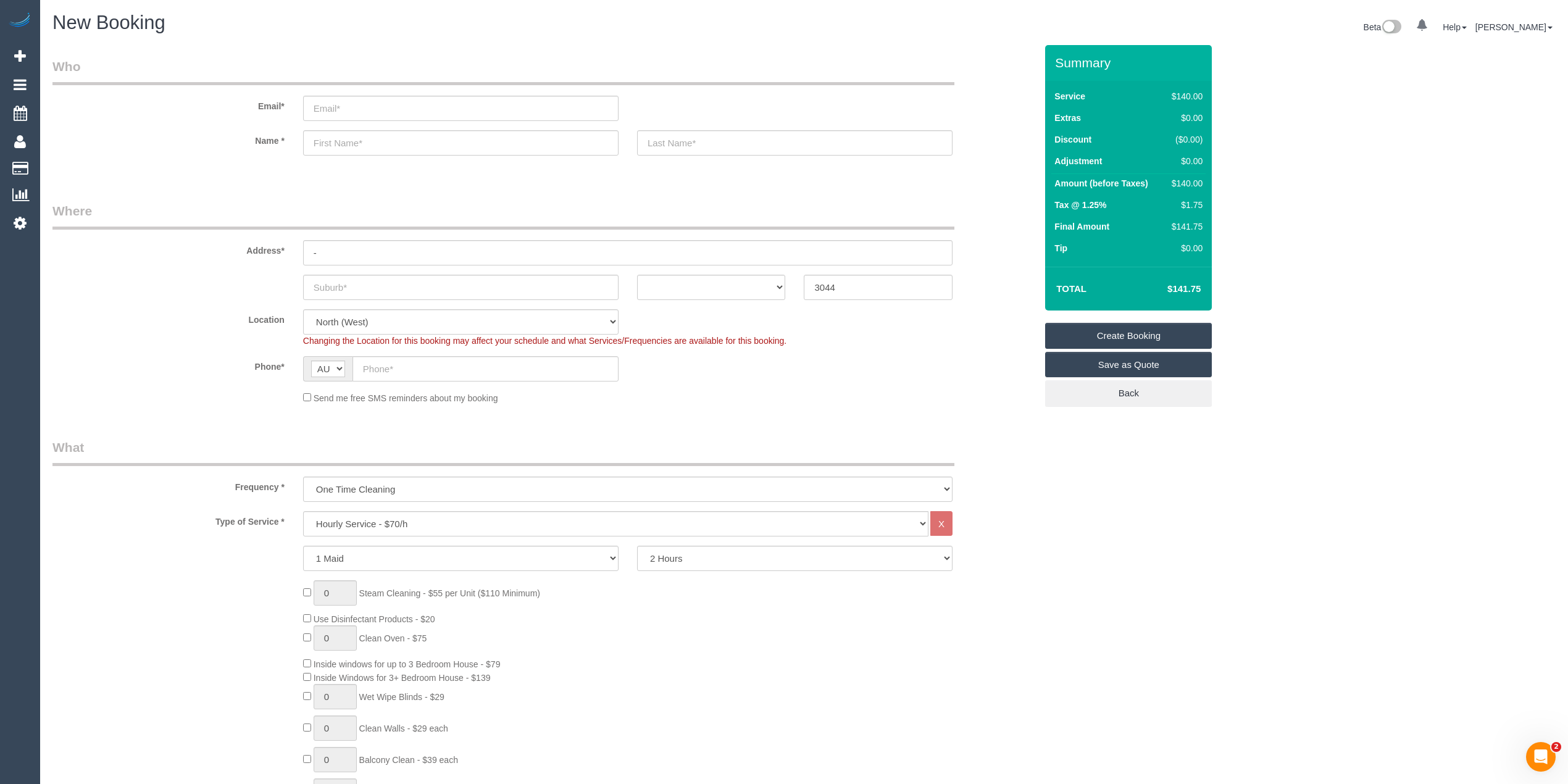
select select "object:2074"
drag, startPoint x: 391, startPoint y: 525, endPoint x: 413, endPoint y: 531, distance: 22.8
click at [391, 525] on select "Hourly Service - $70/h Hourly Service - $65/h Hourly Service - $60/h Hourly Ser…" at bounding box center [616, 523] width 626 height 25
select select "212"
click at [303, 511] on select "Hourly Service - $70/h Hourly Service - $65/h Hourly Service - $60/h Hourly Ser…" at bounding box center [616, 523] width 626 height 25
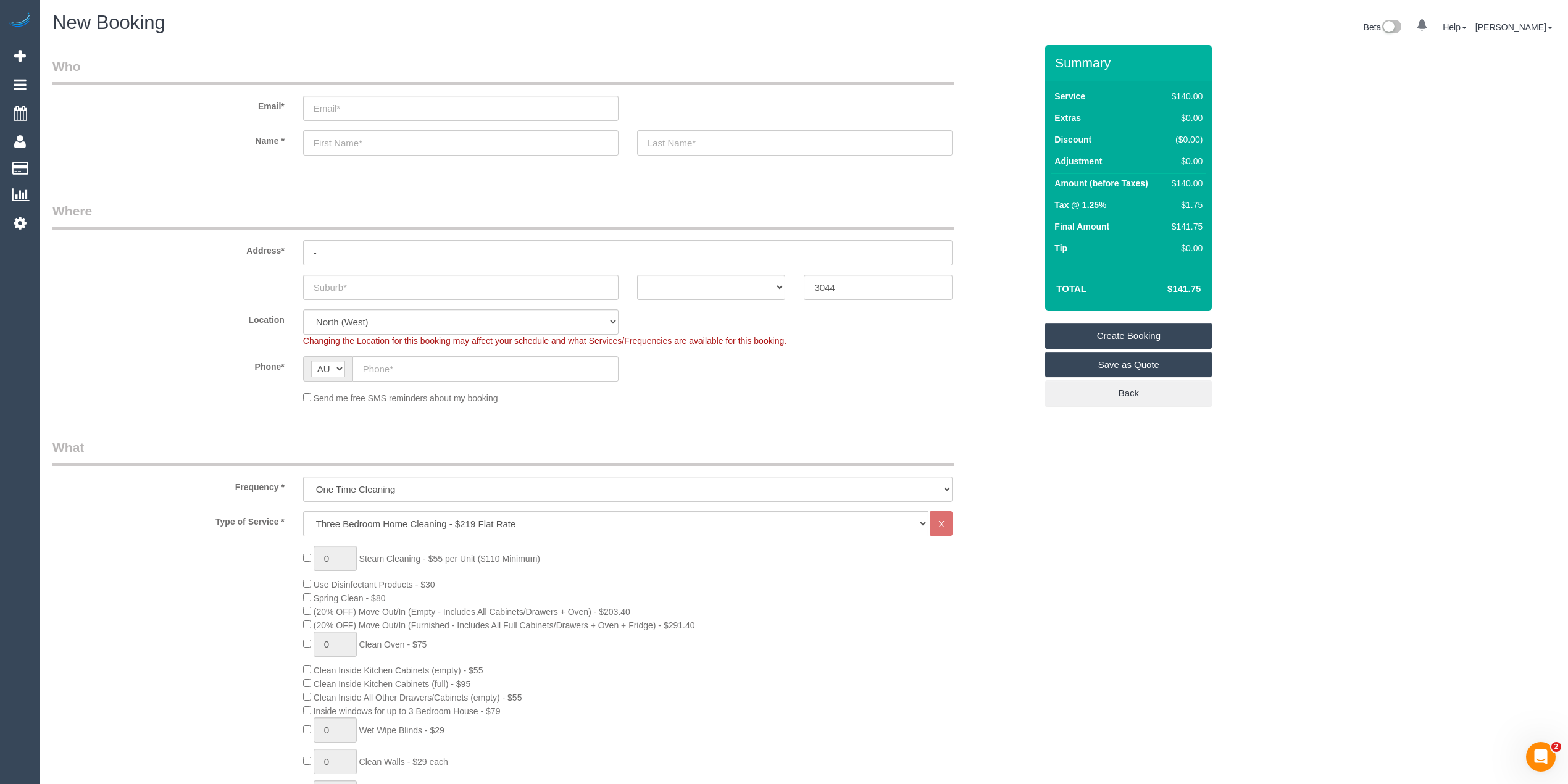
click at [232, 586] on div "0 Steam Cleaning - $55 per Unit ($110 Minimum) Use Disinfectant Products - $30 …" at bounding box center [544, 762] width 1001 height 433
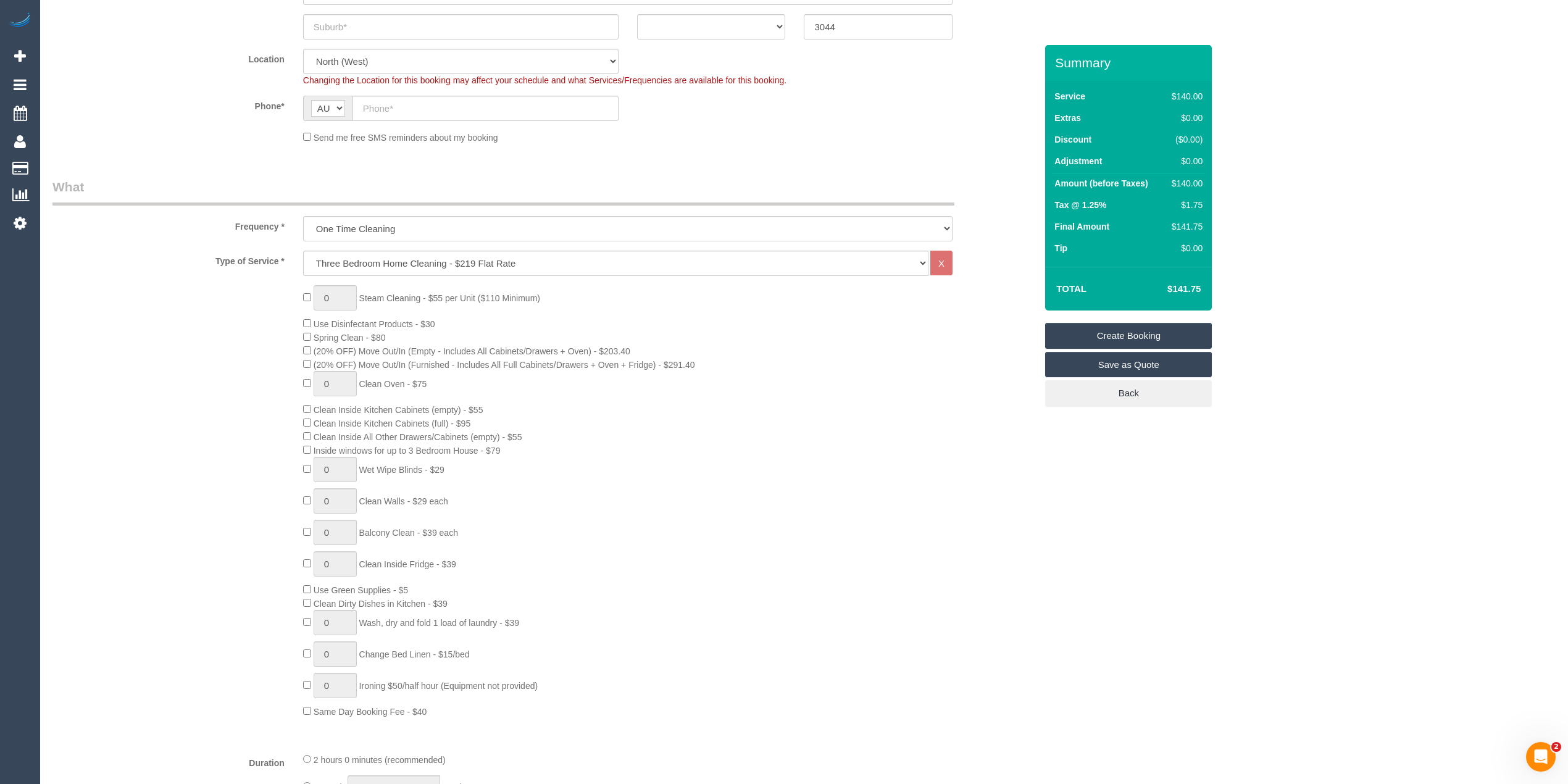
scroll to position [274, 0]
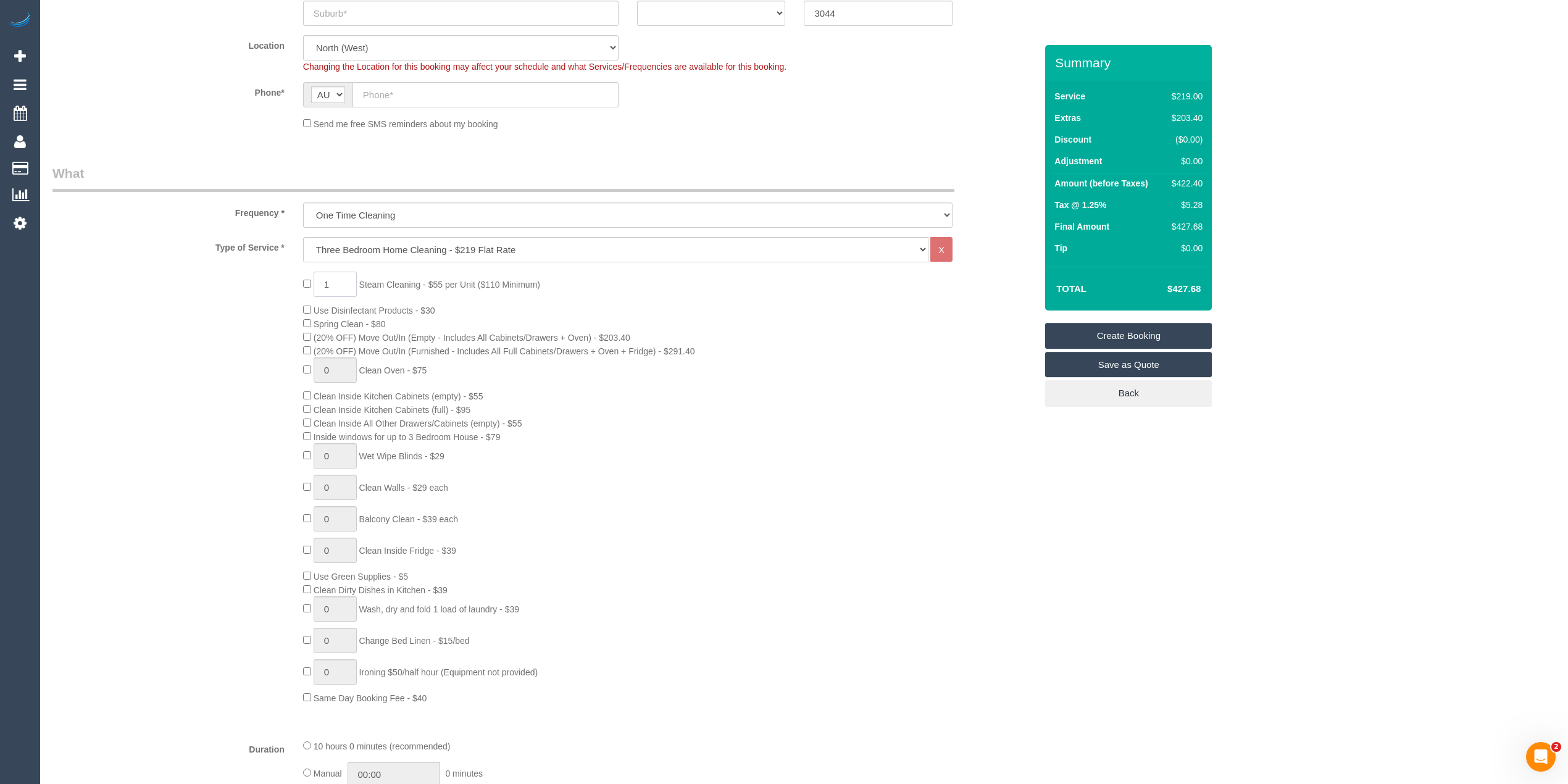
drag, startPoint x: 334, startPoint y: 281, endPoint x: 317, endPoint y: 281, distance: 17.0
click at [317, 281] on input "1" at bounding box center [335, 284] width 43 height 25
type input "0"
click at [219, 411] on div "0 Steam Cleaning - $55 per Unit ($110 Minimum) Use Disinfectant Products - $30 …" at bounding box center [544, 487] width 1001 height 433
click at [190, 433] on div "0 Steam Cleaning - $55 per Unit ($110 Minimum) Use Disinfectant Products - $30 …" at bounding box center [544, 487] width 1001 height 433
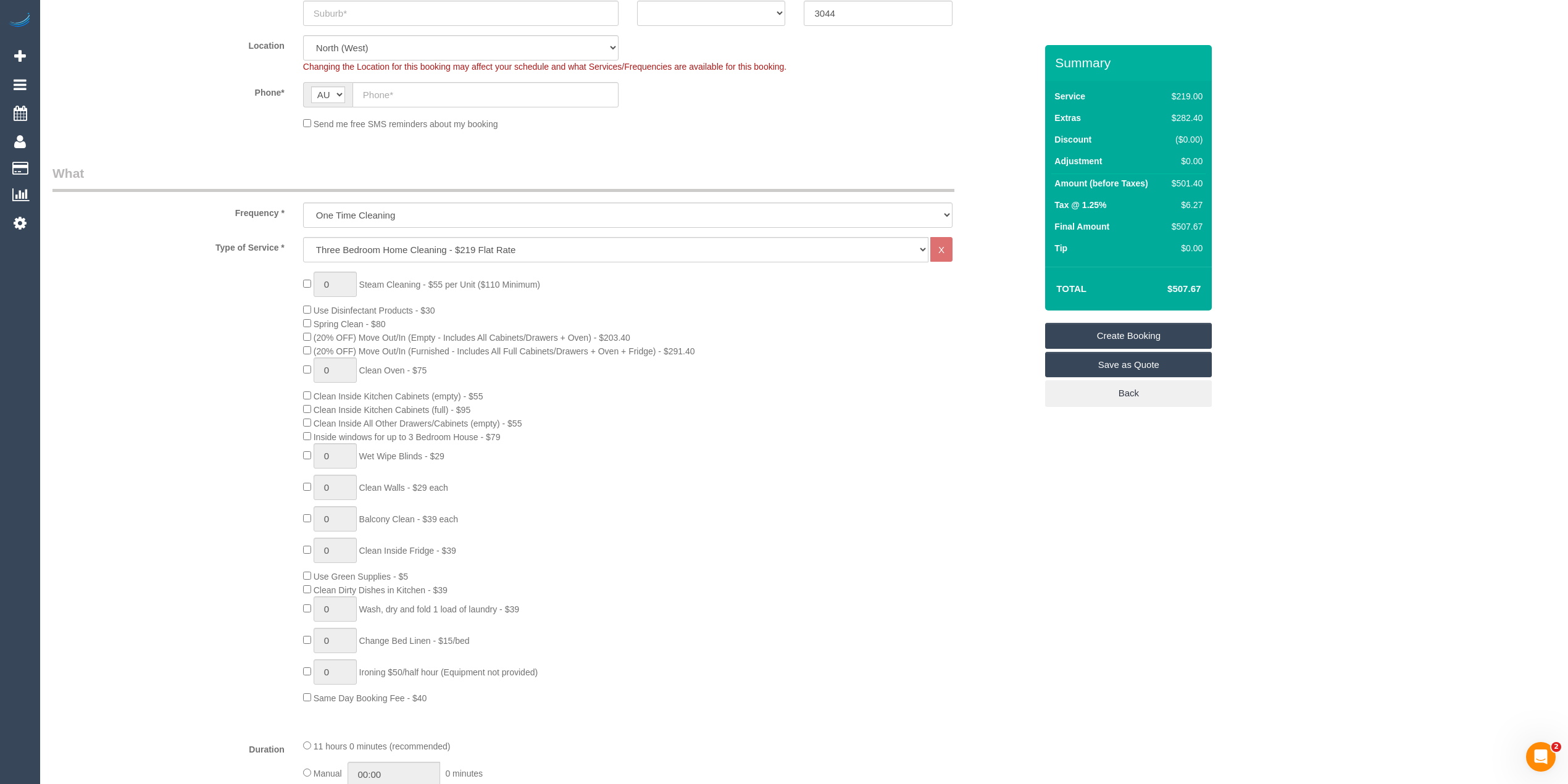
click at [205, 407] on div "0 Steam Cleaning - $55 per Unit ($110 Minimum) Use Disinfectant Products - $30 …" at bounding box center [544, 487] width 1001 height 433
click at [249, 396] on div "0 Steam Cleaning - $55 per Unit ($110 Minimum) Use Disinfectant Products - $30 …" at bounding box center [544, 487] width 1001 height 433
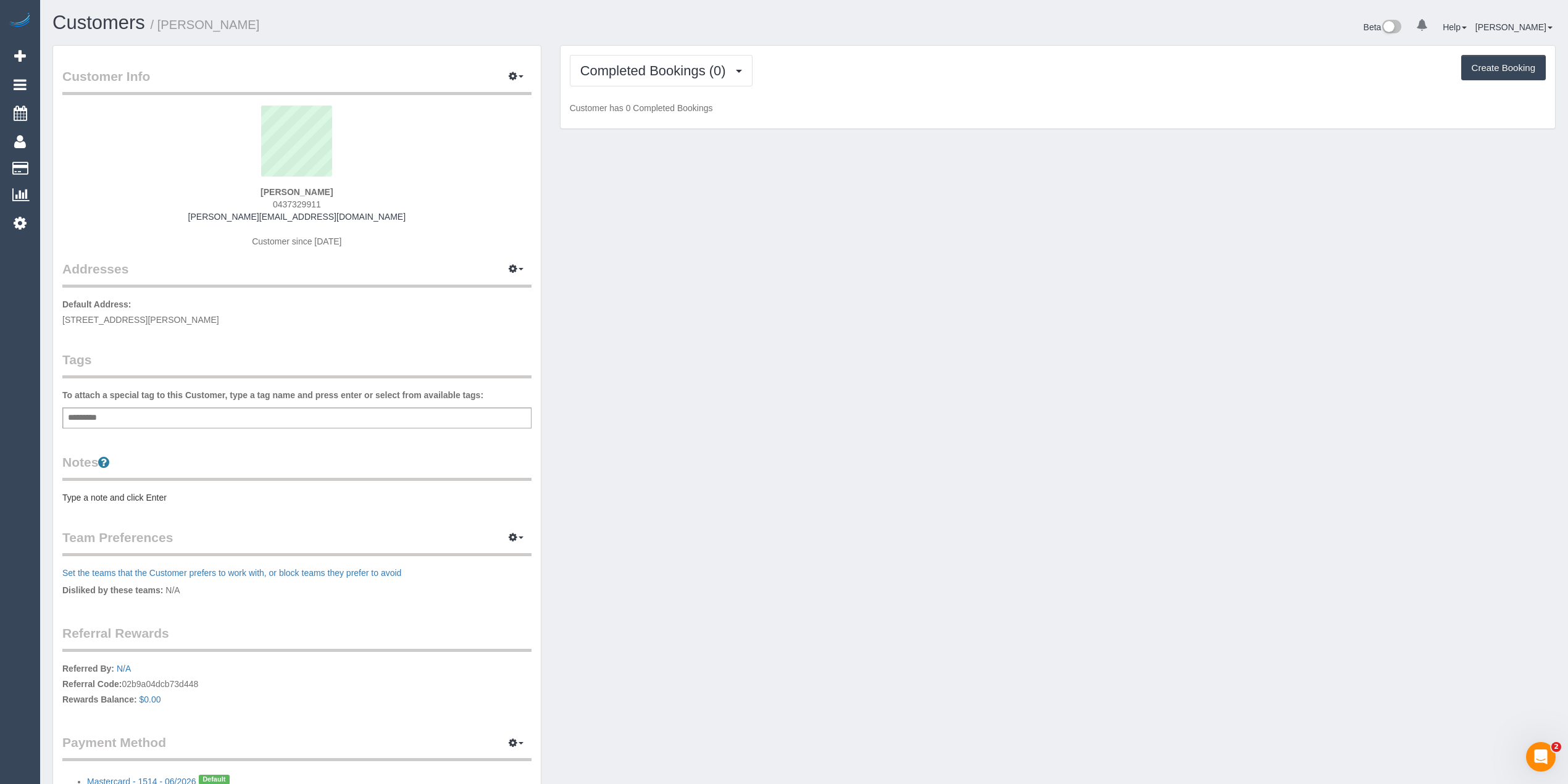
click at [563, 48] on div "Completed Bookings (0) Completed Bookings (0) Upcoming Bookings (1) Cancelled B…" at bounding box center [1057, 87] width 994 height 84
click at [592, 69] on span "Completed Bookings (0)" at bounding box center [656, 70] width 152 height 15
click at [644, 112] on link "Upcoming Bookings (1)" at bounding box center [634, 115] width 128 height 16
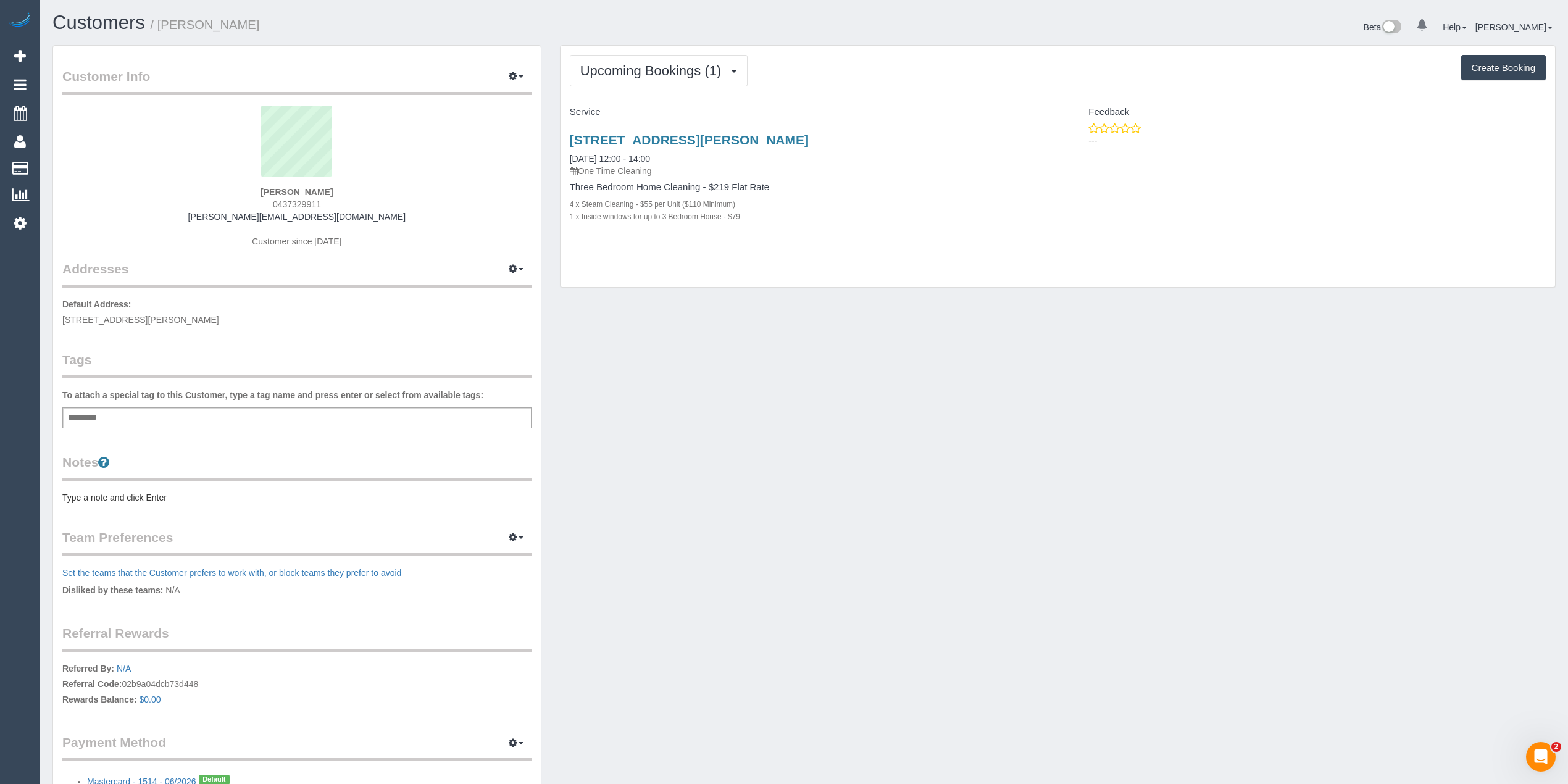
drag, startPoint x: 790, startPoint y: 145, endPoint x: 554, endPoint y: 136, distance: 236.2
click at [554, 136] on div "Upcoming Bookings (1) Completed Bookings (0) Upcoming Bookings (1) Cancelled Bo…" at bounding box center [1058, 173] width 1014 height 256
copy link "[STREET_ADDRESS][PERSON_NAME]"
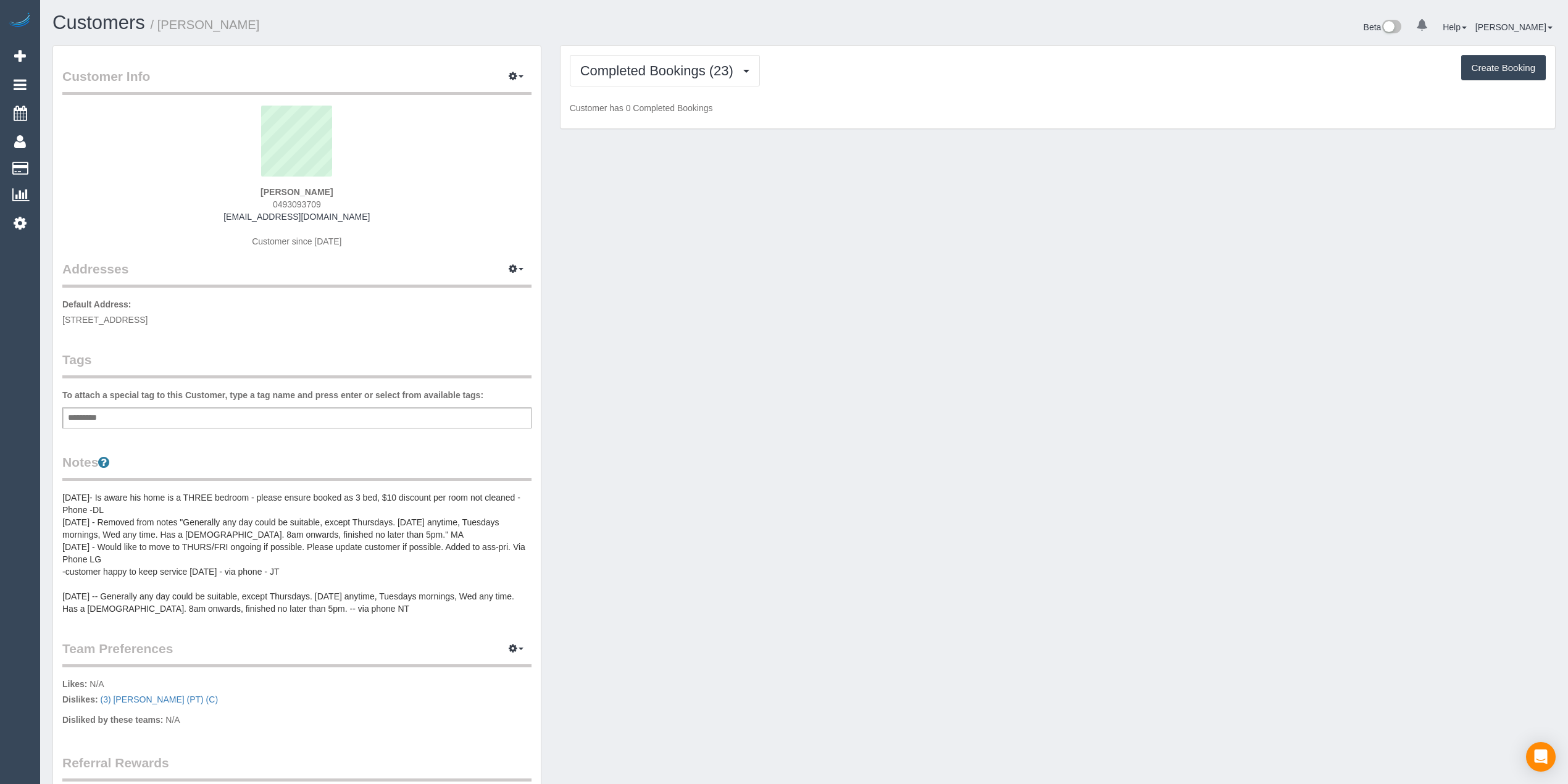
click at [667, 53] on div "Completed Bookings (23) Completed Bookings (23) Upcoming Bookings (1) Cancelled…" at bounding box center [1057, 87] width 994 height 84
click at [667, 64] on span "Completed Bookings (23)" at bounding box center [659, 70] width 159 height 15
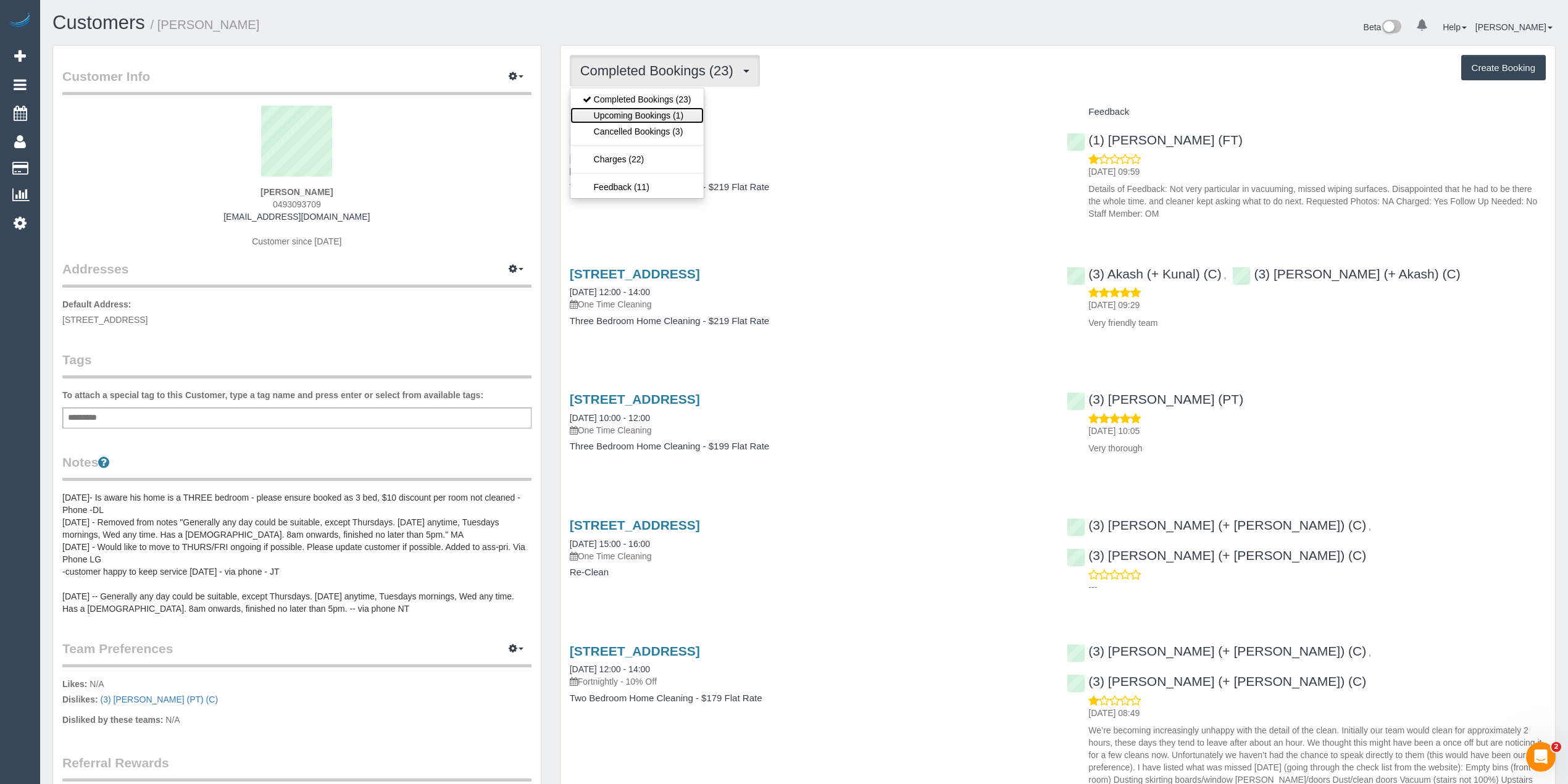
click at [677, 116] on link "Upcoming Bookings (1)" at bounding box center [636, 115] width 133 height 16
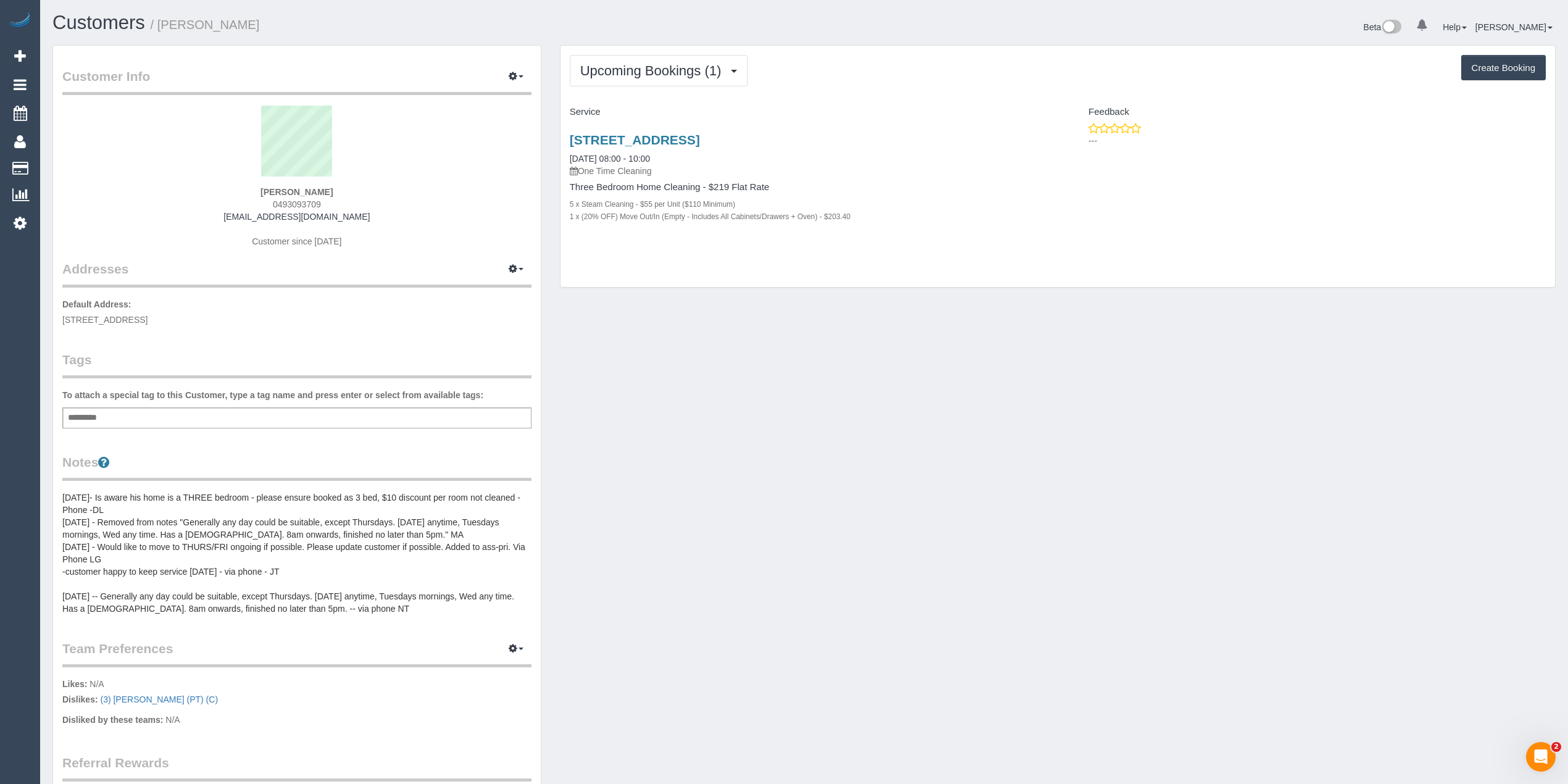
click at [662, 302] on div "Customer Info Edit Contact Info Send Message Email Preferences Special Sales Ta…" at bounding box center [803, 511] width 1521 height 932
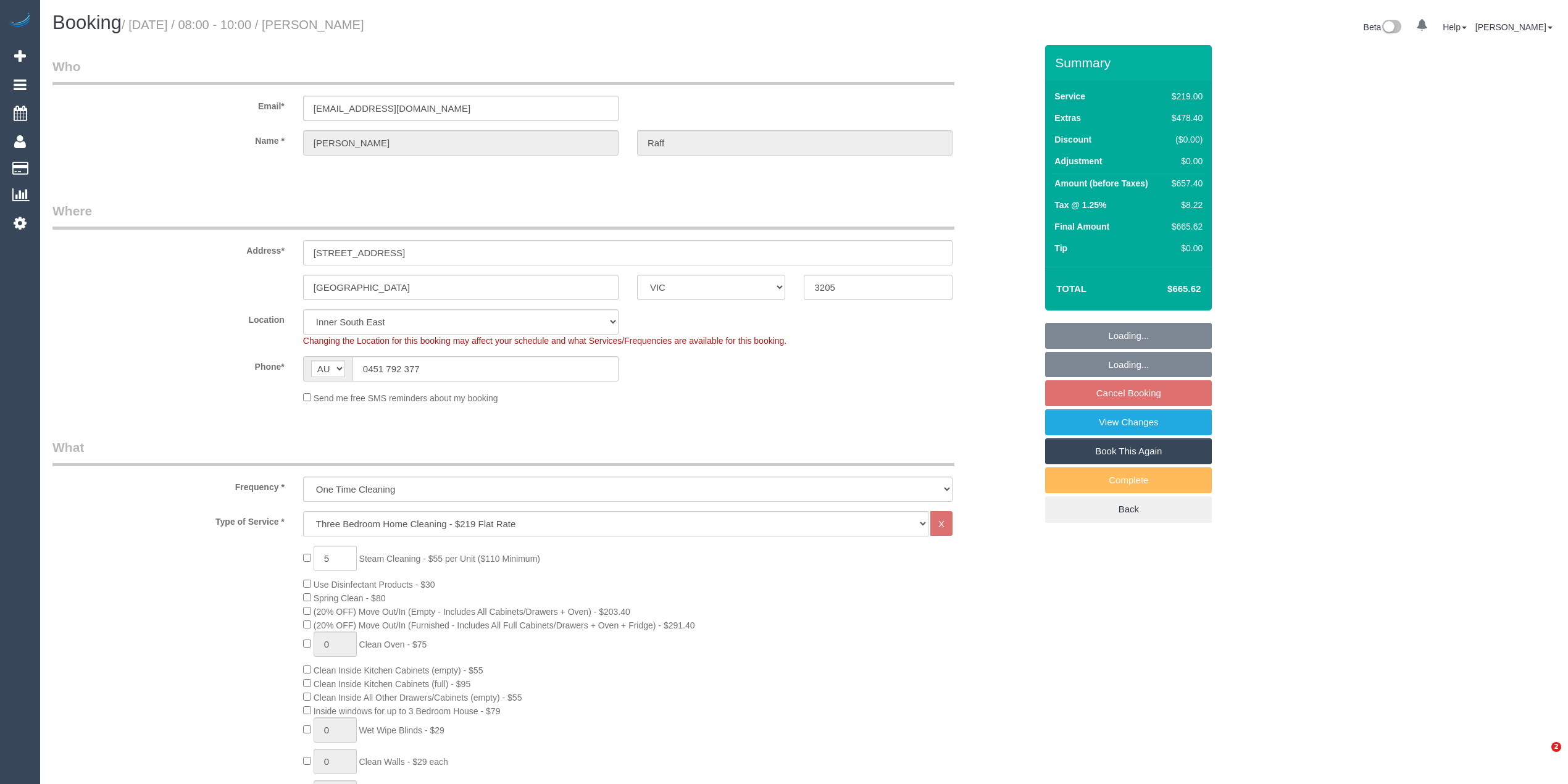
select select "VIC"
select select "string:stripe-pm_1RuicS2GScqysDRV7EMB7CeN"
select select "spot2"
select select "number:28"
select select "number:14"
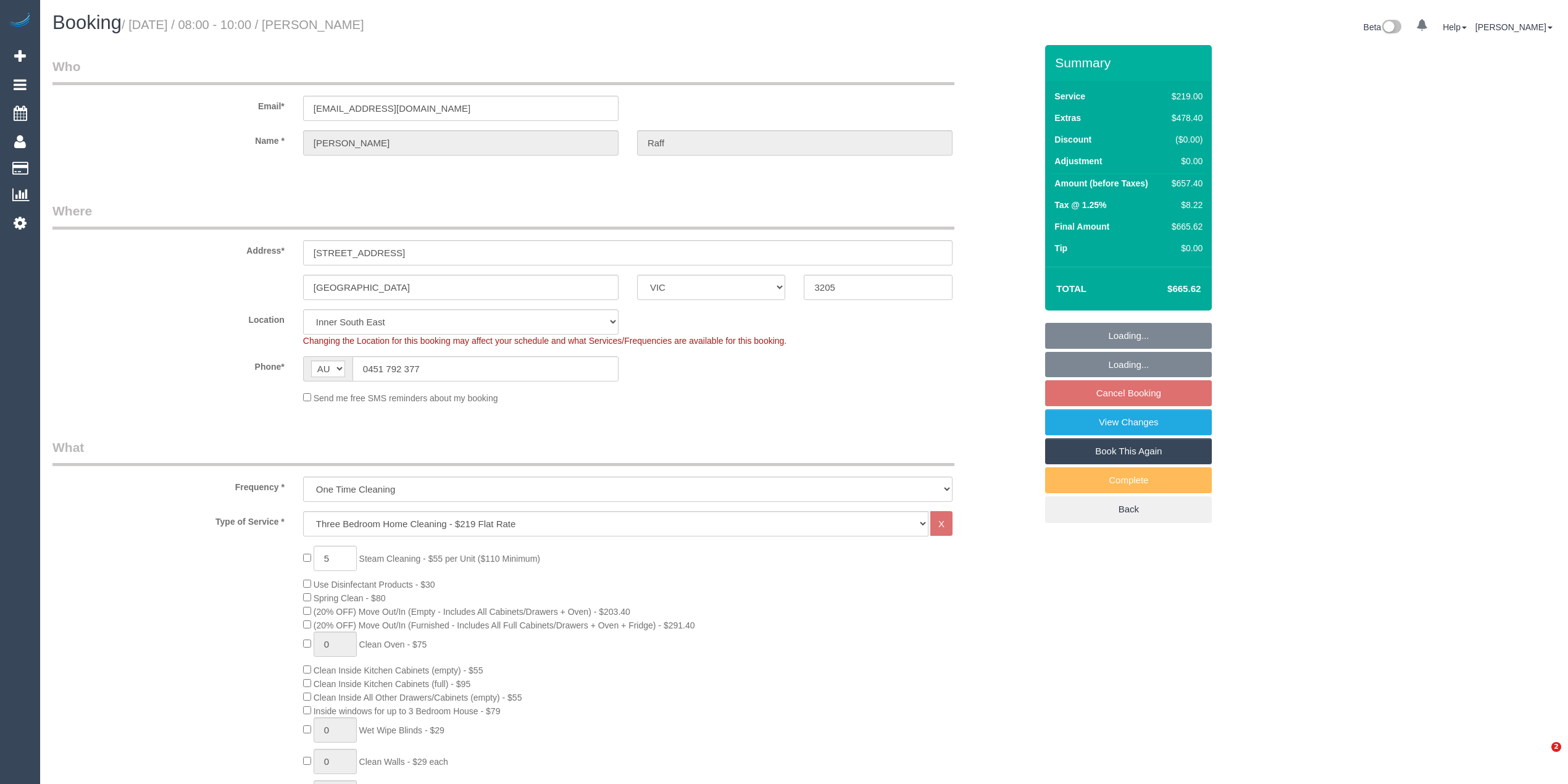
select select "number:19"
select select "number:24"
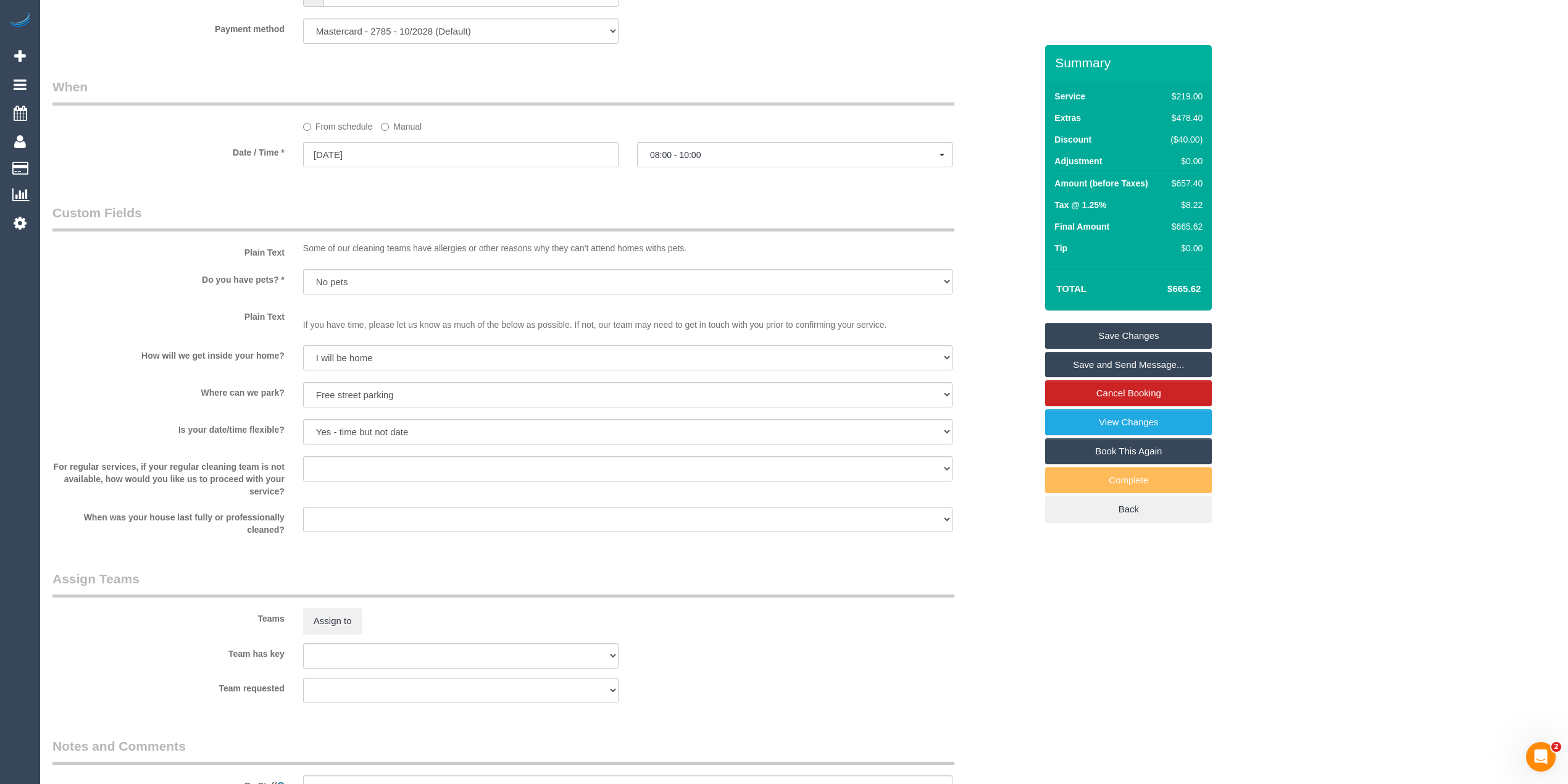
scroll to position [1643, 0]
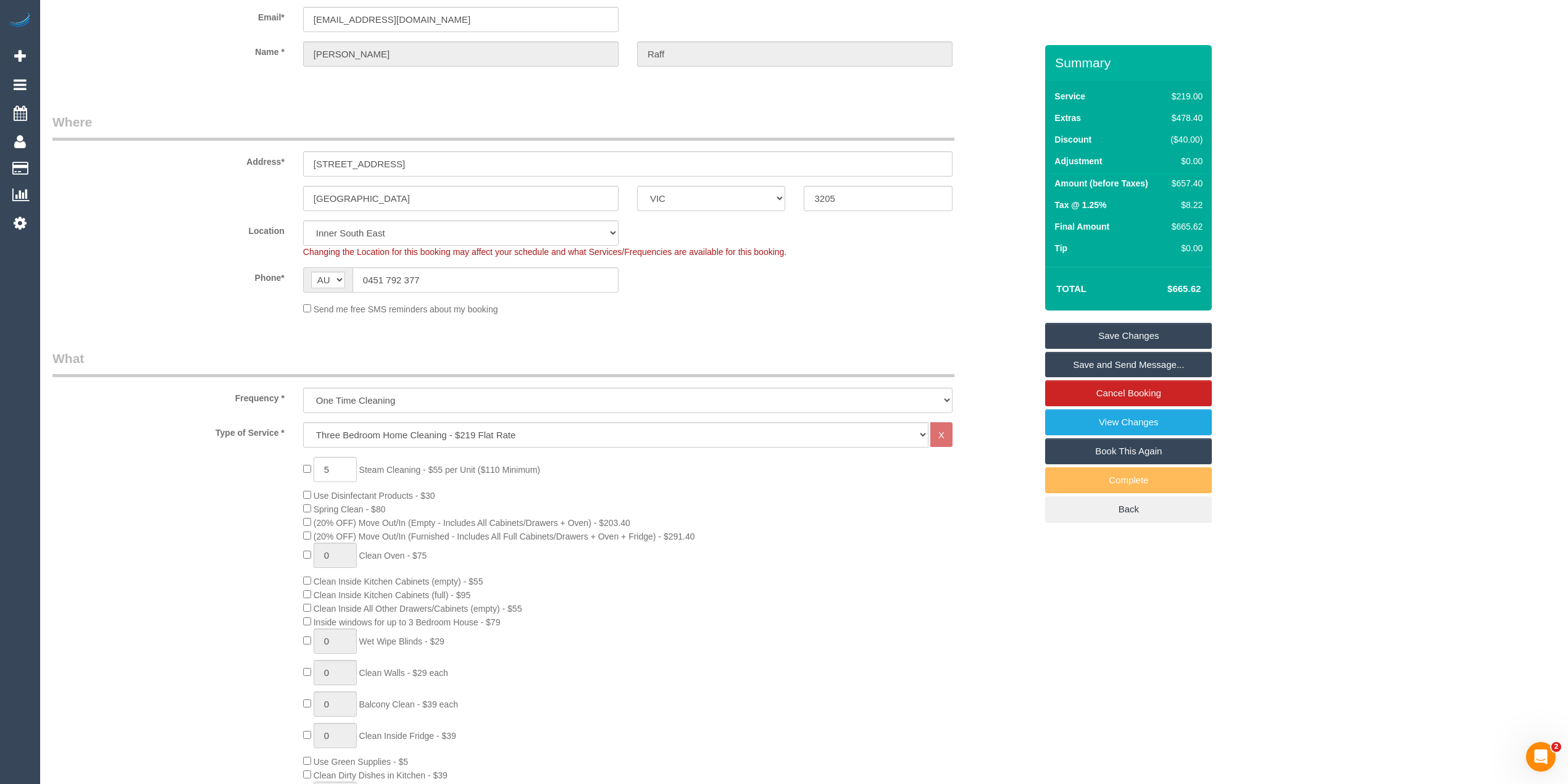
scroll to position [0, 0]
